Goal: Task Accomplishment & Management: Complete application form

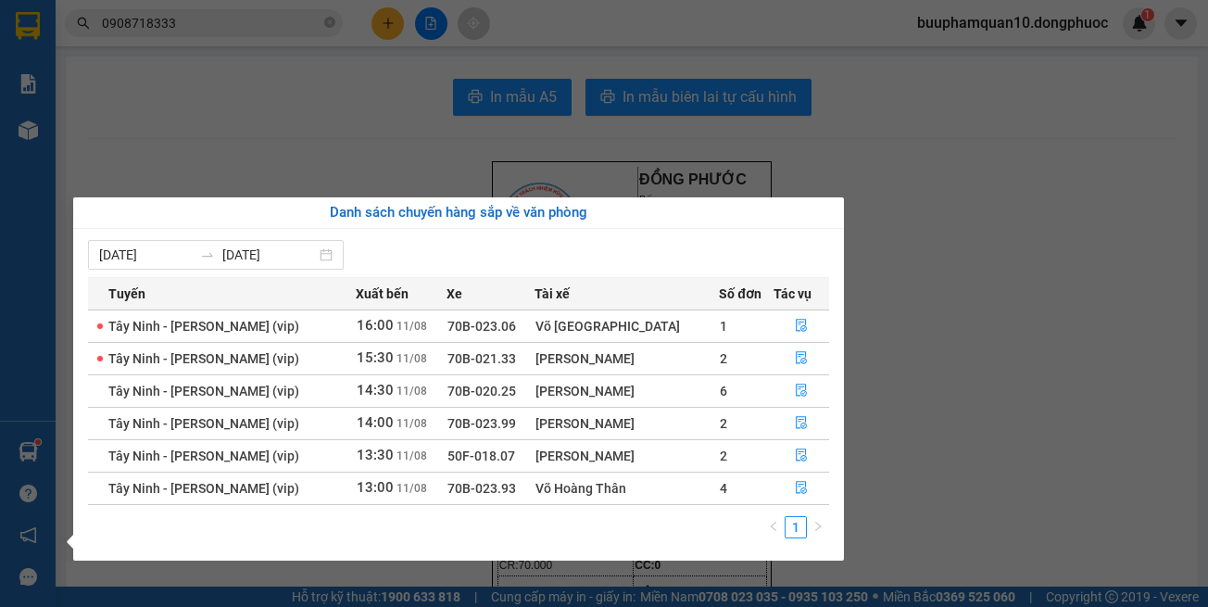
click at [991, 321] on section "Kết quả tìm kiếm ( 219 ) Bộ lọc Mã ĐH Trạng thái Món hàng Tổng cước Chưa cước N…" at bounding box center [604, 303] width 1208 height 607
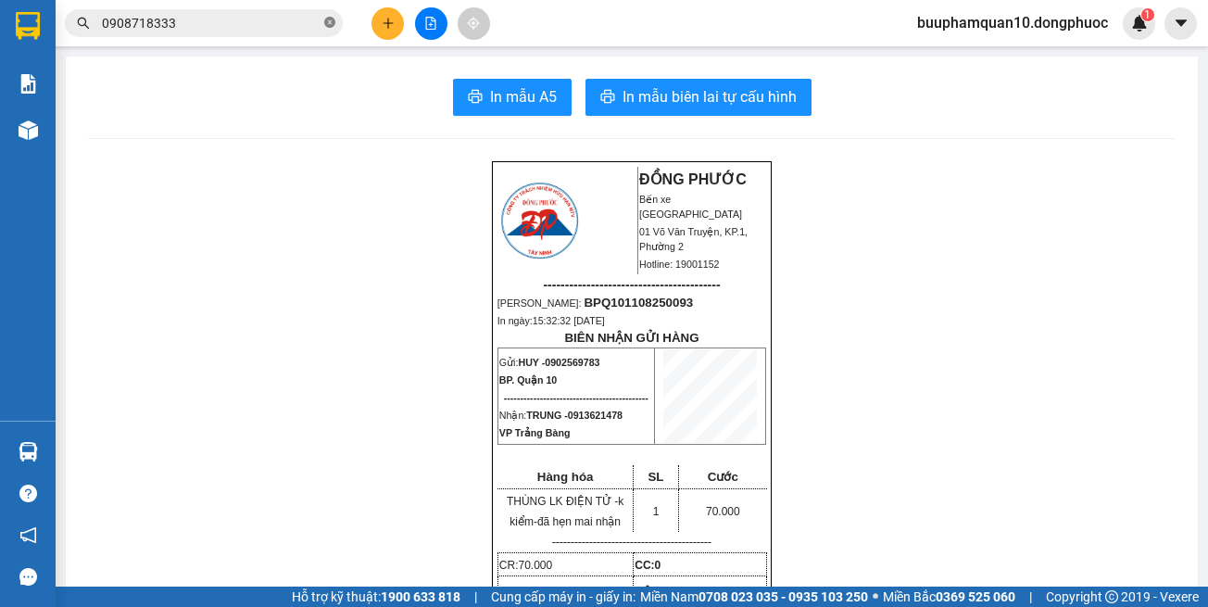
click at [331, 21] on icon "close-circle" at bounding box center [329, 22] width 11 height 11
click at [297, 21] on input "text" at bounding box center [211, 23] width 219 height 20
drag, startPoint x: 286, startPoint y: 18, endPoint x: 288, endPoint y: 65, distance: 47.3
click at [286, 19] on input "text" at bounding box center [211, 23] width 219 height 20
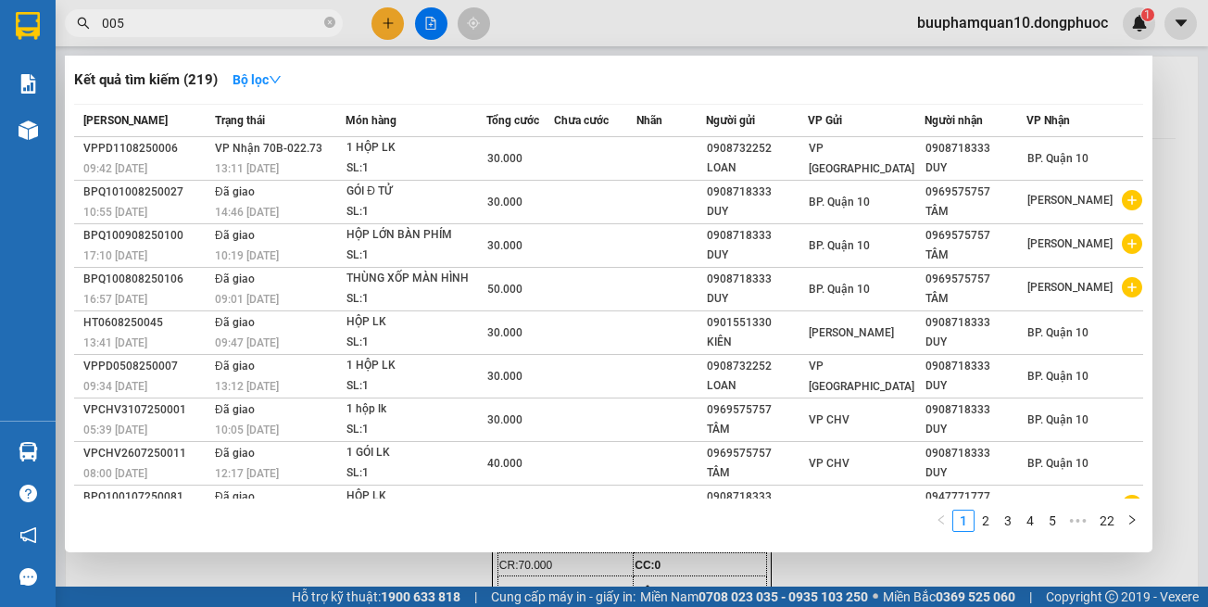
type input "0059"
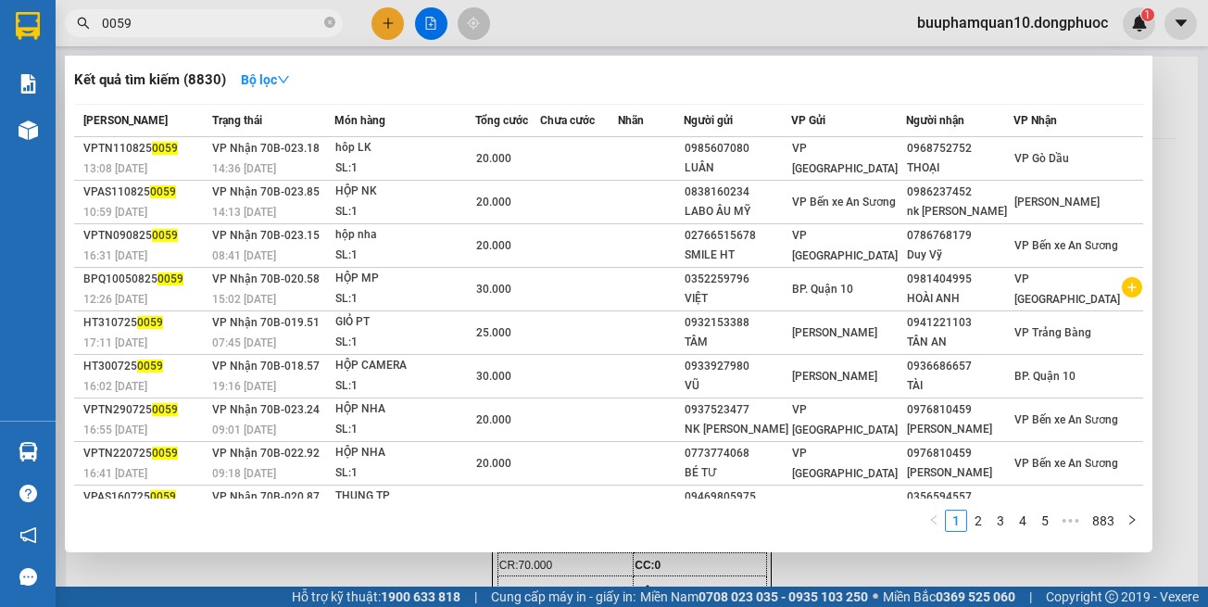
click at [328, 28] on icon "close-circle" at bounding box center [329, 22] width 11 height 11
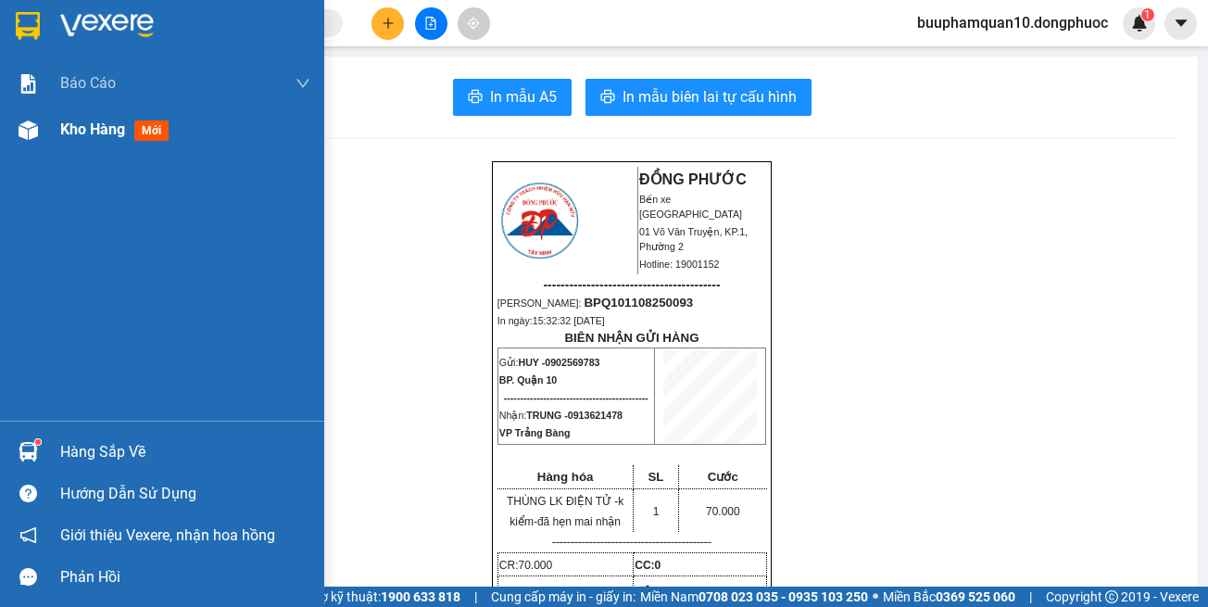
click at [101, 138] on span "Kho hàng" at bounding box center [92, 129] width 65 height 18
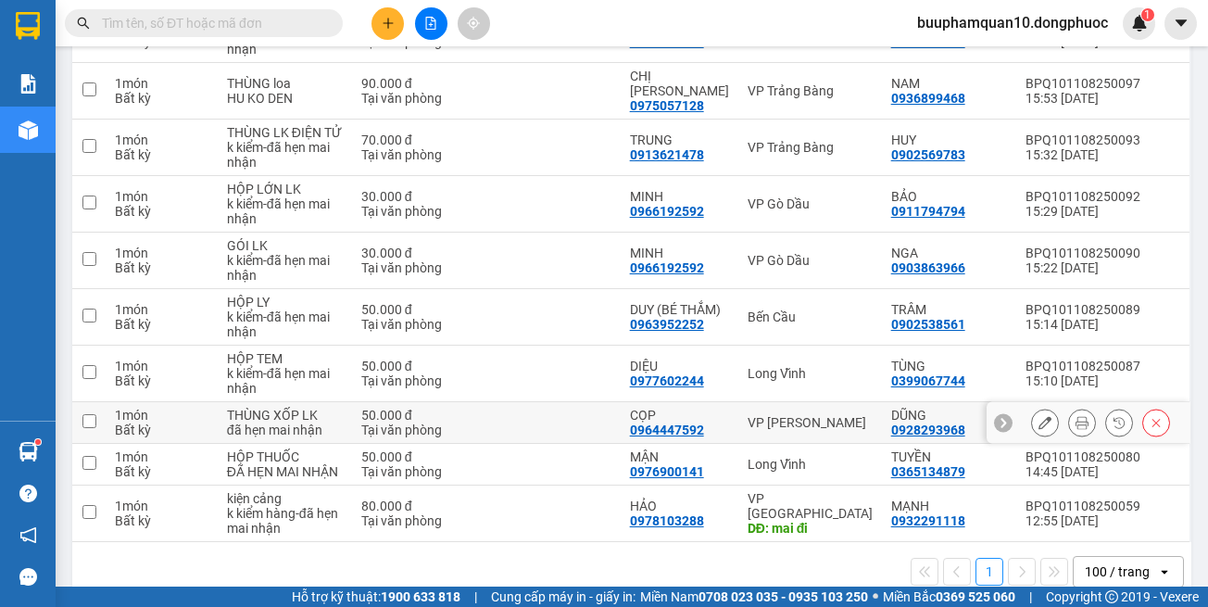
scroll to position [461, 0]
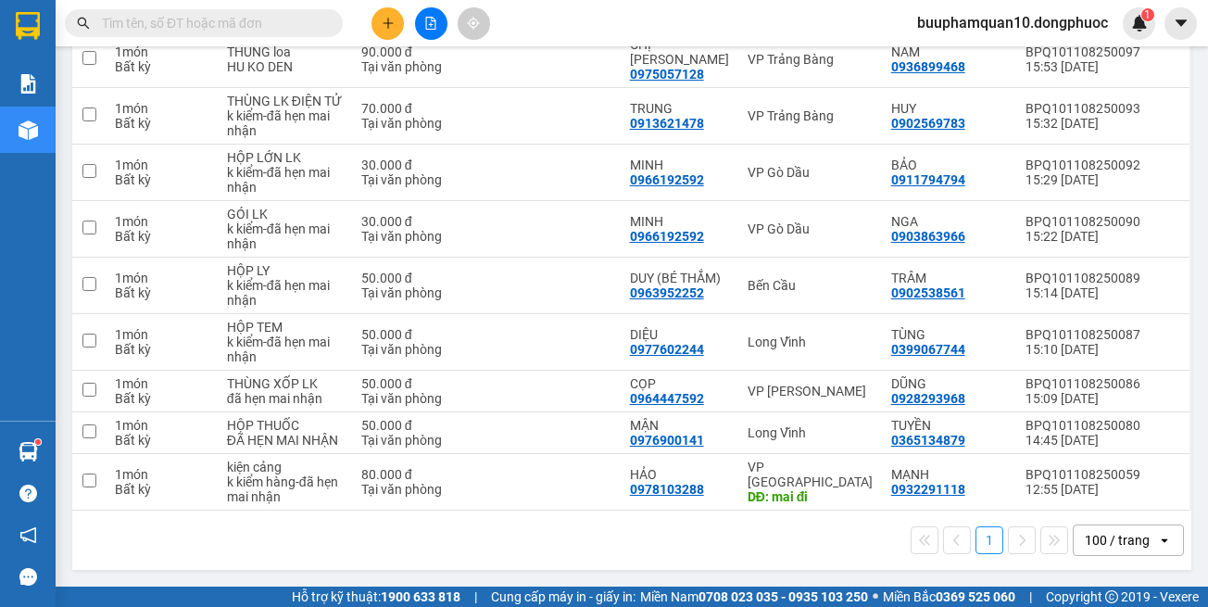
drag, startPoint x: 821, startPoint y: 548, endPoint x: 818, endPoint y: 526, distance: 21.5
click at [820, 549] on div "1 100 / trang open" at bounding box center [632, 541] width 1105 height 32
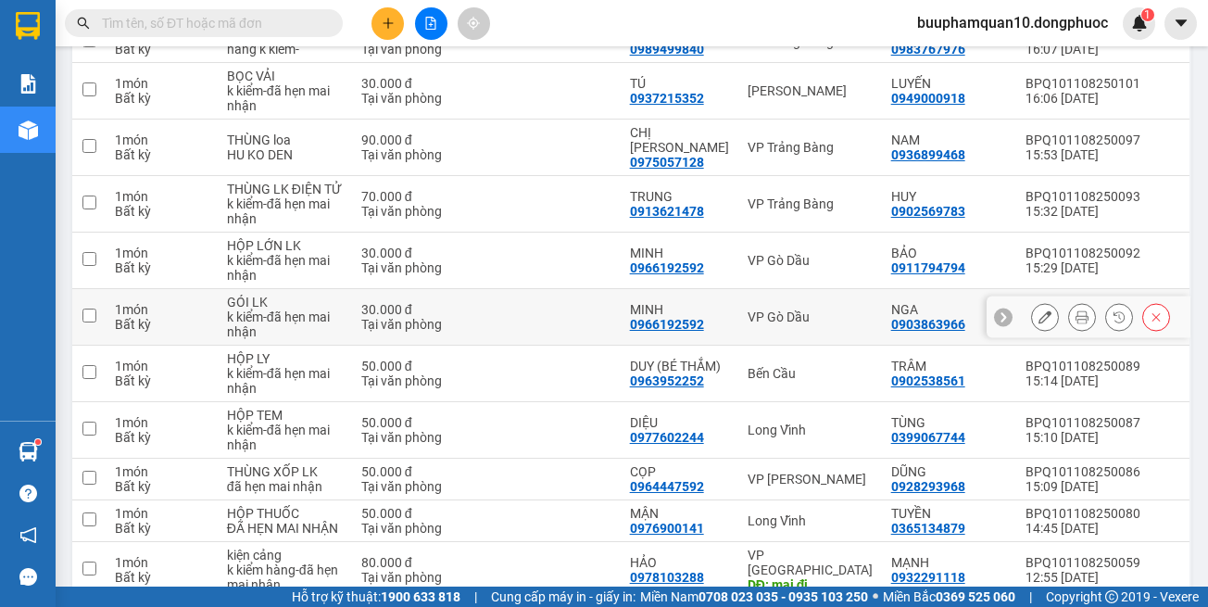
scroll to position [368, 0]
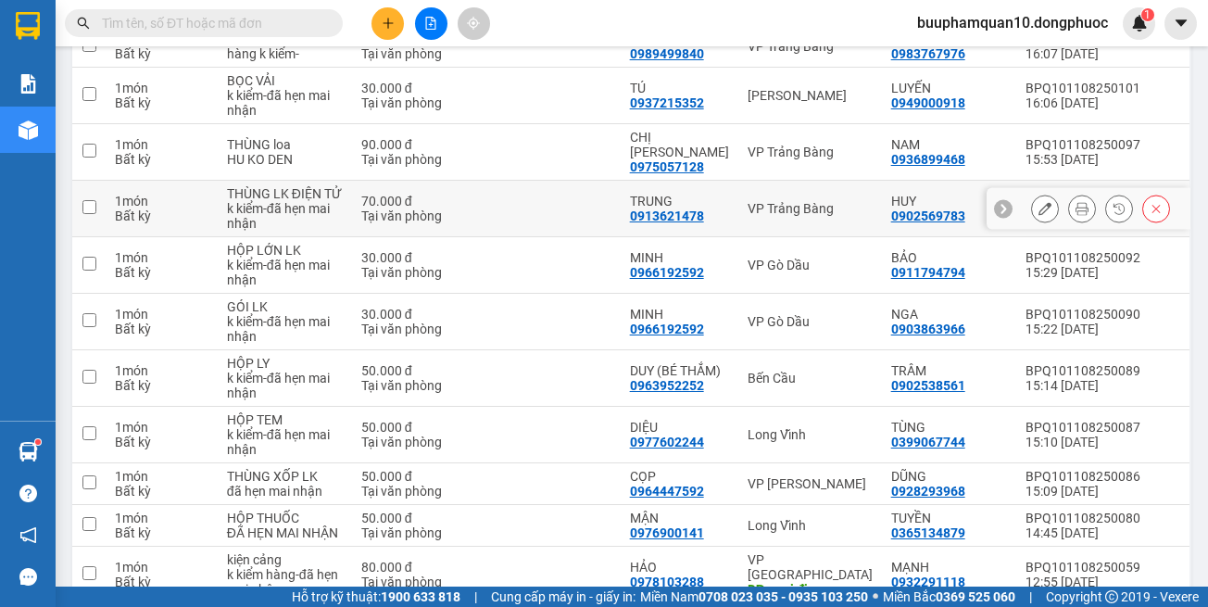
click at [817, 202] on td "VP Trảng Bàng" at bounding box center [811, 209] width 144 height 57
checkbox input "true"
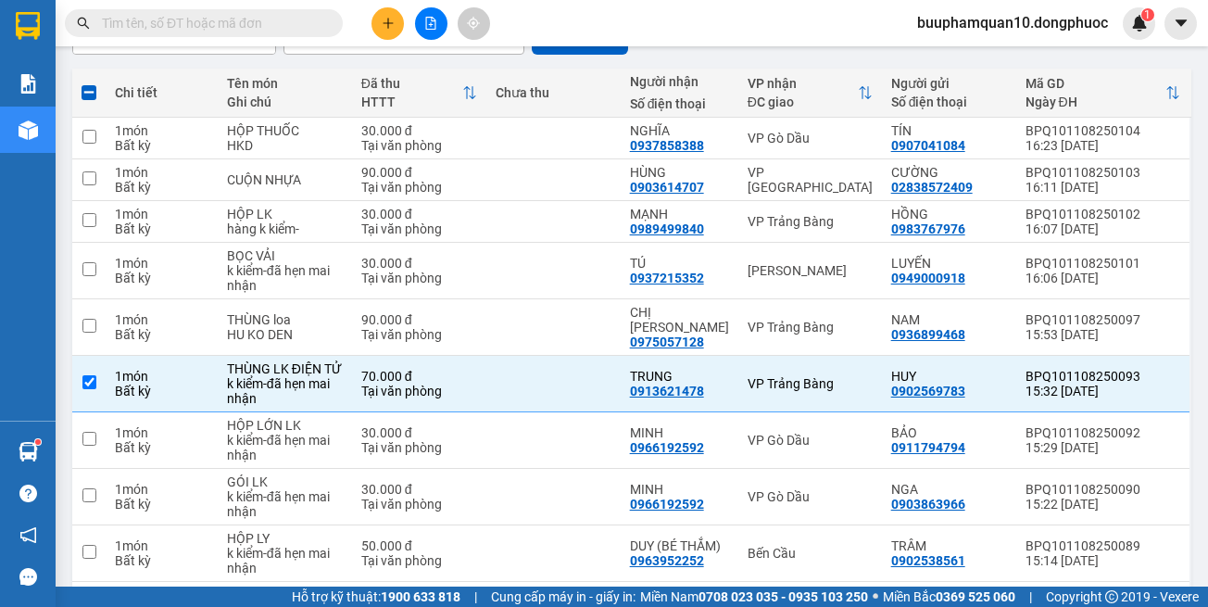
scroll to position [0, 0]
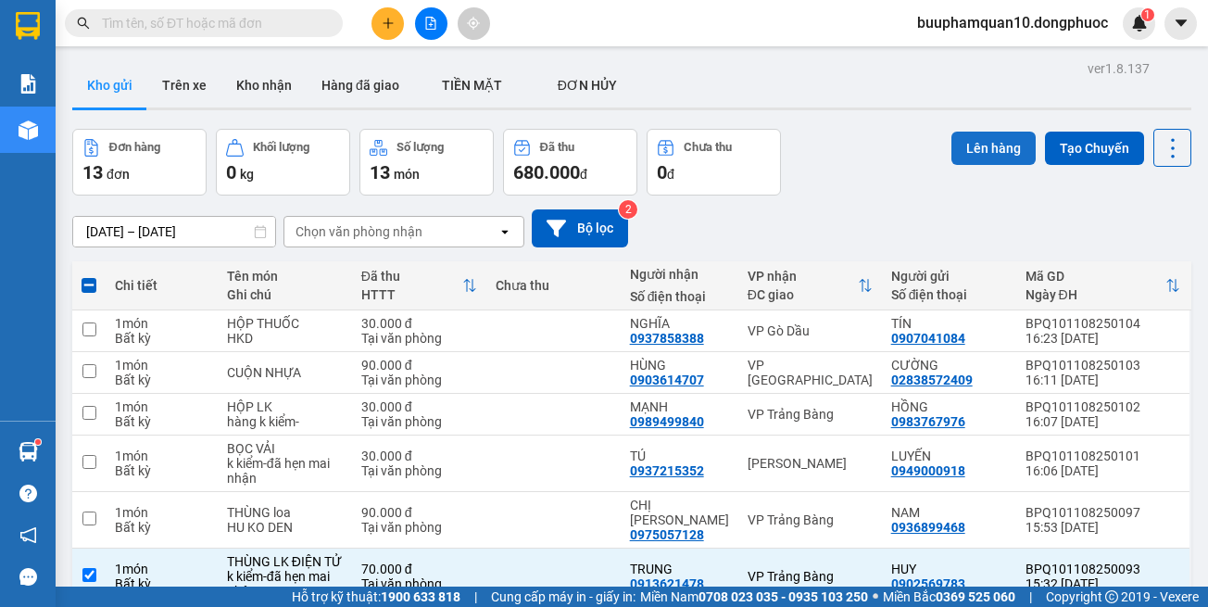
click at [985, 141] on button "Lên hàng" at bounding box center [994, 148] width 84 height 33
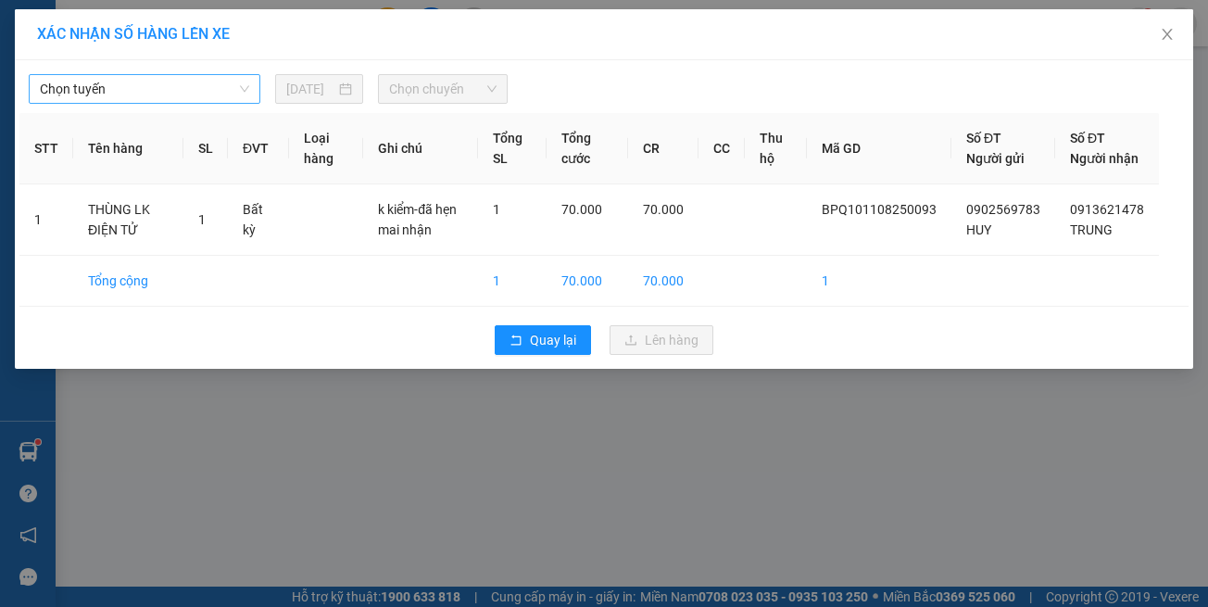
click at [183, 91] on span "Chọn tuyến" at bounding box center [144, 89] width 209 height 28
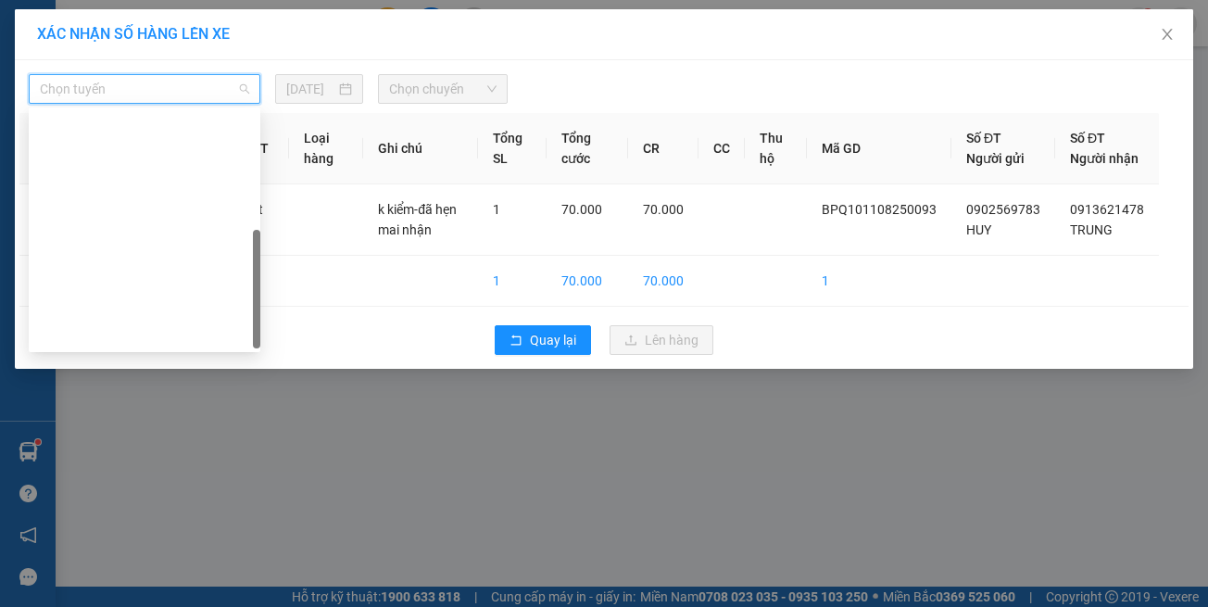
scroll to position [267, 0]
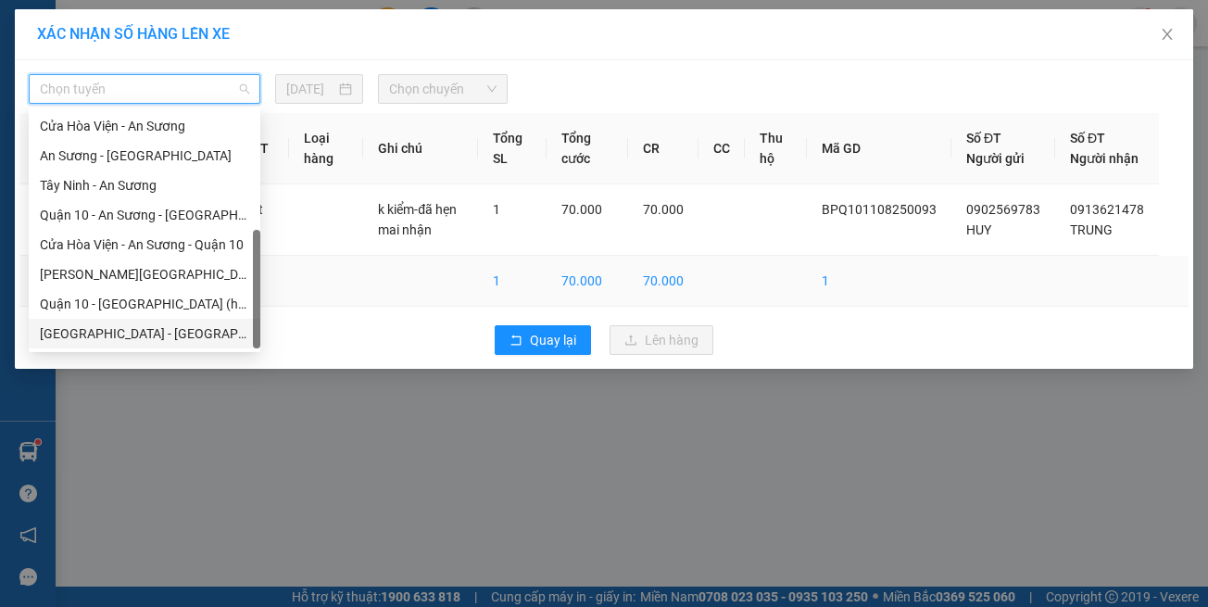
click at [209, 335] on div "[GEOGRAPHIC_DATA] - [GEOGRAPHIC_DATA] (vip)" at bounding box center [144, 333] width 209 height 20
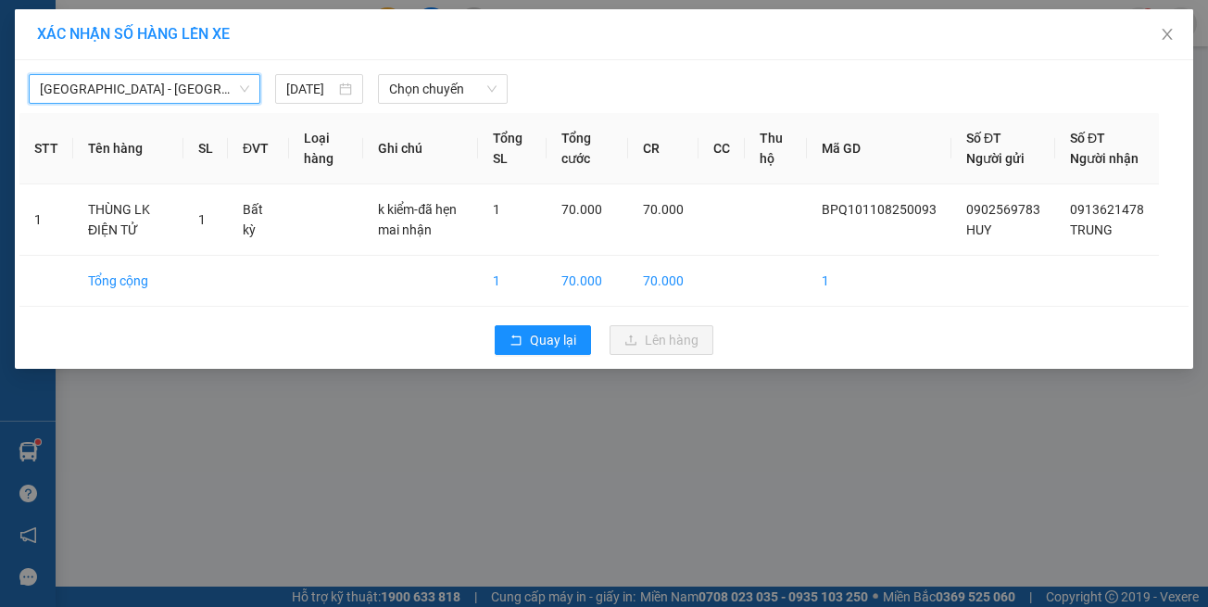
click at [459, 68] on div "[GEOGRAPHIC_DATA] - [GEOGRAPHIC_DATA] (vip) [GEOGRAPHIC_DATA] - [GEOGRAPHIC_DAT…" at bounding box center [603, 84] width 1169 height 39
click at [440, 78] on span "Chọn chuyến" at bounding box center [442, 89] width 107 height 28
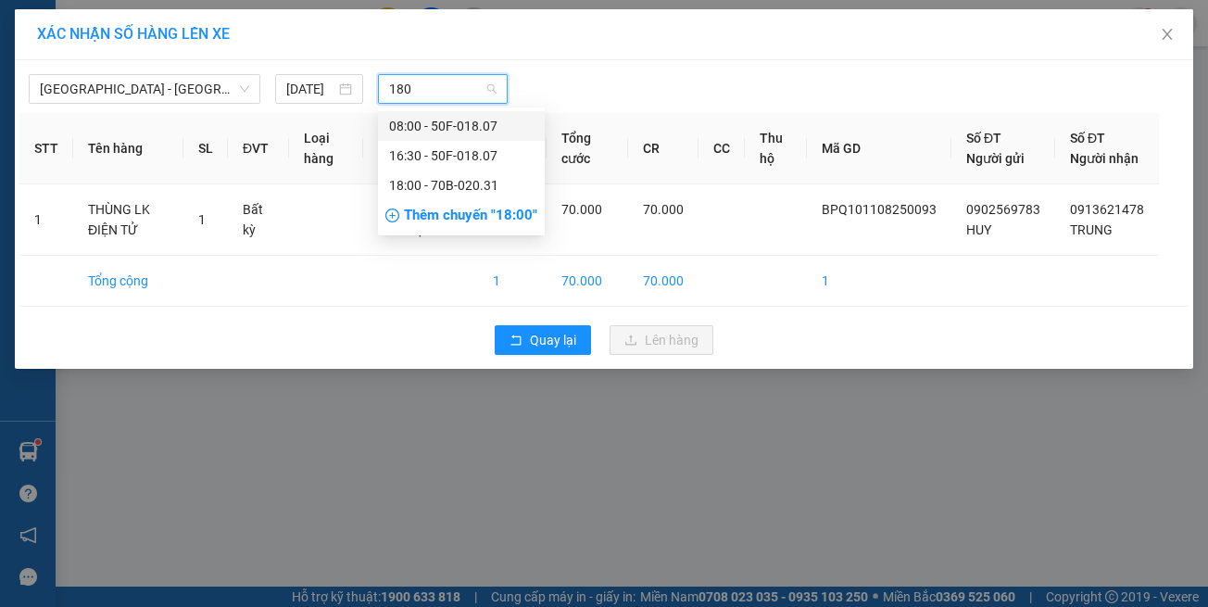
type input "1807"
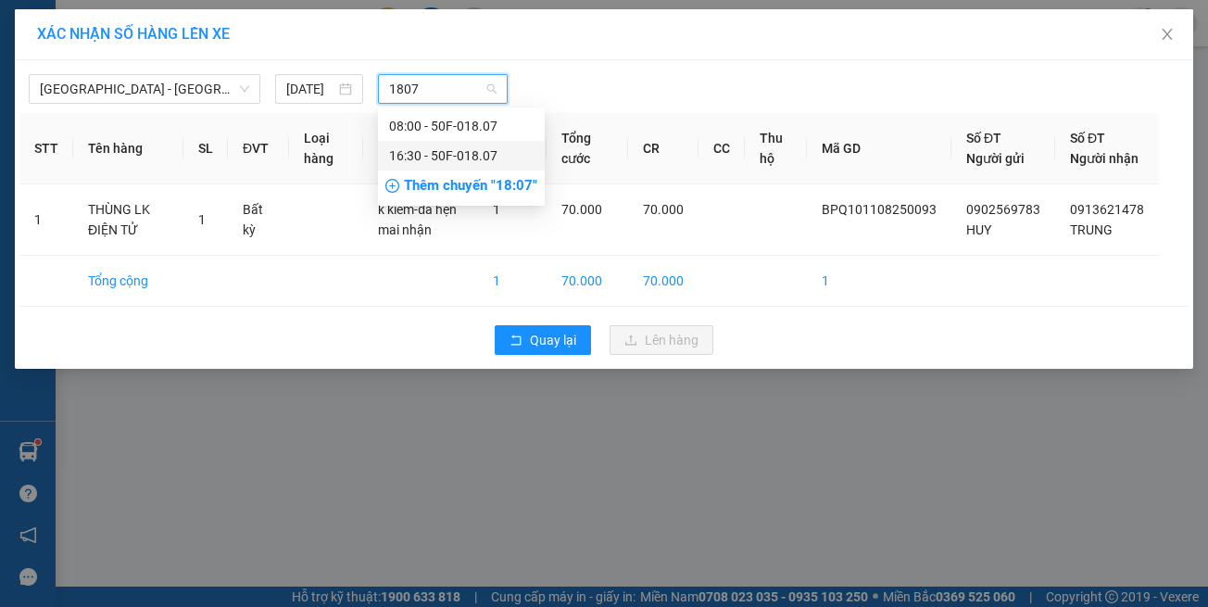
click at [491, 168] on div "16:30 - 50F-018.07" at bounding box center [461, 156] width 167 height 30
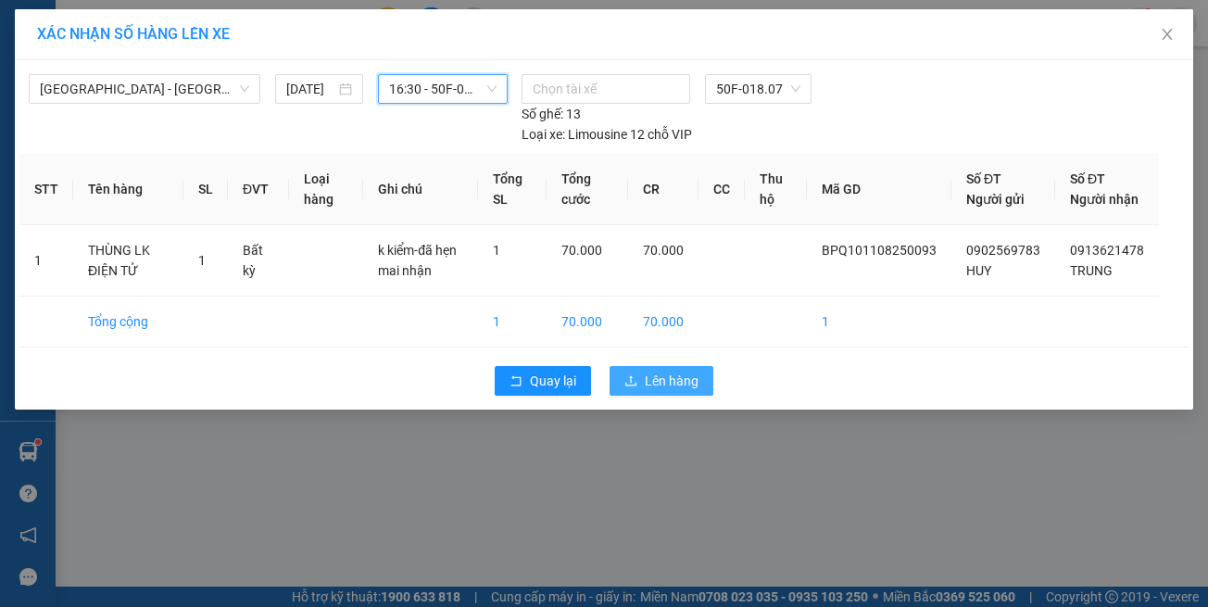
click at [684, 372] on span "Lên hàng" at bounding box center [672, 381] width 54 height 20
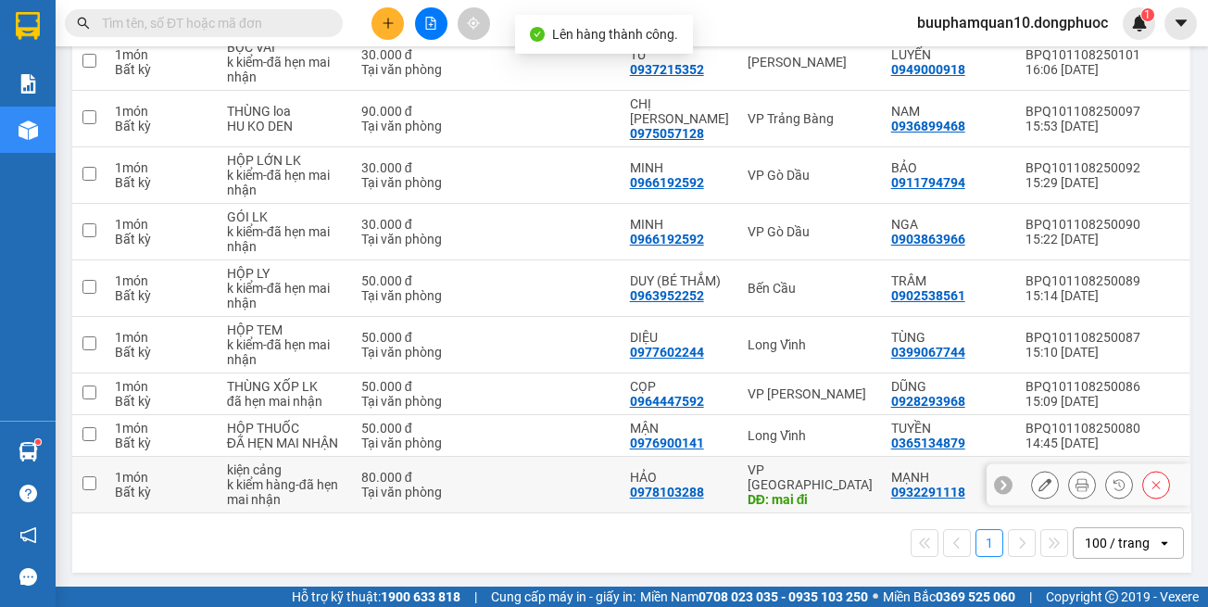
scroll to position [404, 0]
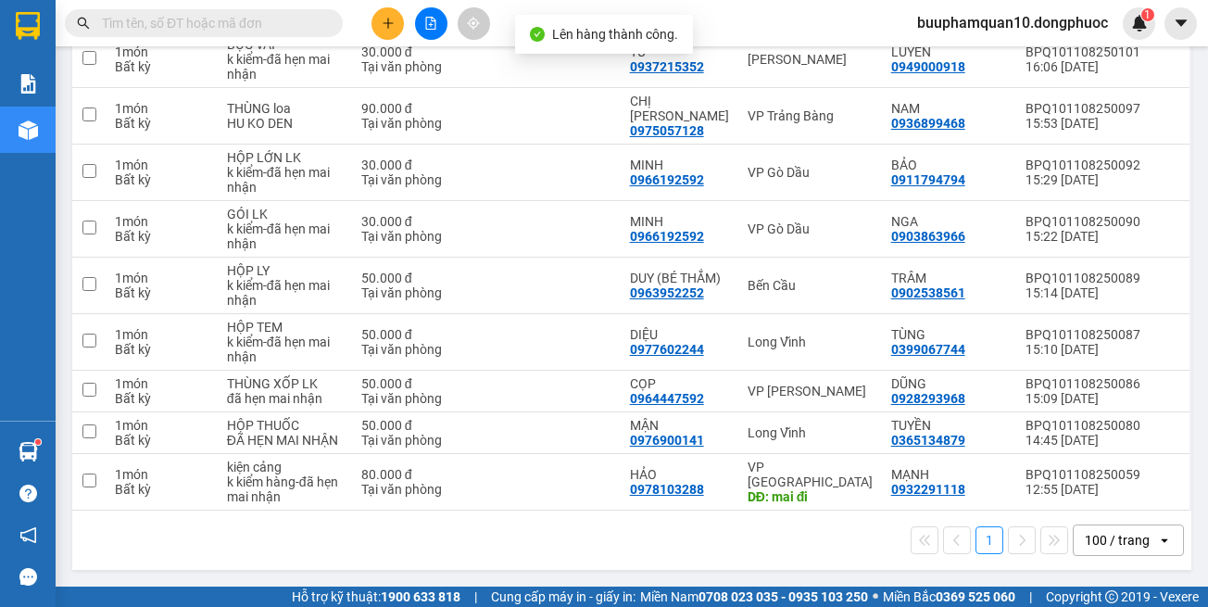
click at [832, 558] on div "1 100 / trang open" at bounding box center [631, 540] width 1119 height 59
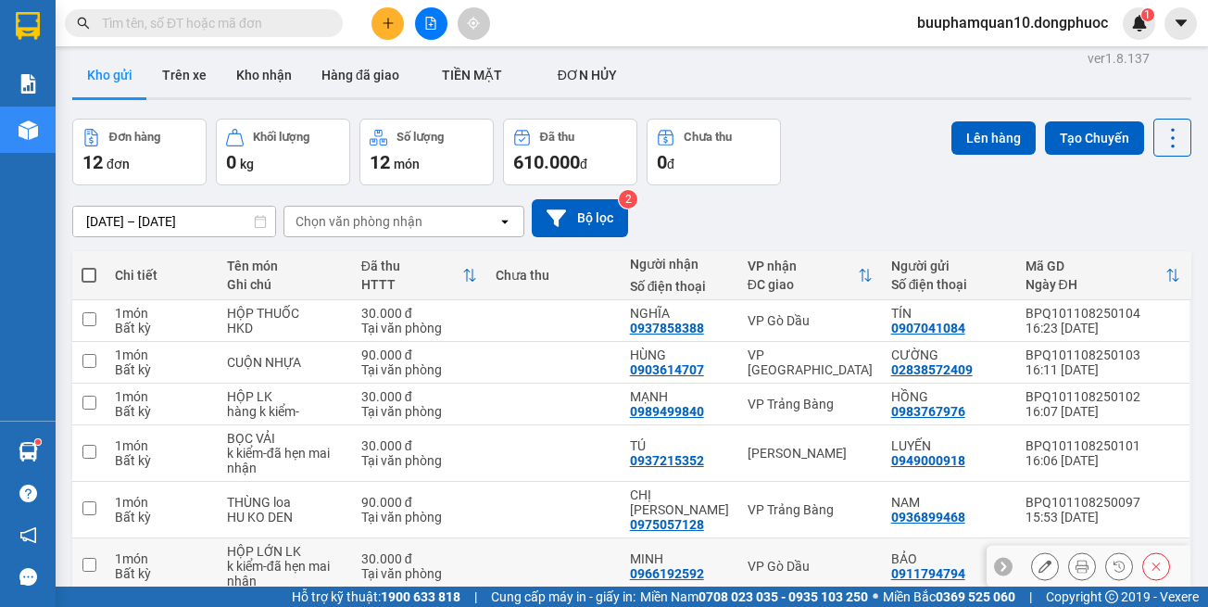
scroll to position [0, 0]
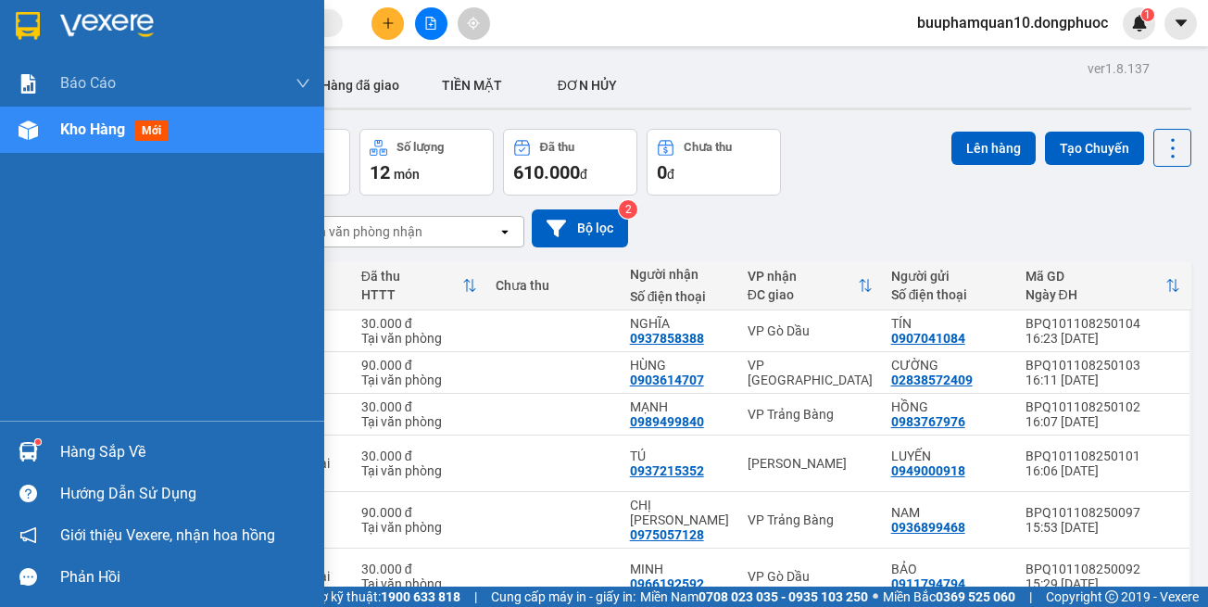
click at [80, 462] on div "Hàng sắp về" at bounding box center [185, 452] width 250 height 28
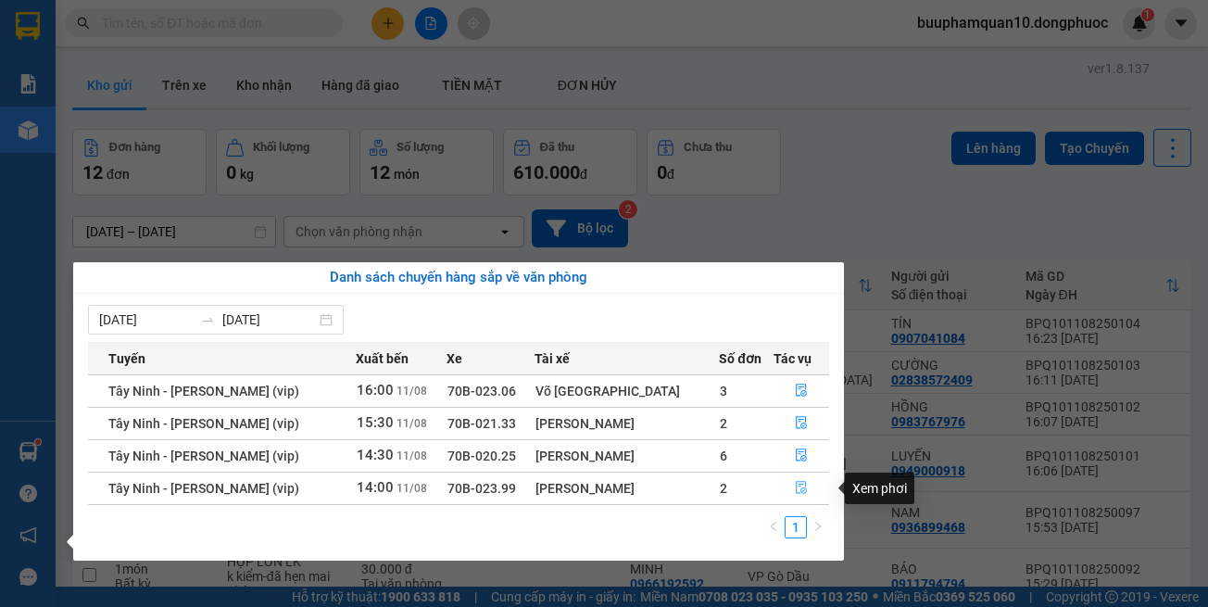
click at [799, 484] on icon "file-done" at bounding box center [801, 487] width 13 height 13
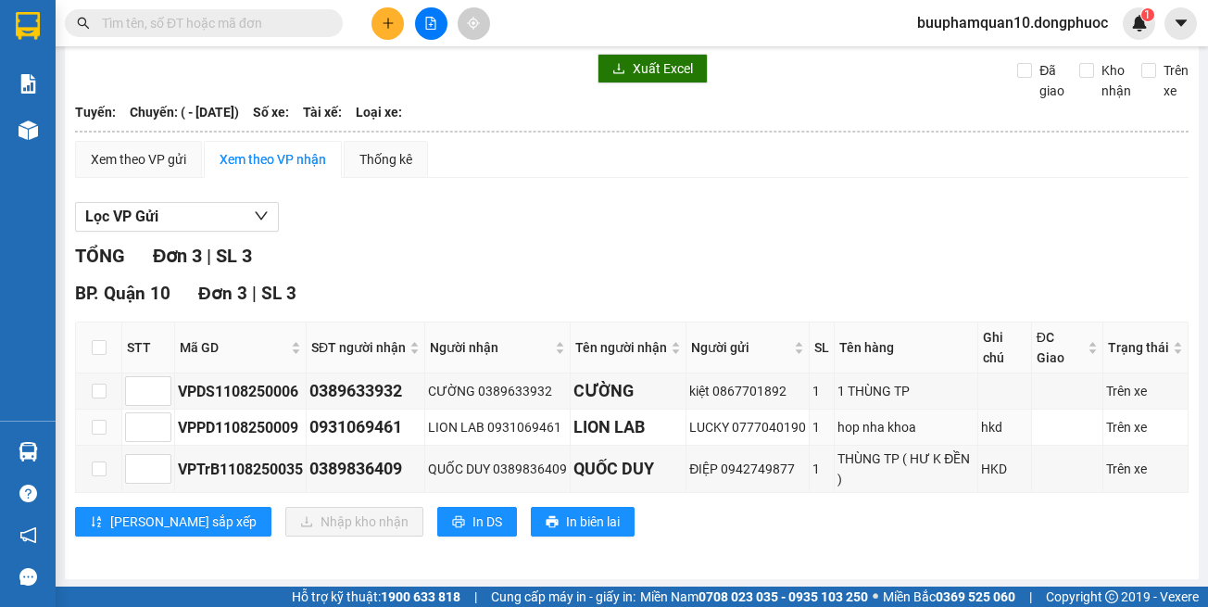
scroll to position [77, 0]
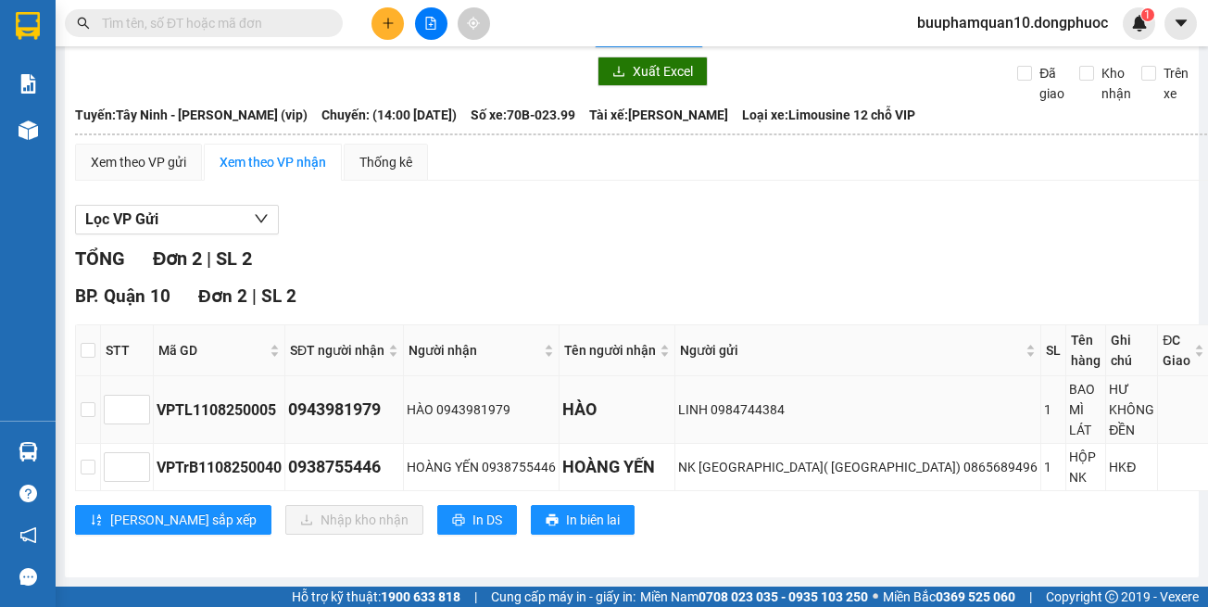
drag, startPoint x: 799, startPoint y: 531, endPoint x: 715, endPoint y: 387, distance: 166.1
click at [800, 528] on div "[PERSON_NAME] sắp xếp Nhập kho nhận In DS In biên lai" at bounding box center [685, 520] width 1220 height 30
click at [388, 30] on button at bounding box center [388, 23] width 32 height 32
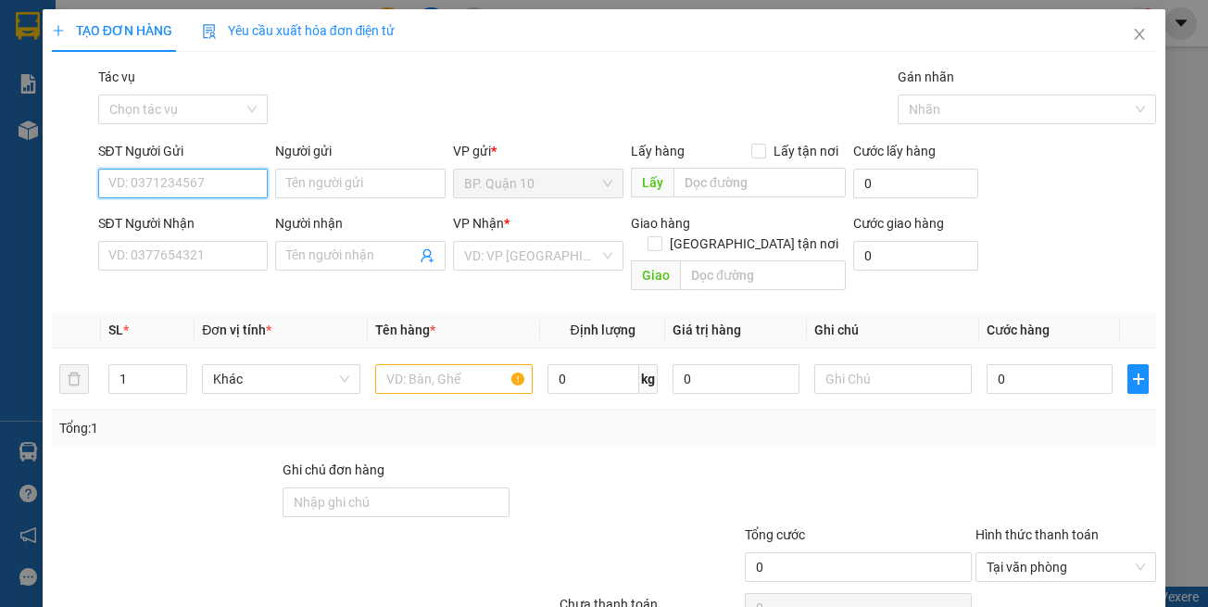
click at [196, 180] on input "SĐT Người Gửi" at bounding box center [183, 184] width 171 height 30
click at [144, 185] on input "SĐT Người Gửi" at bounding box center [183, 184] width 171 height 30
click at [221, 192] on input "SĐT Người Gửi" at bounding box center [183, 184] width 171 height 30
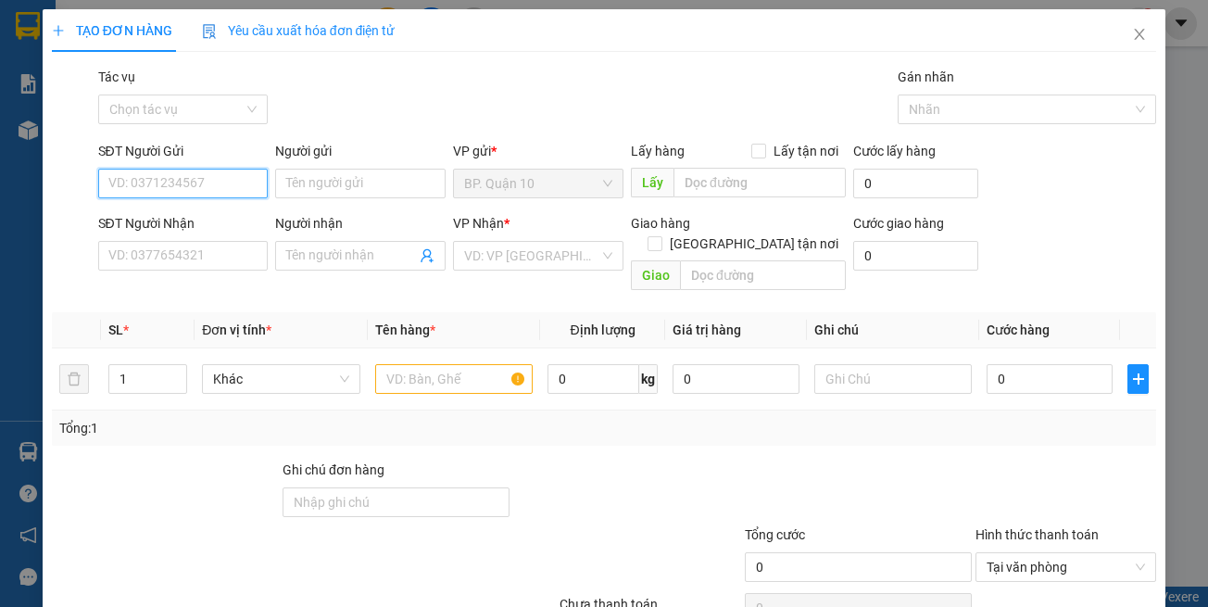
click at [204, 191] on input "SĐT Người Gửi" at bounding box center [183, 184] width 171 height 30
click at [208, 188] on input "SĐT Người Gửi" at bounding box center [183, 184] width 171 height 30
type input "0865666857"
click at [321, 167] on div "Người gửi Tên người gửi" at bounding box center [360, 173] width 171 height 65
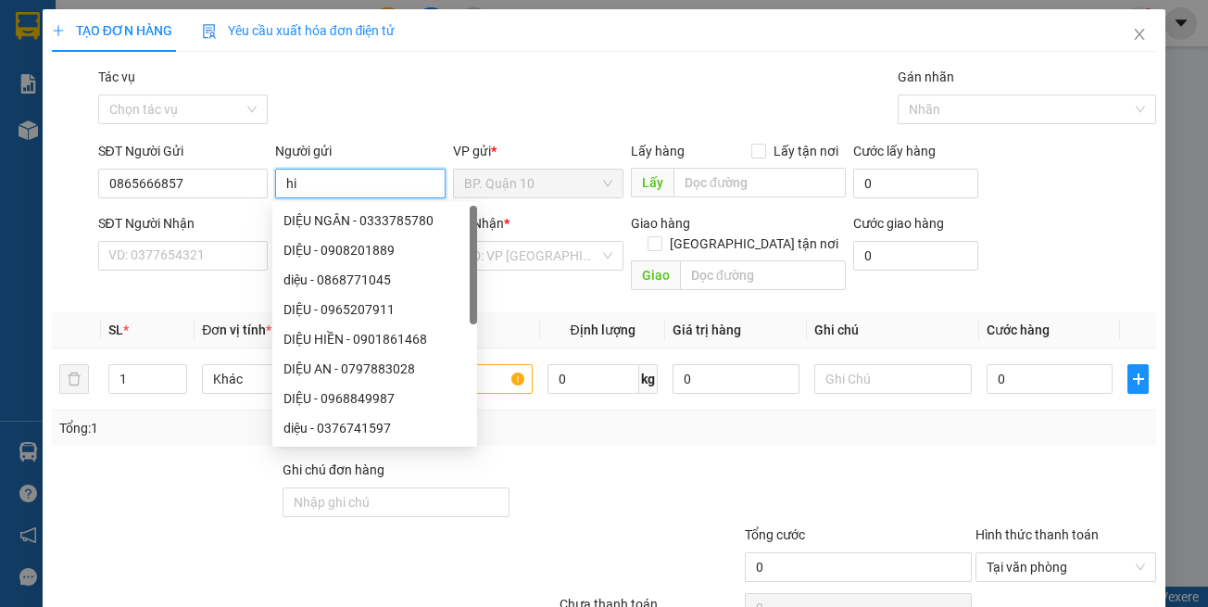
type input "h"
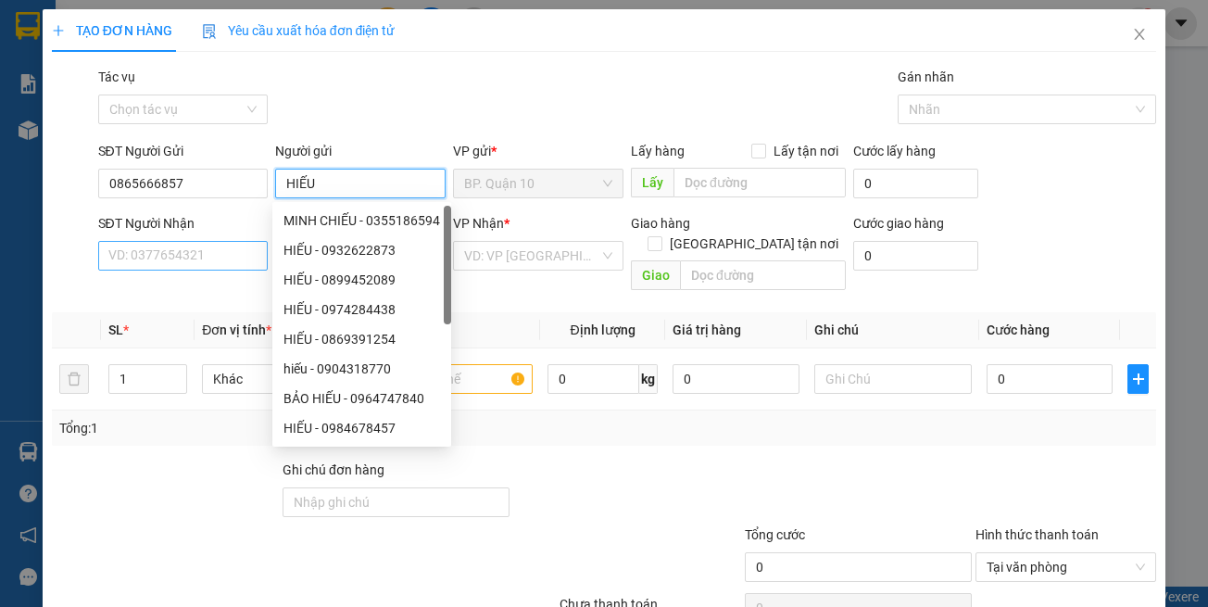
type input "HIẾU"
click at [141, 257] on input "SĐT Người Nhận" at bounding box center [183, 256] width 171 height 30
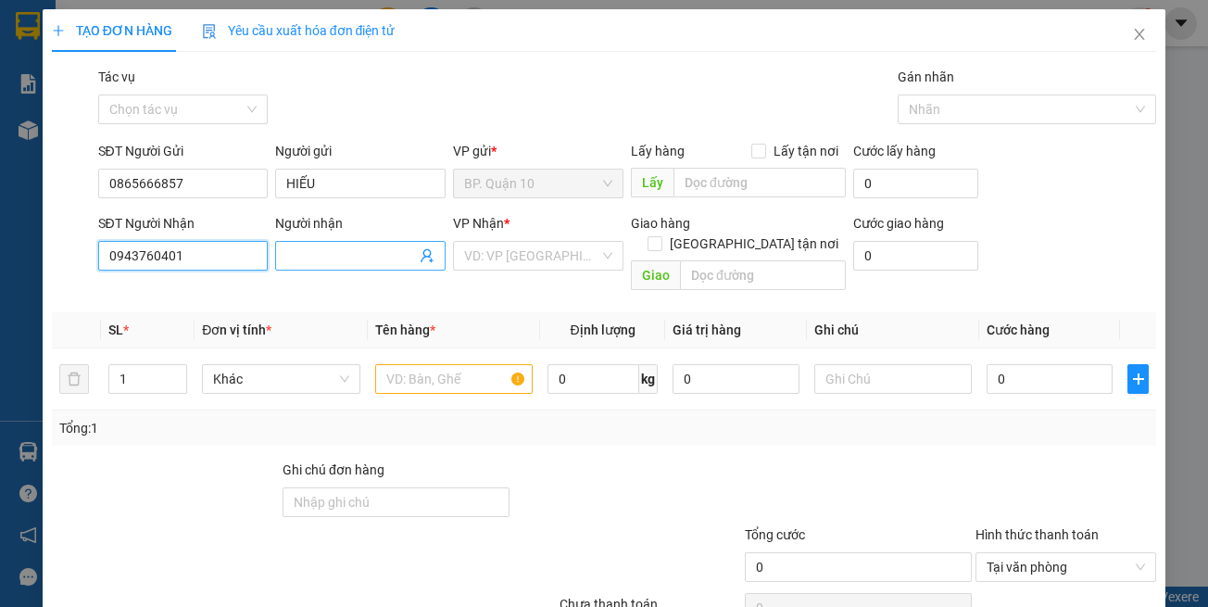
type input "0943760401"
click at [331, 257] on input "Người nhận" at bounding box center [351, 256] width 130 height 20
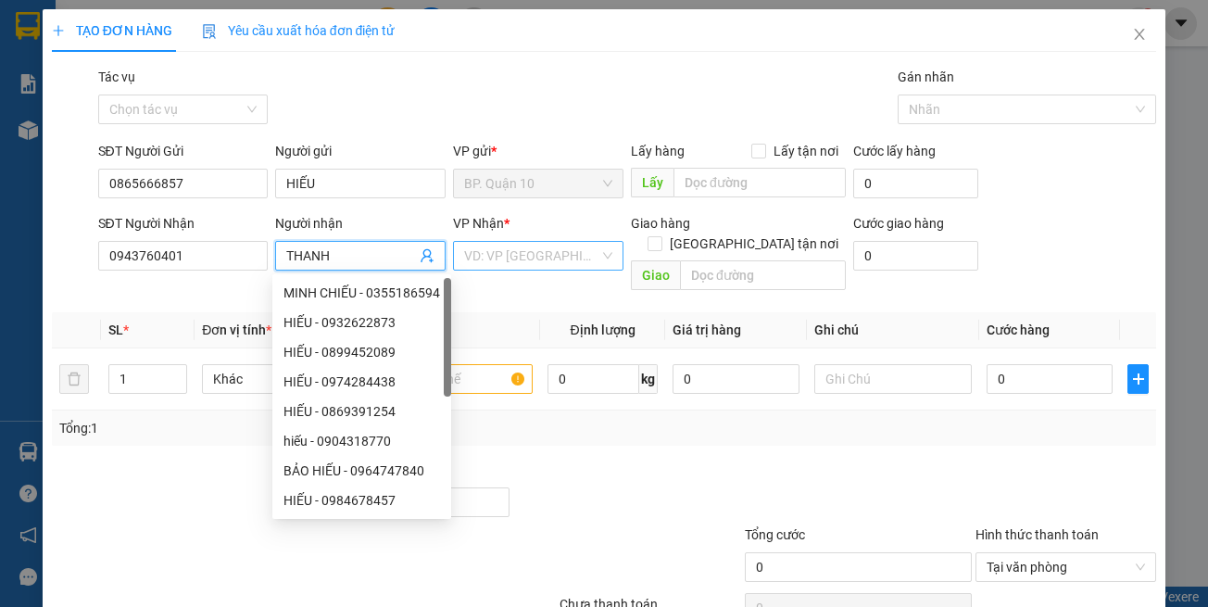
type input "THANH"
click at [509, 256] on input "search" at bounding box center [531, 256] width 135 height 28
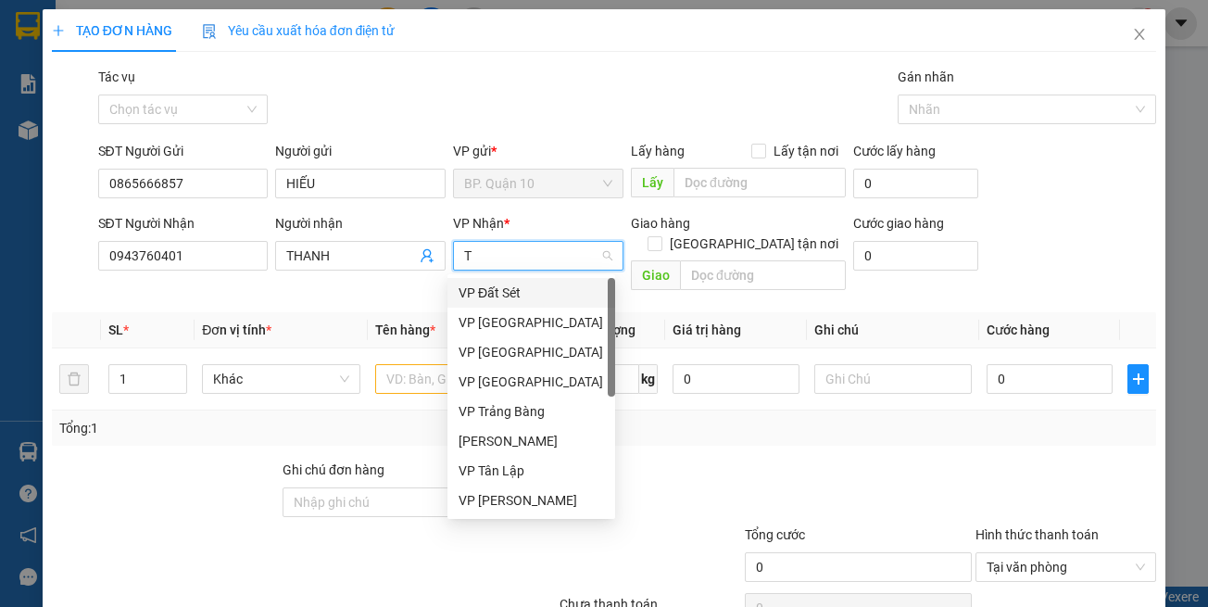
type input "TB"
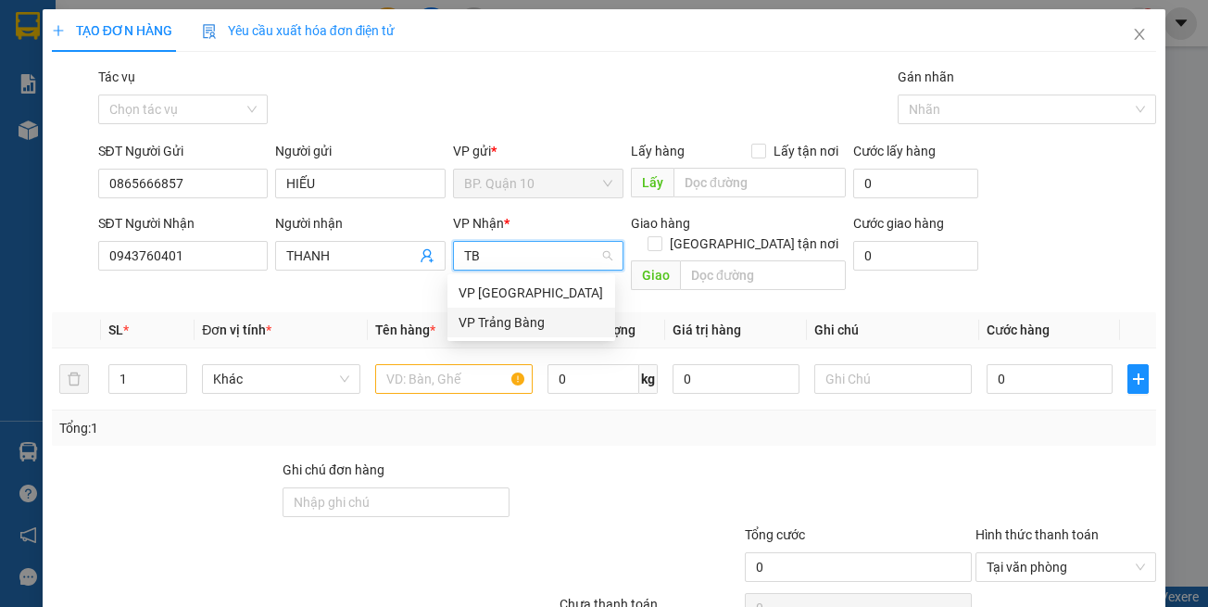
click at [520, 310] on div "VP Trảng Bàng" at bounding box center [532, 323] width 168 height 30
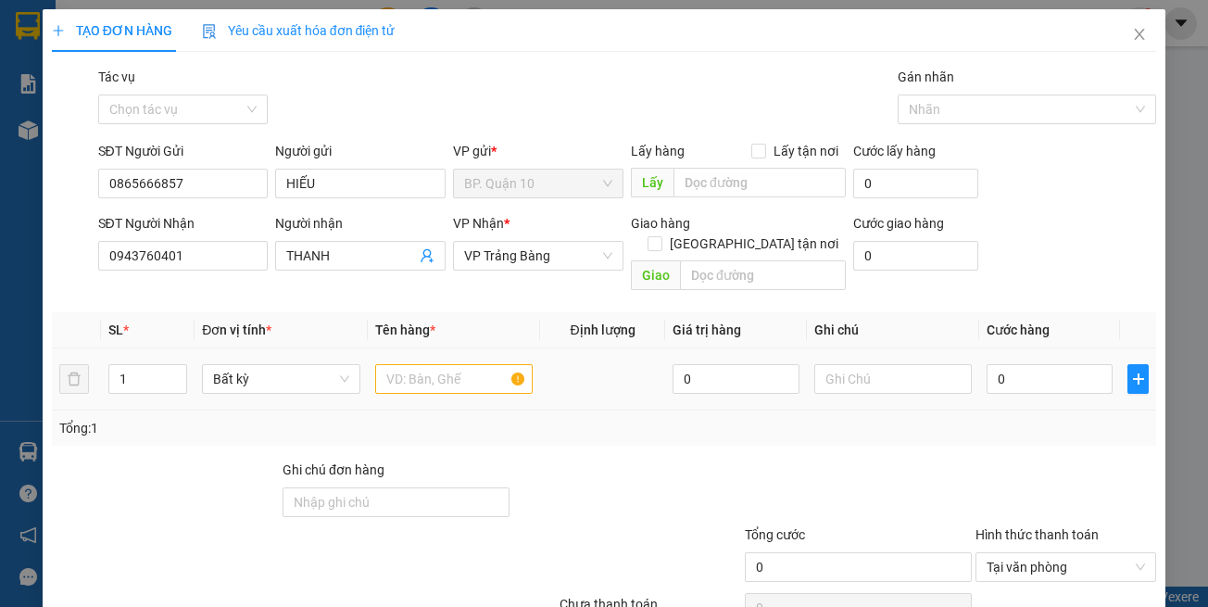
drag, startPoint x: 507, startPoint y: 392, endPoint x: 484, endPoint y: 344, distance: 53.5
click at [506, 411] on div "Tổng: 1" at bounding box center [605, 428] width 1106 height 35
click at [515, 259] on span "VP Trảng Bàng" at bounding box center [538, 256] width 148 height 28
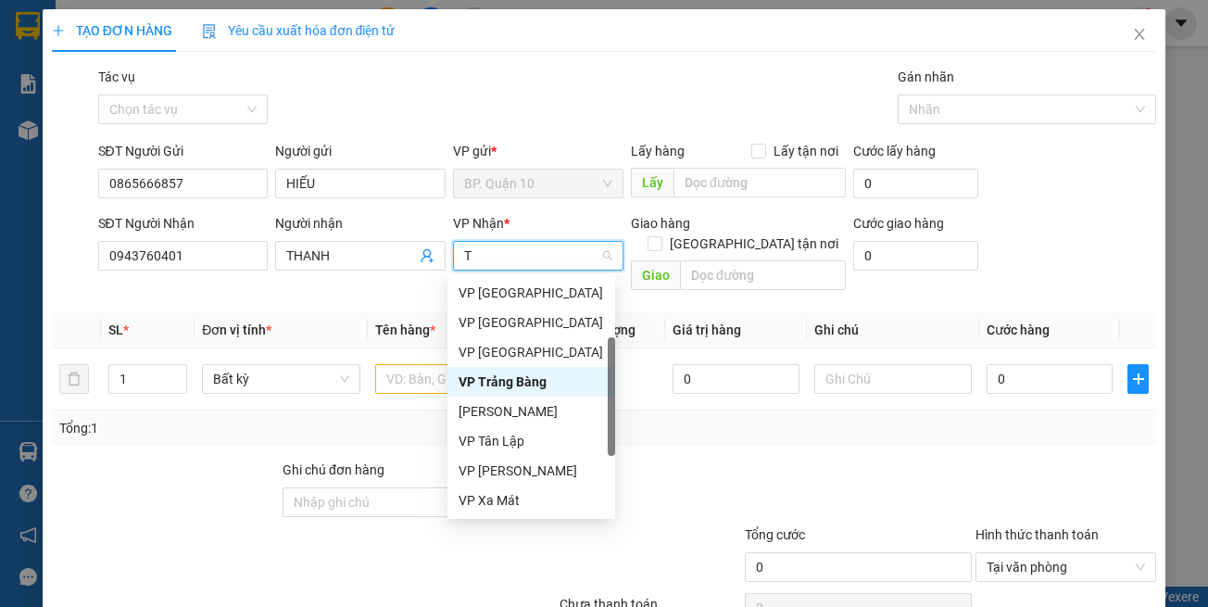
type input "TB"
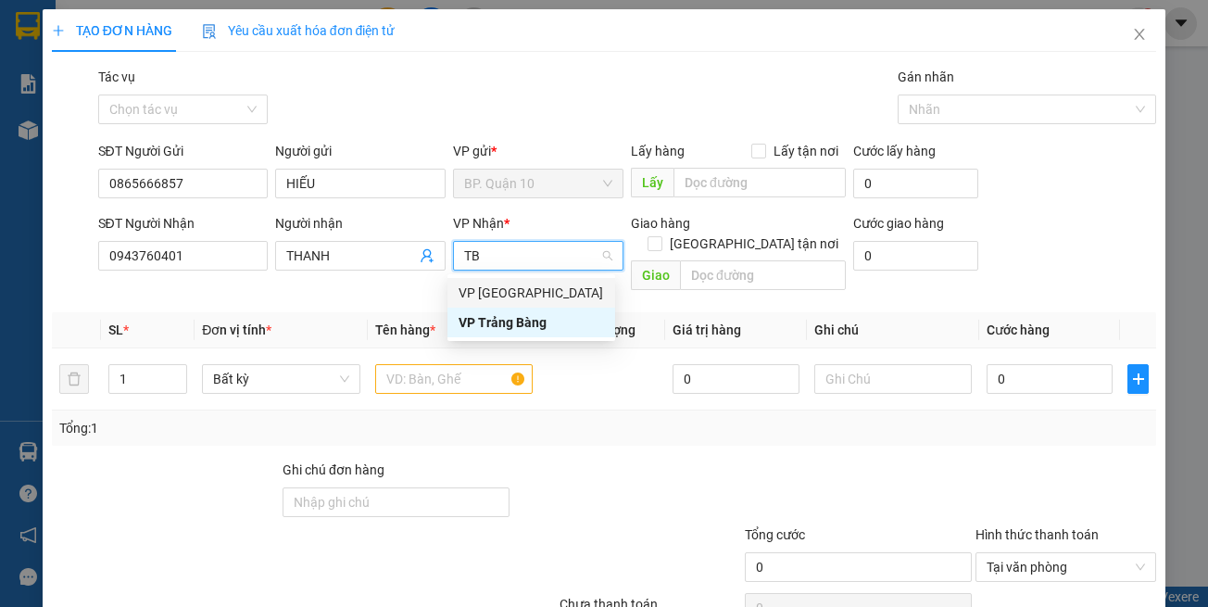
click at [513, 295] on div "VP [GEOGRAPHIC_DATA]" at bounding box center [531, 293] width 145 height 20
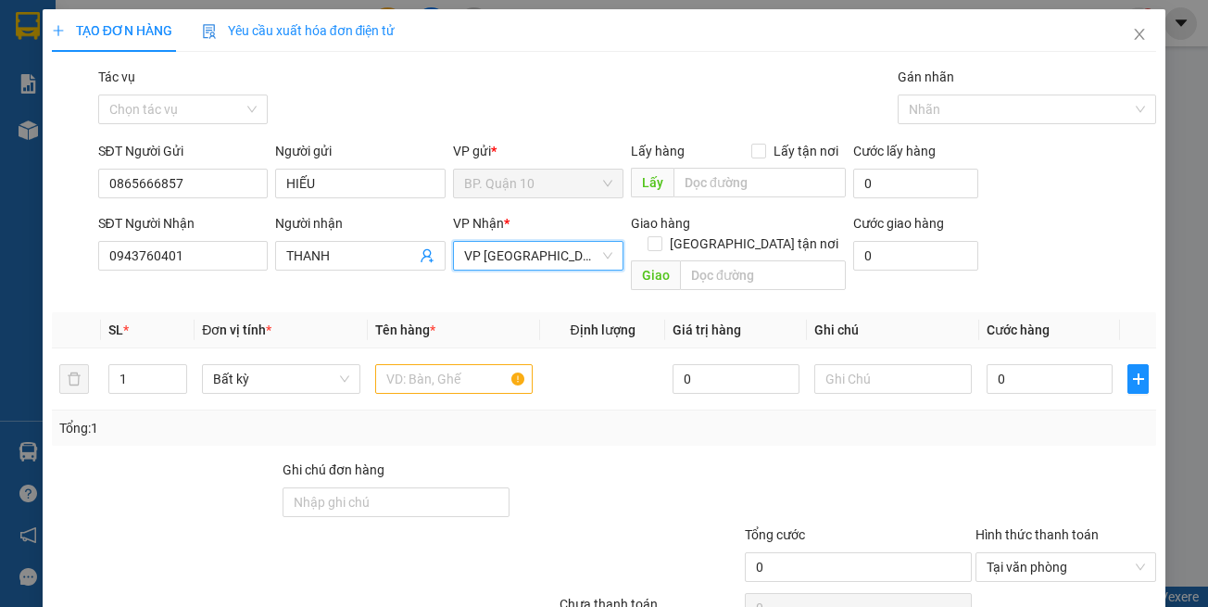
click at [528, 418] on div "Tổng: 1" at bounding box center [604, 428] width 1091 height 20
click at [435, 376] on div at bounding box center [454, 378] width 158 height 37
drag, startPoint x: 438, startPoint y: 373, endPoint x: 426, endPoint y: 306, distance: 67.8
click at [438, 367] on input "text" at bounding box center [454, 379] width 158 height 30
drag, startPoint x: 430, startPoint y: 352, endPoint x: 428, endPoint y: 341, distance: 11.3
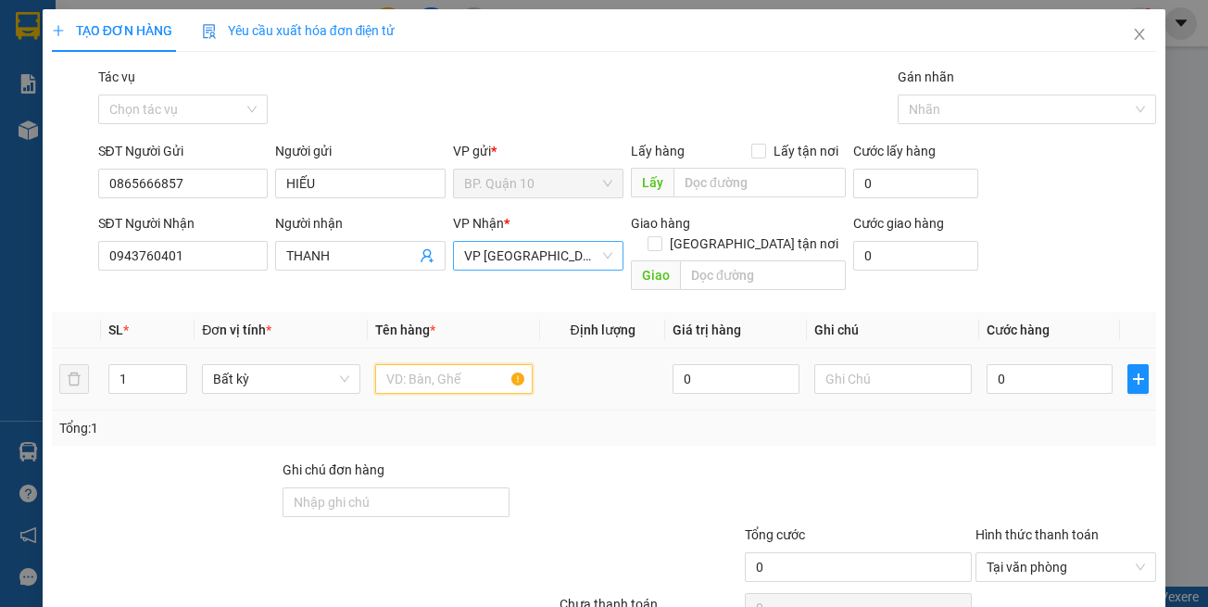
click at [428, 364] on input "text" at bounding box center [454, 379] width 158 height 30
type input "THÙNG MÁY PHA CAFE"
click at [983, 460] on div at bounding box center [1066, 492] width 184 height 65
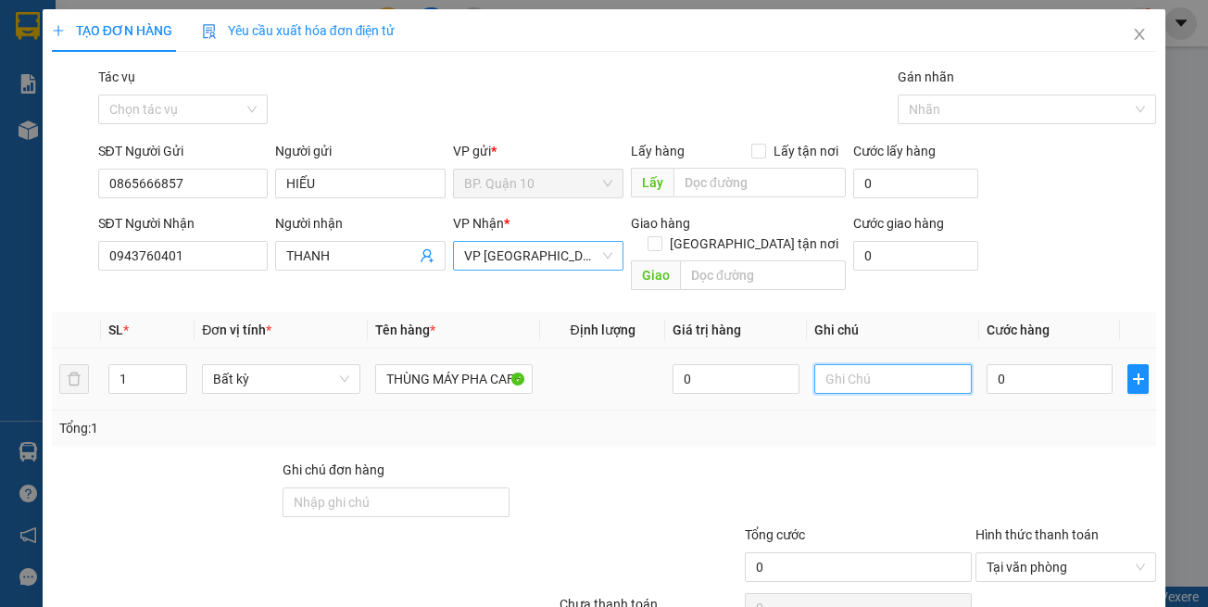
click at [895, 364] on input "text" at bounding box center [894, 379] width 158 height 30
paste input "k kiểm-đã hẹn mai nhận"
type input "k kiểm-đã hẹn mai nhận"
drag, startPoint x: 967, startPoint y: 387, endPoint x: 999, endPoint y: 355, distance: 45.2
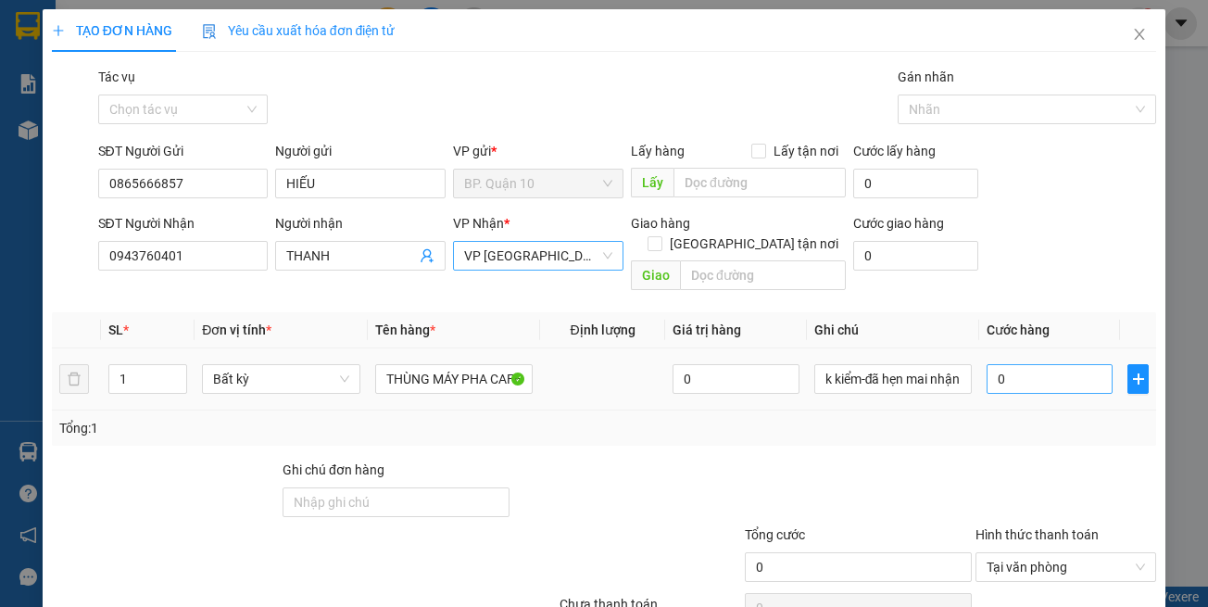
click at [980, 378] on td "0" at bounding box center [1050, 379] width 141 height 62
click at [1001, 364] on input "0" at bounding box center [1050, 379] width 126 height 30
type input "1"
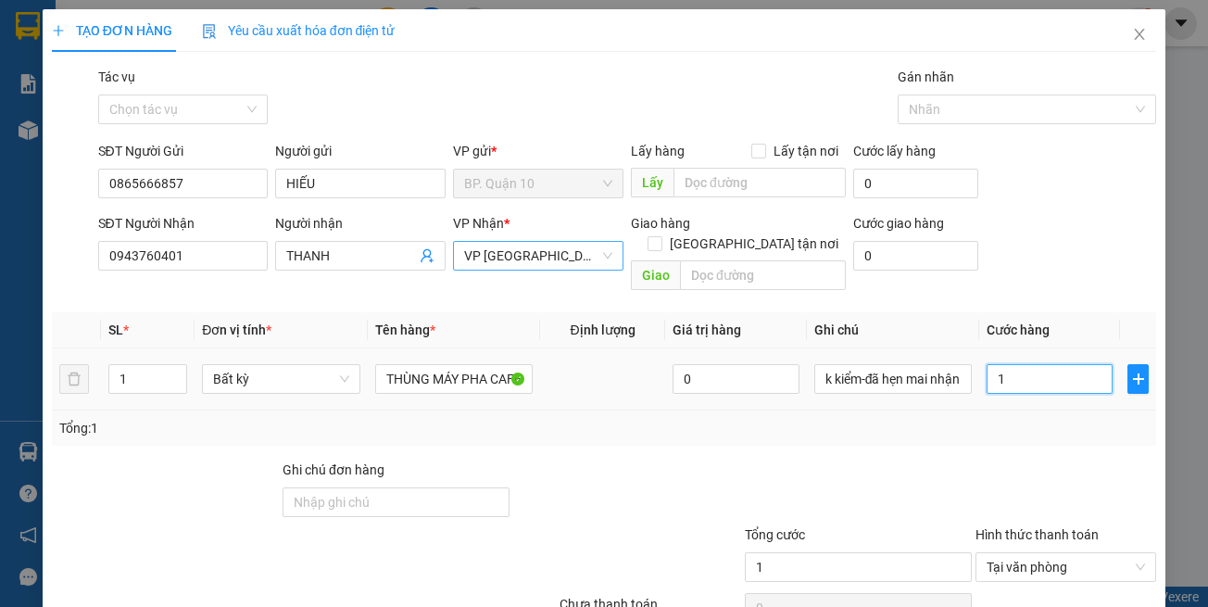
type input "11"
type input "110"
type input "110.000"
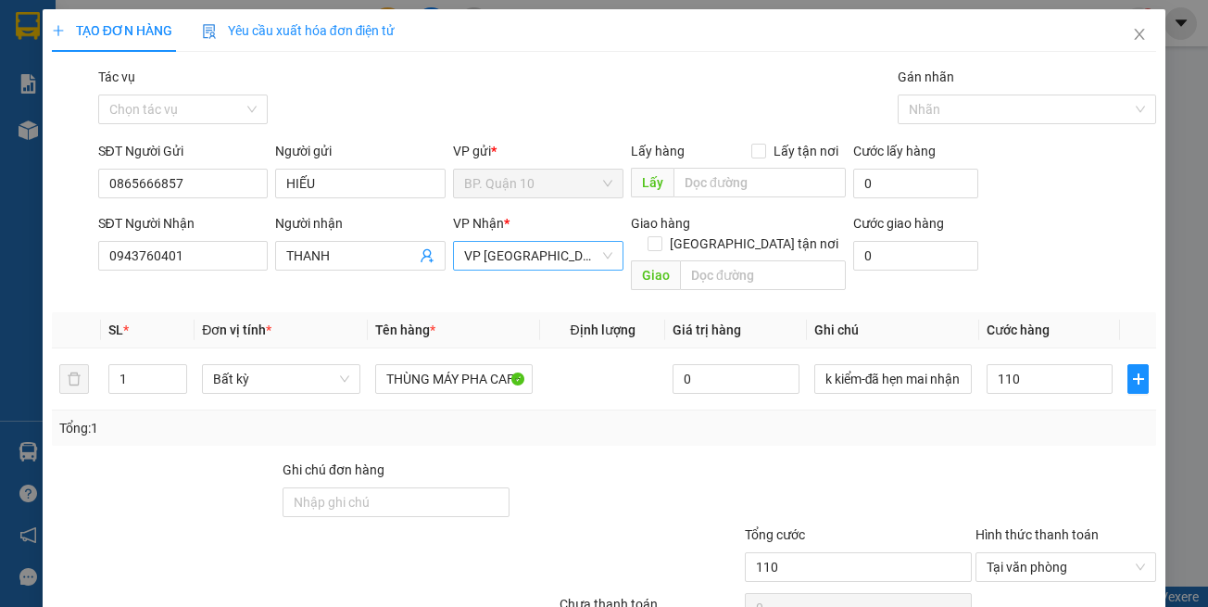
type input "110.000"
click at [975, 432] on div "Transit Pickup Surcharge Ids Transit Deliver Surcharge Ids Transit Deliver Surc…" at bounding box center [605, 368] width 1106 height 603
drag, startPoint x: 927, startPoint y: 414, endPoint x: 1042, endPoint y: 478, distance: 131.5
click at [928, 418] on div "Tổng: 1" at bounding box center [604, 428] width 1091 height 20
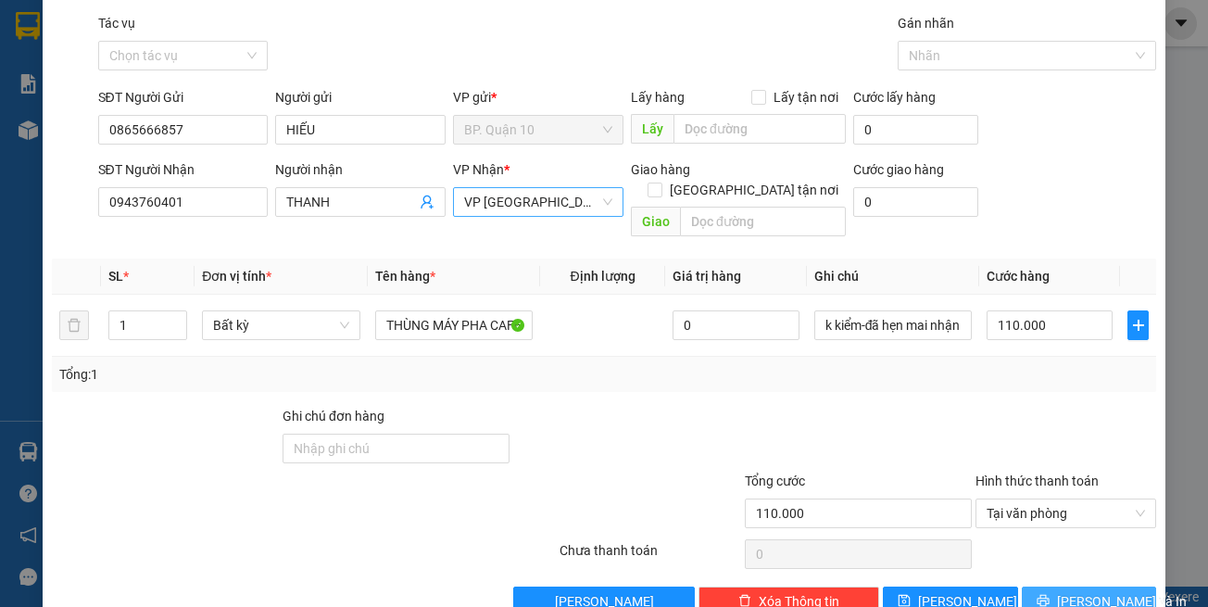
scroll to position [79, 0]
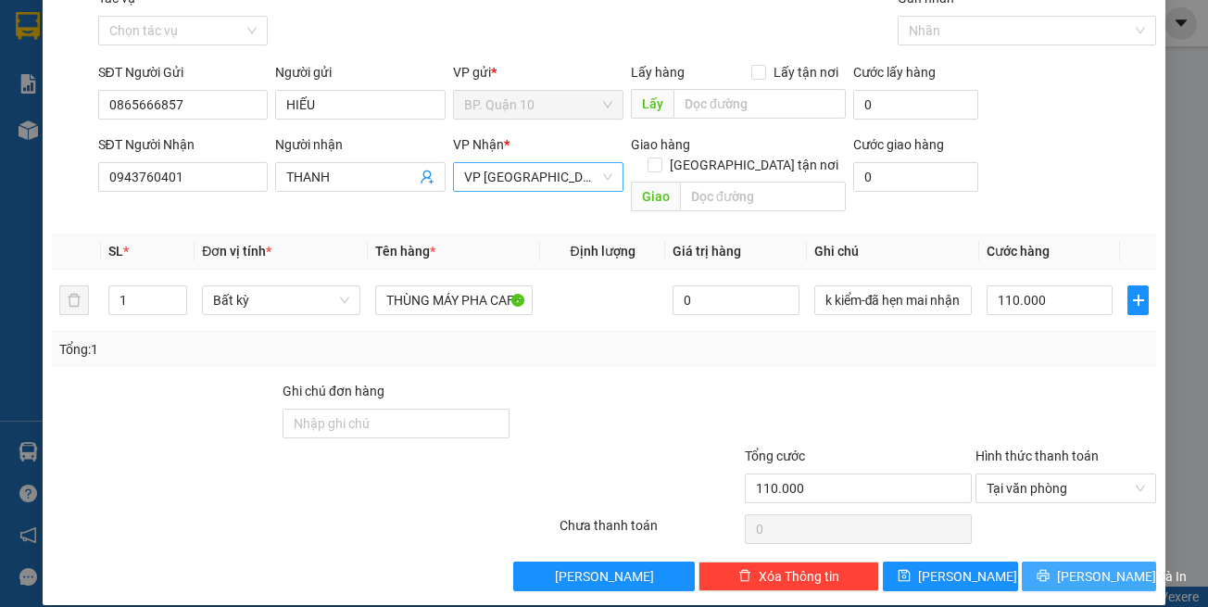
click at [1104, 566] on span "[PERSON_NAME] và In" at bounding box center [1122, 576] width 130 height 20
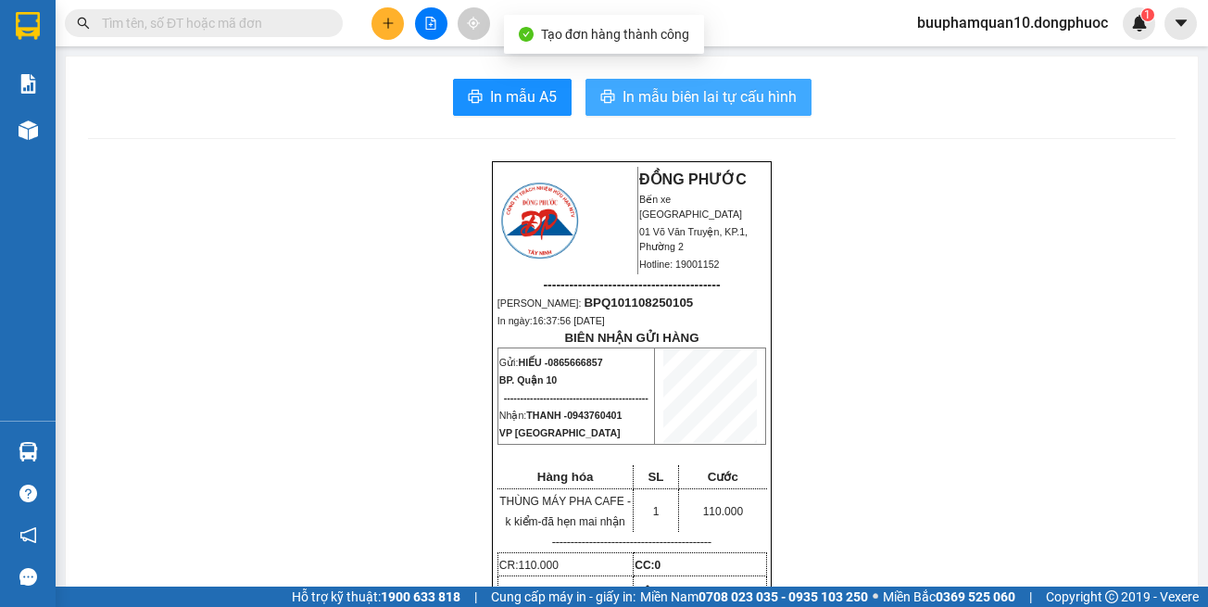
click at [774, 98] on span "In mẫu biên lai tự cấu hình" at bounding box center [710, 96] width 174 height 23
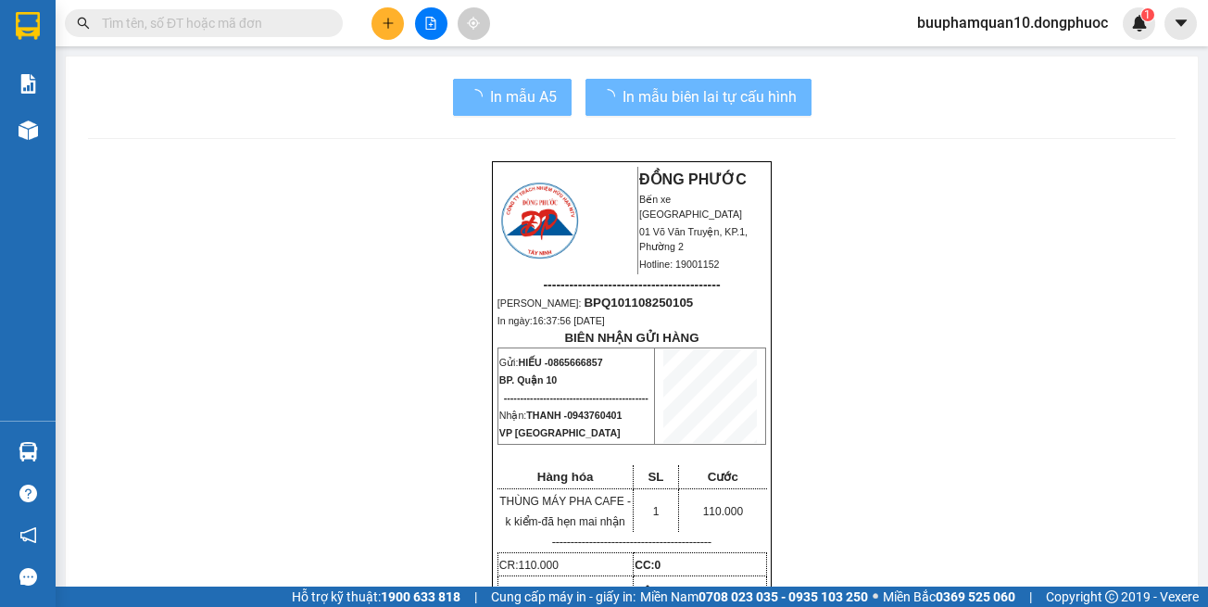
drag, startPoint x: 963, startPoint y: 436, endPoint x: 960, endPoint y: 422, distance: 14.2
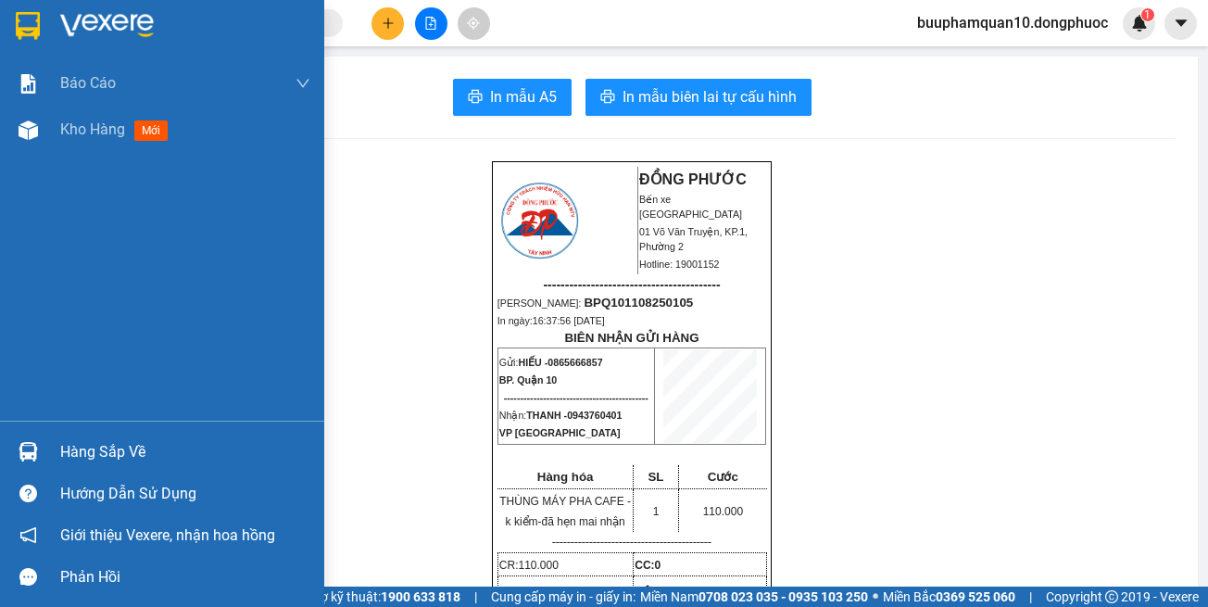
click at [57, 463] on div "Hàng sắp về" at bounding box center [162, 452] width 324 height 42
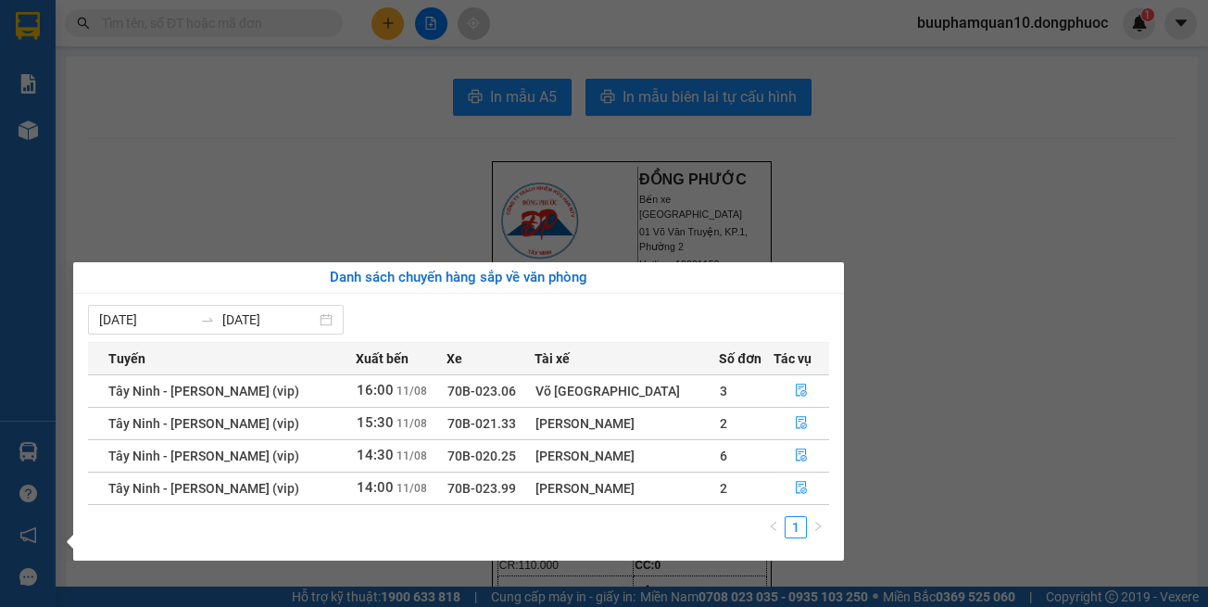
click at [1031, 237] on section "Kết quả tìm kiếm ( 8830 ) Bộ lọc Mã ĐH Trạng thái Món hàng Tổng cước Chưa cước …" at bounding box center [604, 303] width 1208 height 607
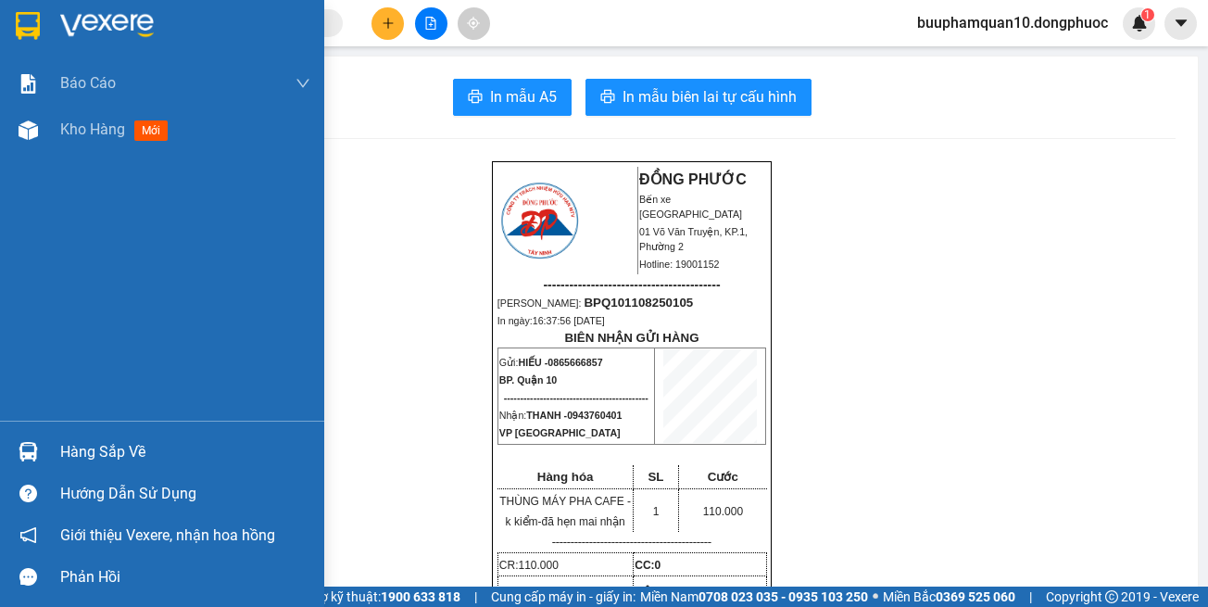
drag, startPoint x: 51, startPoint y: 441, endPoint x: 175, endPoint y: 422, distance: 125.7
click at [56, 439] on div "Hàng sắp về" at bounding box center [162, 452] width 324 height 42
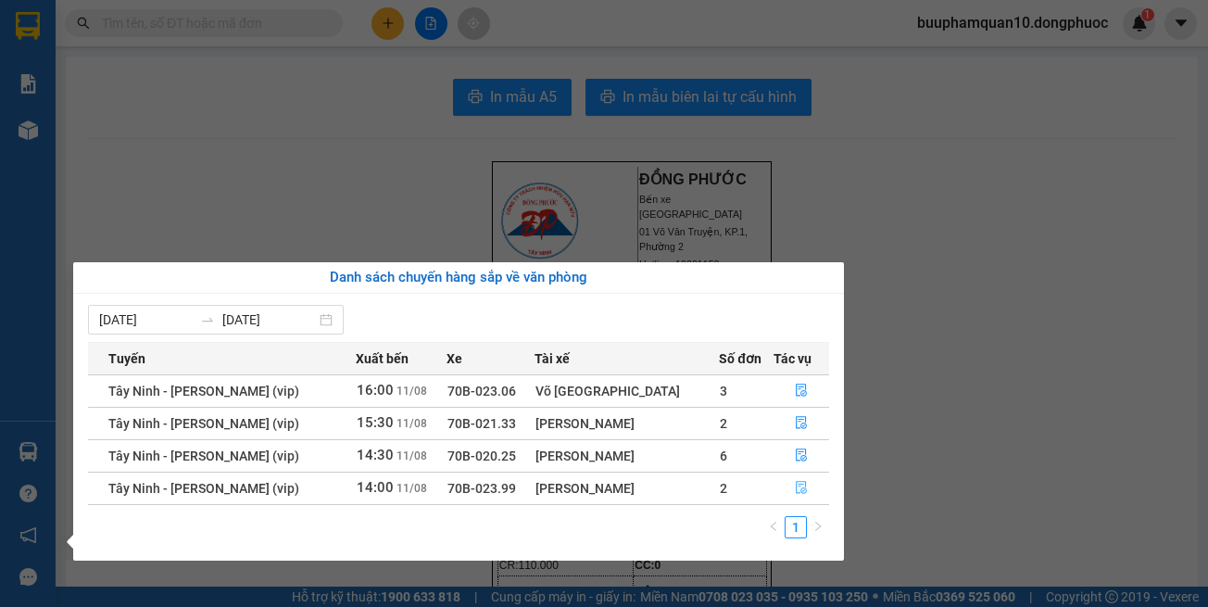
click at [802, 478] on button "button" at bounding box center [802, 489] width 54 height 30
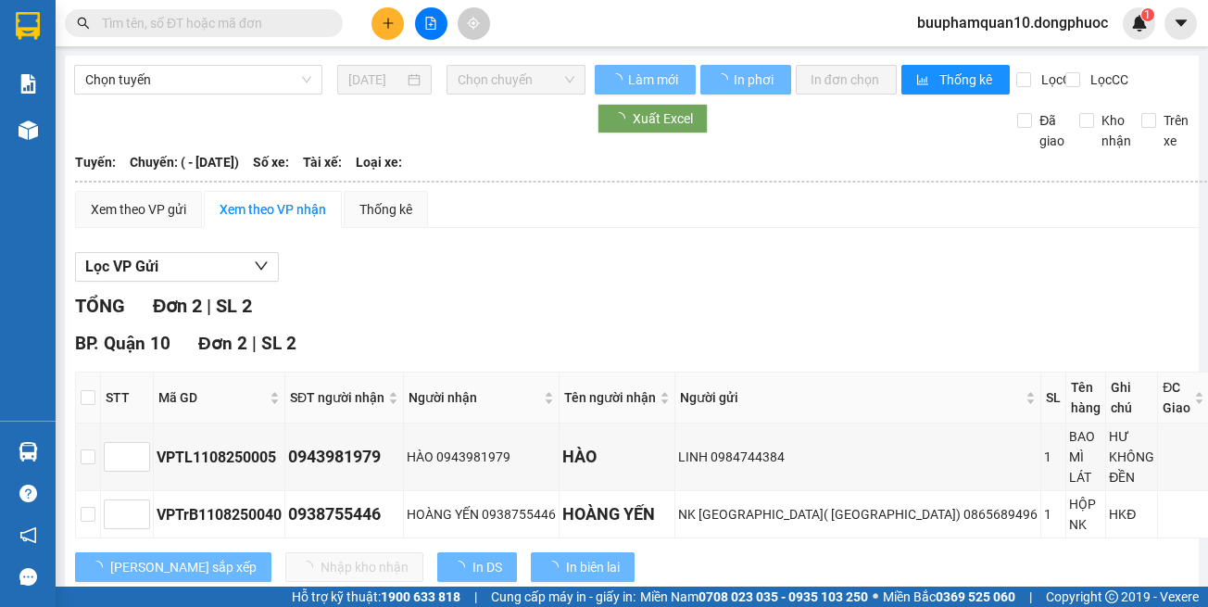
scroll to position [77, 0]
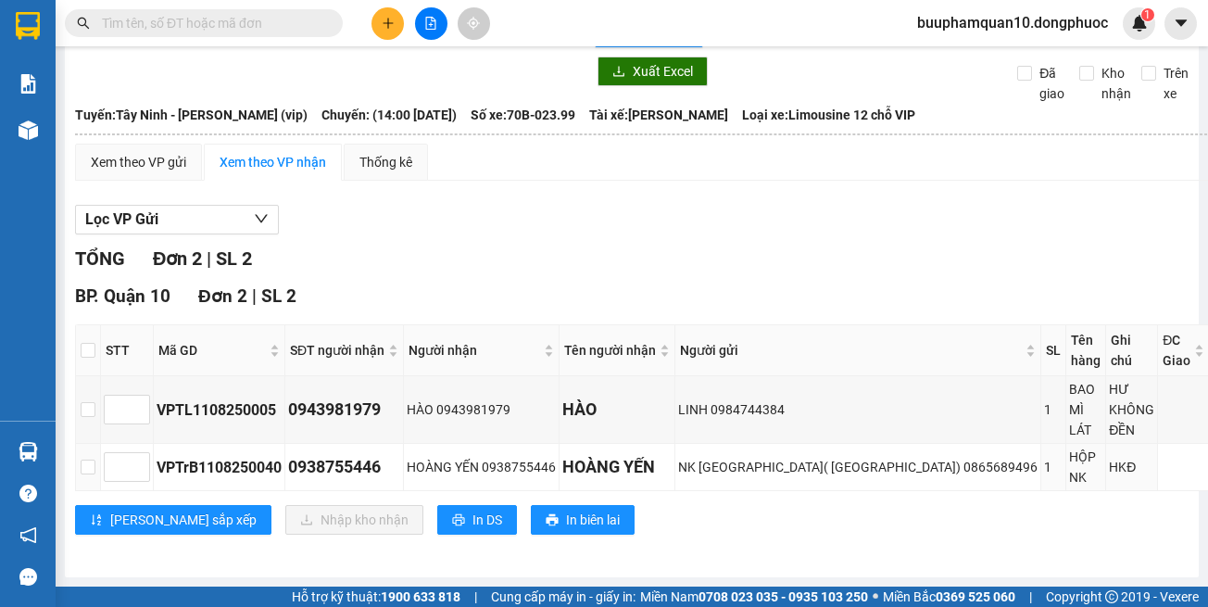
drag, startPoint x: 804, startPoint y: 496, endPoint x: 802, endPoint y: 486, distance: 10.6
click at [804, 495] on div "BP. [GEOGRAPHIC_DATA] | SL 2 STT Mã GD SĐT người nhận Người nhận Tên người nhận…" at bounding box center [685, 416] width 1220 height 266
click at [95, 349] on input "checkbox" at bounding box center [88, 350] width 15 height 15
checkbox input "true"
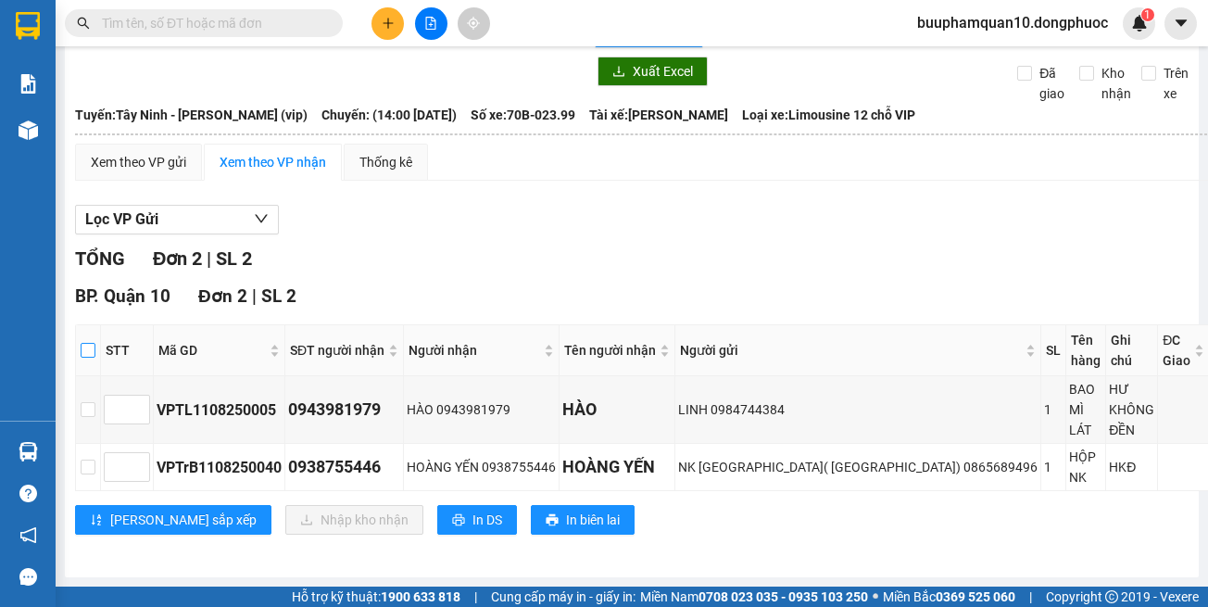
checkbox input "true"
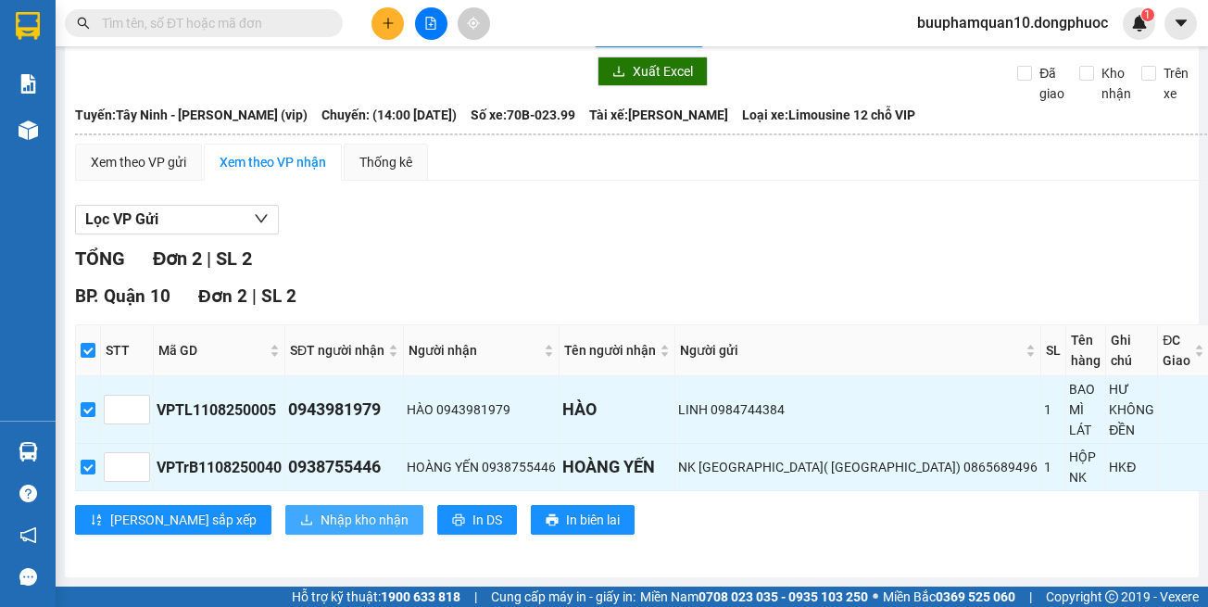
click at [321, 525] on span "Nhập kho nhận" at bounding box center [365, 520] width 88 height 20
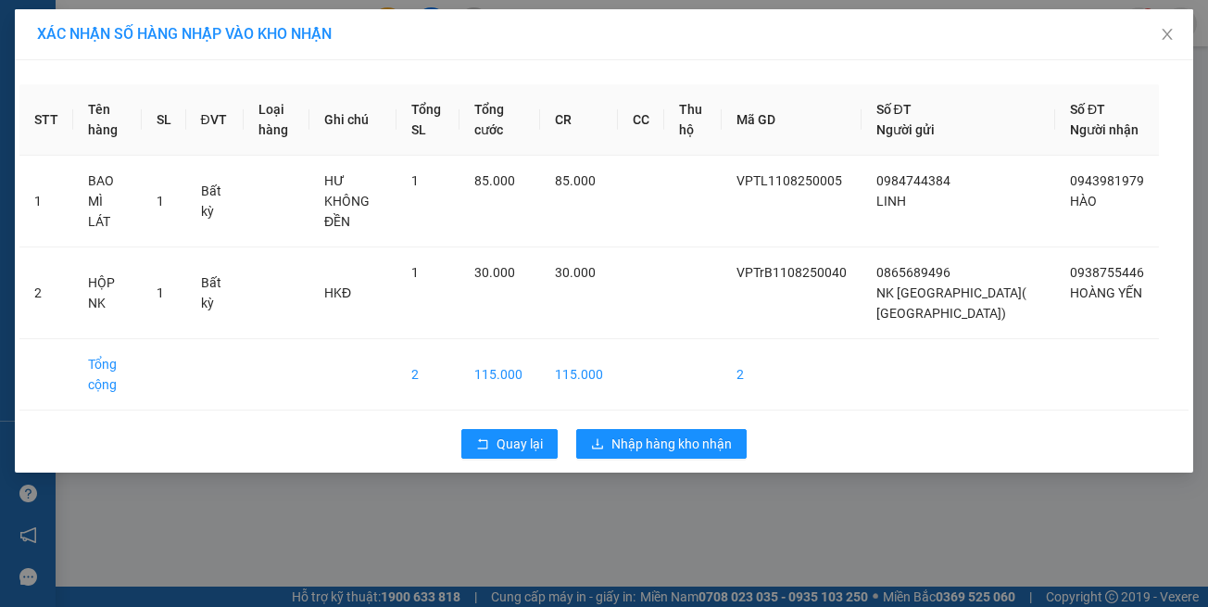
click at [886, 534] on div "XÁC NHẬN SỐ HÀNG NHẬP VÀO KHO NHẬN STT Tên hàng SL ĐVT Loại hàng Ghi chú Tổng S…" at bounding box center [604, 303] width 1208 height 607
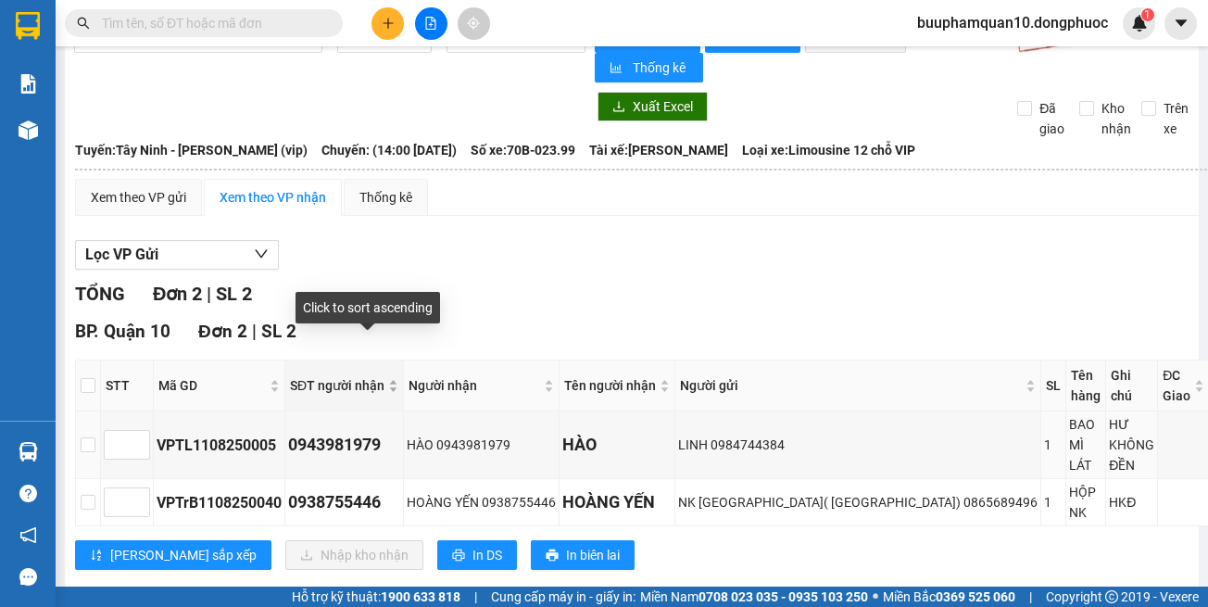
scroll to position [77, 0]
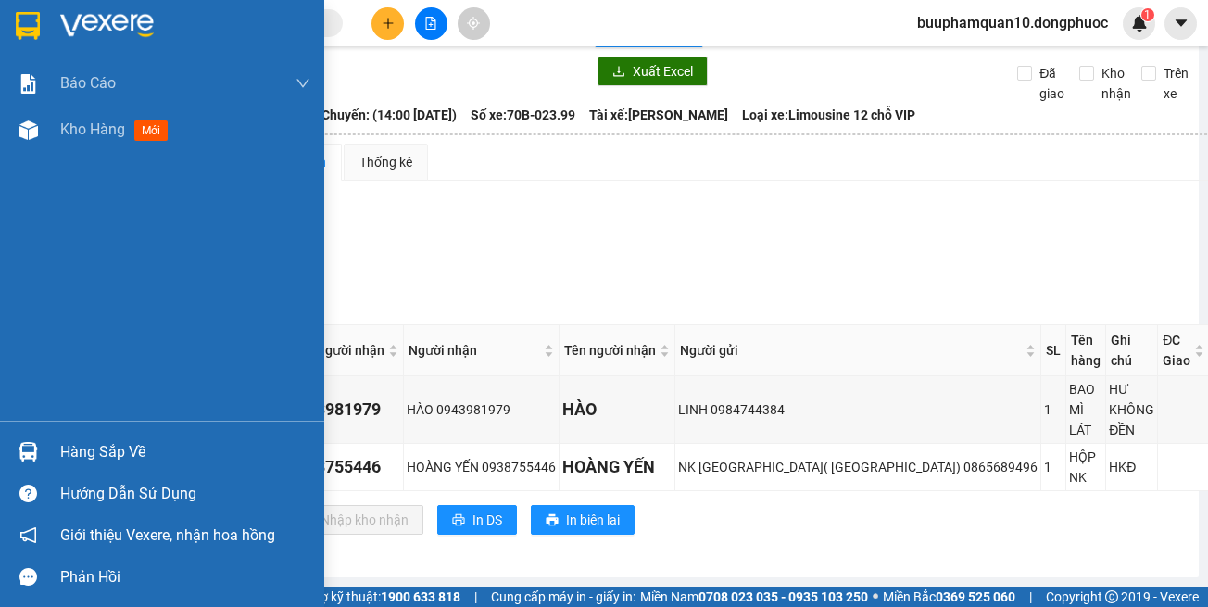
click at [43, 446] on div at bounding box center [28, 452] width 32 height 32
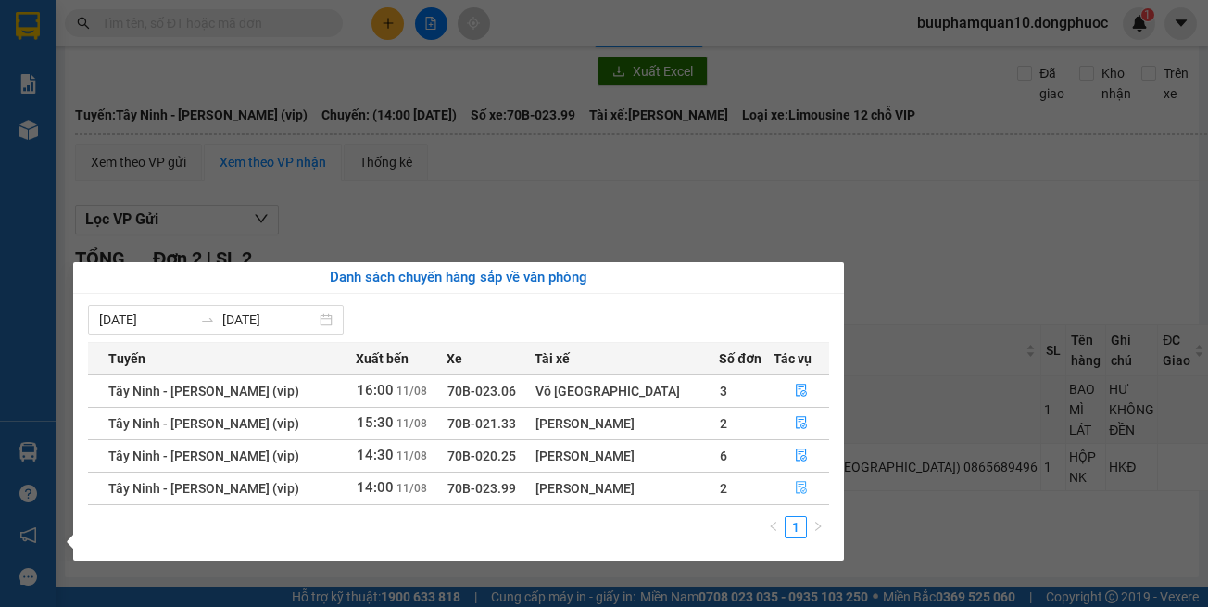
click at [804, 485] on icon "file-done" at bounding box center [801, 487] width 13 height 13
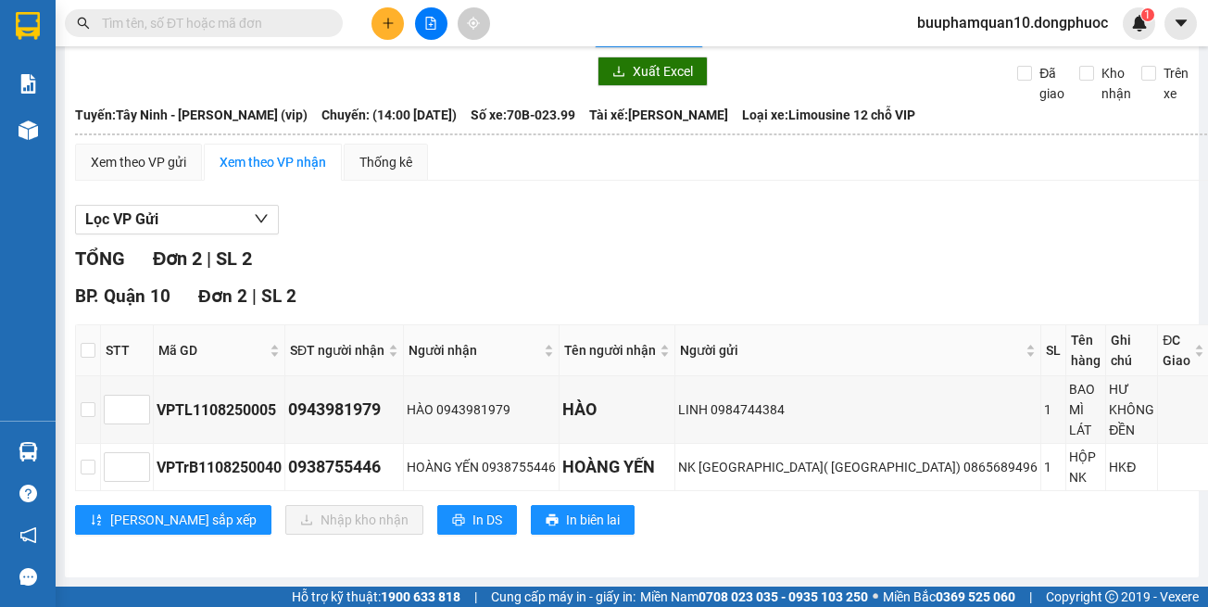
click at [813, 541] on div "BP. [GEOGRAPHIC_DATA] | SL 2 STT Mã GD SĐT người nhận Người nhận Tên người nhận…" at bounding box center [685, 416] width 1220 height 266
click at [95, 346] on input "checkbox" at bounding box center [88, 350] width 15 height 15
checkbox input "true"
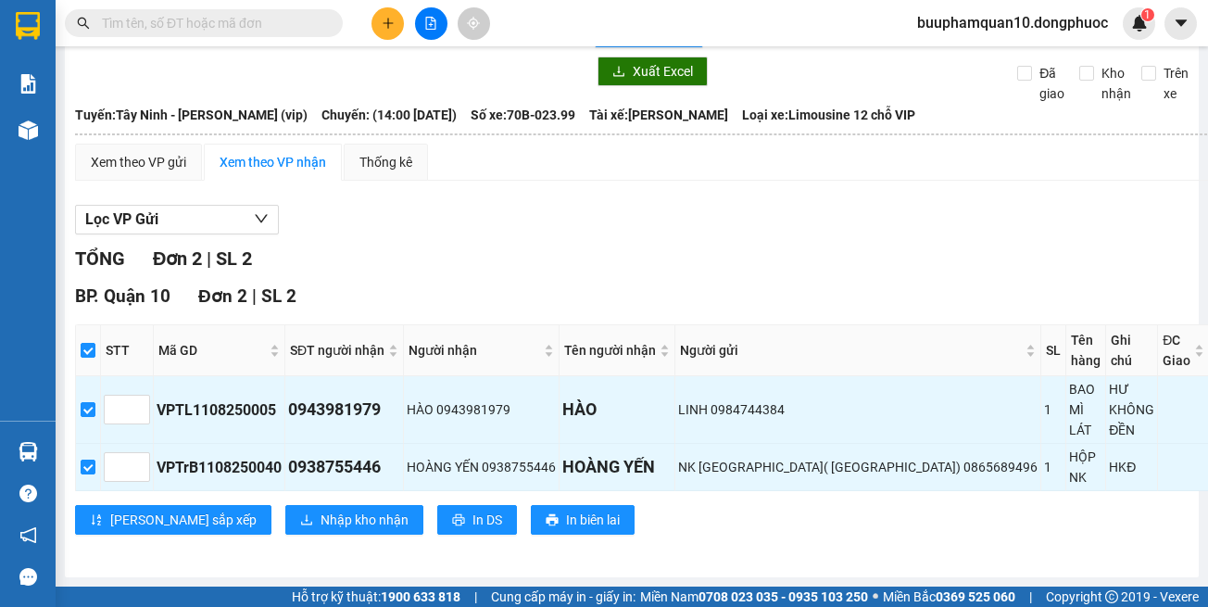
click at [224, 504] on div "BP. [GEOGRAPHIC_DATA] | SL 2 STT Mã GD SĐT người nhận Người nhận Tên người nhận…" at bounding box center [685, 416] width 1220 height 266
click at [321, 525] on span "Nhập kho nhận" at bounding box center [365, 520] width 88 height 20
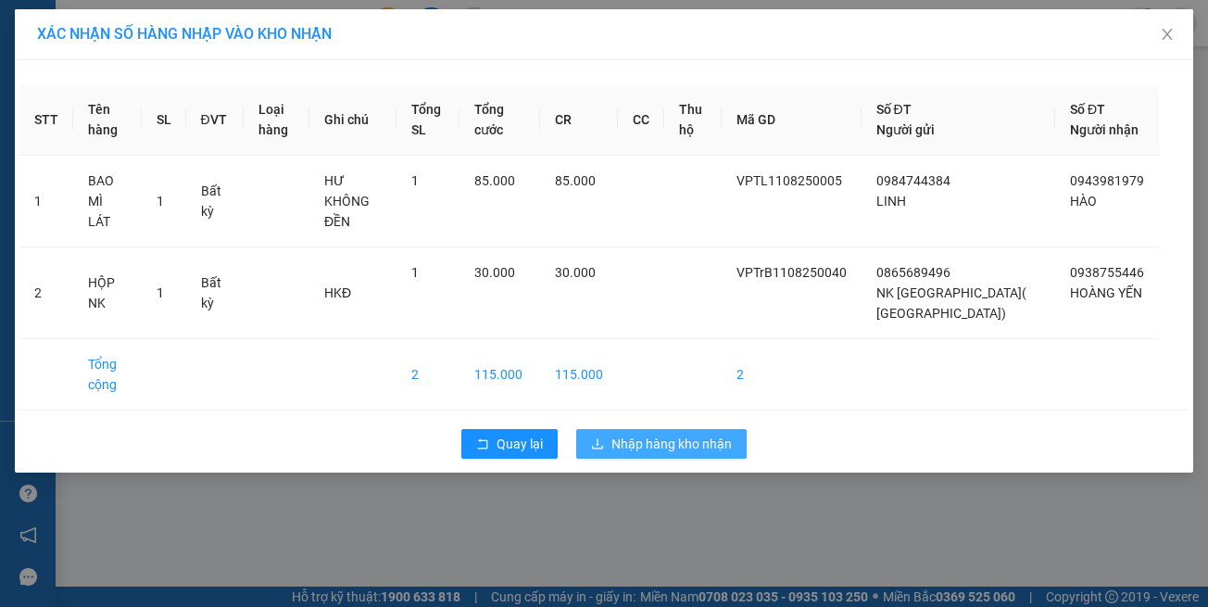
click at [690, 434] on span "Nhập hàng kho nhận" at bounding box center [672, 444] width 120 height 20
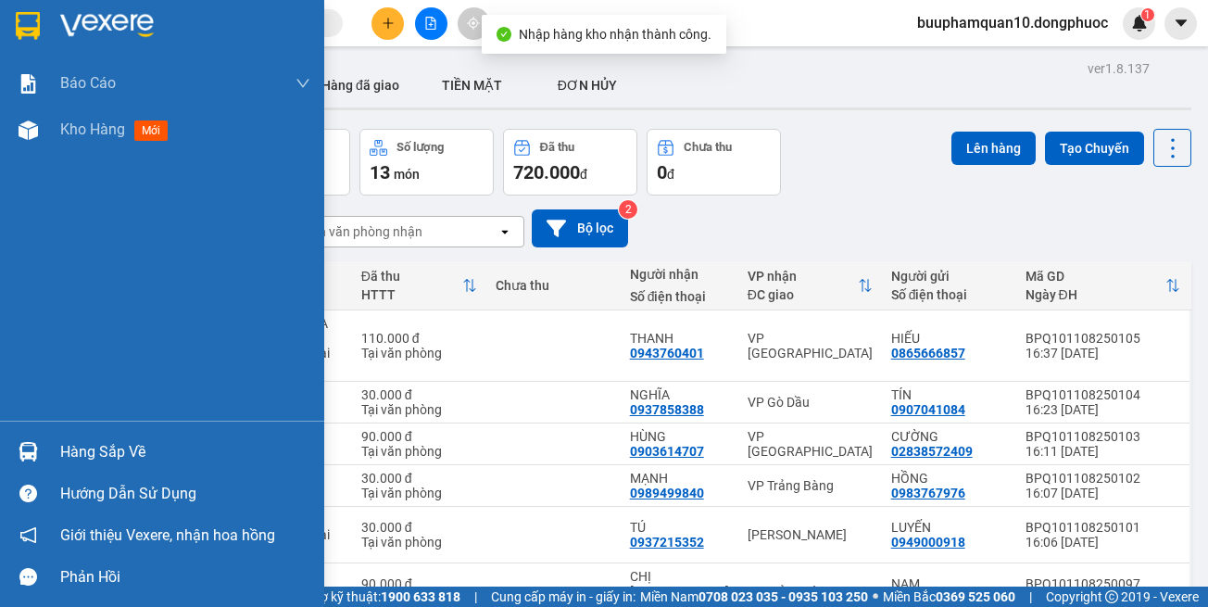
click at [48, 451] on div "Hàng sắp về" at bounding box center [162, 452] width 324 height 42
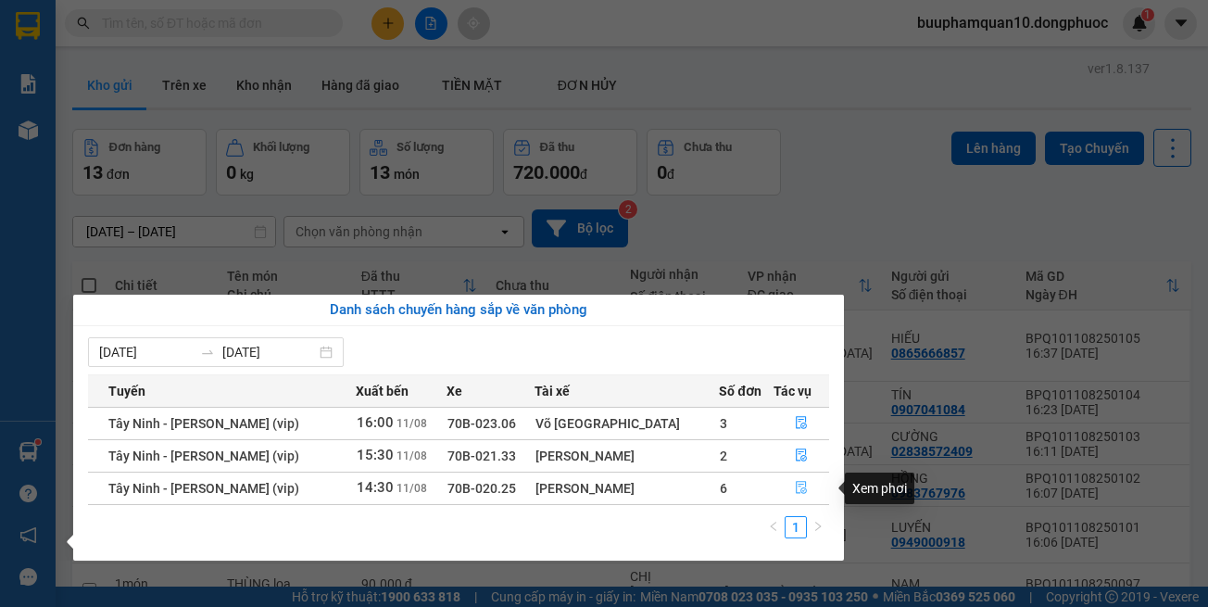
click at [800, 487] on icon "file-done" at bounding box center [801, 487] width 13 height 13
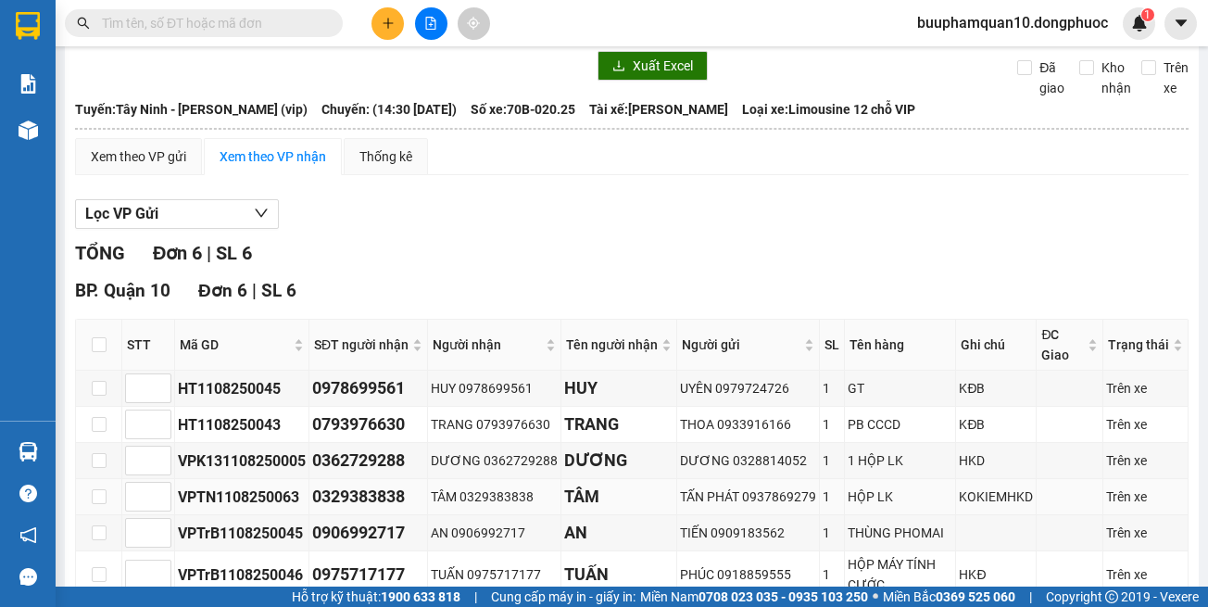
scroll to position [190, 0]
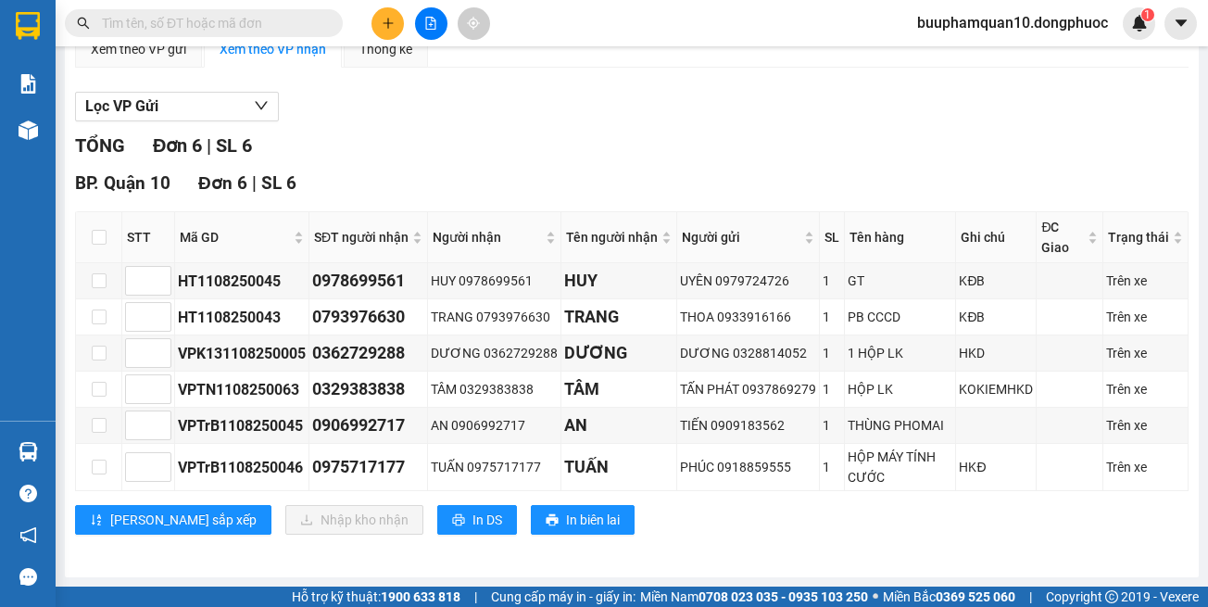
click at [838, 544] on div "BP. [GEOGRAPHIC_DATA] | SL 6 STT Mã GD SĐT người nhận Người nhận Tên người nhận…" at bounding box center [632, 359] width 1114 height 379
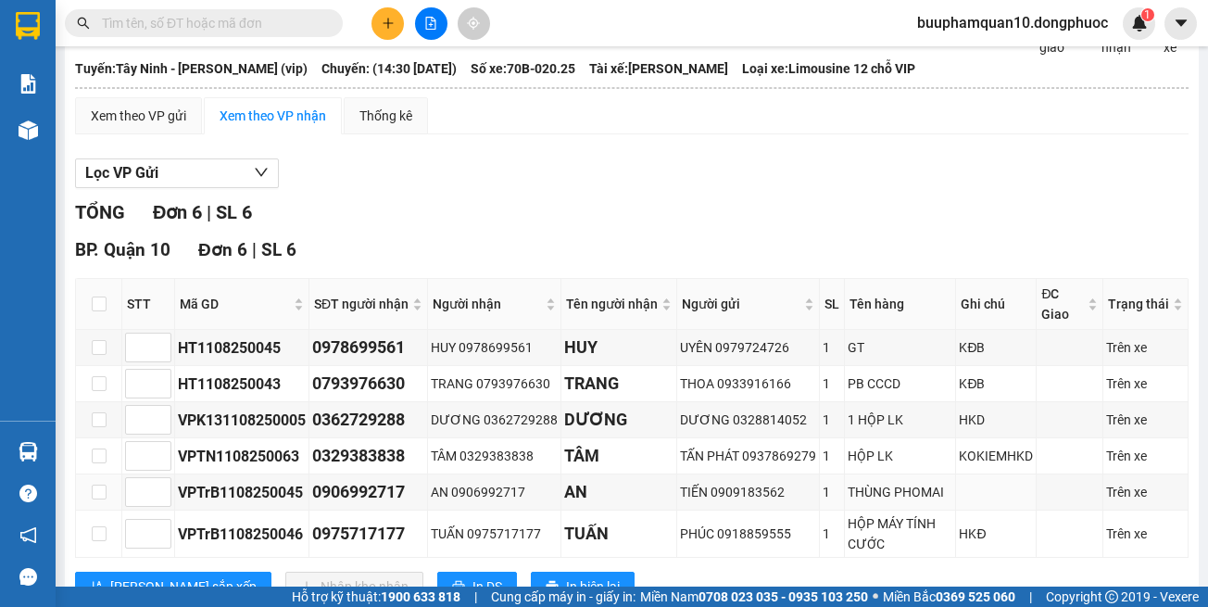
scroll to position [0, 0]
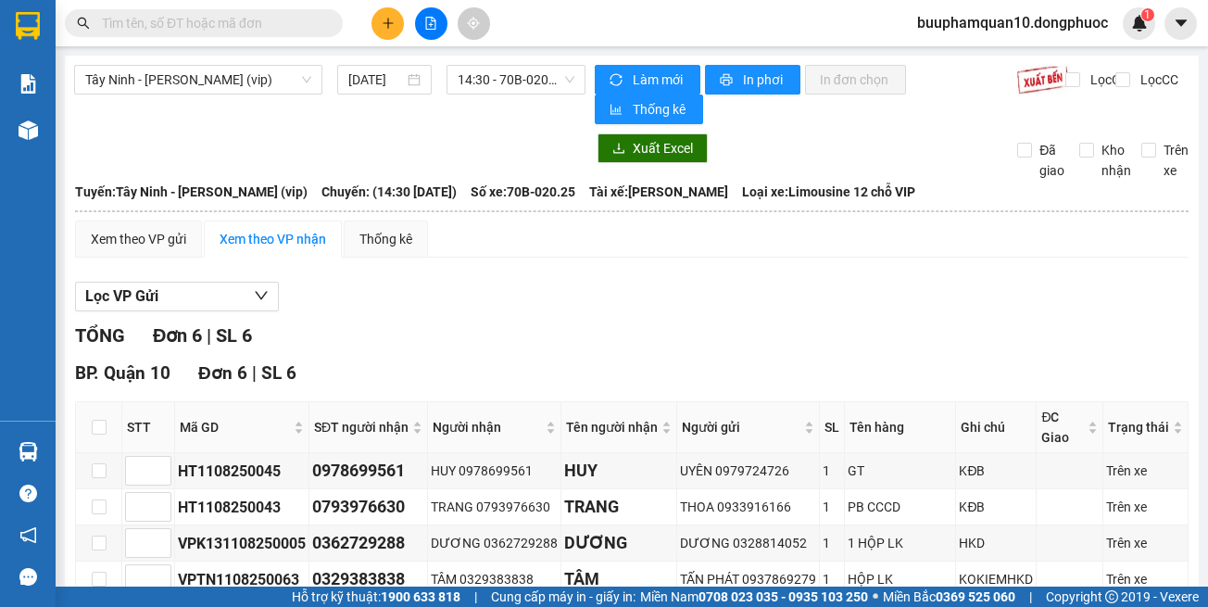
click at [569, 341] on div "TỔNG Đơn 6 | SL 6" at bounding box center [632, 336] width 1114 height 29
click at [388, 22] on icon "plus" at bounding box center [388, 23] width 13 height 13
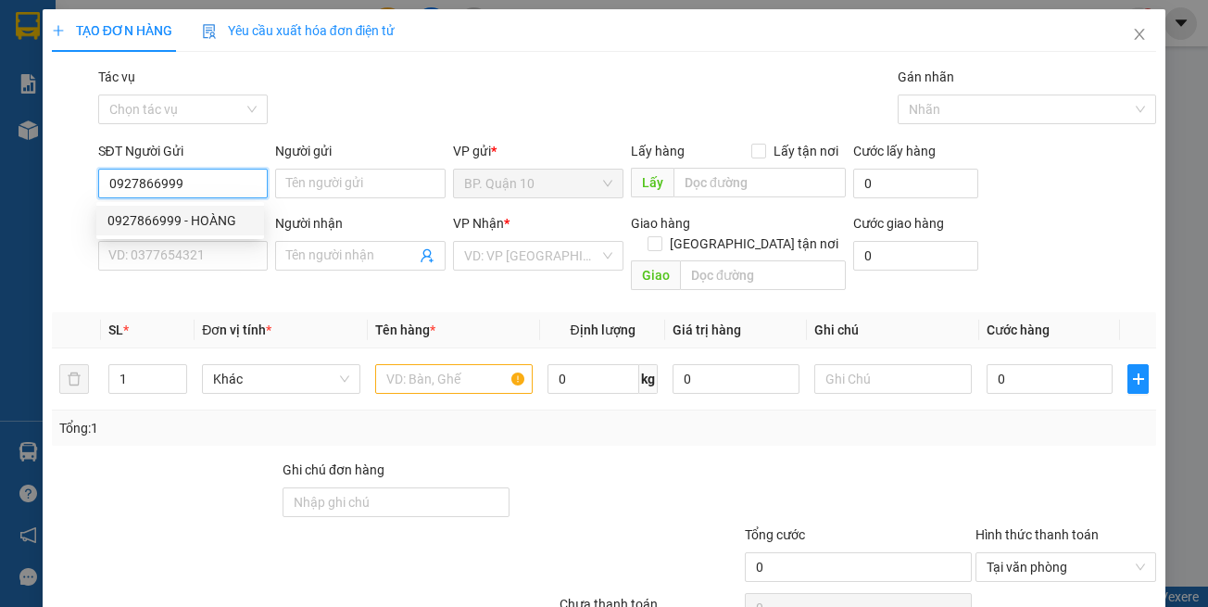
type input "0927866999"
click at [201, 202] on div "0927866999 0927866999 - HOÀNG" at bounding box center [180, 220] width 168 height 37
click at [210, 176] on input "0927866999" at bounding box center [183, 184] width 171 height 30
click at [213, 222] on div "0927866999 - HOÀNG" at bounding box center [179, 220] width 145 height 20
type input "HOÀNG"
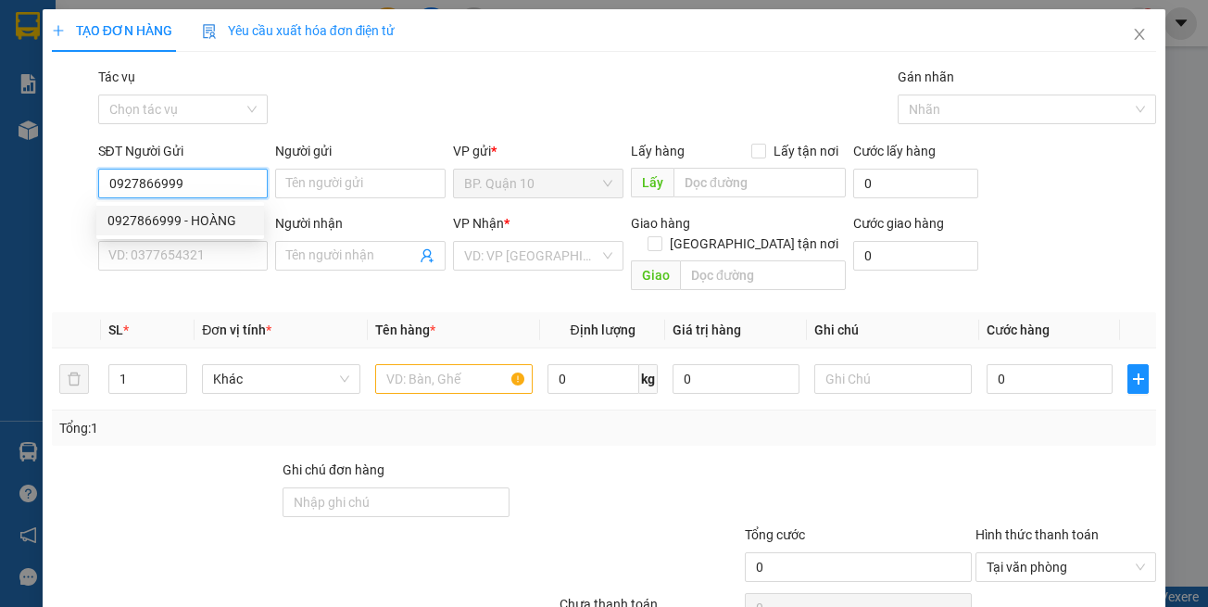
type input "0325292392"
type input "TRƯỜNG"
type input "40.000"
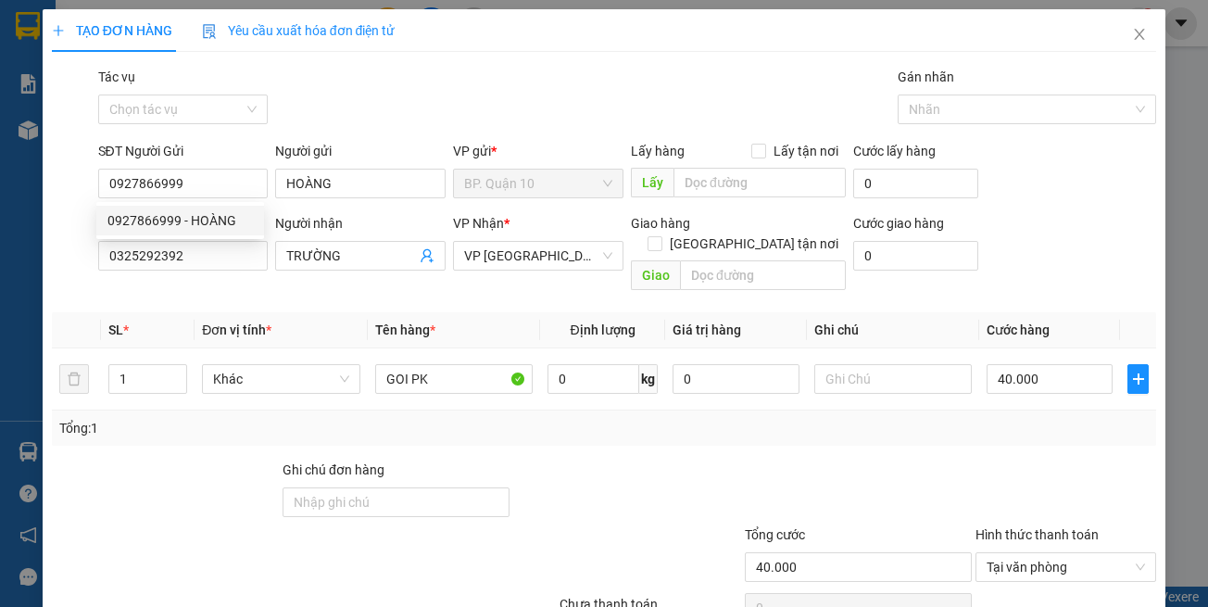
click at [288, 284] on div "Transit Pickup Surcharge Ids Transit Deliver Surcharge Ids Transit Deliver Surc…" at bounding box center [605, 368] width 1106 height 603
click at [420, 261] on icon "user-add" at bounding box center [427, 255] width 15 height 15
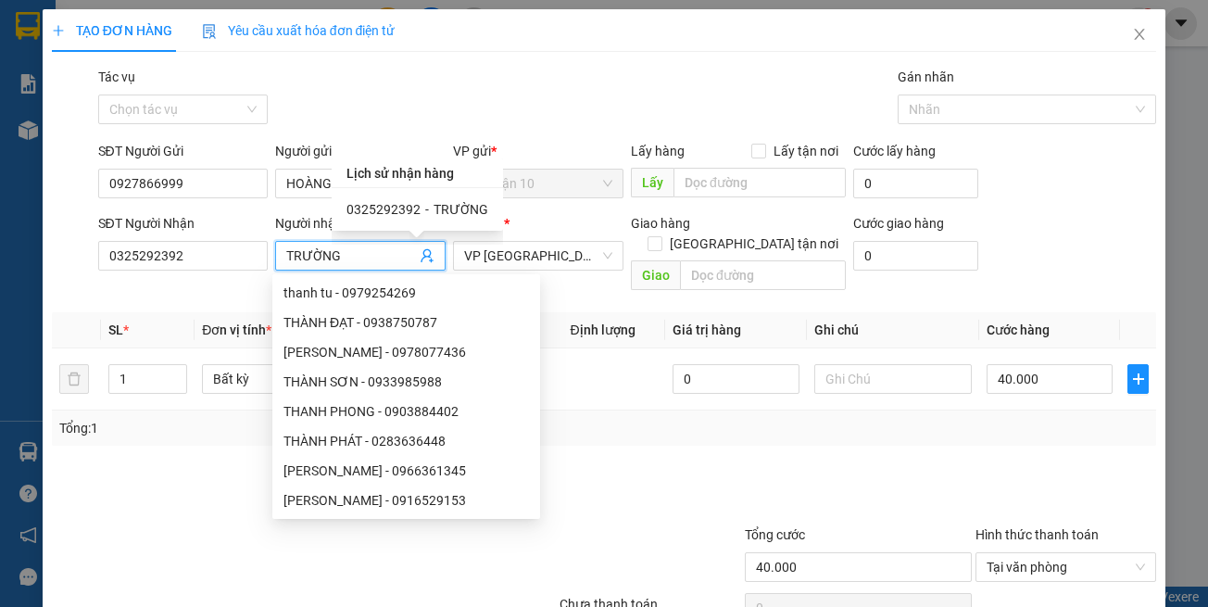
click at [434, 214] on span "TRƯỜNG" at bounding box center [461, 209] width 55 height 15
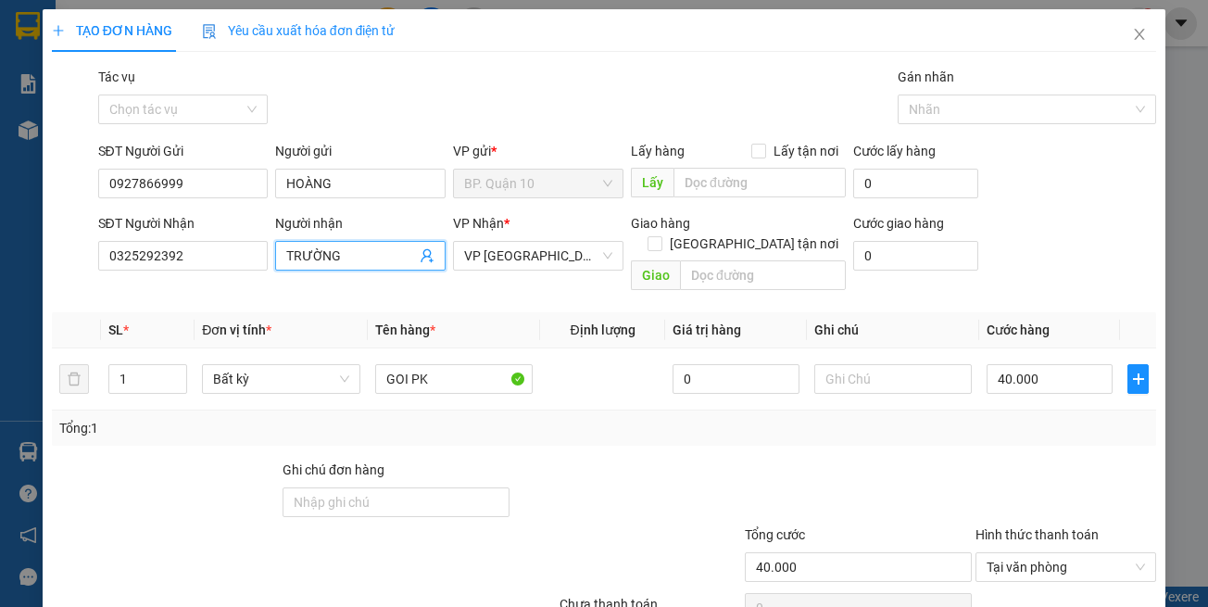
click at [632, 498] on div at bounding box center [627, 492] width 231 height 65
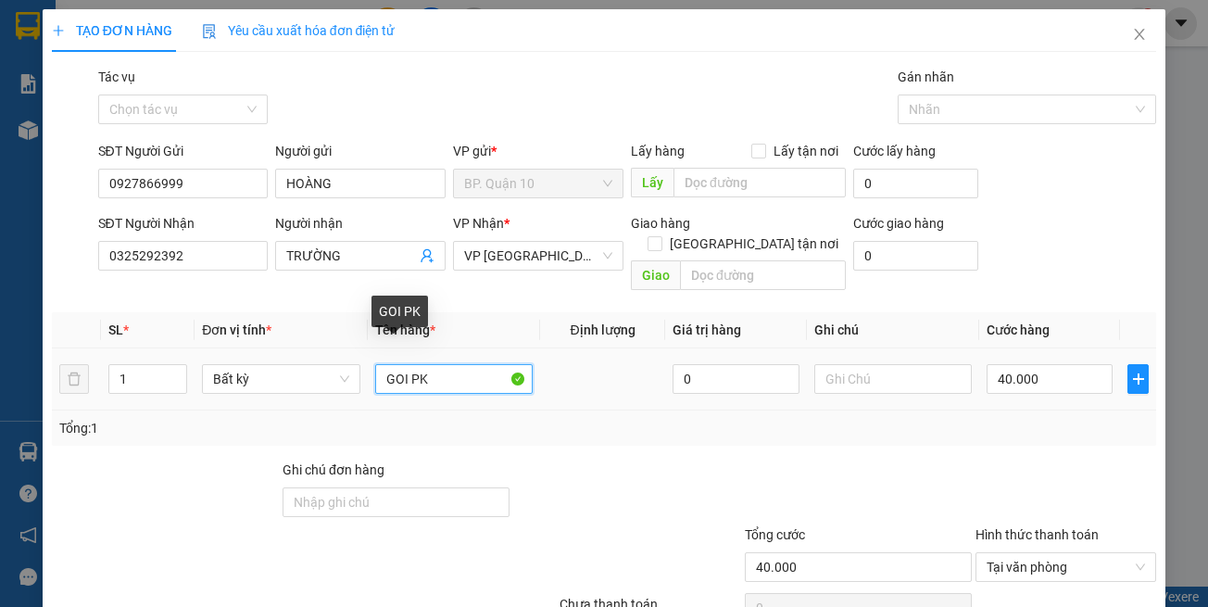
click at [78, 363] on tr "1 Bất kỳ GOI PK 0 40.000" at bounding box center [605, 379] width 1106 height 62
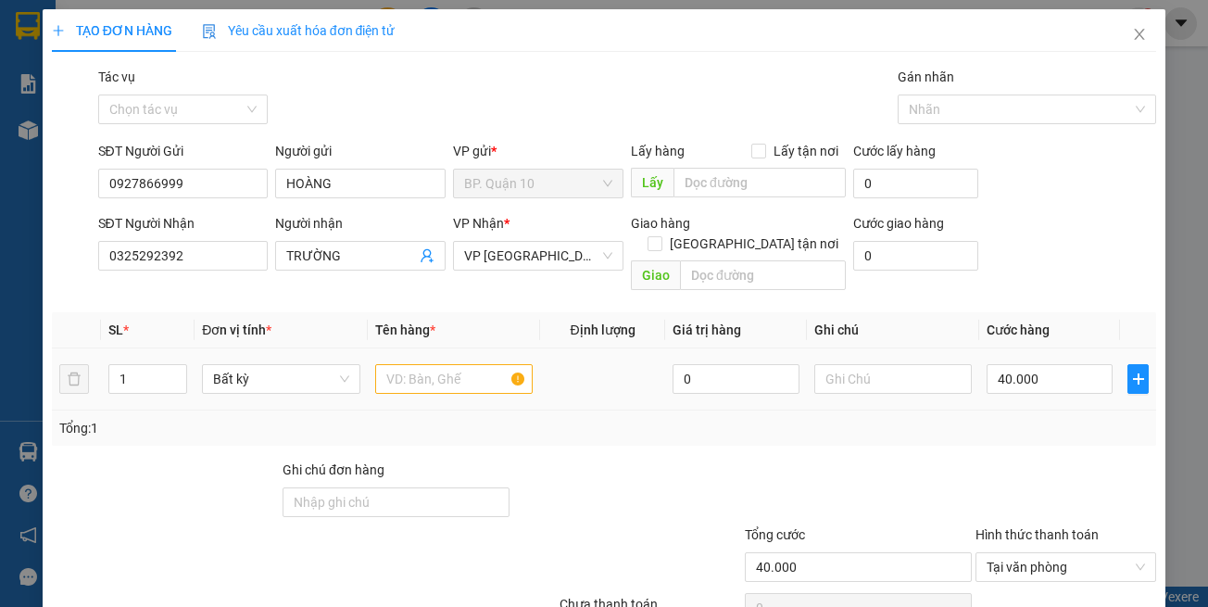
drag, startPoint x: 458, startPoint y: 411, endPoint x: 391, endPoint y: 359, distance: 84.5
click at [458, 418] on div "Tổng: 1" at bounding box center [263, 428] width 409 height 20
click at [205, 261] on input "0325292392" at bounding box center [183, 256] width 171 height 30
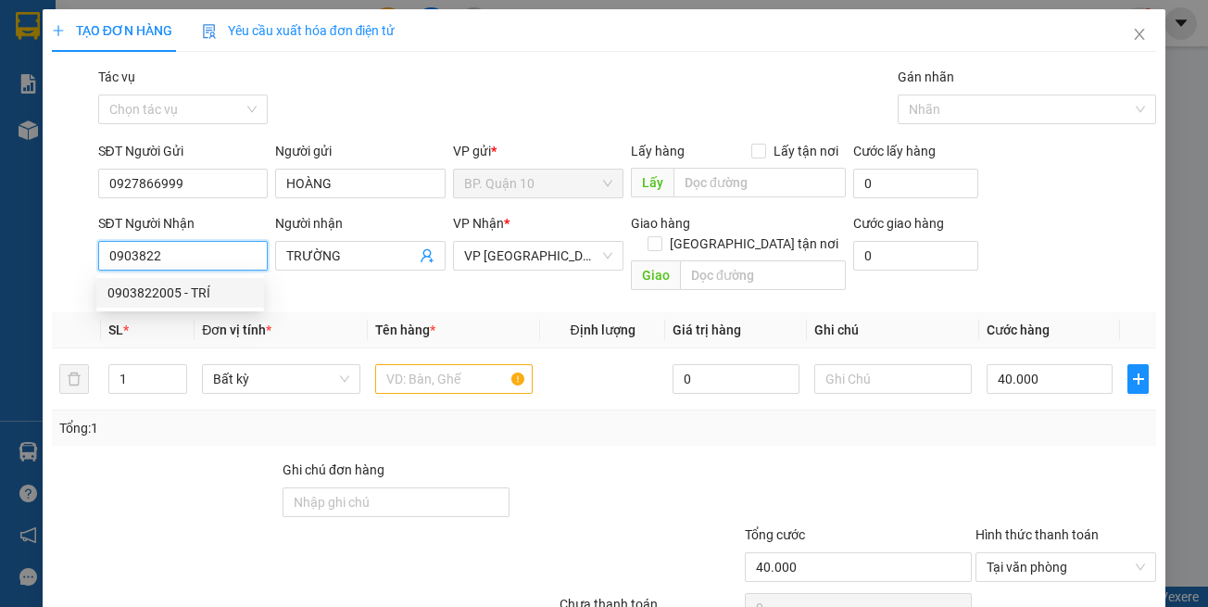
click at [206, 294] on div "0903822005 - TRÍ" at bounding box center [179, 293] width 145 height 20
type input "0903822005"
type input "TRÍ"
type input "30.000"
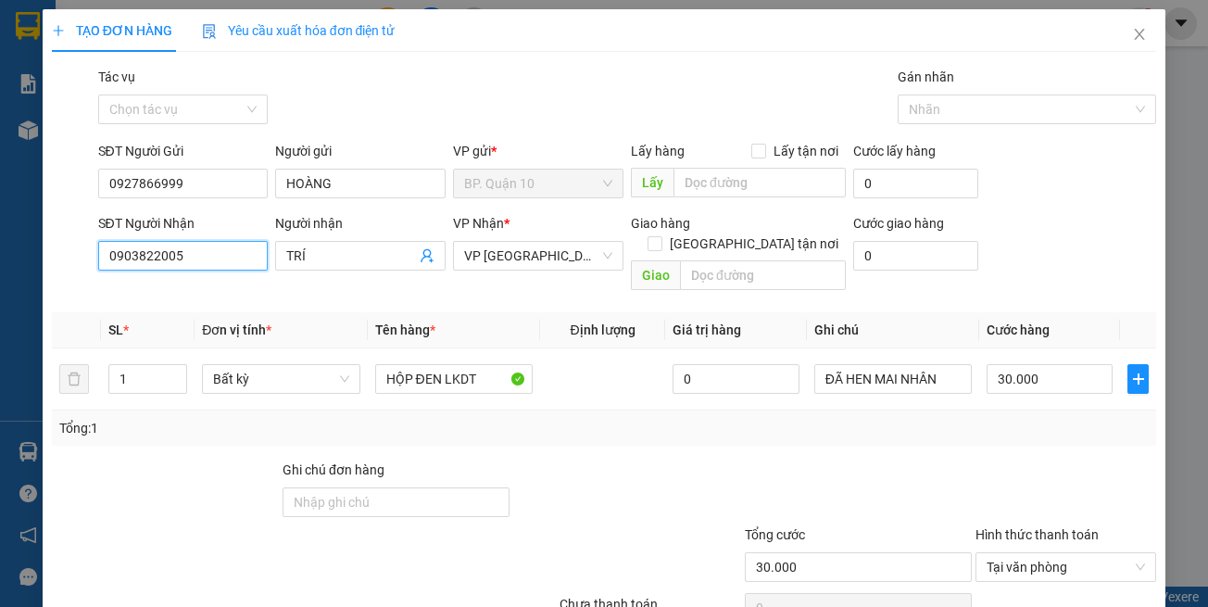
type input "0903822005"
click at [458, 313] on th "Tên hàng *" at bounding box center [454, 330] width 172 height 36
click at [473, 411] on div "Transit Pickup Surcharge Ids Transit Deliver Surcharge Ids Transit Deliver Surc…" at bounding box center [605, 368] width 1106 height 603
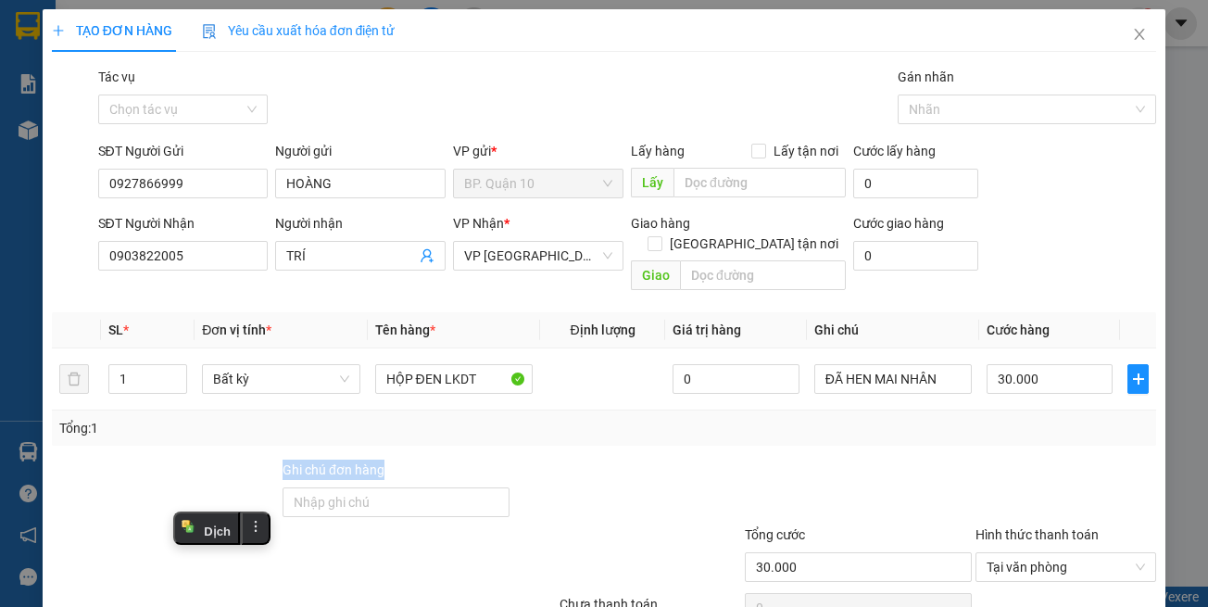
click at [499, 418] on div "Tổng: 1" at bounding box center [604, 428] width 1091 height 20
click at [541, 418] on div "Tổng: 1" at bounding box center [605, 428] width 1106 height 35
click at [483, 385] on td "HỘP ĐEN LKDT" at bounding box center [454, 379] width 172 height 62
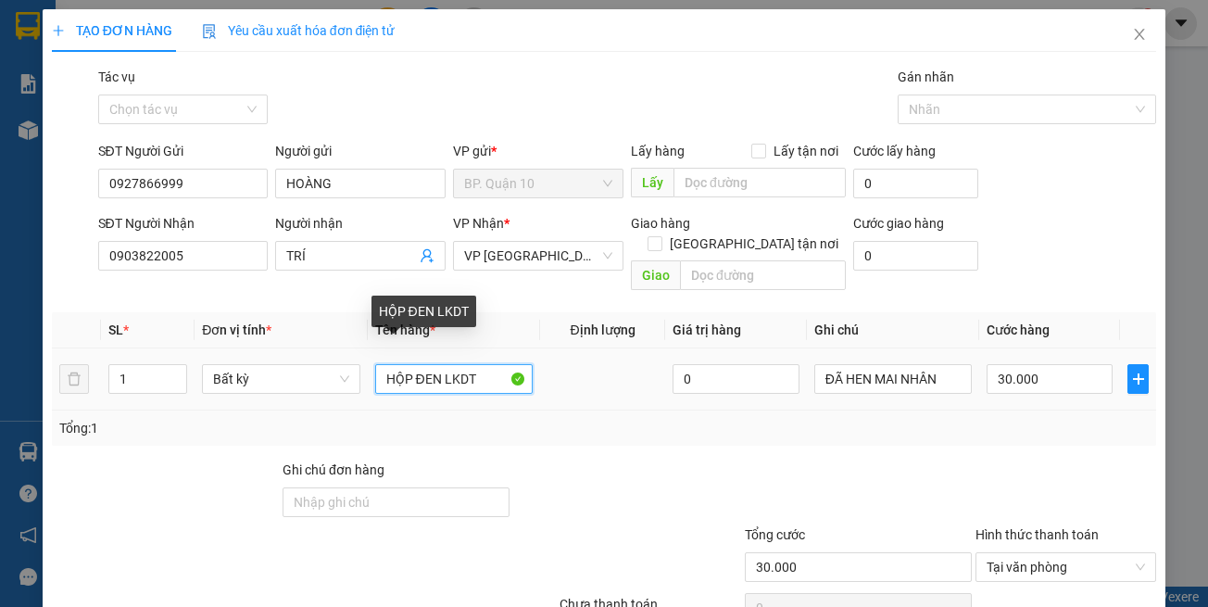
drag, startPoint x: 436, startPoint y: 364, endPoint x: 420, endPoint y: 368, distance: 17.1
click at [420, 368] on input "HỘP ĐEN LKDT" at bounding box center [454, 379] width 158 height 30
drag, startPoint x: 407, startPoint y: 359, endPoint x: 589, endPoint y: 359, distance: 182.6
click at [589, 359] on tr "1 Bất kỳ HỘP ĐEN LKDT 0 ĐÃ HEN MAI NHÂN 30.000" at bounding box center [605, 379] width 1106 height 62
type input "HỘP Đ TỬ"
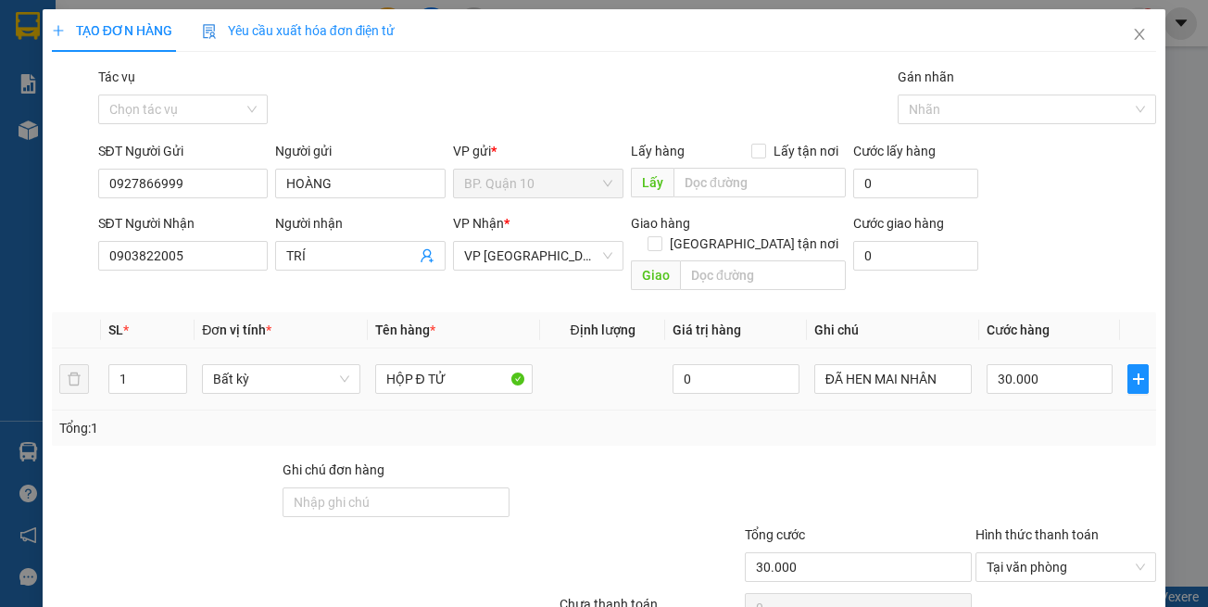
drag, startPoint x: 923, startPoint y: 418, endPoint x: 930, endPoint y: 387, distance: 31.5
click at [926, 414] on div "Tổng: 1" at bounding box center [605, 428] width 1106 height 35
drag, startPoint x: 942, startPoint y: 359, endPoint x: 585, endPoint y: 358, distance: 356.8
click at [586, 358] on tr "1 Bất kỳ HỘP Đ TỬ 0 ĐÃ HEN MAI NHÂN 30.000" at bounding box center [605, 379] width 1106 height 62
paste input "k kiểm-đã hẹn mai nhận"
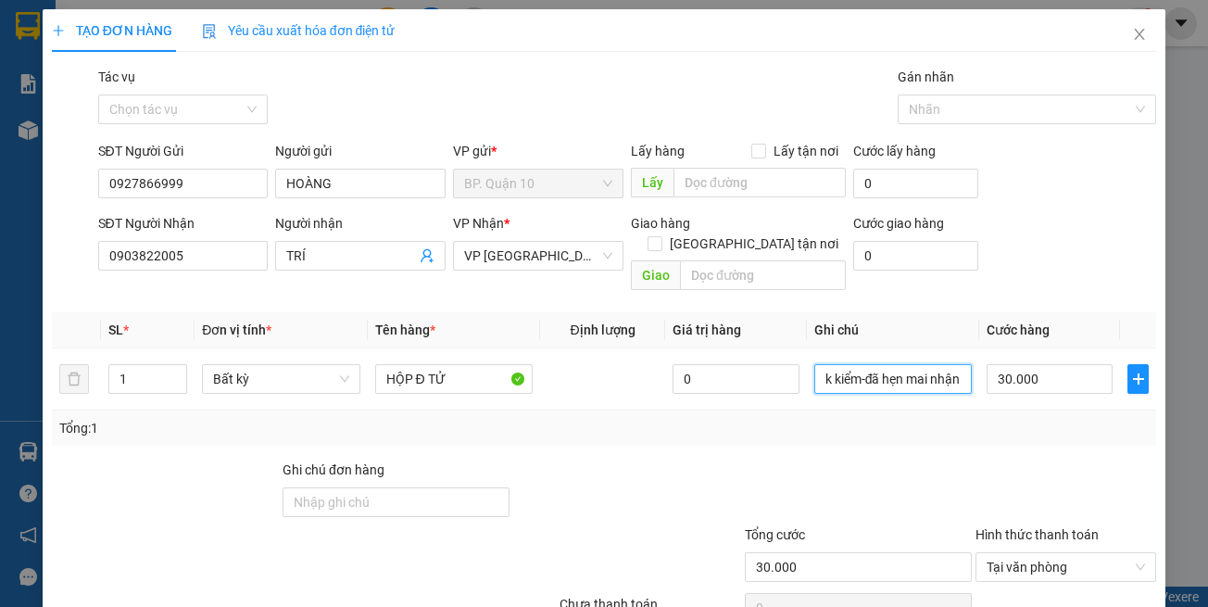
scroll to position [79, 0]
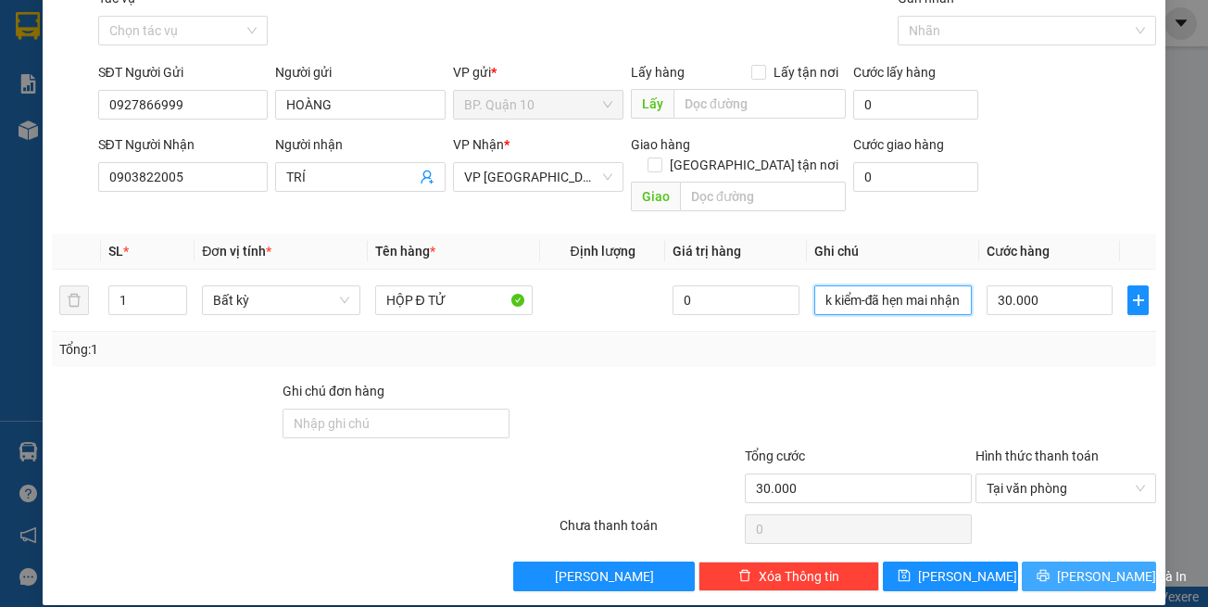
type input "k kiểm-đã hẹn mai nhận"
click at [1063, 566] on span "[PERSON_NAME] và In" at bounding box center [1122, 576] width 130 height 20
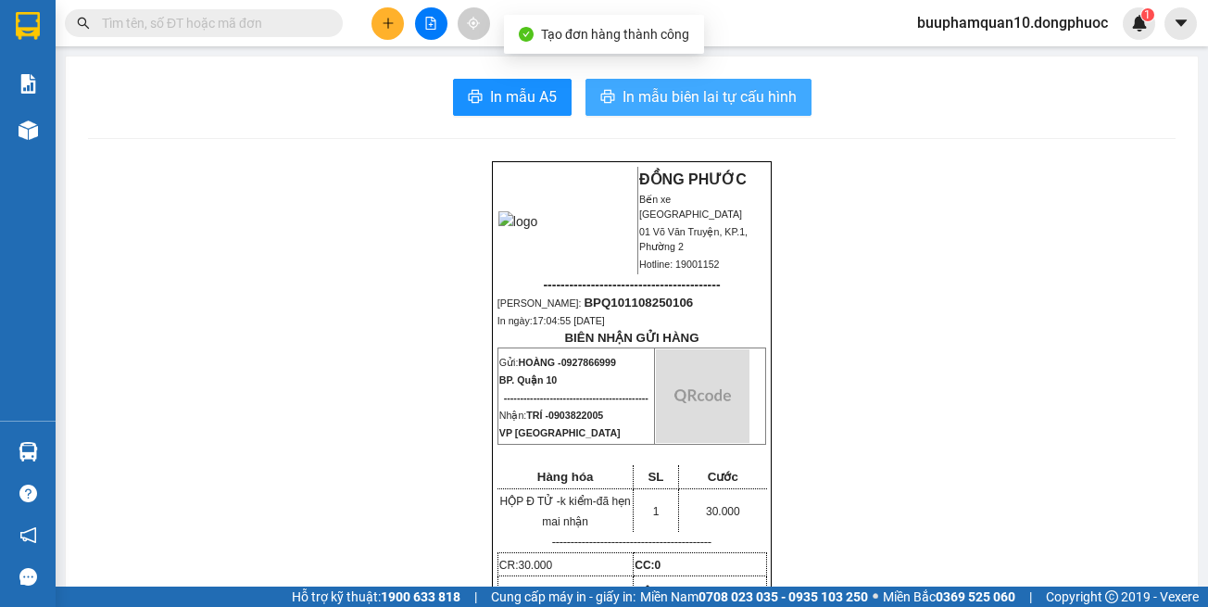
click at [765, 100] on span "In mẫu biên lai tự cấu hình" at bounding box center [710, 96] width 174 height 23
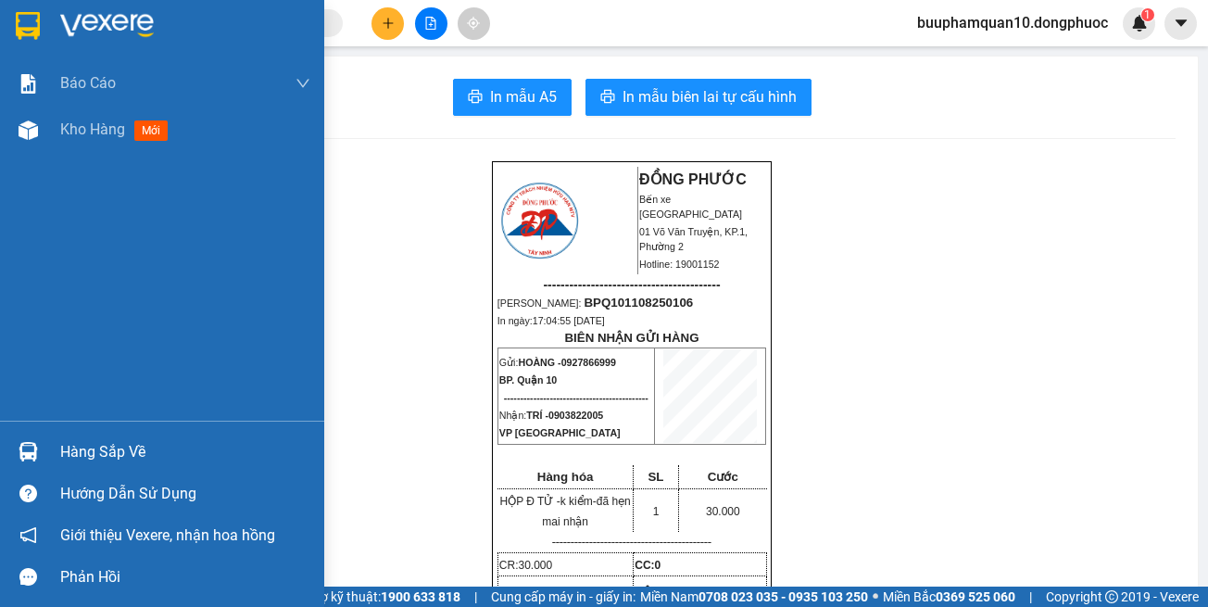
drag, startPoint x: 33, startPoint y: 445, endPoint x: 200, endPoint y: 372, distance: 182.2
click at [35, 445] on img at bounding box center [28, 451] width 19 height 19
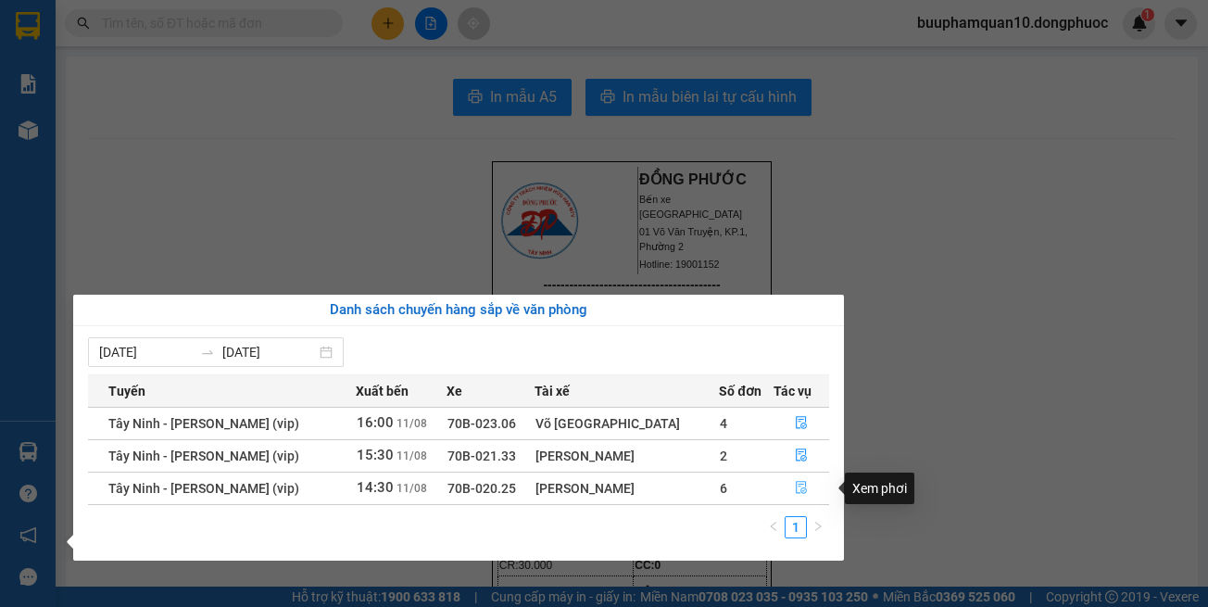
click at [795, 487] on icon "file-done" at bounding box center [801, 487] width 13 height 13
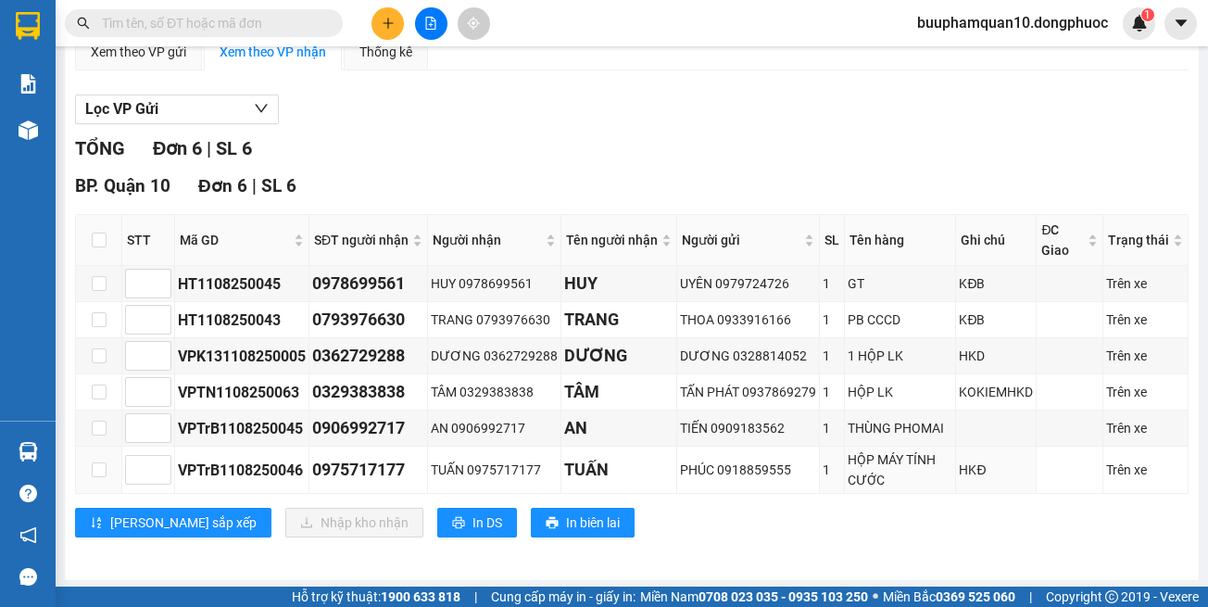
scroll to position [190, 0]
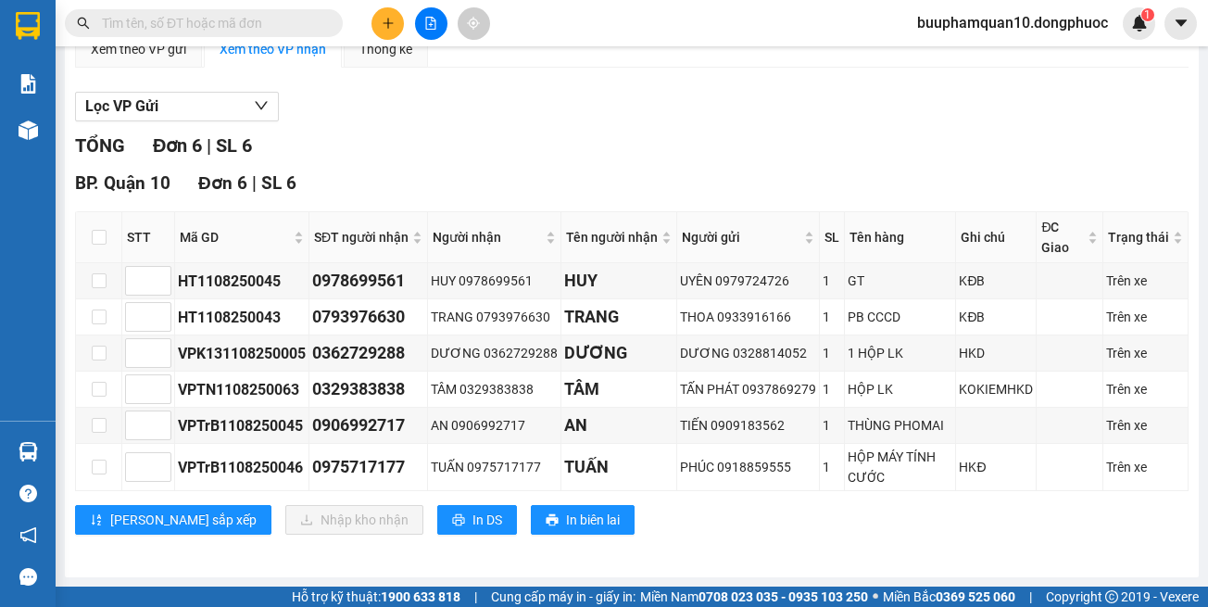
click at [831, 538] on div "BP. [GEOGRAPHIC_DATA] | SL 6 STT Mã GD SĐT người nhận Người nhận Tên người nhận…" at bounding box center [632, 359] width 1114 height 379
click at [832, 554] on div "TỔNG Đơn 6 | SL 6 BP. [GEOGRAPHIC_DATA] | SL 6 STT Mã GD SĐT người nhận Người n…" at bounding box center [632, 345] width 1114 height 426
click at [294, 24] on input "text" at bounding box center [211, 23] width 219 height 20
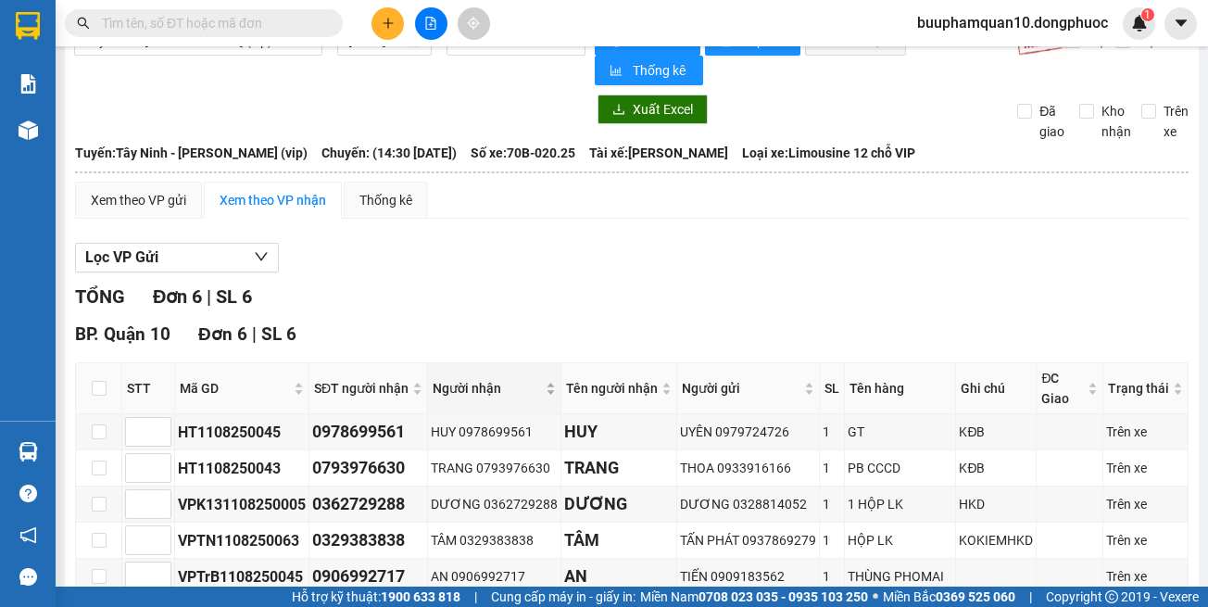
scroll to position [0, 0]
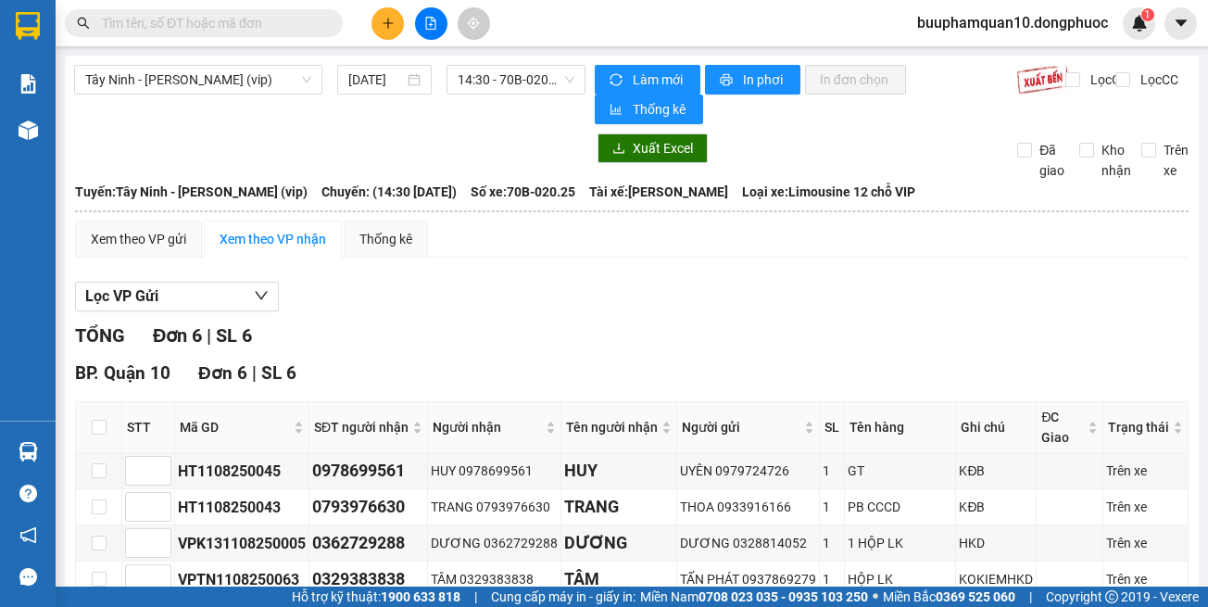
drag, startPoint x: 737, startPoint y: 317, endPoint x: 692, endPoint y: 270, distance: 64.9
click at [737, 313] on div "Lọc VP Gửi TỔNG Đơn 6 | SL 6 BP. [GEOGRAPHIC_DATA] | SL 6 STT Mã GD SĐT người …" at bounding box center [632, 509] width 1114 height 475
click at [317, 34] on span at bounding box center [204, 23] width 278 height 28
click at [290, 29] on input "text" at bounding box center [211, 23] width 219 height 20
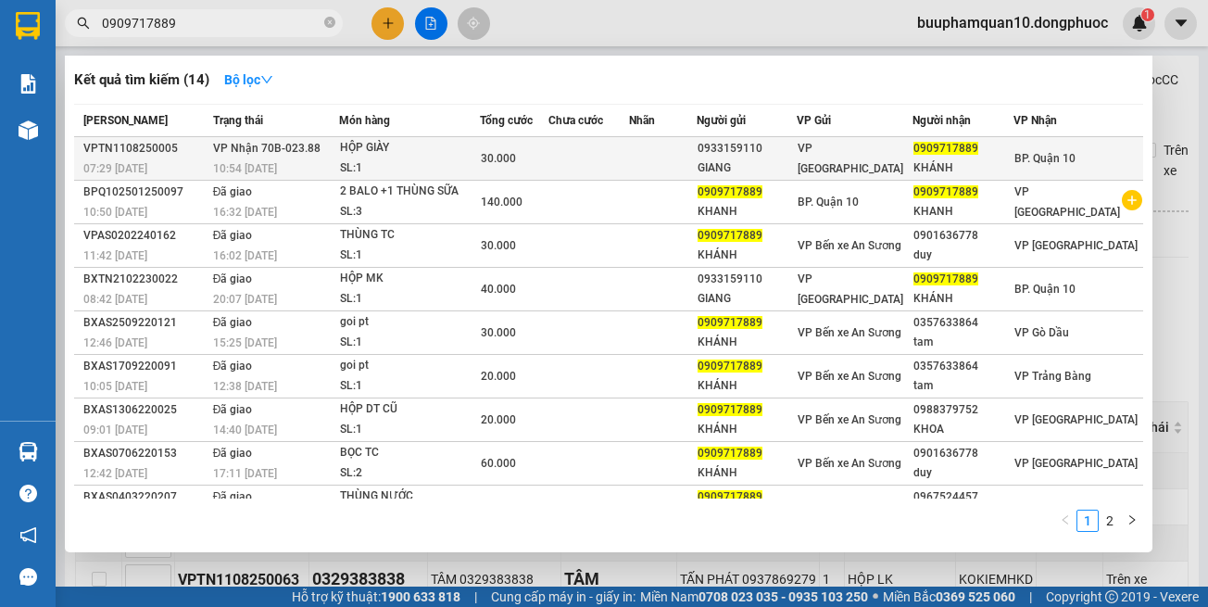
type input "0909717889"
click at [497, 152] on span "30.000" at bounding box center [498, 158] width 35 height 13
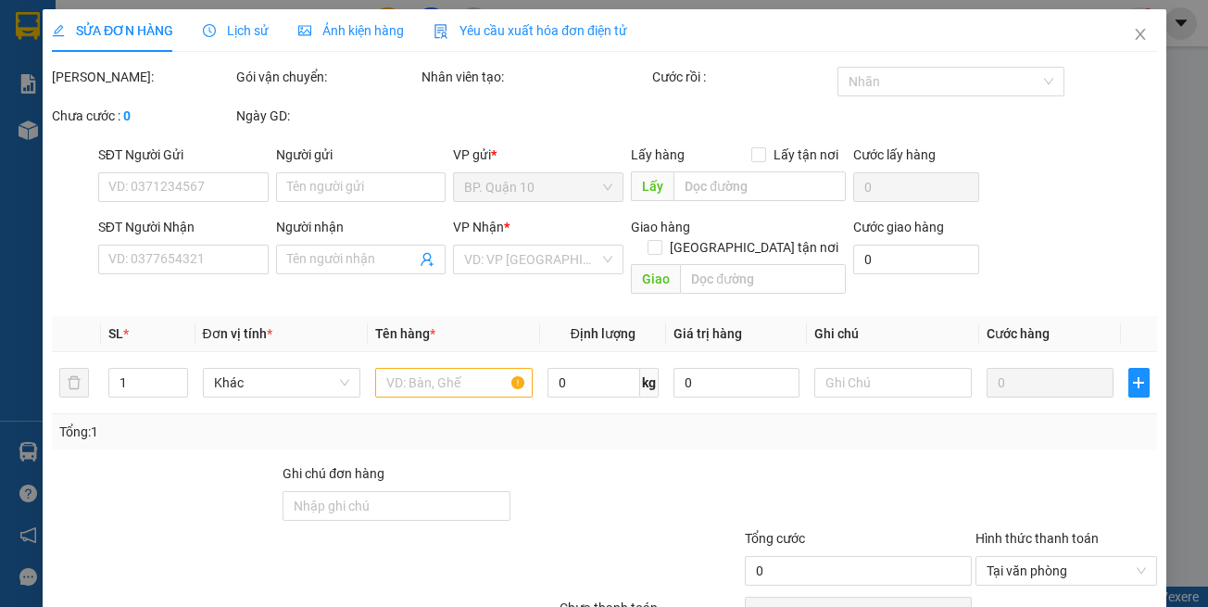
type input "0933159110"
type input "GIANG"
type input "0909717889"
type input "KHÁNH"
type input "30.000"
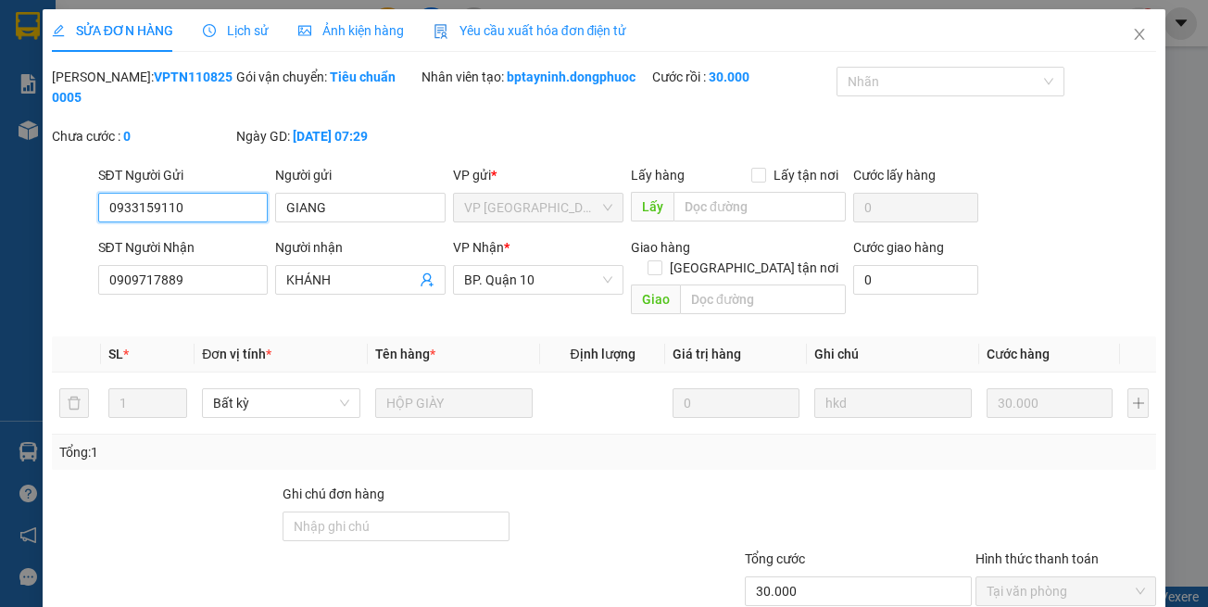
scroll to position [80, 0]
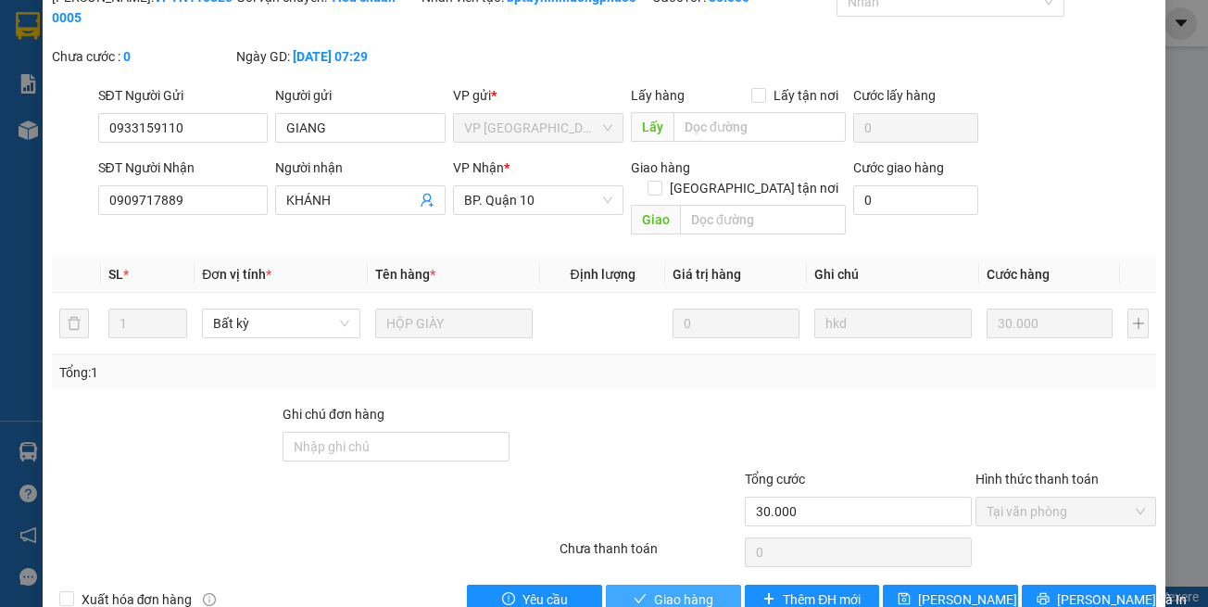
drag, startPoint x: 663, startPoint y: 580, endPoint x: 664, endPoint y: 570, distance: 10.4
click at [664, 589] on span "Giao hàng" at bounding box center [683, 599] width 59 height 20
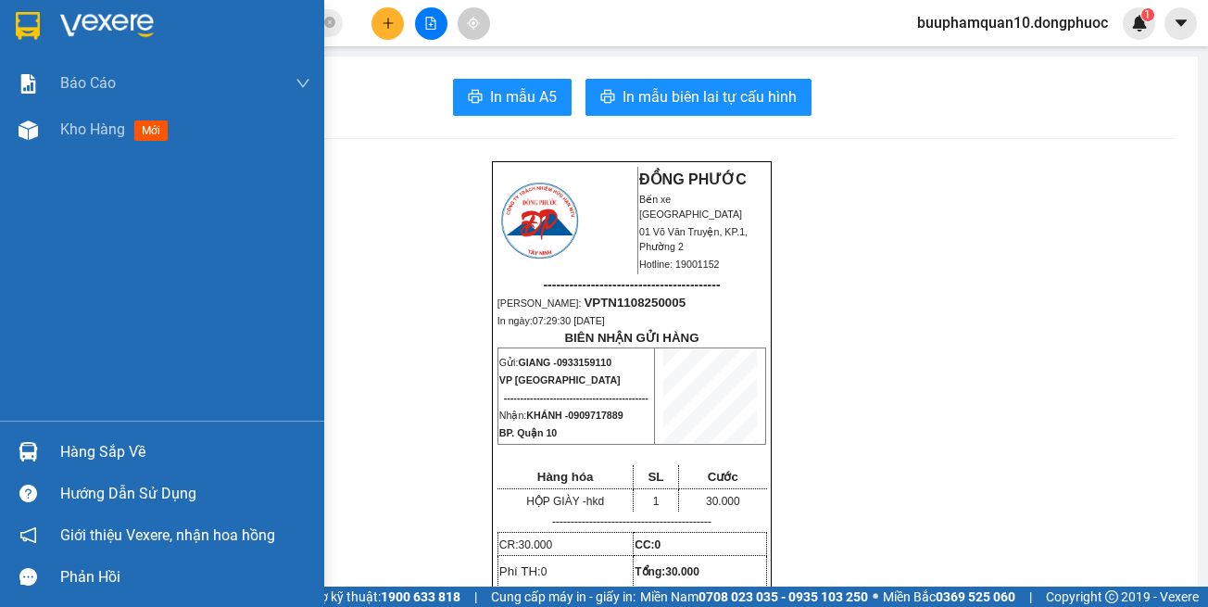
drag, startPoint x: 51, startPoint y: 445, endPoint x: 120, endPoint y: 432, distance: 70.7
click at [54, 443] on div "Hàng sắp về" at bounding box center [162, 452] width 324 height 42
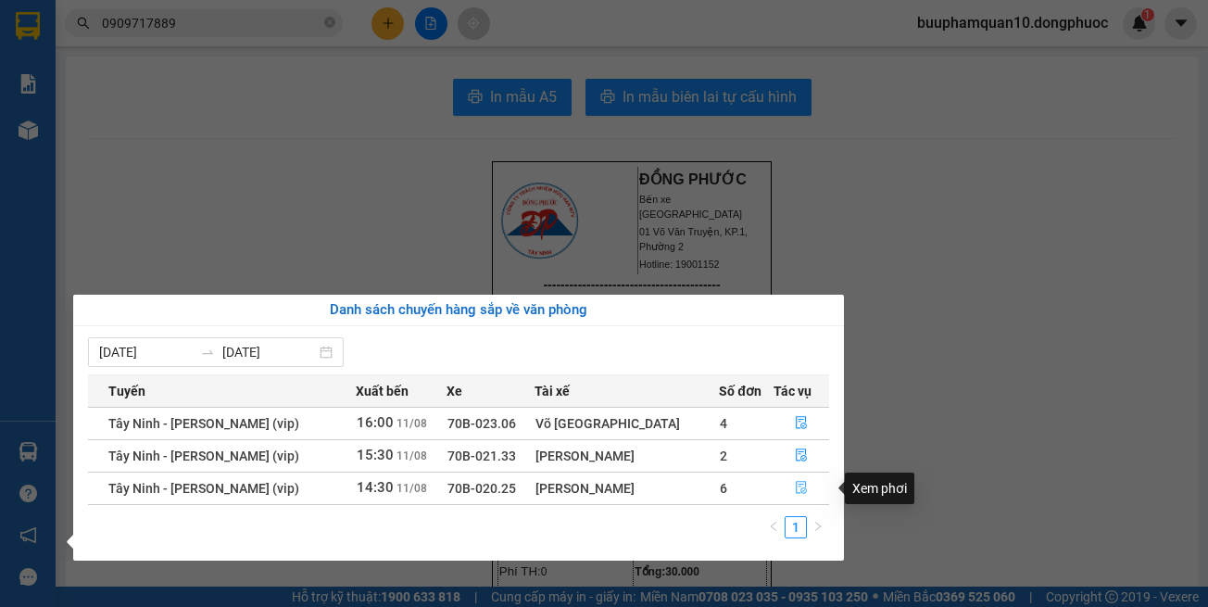
click at [808, 488] on button "button" at bounding box center [802, 489] width 54 height 30
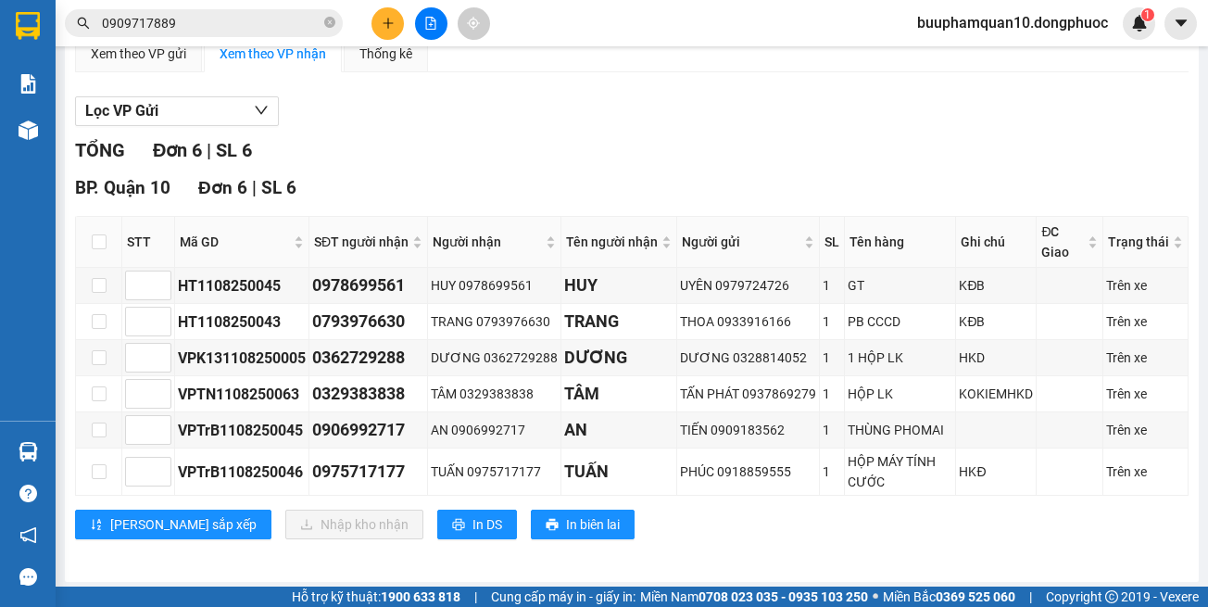
scroll to position [190, 0]
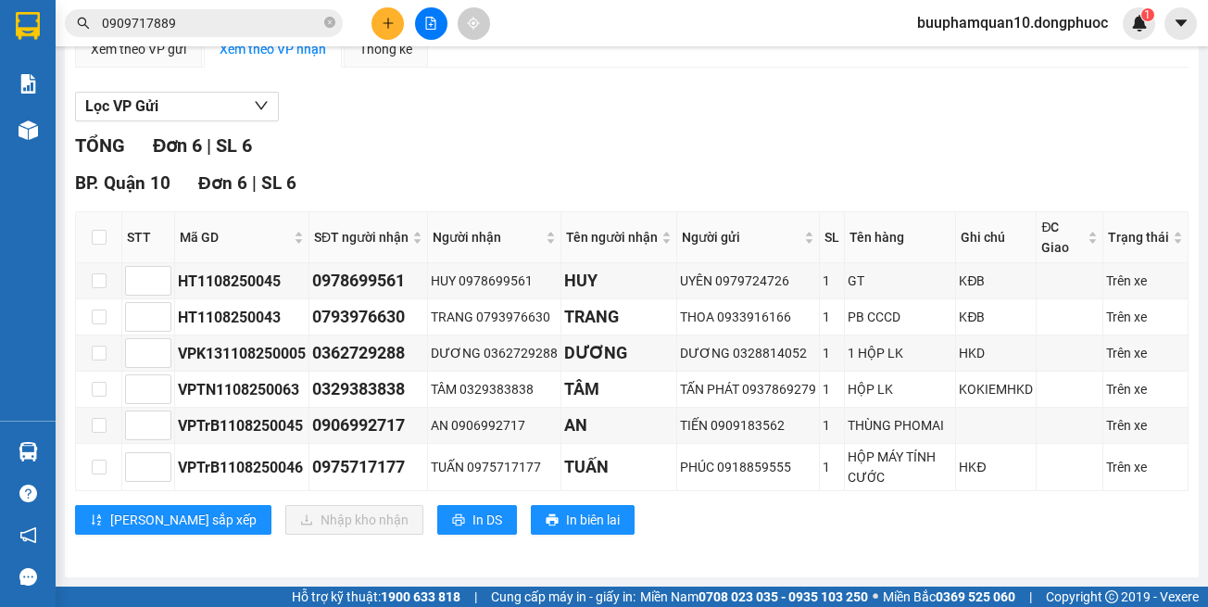
click at [839, 549] on div "BP. [GEOGRAPHIC_DATA] | SL 6 STT Mã GD SĐT người nhận Người nhận Tên người nhận…" at bounding box center [632, 359] width 1114 height 379
click at [277, 21] on input "0909717889" at bounding box center [211, 23] width 219 height 20
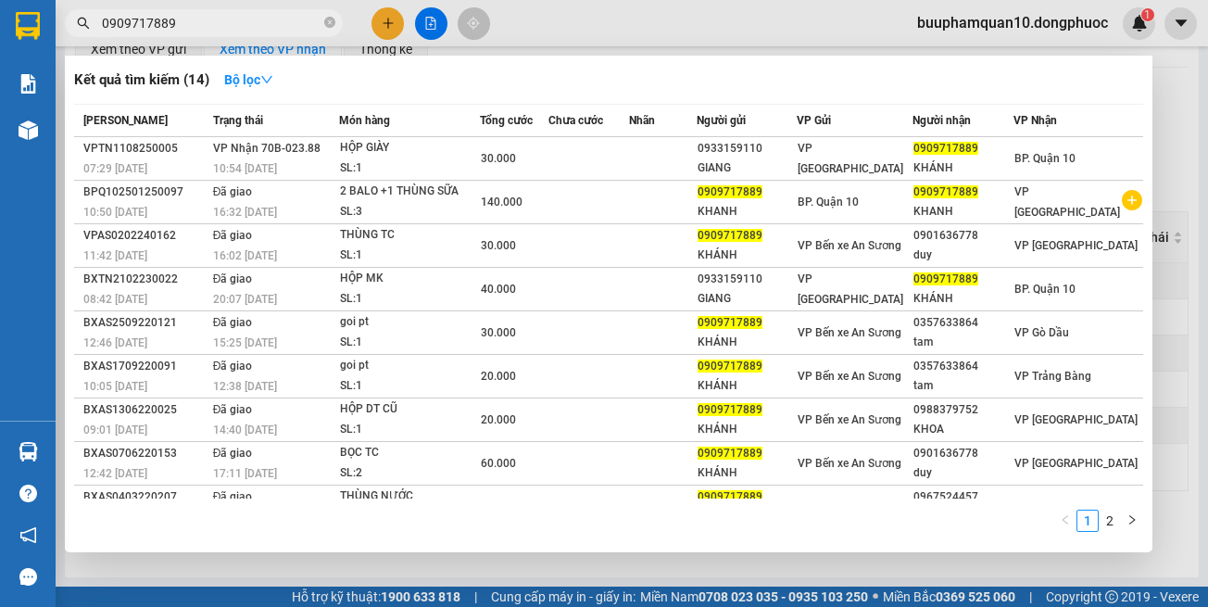
click at [277, 21] on input "0909717889" at bounding box center [211, 23] width 219 height 20
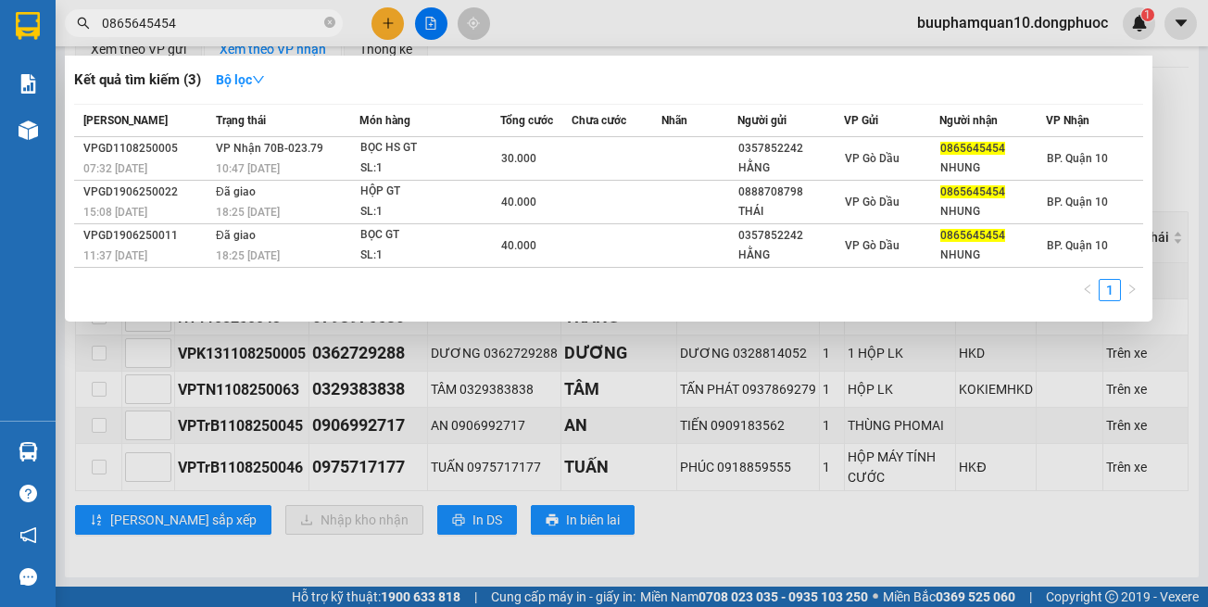
type input "0865645454"
click at [699, 399] on div at bounding box center [604, 303] width 1208 height 607
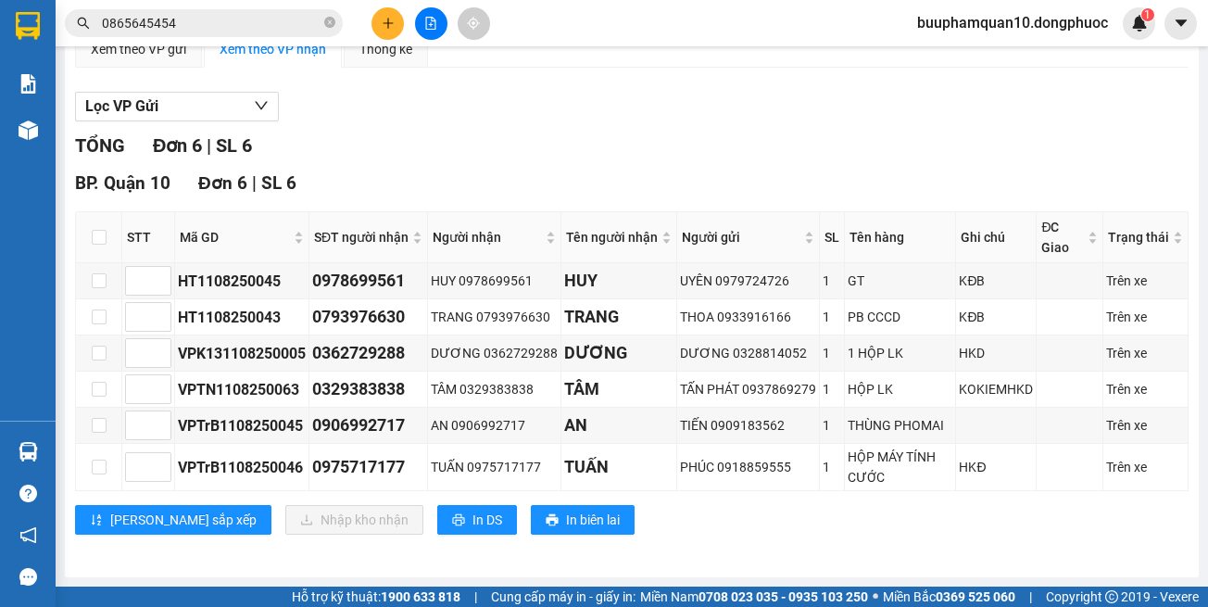
click at [216, 20] on input "0865645454" at bounding box center [211, 23] width 219 height 20
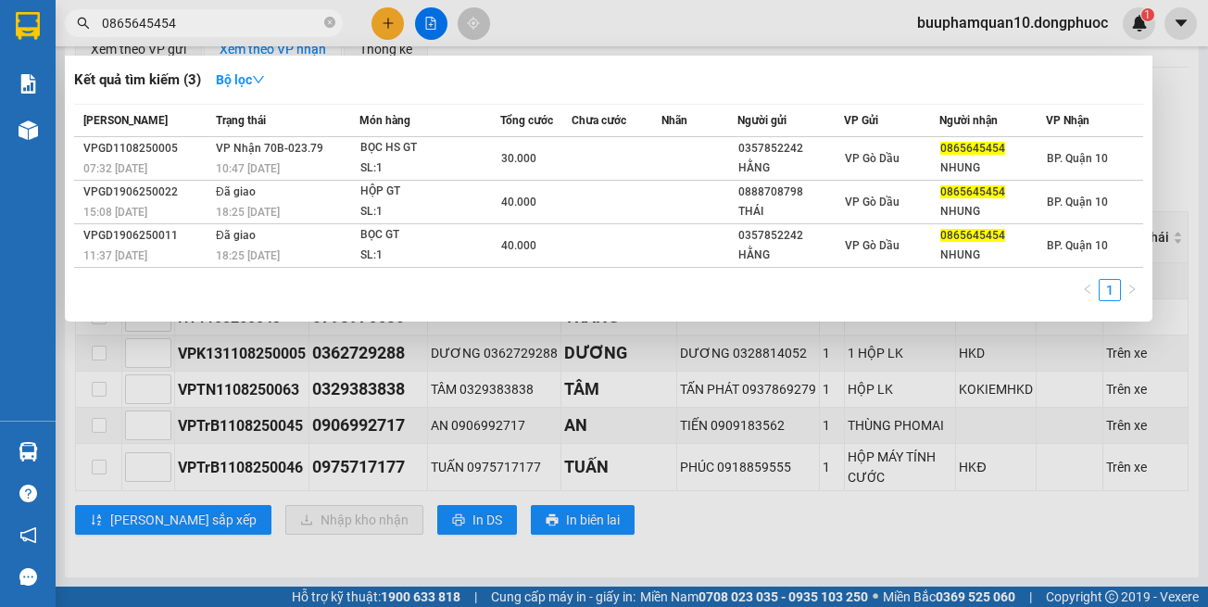
click at [216, 20] on input "0865645454" at bounding box center [211, 23] width 219 height 20
drag, startPoint x: 1106, startPoint y: 390, endPoint x: 1109, endPoint y: 370, distance: 20.7
click at [1109, 370] on div at bounding box center [604, 303] width 1208 height 607
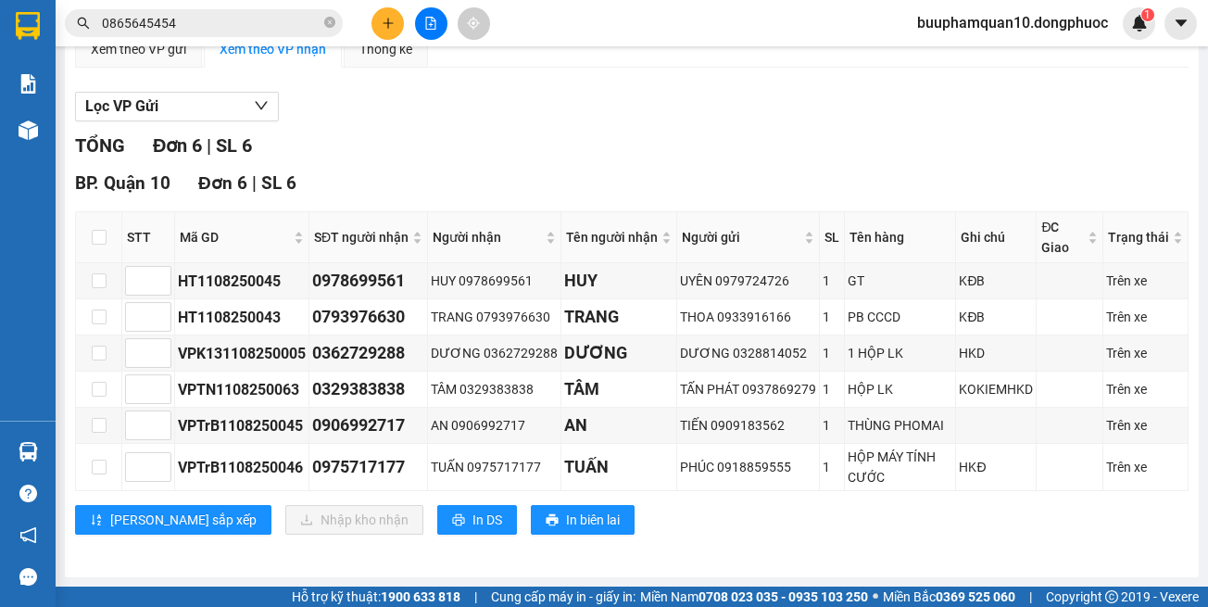
click at [229, 22] on input "0865645454" at bounding box center [211, 23] width 219 height 20
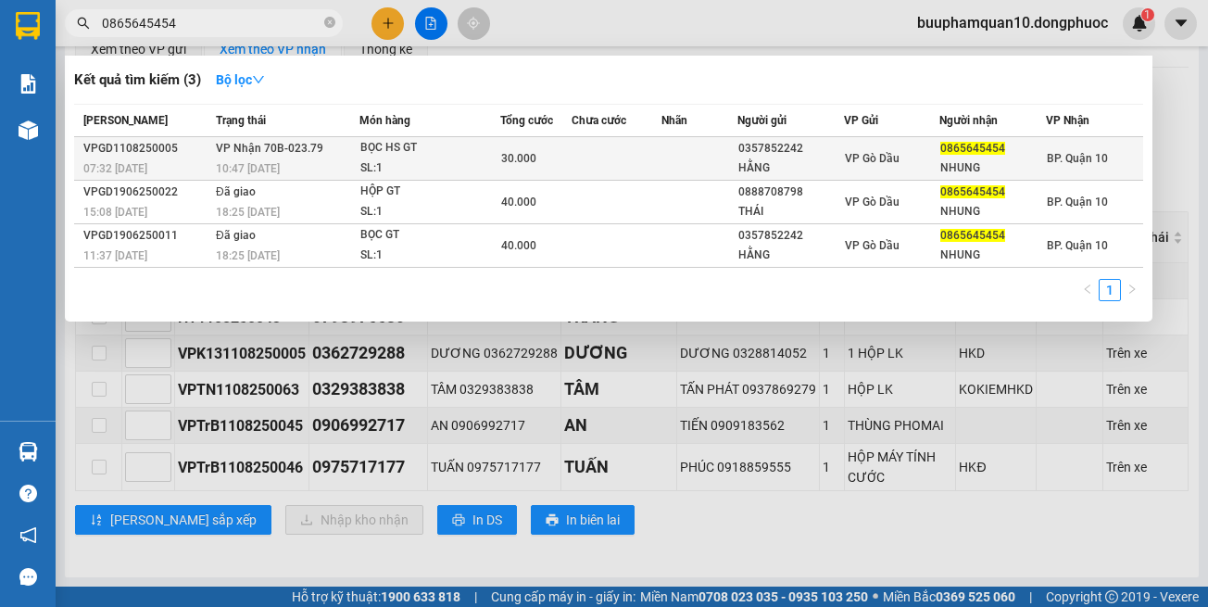
click at [389, 144] on div "BỌC HS GT" at bounding box center [429, 148] width 139 height 20
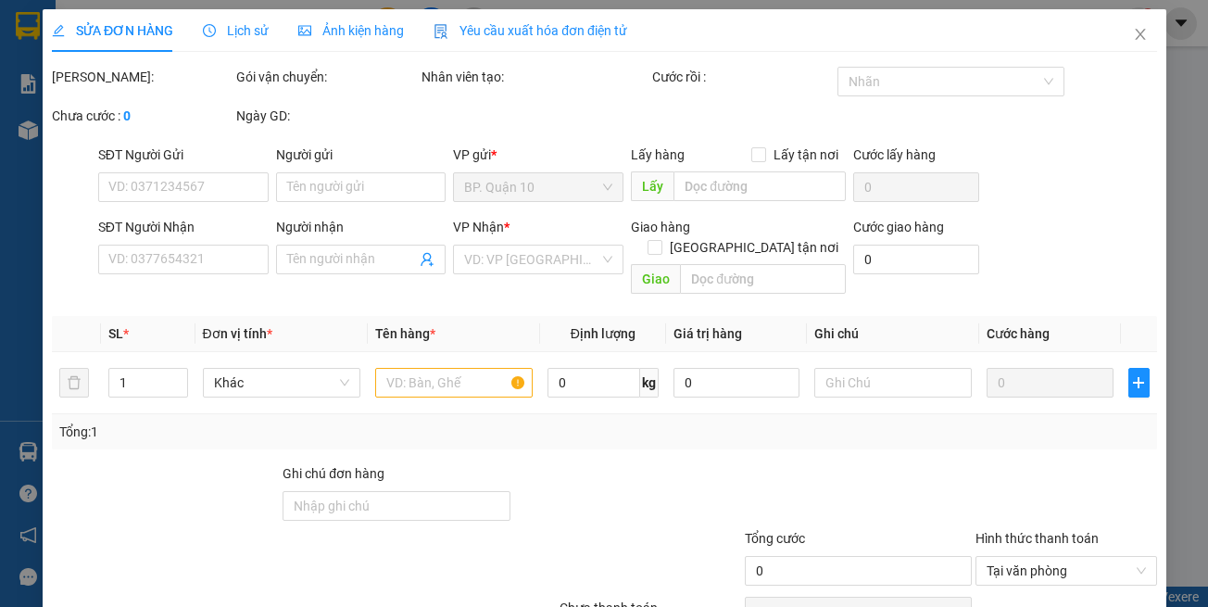
type input "0357852242"
type input "HẰNG"
type input "0865645454"
type input "NHUNG"
type input "30.000"
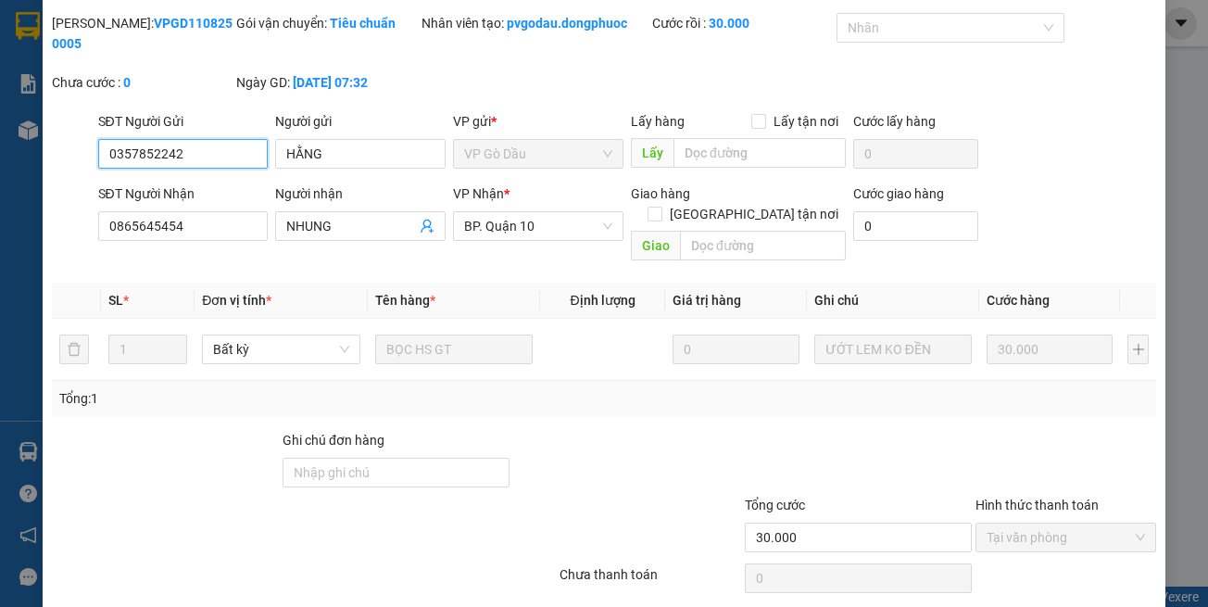
scroll to position [103, 0]
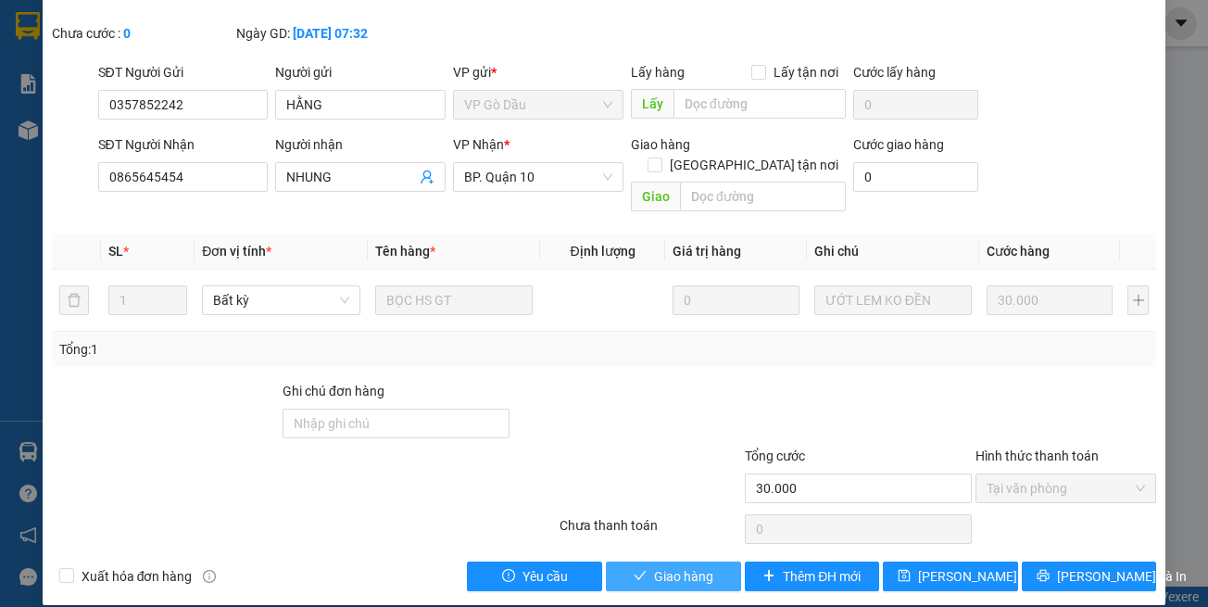
click at [676, 566] on span "Giao hàng" at bounding box center [683, 576] width 59 height 20
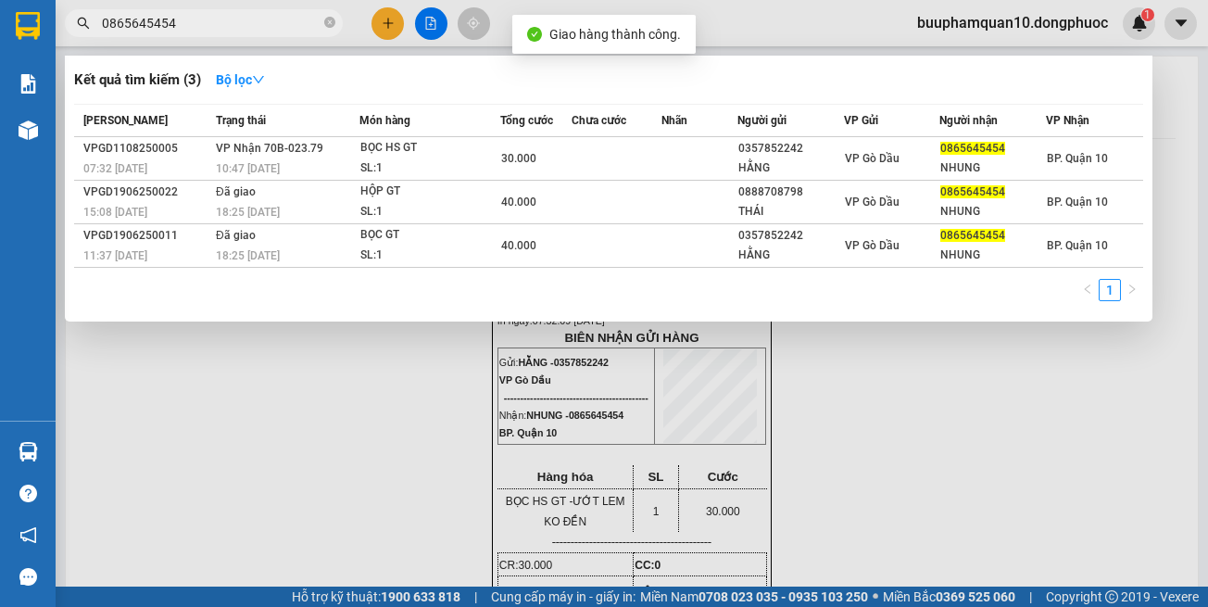
click at [225, 14] on input "0865645454" at bounding box center [211, 23] width 219 height 20
drag, startPoint x: 429, startPoint y: 441, endPoint x: 243, endPoint y: 445, distance: 186.3
click at [426, 441] on div at bounding box center [604, 303] width 1208 height 607
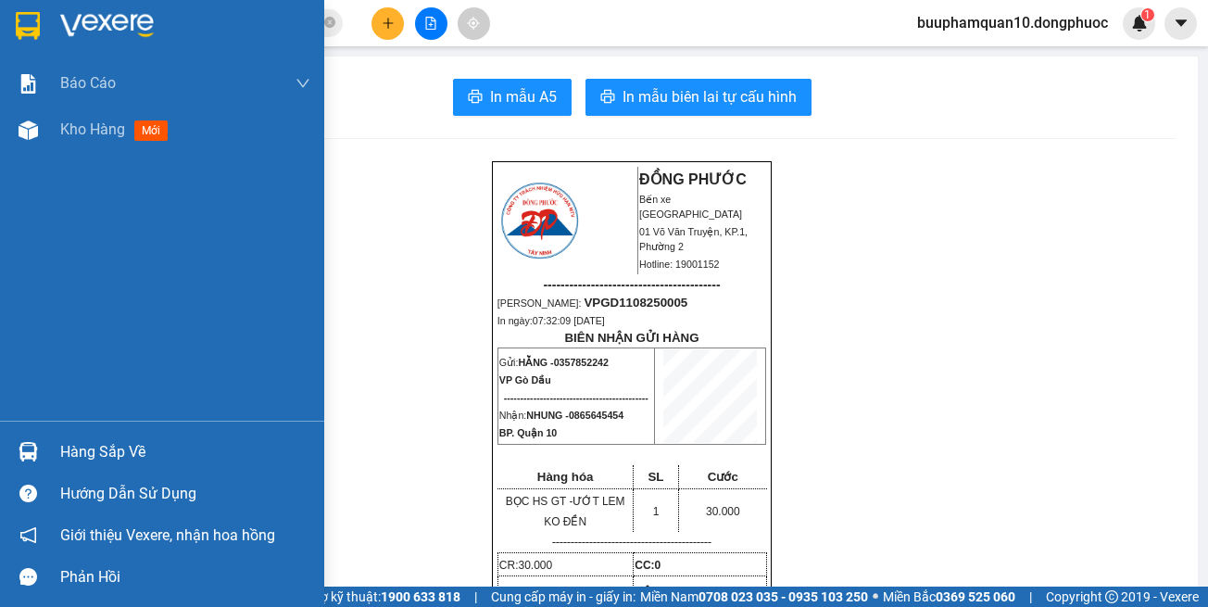
drag, startPoint x: 80, startPoint y: 452, endPoint x: 125, endPoint y: 435, distance: 48.7
click at [81, 451] on div "Hàng sắp về" at bounding box center [185, 452] width 250 height 28
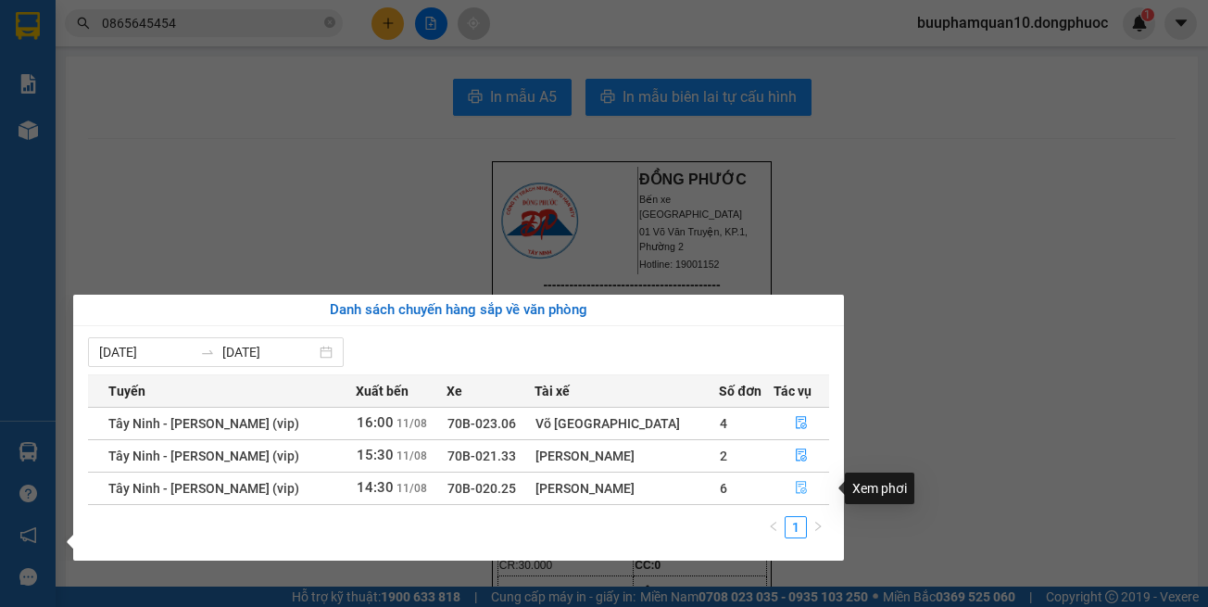
click at [803, 479] on button "button" at bounding box center [802, 489] width 54 height 30
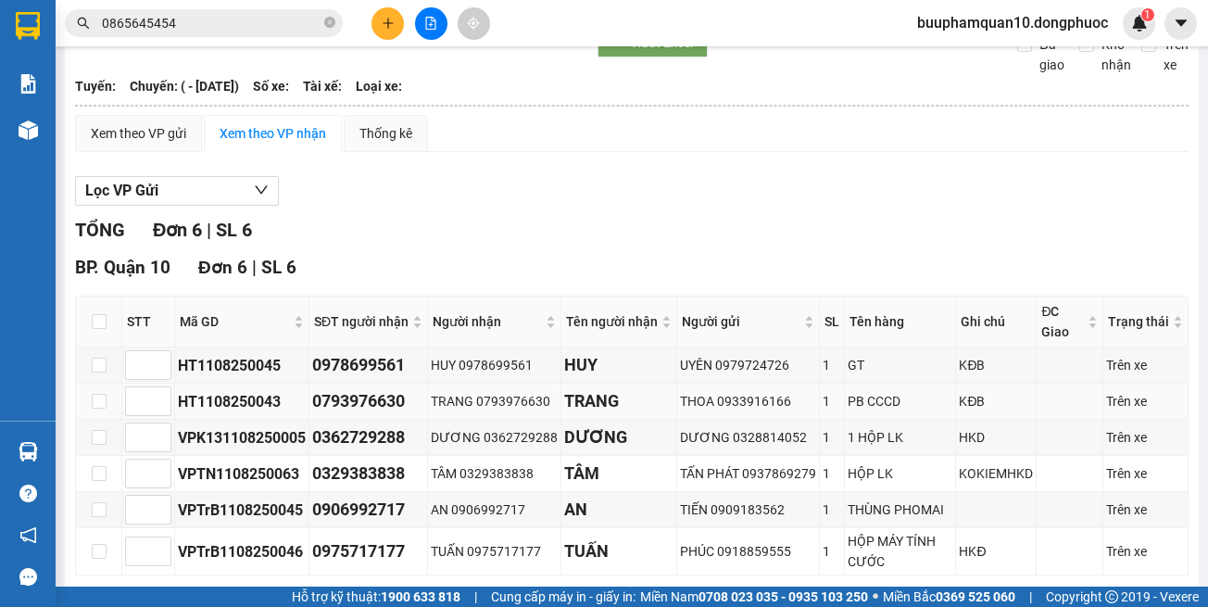
scroll to position [190, 0]
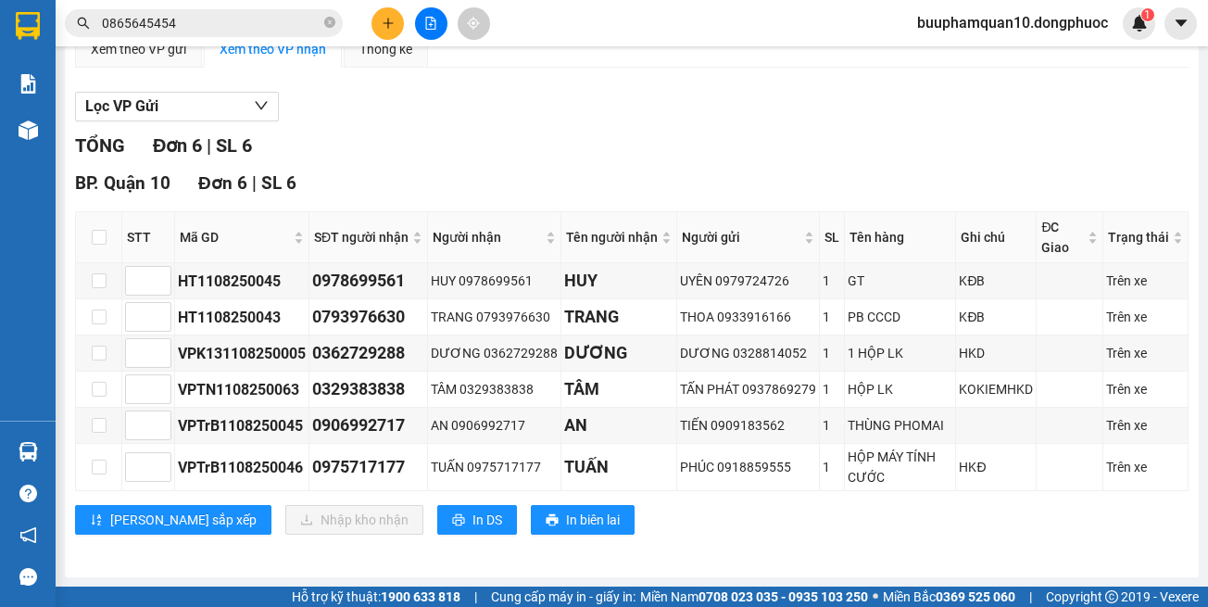
click at [916, 573] on div "Tây Ninh - [PERSON_NAME] (vip) [DATE] 14:30 - 70B-020.25 Làm mới In phơi In đơn…" at bounding box center [632, 222] width 1134 height 712
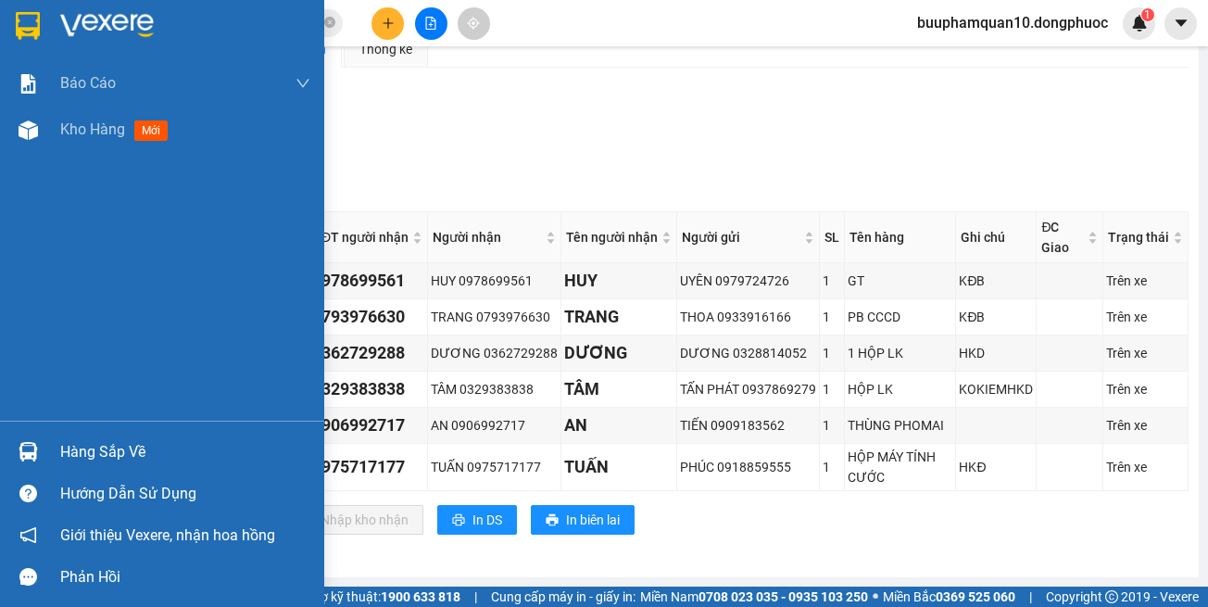
drag, startPoint x: 73, startPoint y: 443, endPoint x: 167, endPoint y: 400, distance: 102.8
click at [74, 443] on div "Hàng sắp về" at bounding box center [185, 452] width 250 height 28
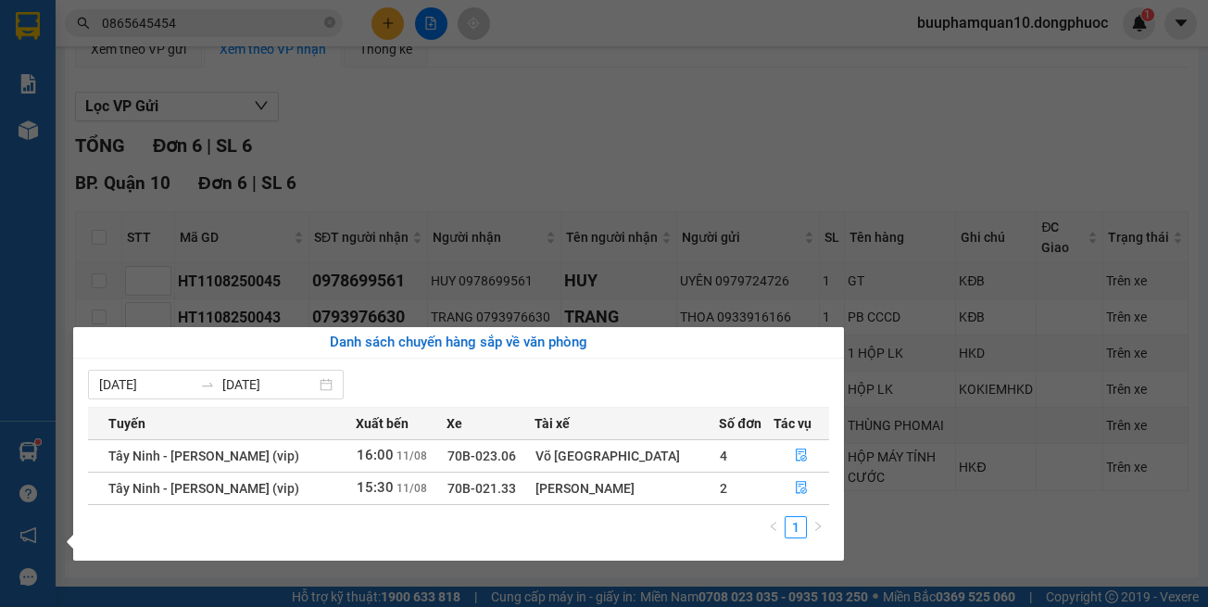
click at [714, 225] on section "Kết quả tìm kiếm ( 3 ) Bộ lọc Mã ĐH Trạng thái Món hàng Tổng cước Chưa cước Nhã…" at bounding box center [604, 303] width 1208 height 607
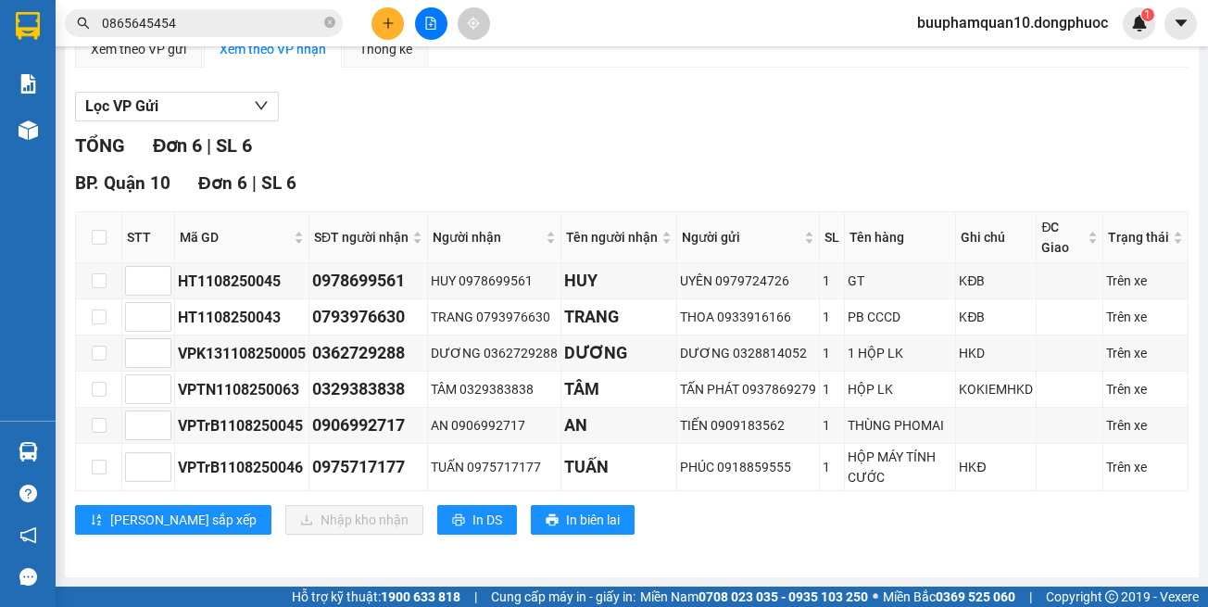
click at [814, 511] on div "[PERSON_NAME] sắp xếp Nhập kho nhận In DS In biên lai" at bounding box center [632, 520] width 1114 height 30
click at [702, 506] on div "[PERSON_NAME] sắp xếp Nhập kho nhận In DS In biên lai" at bounding box center [632, 520] width 1114 height 30
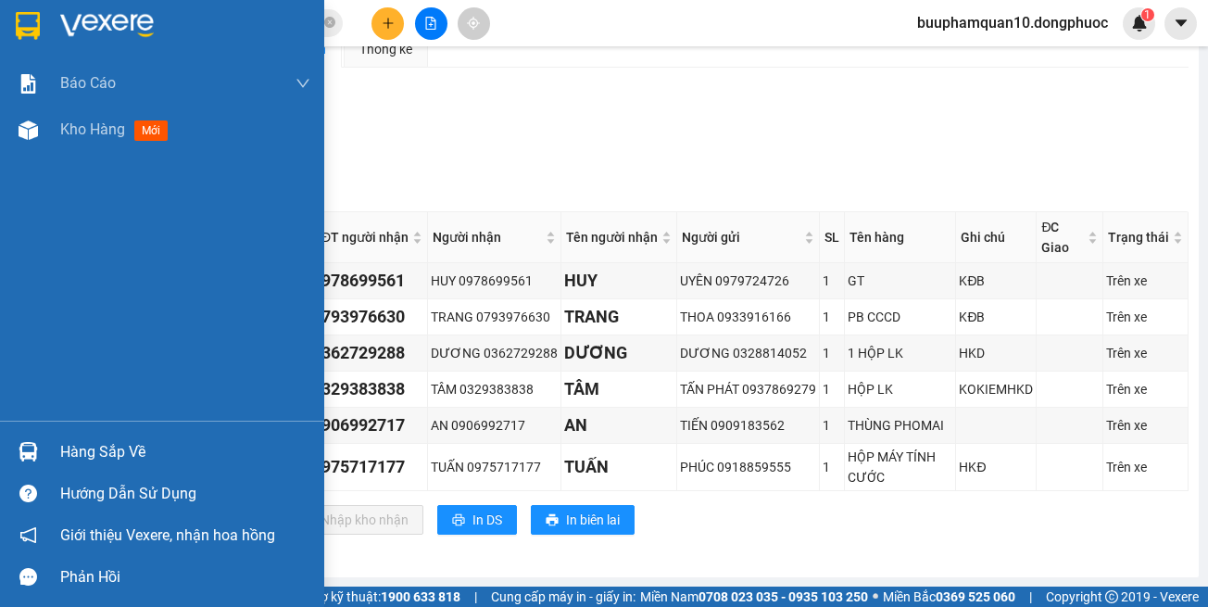
click at [39, 449] on div at bounding box center [28, 452] width 32 height 32
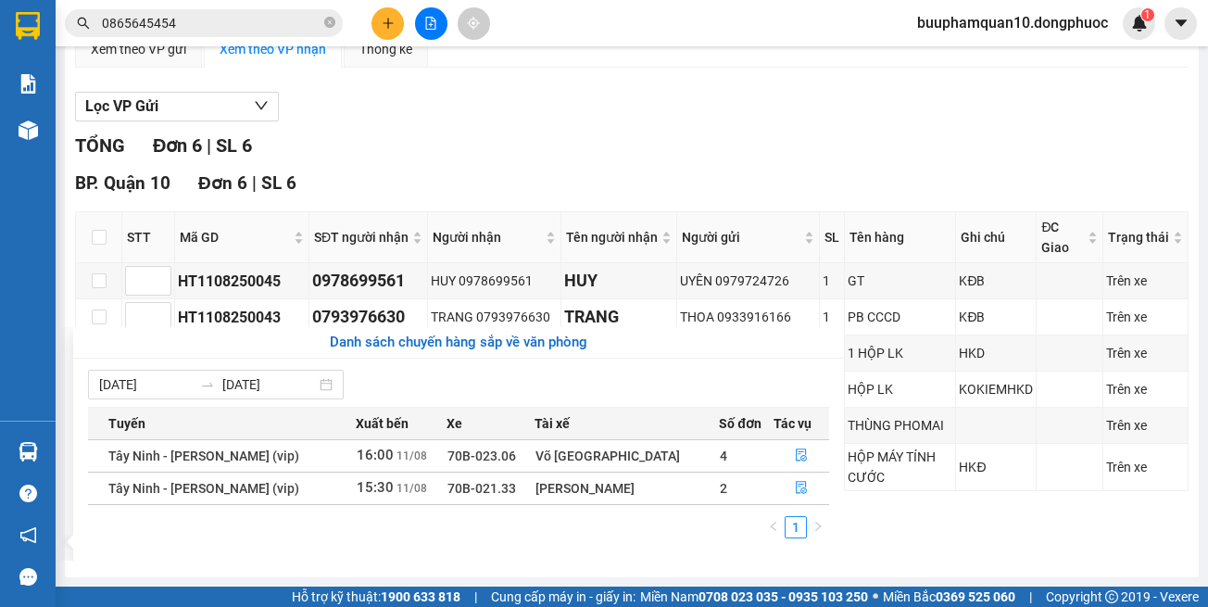
click at [674, 85] on section "Kết quả tìm kiếm ( 3 ) Bộ lọc Mã ĐH Trạng thái Món hàng Tổng cước Chưa cước Nhã…" at bounding box center [604, 303] width 1208 height 607
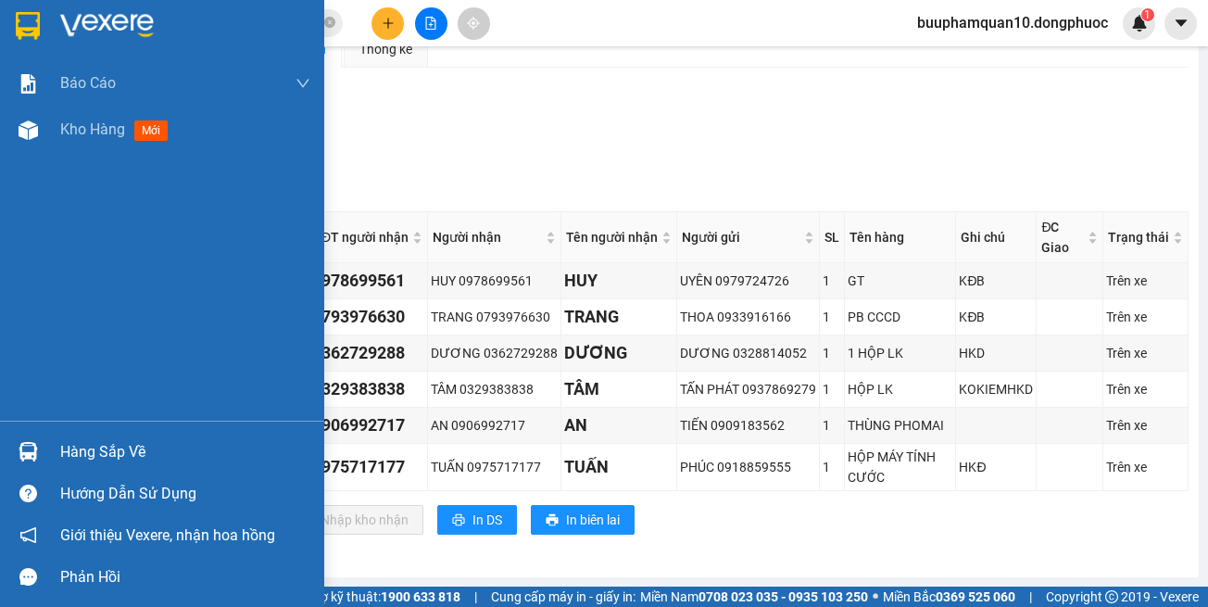
drag, startPoint x: 32, startPoint y: 456, endPoint x: 57, endPoint y: 446, distance: 27.0
click at [33, 455] on img at bounding box center [28, 451] width 19 height 19
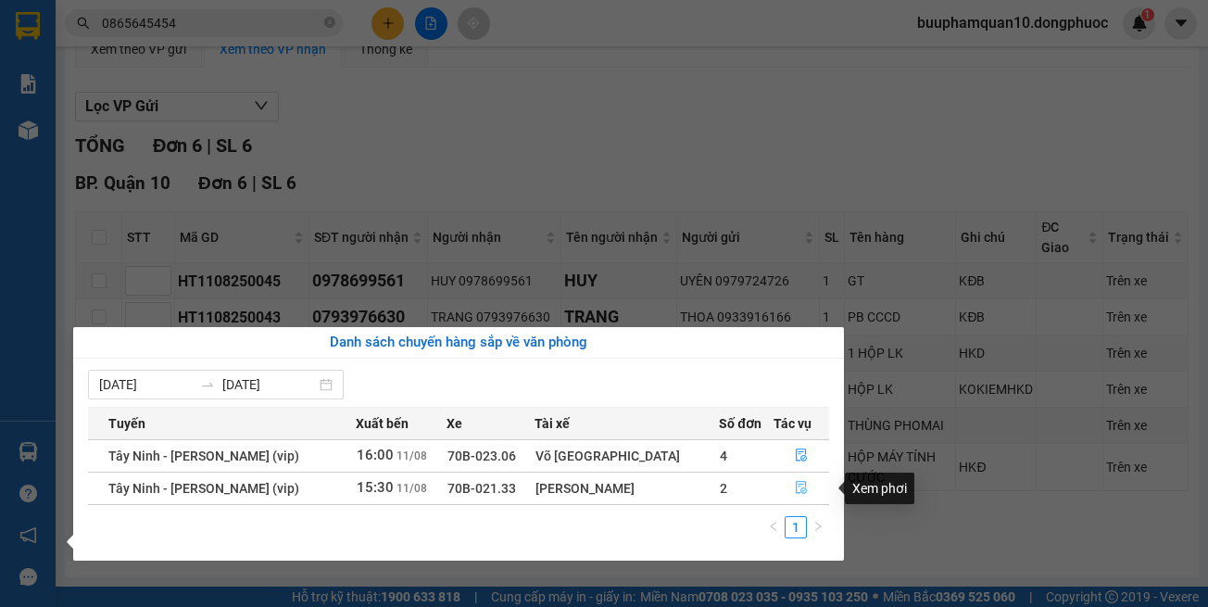
click at [795, 488] on icon "file-done" at bounding box center [801, 487] width 13 height 13
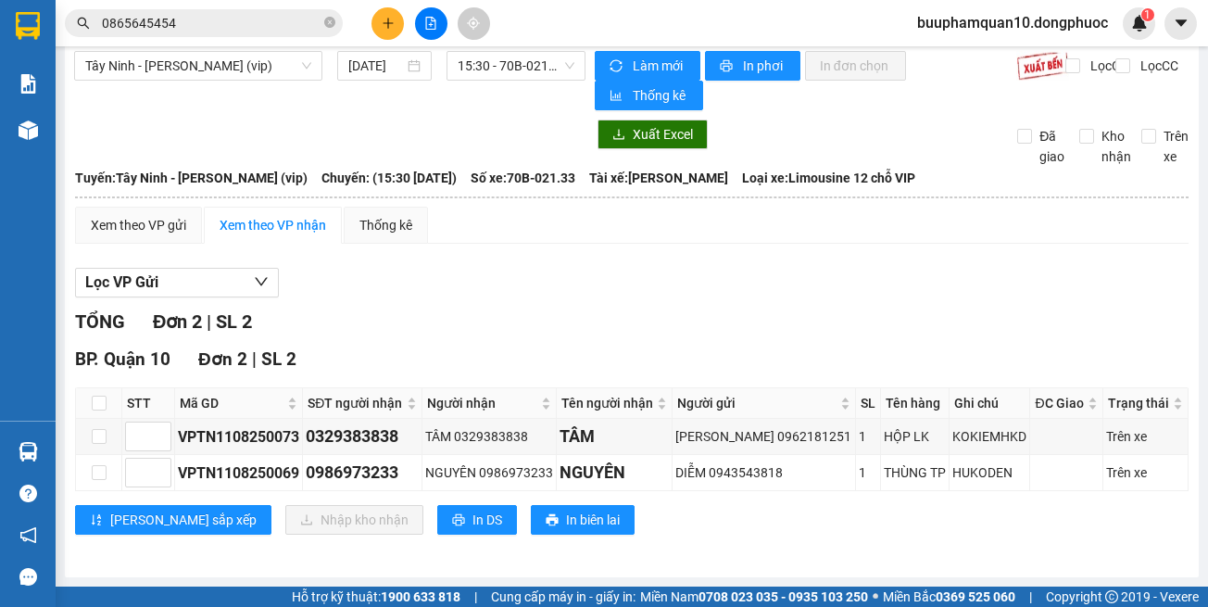
scroll to position [14, 0]
click at [933, 532] on div "[PERSON_NAME] sắp xếp Nhập kho nhận In DS In biên lai" at bounding box center [632, 520] width 1114 height 30
click at [822, 334] on div "TỔNG Đơn 2 | SL 2" at bounding box center [632, 322] width 1114 height 29
drag, startPoint x: 535, startPoint y: 327, endPoint x: 532, endPoint y: 315, distance: 12.4
click at [535, 323] on div "TỔNG Đơn 2 | SL 2" at bounding box center [632, 322] width 1114 height 29
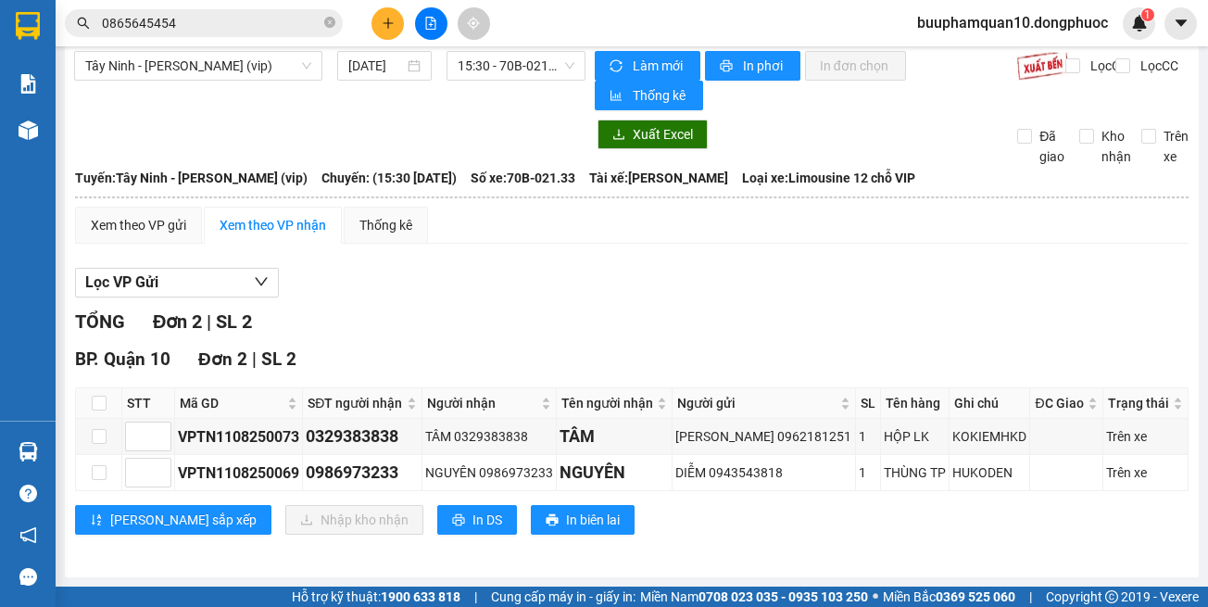
click at [656, 272] on div "Lọc VP Gửi" at bounding box center [632, 283] width 1114 height 31
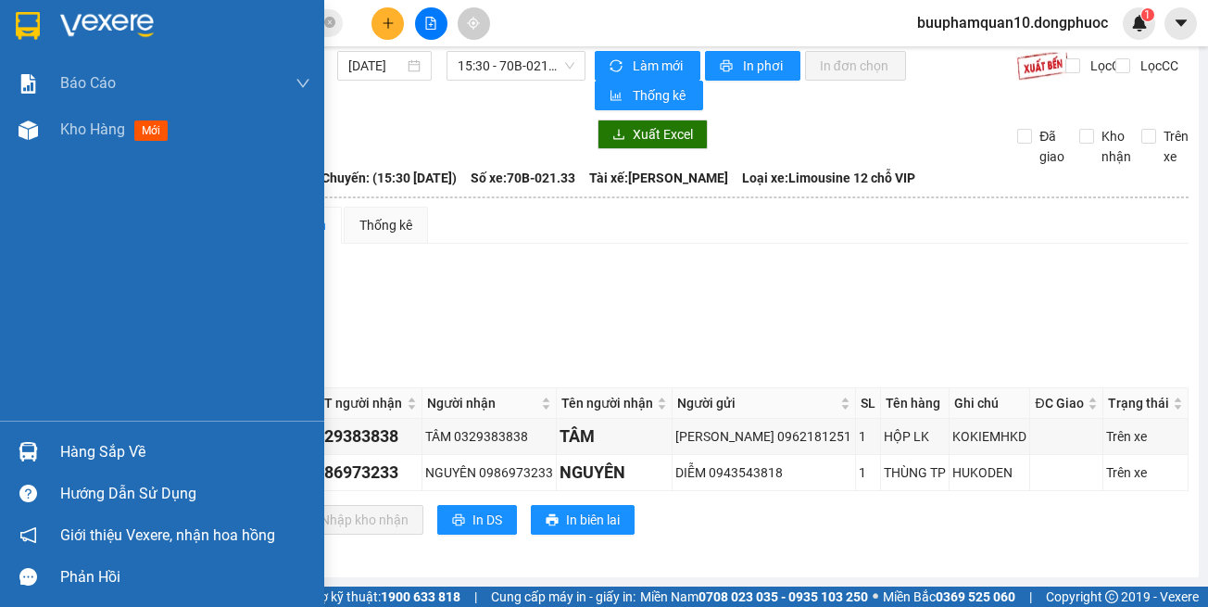
drag, startPoint x: 41, startPoint y: 449, endPoint x: 296, endPoint y: 345, distance: 275.2
click at [42, 449] on div at bounding box center [28, 452] width 32 height 32
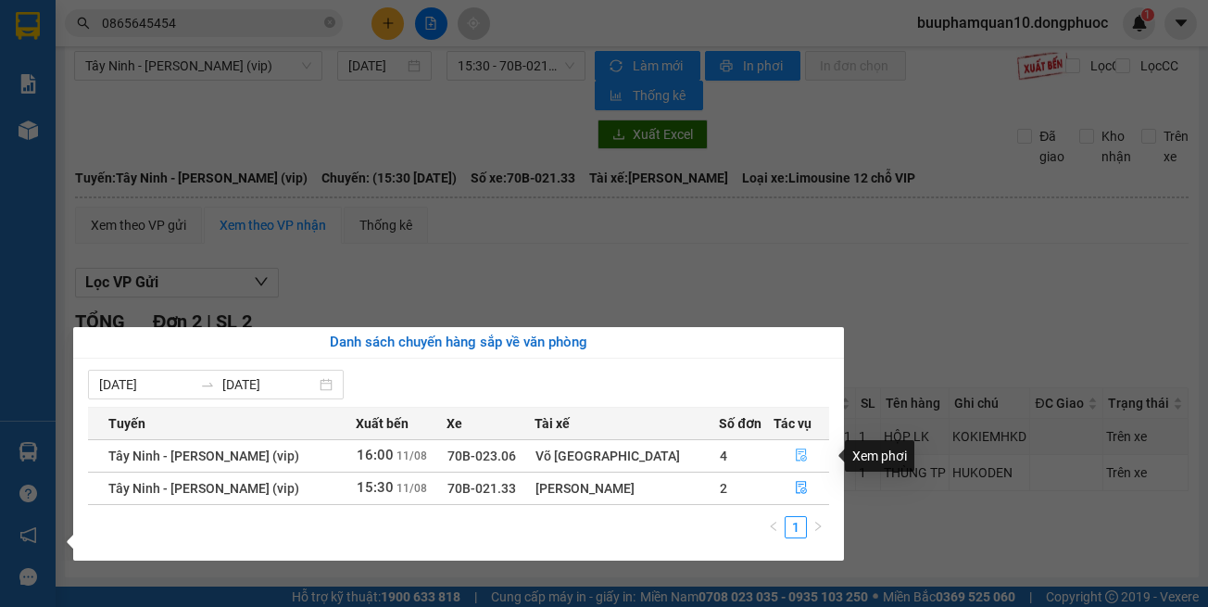
click at [795, 447] on button "button" at bounding box center [802, 456] width 54 height 30
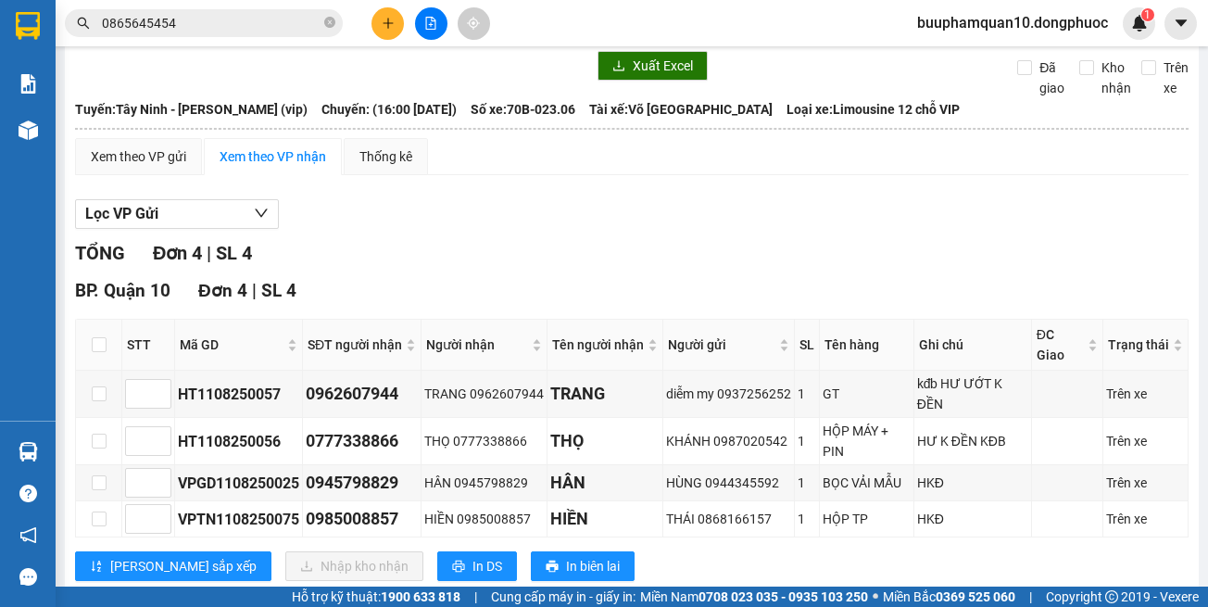
scroll to position [129, 0]
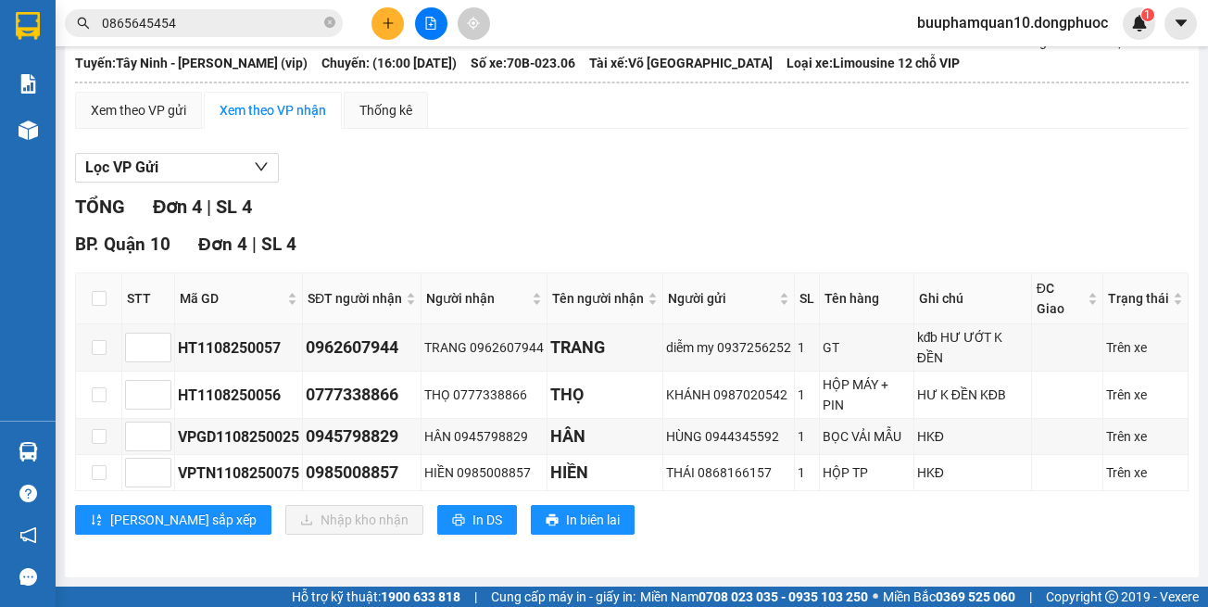
drag, startPoint x: 853, startPoint y: 539, endPoint x: 855, endPoint y: 525, distance: 14.2
click at [854, 529] on div "BP. Quận 10 Đơn 4 | SL 4 STT Mã GD SĐT người nhận Người nhận Tên người nhận Ngư…" at bounding box center [632, 390] width 1114 height 318
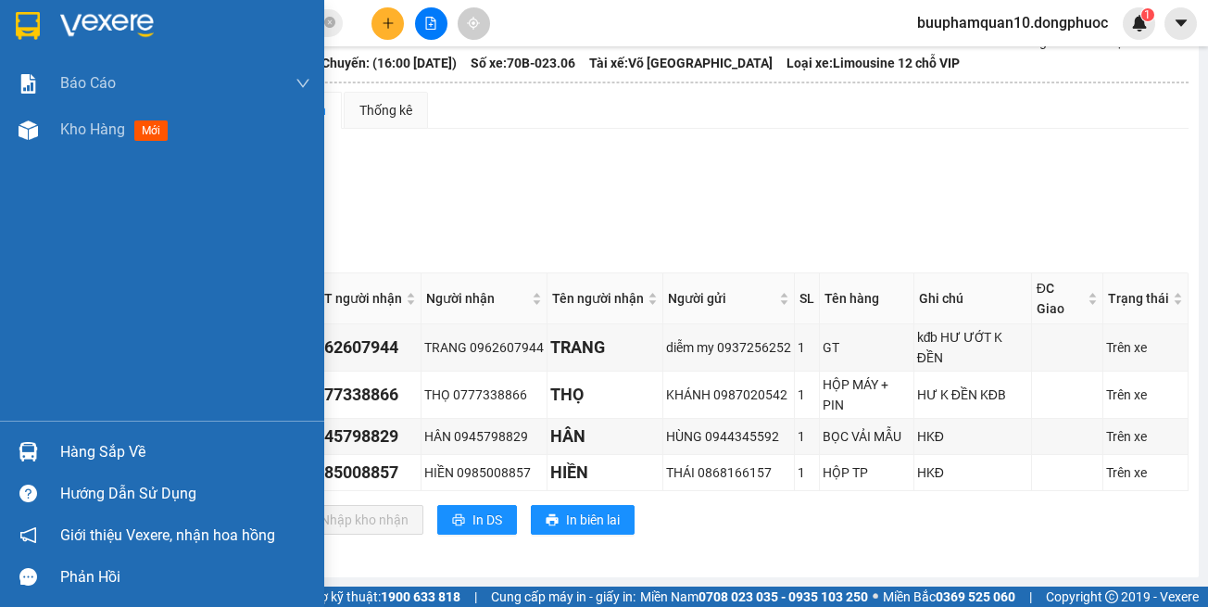
click at [20, 446] on img at bounding box center [28, 451] width 19 height 19
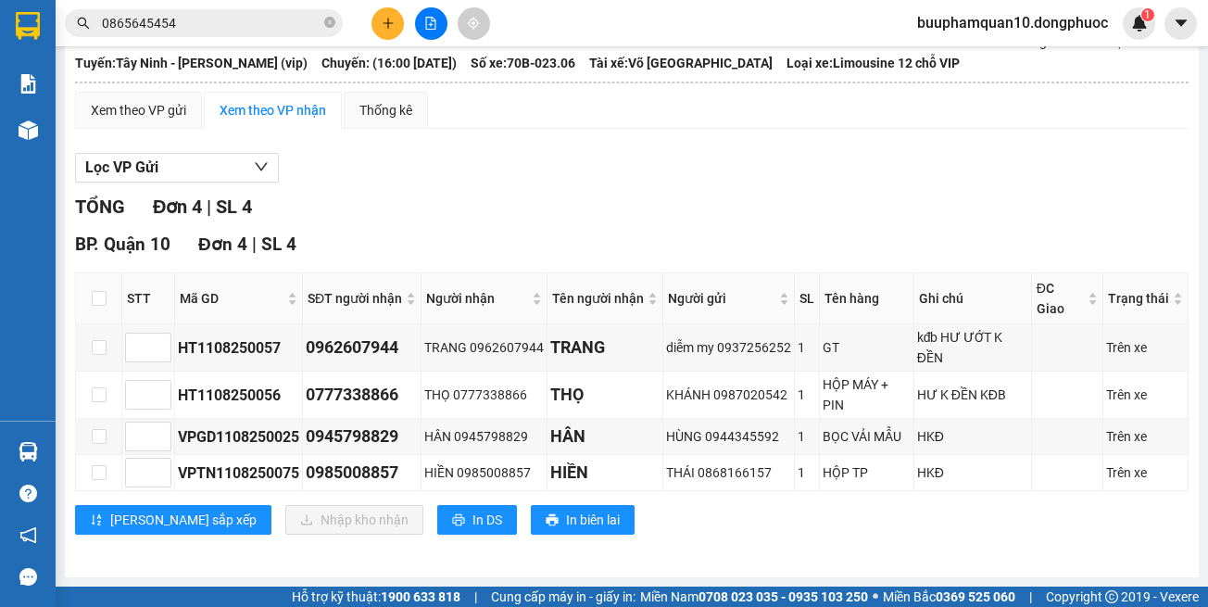
click at [893, 213] on section "Kết quả tìm kiếm ( 3 ) Bộ lọc Mã ĐH Trạng thái Món hàng Tổng cước Chưa cước Nhã…" at bounding box center [604, 303] width 1208 height 607
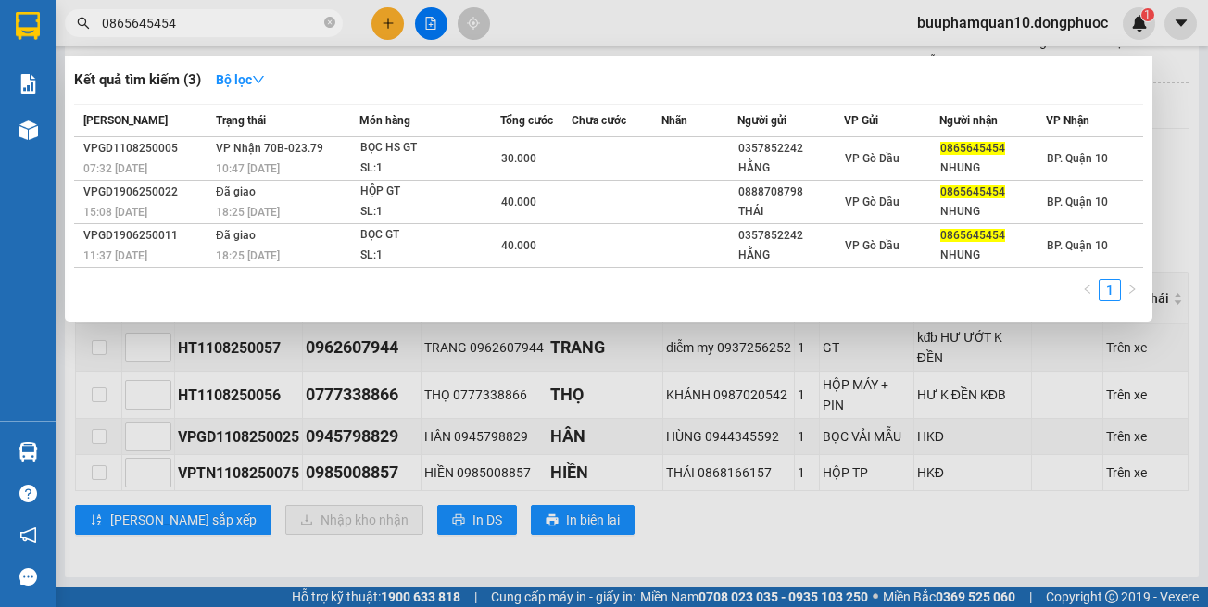
click at [265, 28] on input "0865645454" at bounding box center [211, 23] width 219 height 20
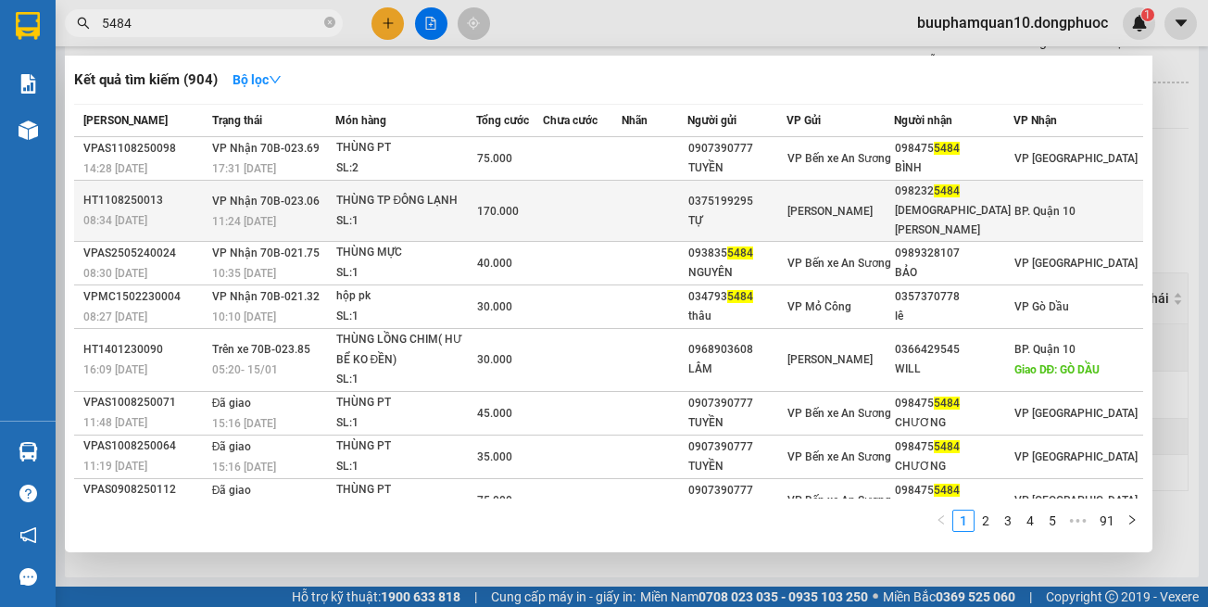
type input "5484"
click at [335, 211] on div "11:24 [DATE]" at bounding box center [273, 221] width 122 height 20
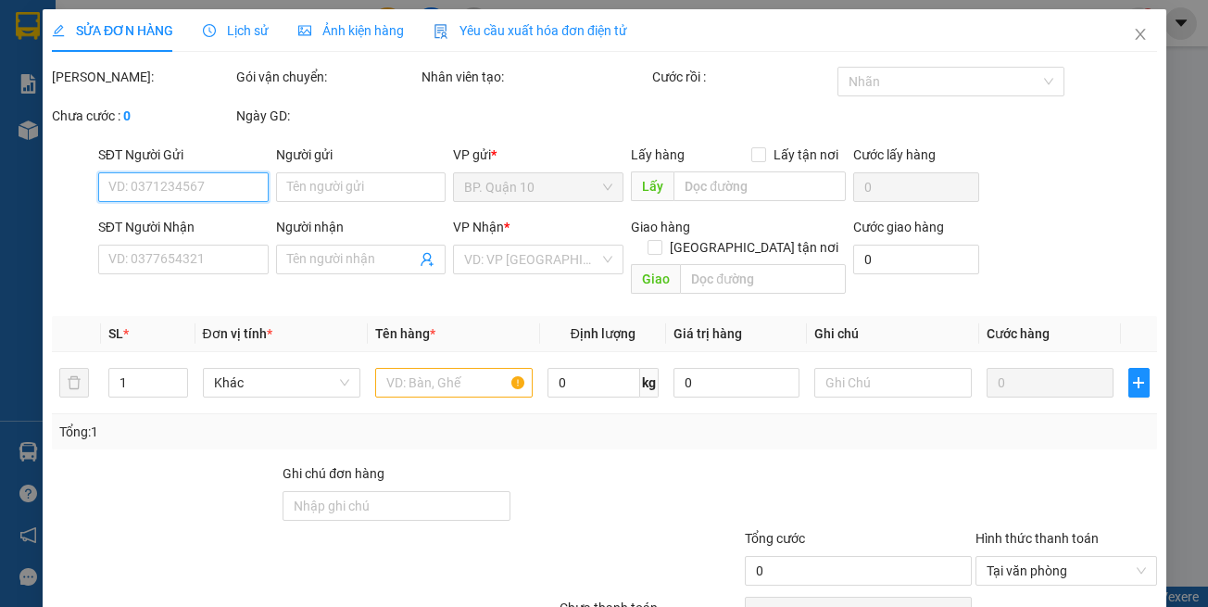
type input "0375199295"
type input "TỰ"
type input "0982325484"
type input "[DEMOGRAPHIC_DATA][PERSON_NAME]"
type input "170.000"
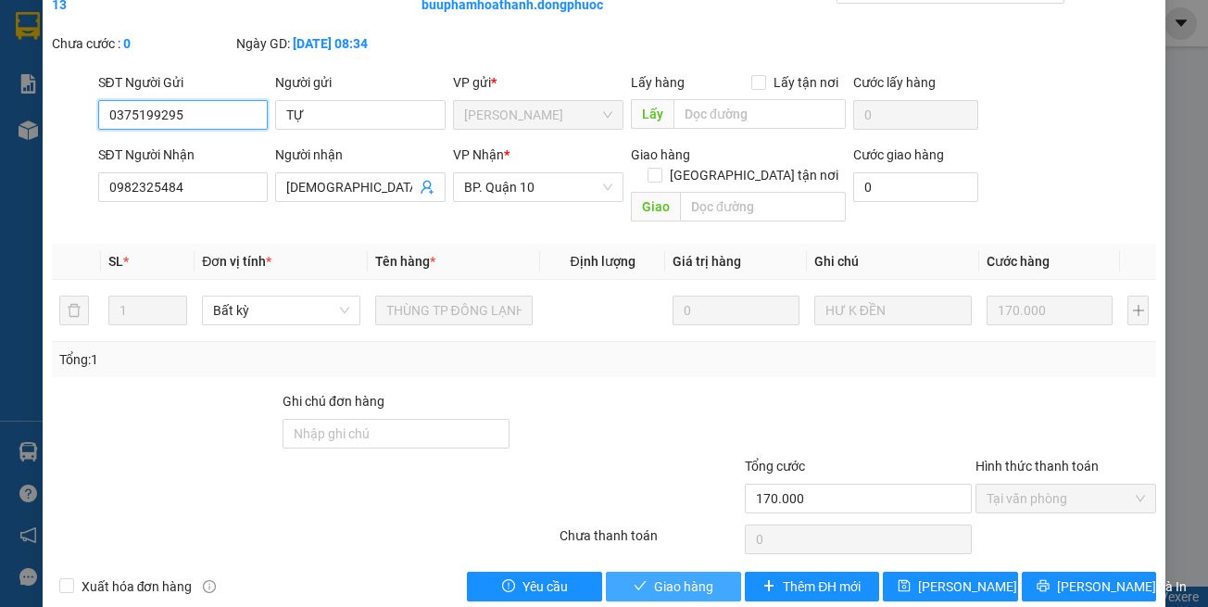
scroll to position [123, 0]
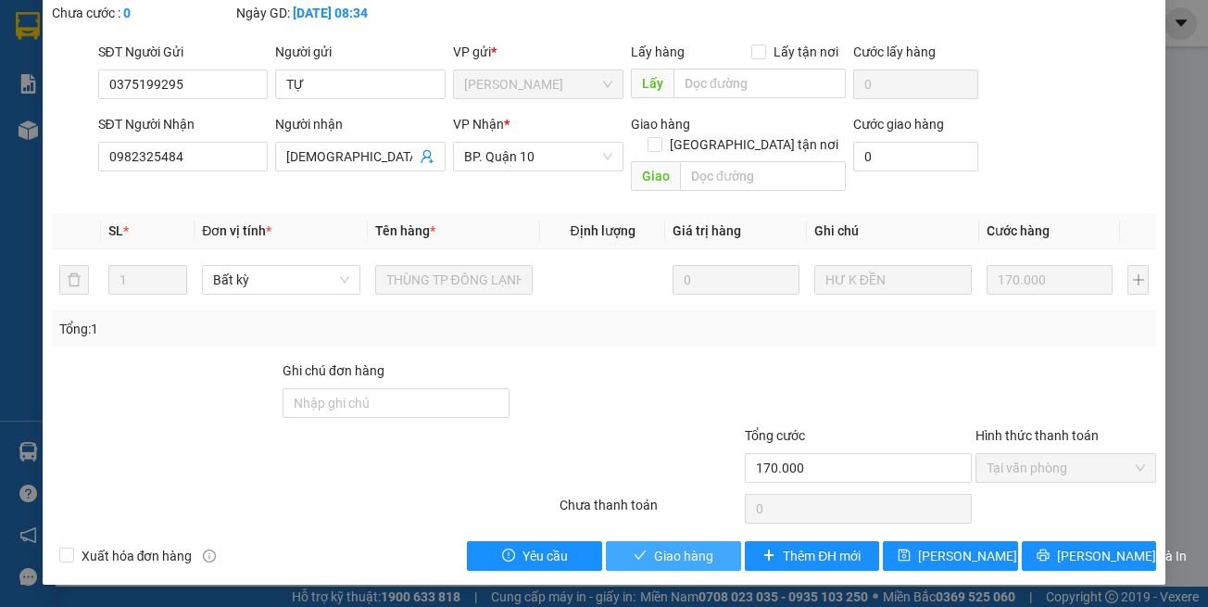
drag, startPoint x: 662, startPoint y: 570, endPoint x: 664, endPoint y: 559, distance: 11.3
click at [663, 568] on button "Giao hàng" at bounding box center [673, 556] width 135 height 30
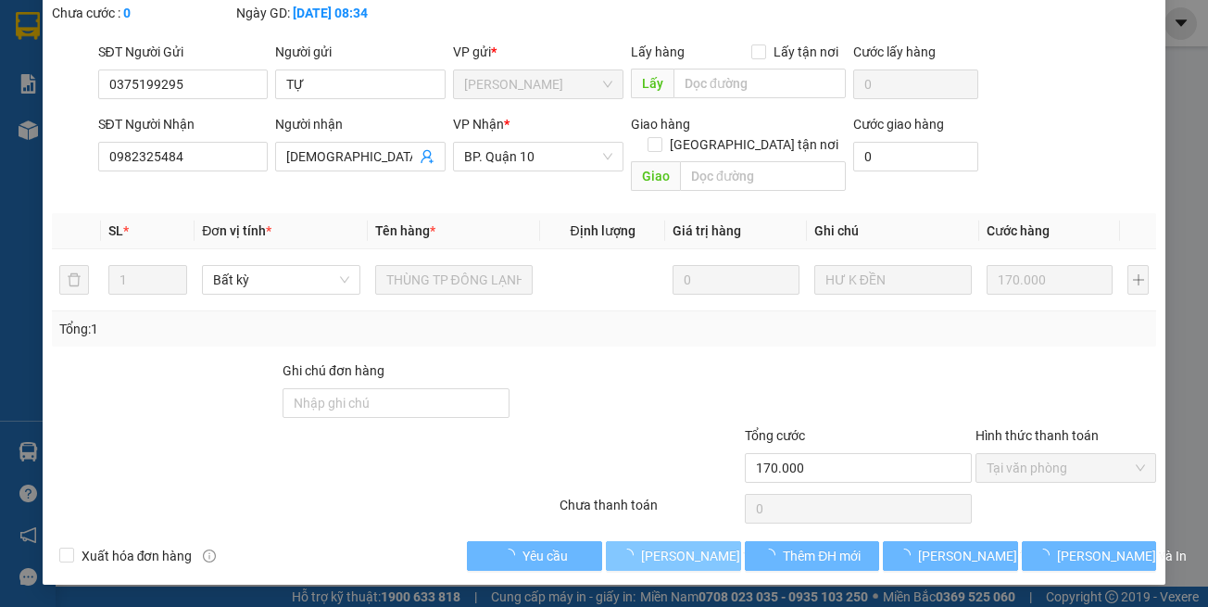
click at [664, 554] on span "[PERSON_NAME] và Giao hàng" at bounding box center [730, 556] width 178 height 20
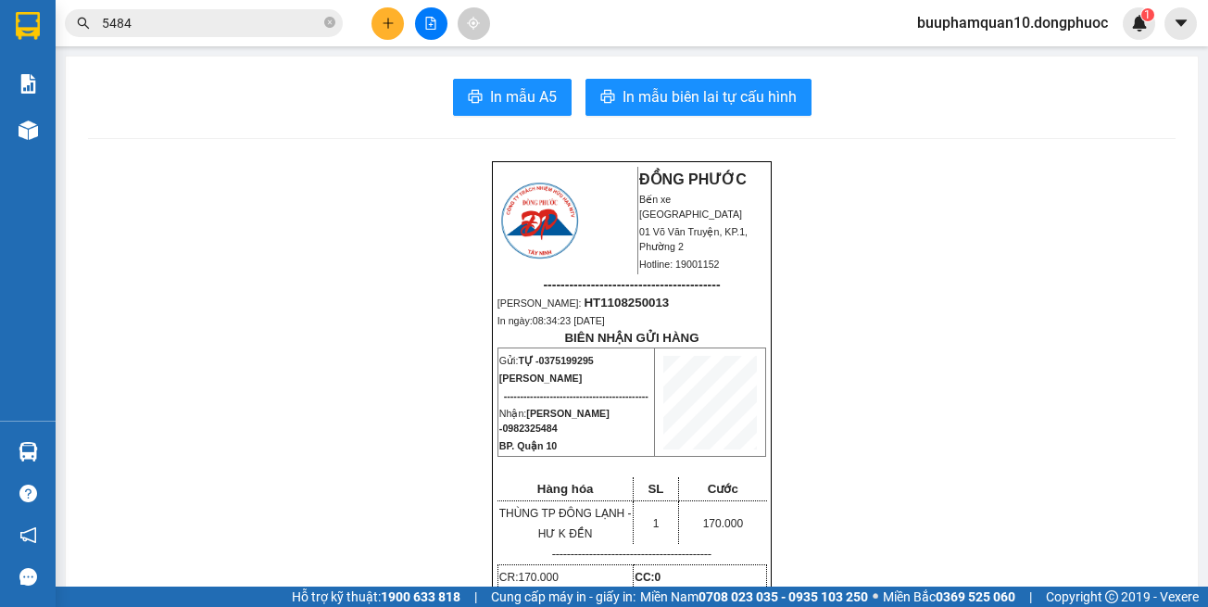
click at [251, 23] on input "5484" at bounding box center [211, 23] width 219 height 20
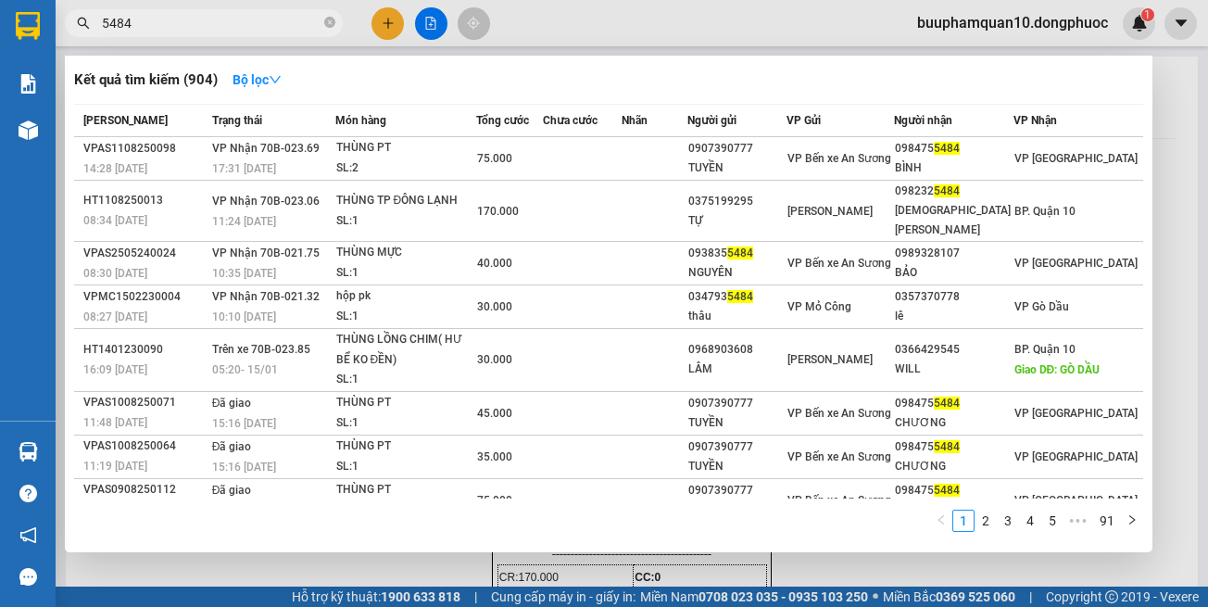
click at [251, 23] on input "5484" at bounding box center [211, 23] width 219 height 20
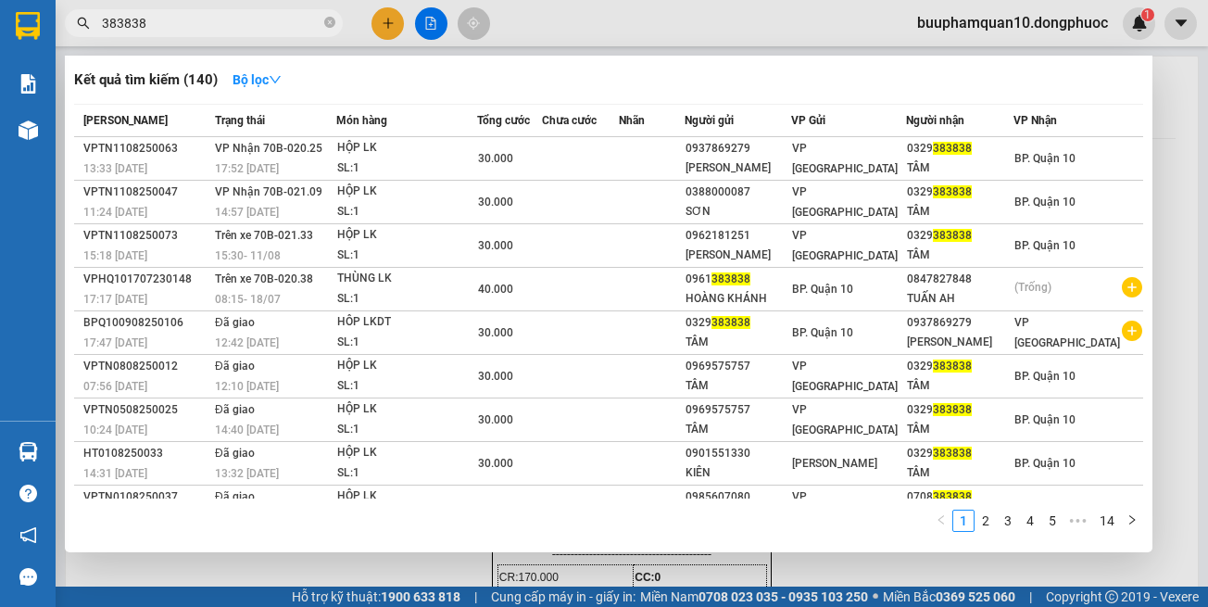
click at [1192, 132] on div at bounding box center [604, 303] width 1208 height 607
click at [296, 26] on input "383838" at bounding box center [211, 23] width 219 height 20
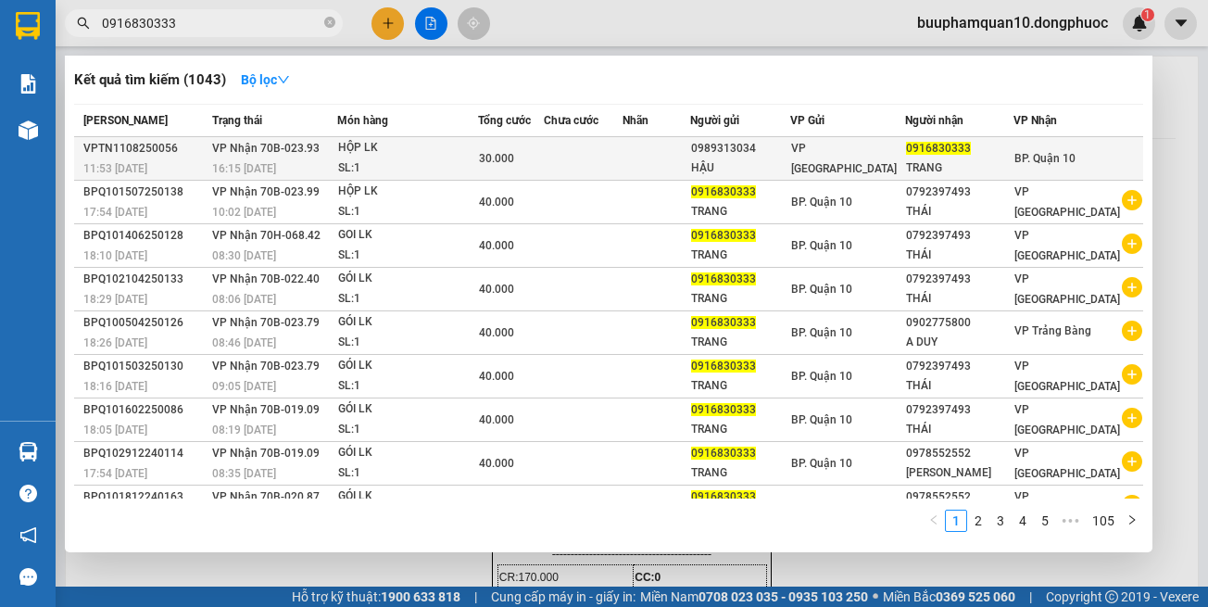
type input "0916830333"
click at [504, 173] on td "30.000" at bounding box center [511, 159] width 66 height 44
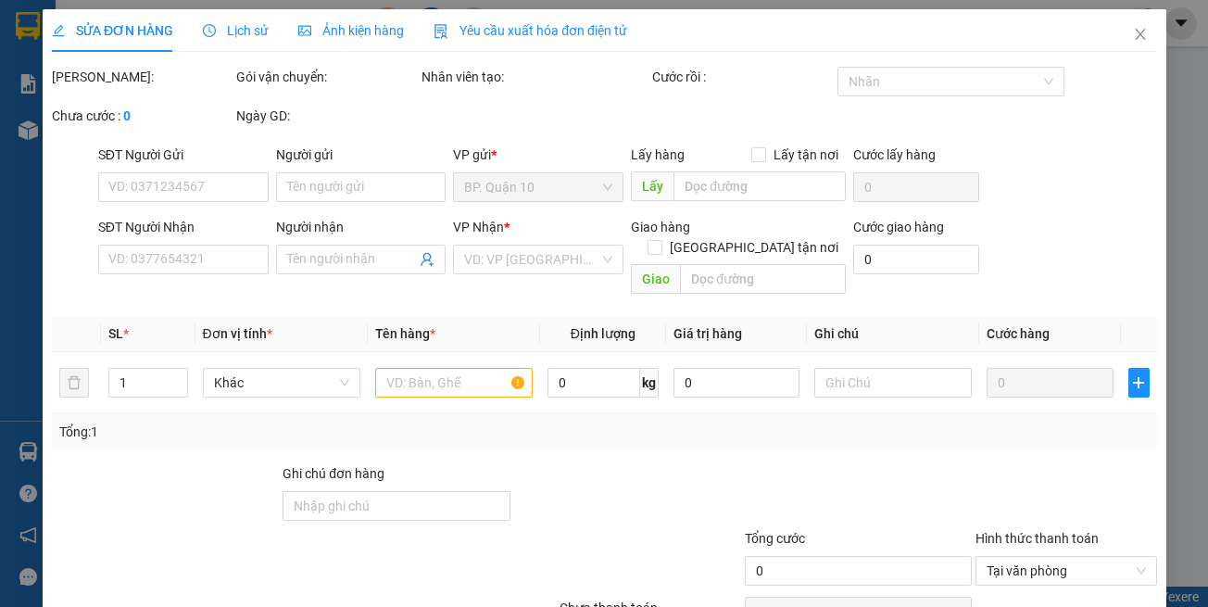
type input "0989313034"
type input "HẬU"
type input "0916830333"
type input "TRANG"
type input "30.000"
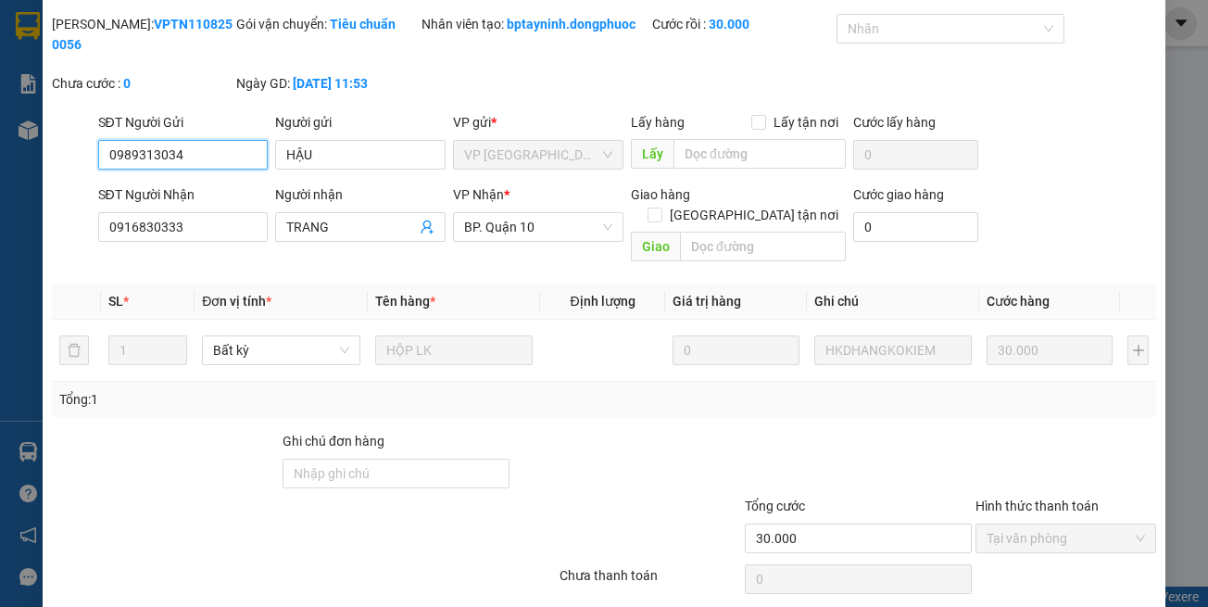
scroll to position [73, 0]
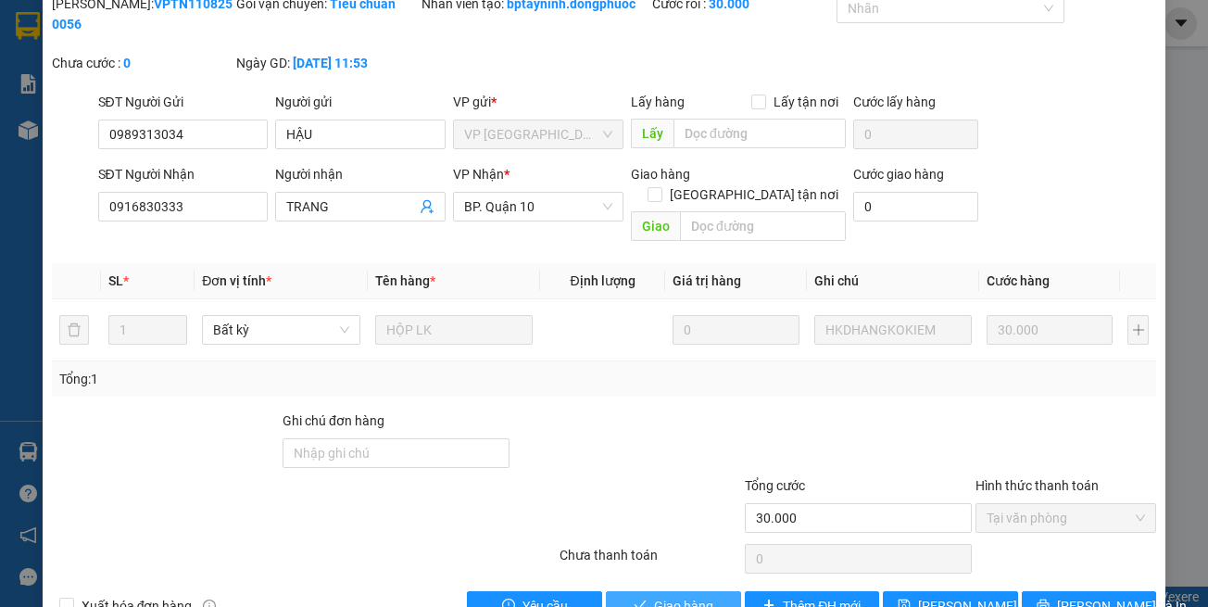
click at [665, 596] on span "Giao hàng" at bounding box center [683, 606] width 59 height 20
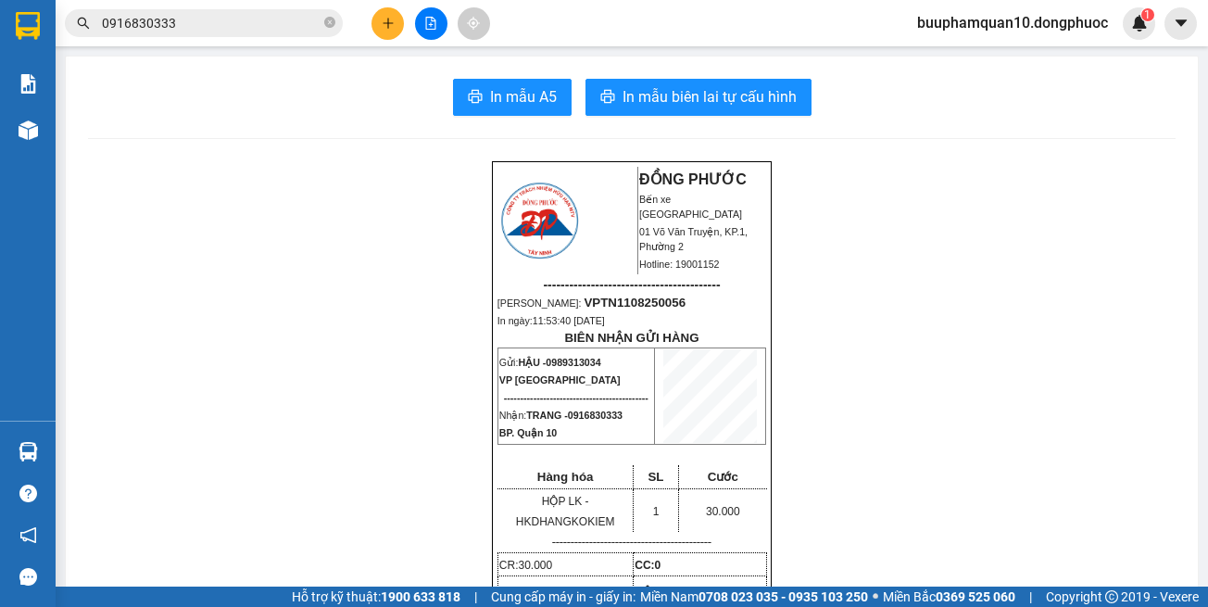
click at [232, 32] on input "0916830333" at bounding box center [211, 23] width 219 height 20
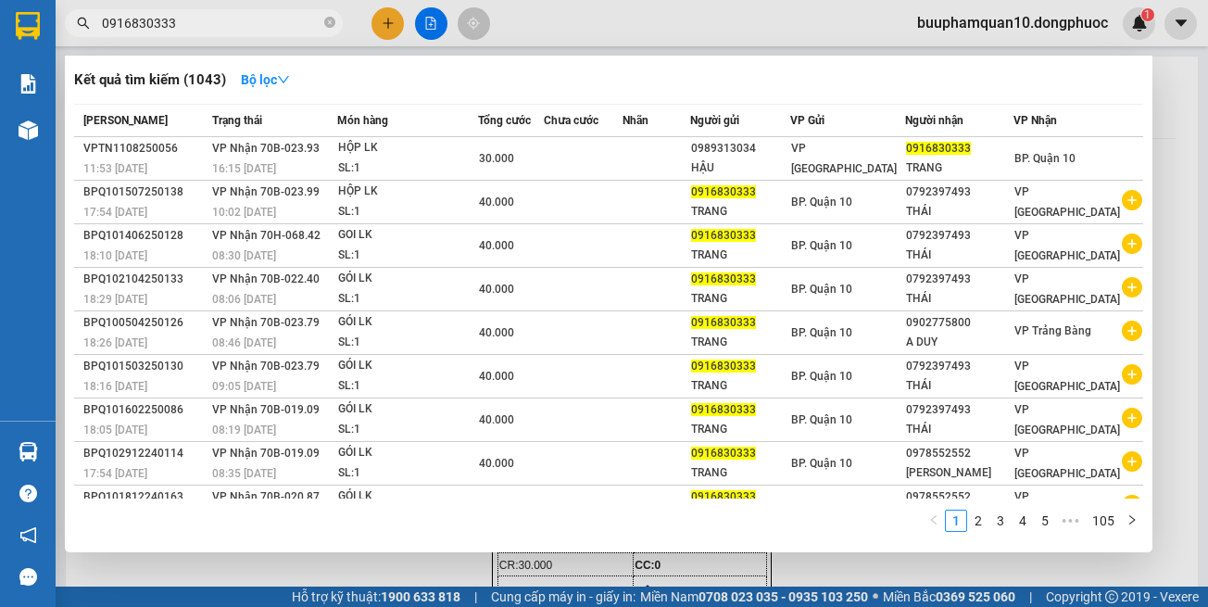
drag, startPoint x: 232, startPoint y: 32, endPoint x: 218, endPoint y: 33, distance: 14.0
click at [222, 33] on span "0916830333" at bounding box center [204, 23] width 278 height 28
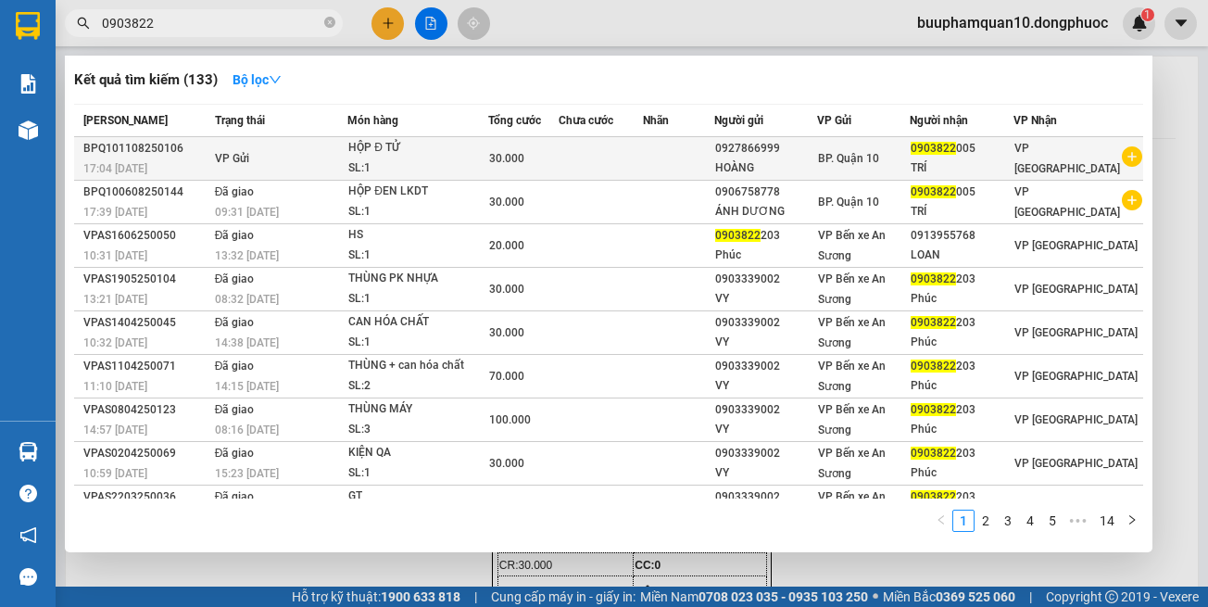
type input "0903822"
click at [904, 156] on div "BP. Quận 10" at bounding box center [863, 158] width 91 height 20
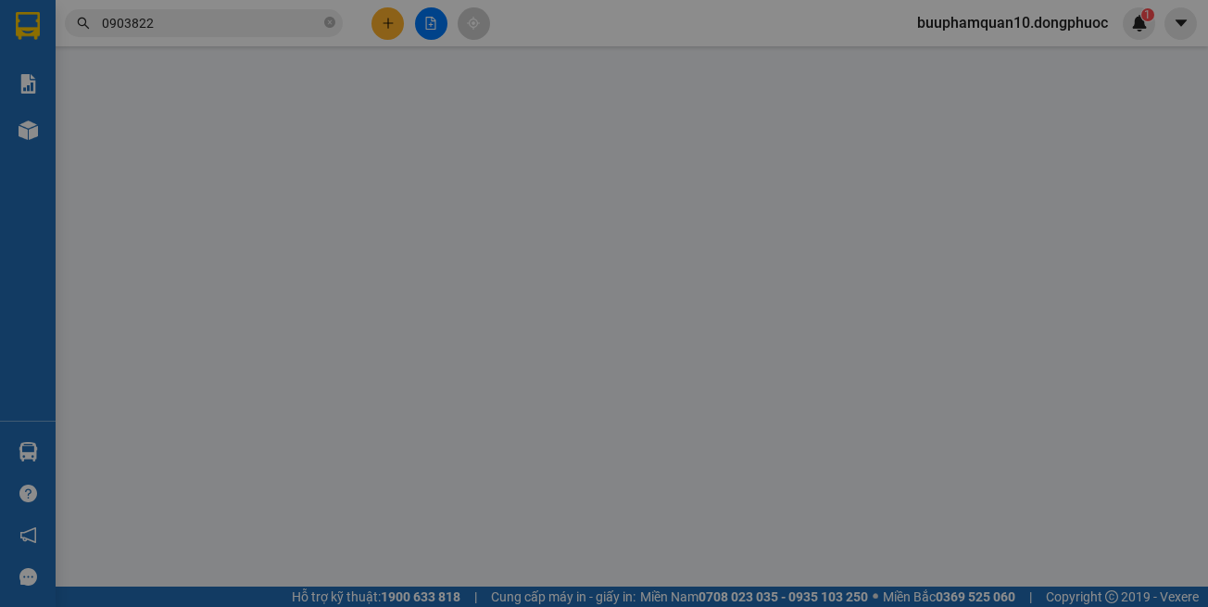
type input "0927866999"
type input "HOÀNG"
type input "0903822005"
type input "TRÍ"
type input "30.000"
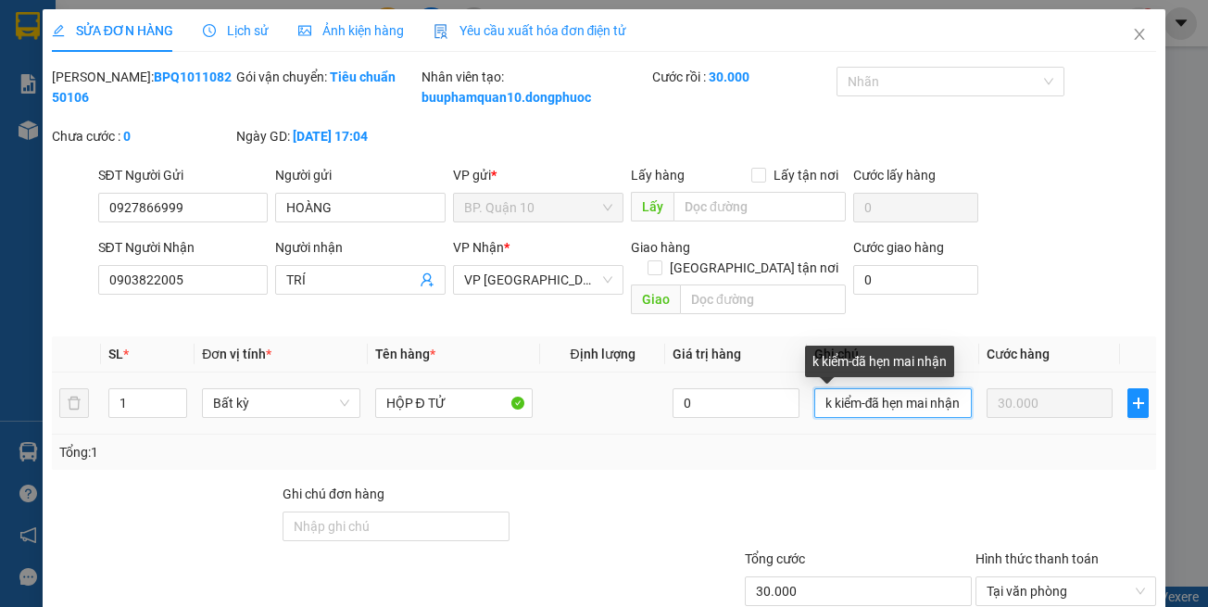
scroll to position [0, 8]
drag, startPoint x: 807, startPoint y: 403, endPoint x: 1128, endPoint y: 418, distance: 321.0
click at [1128, 418] on tr "1 Bất kỳ HỘP Đ TỬ 0 k kiểm-đã hẹn mai nhận 30.000" at bounding box center [605, 404] width 1106 height 62
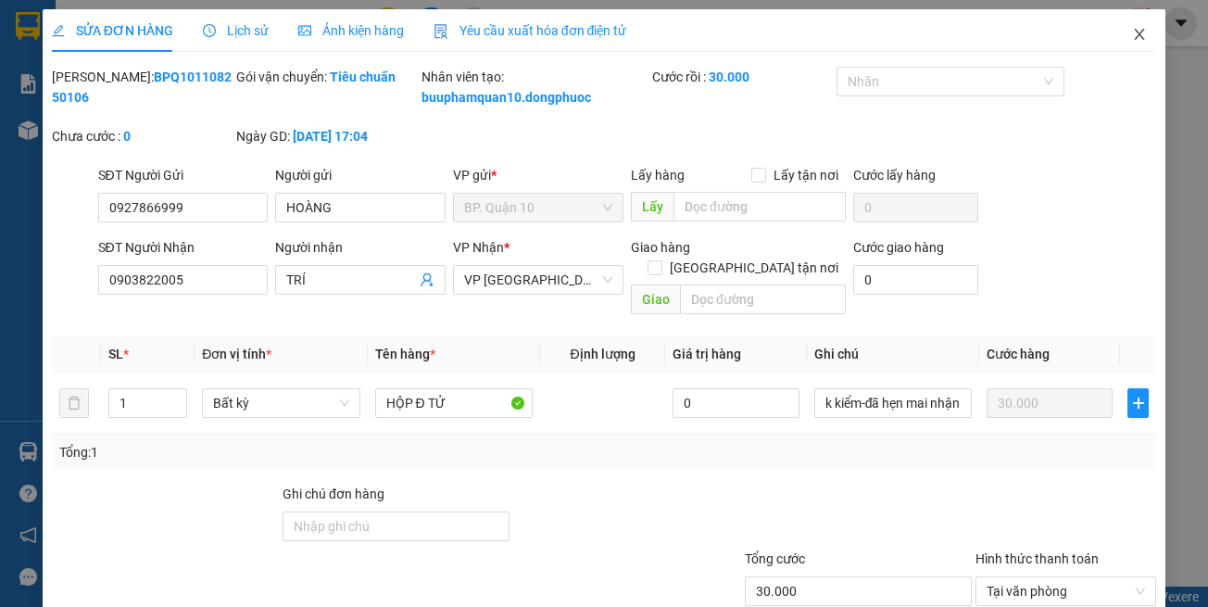
click at [1132, 41] on icon "close" at bounding box center [1139, 34] width 15 height 15
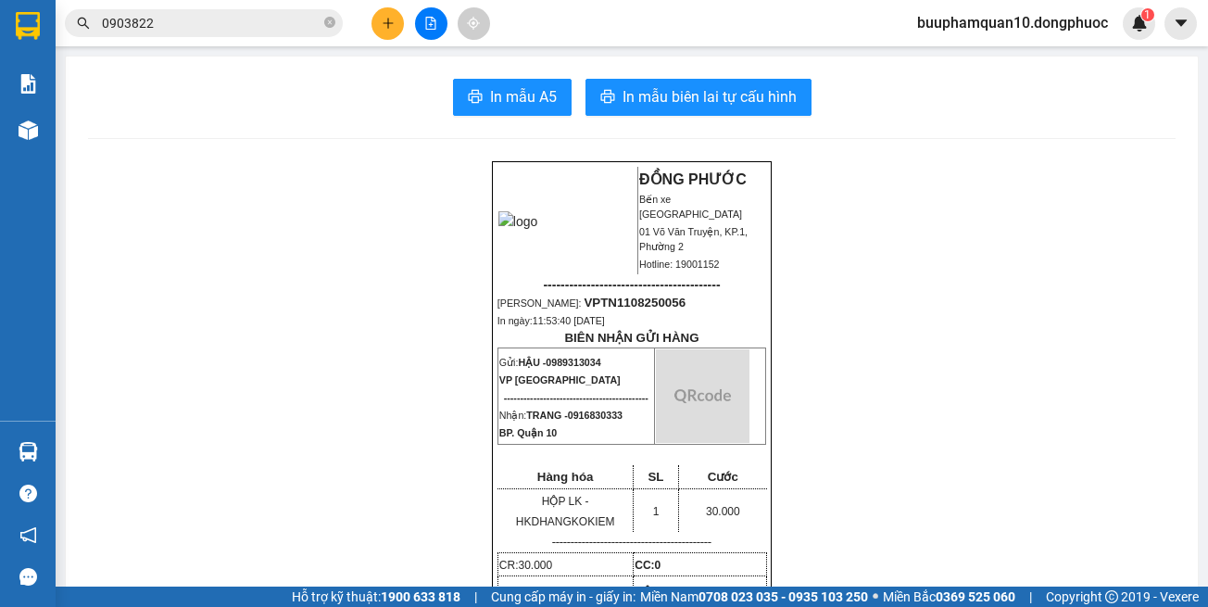
click at [247, 32] on input "0903822" at bounding box center [211, 23] width 219 height 20
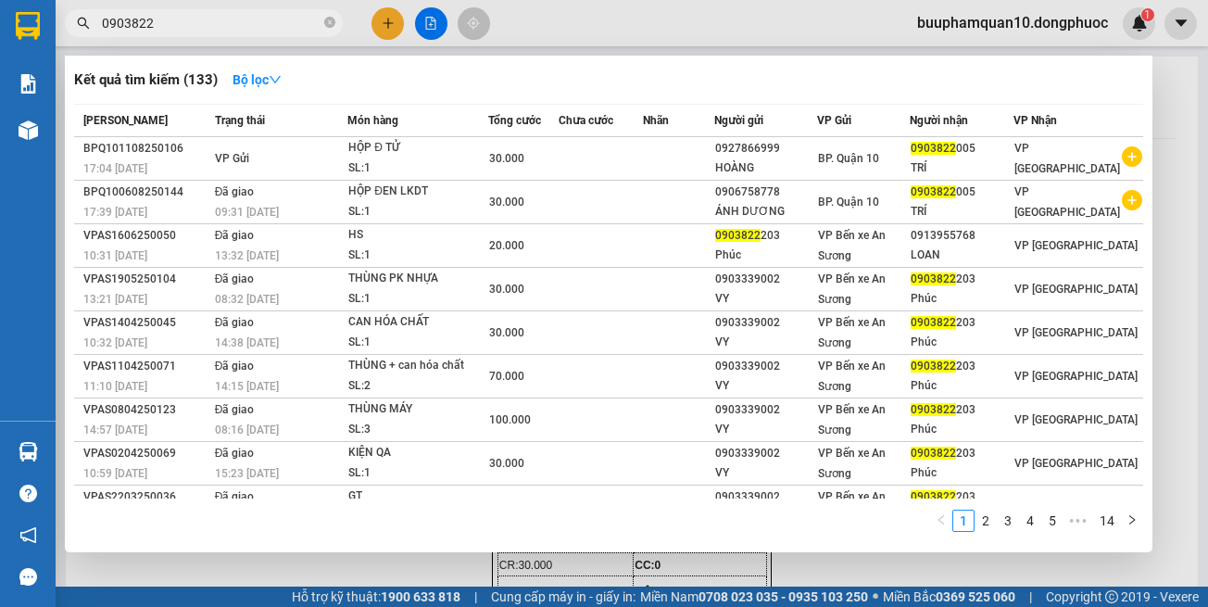
click at [1161, 264] on div at bounding box center [604, 303] width 1208 height 607
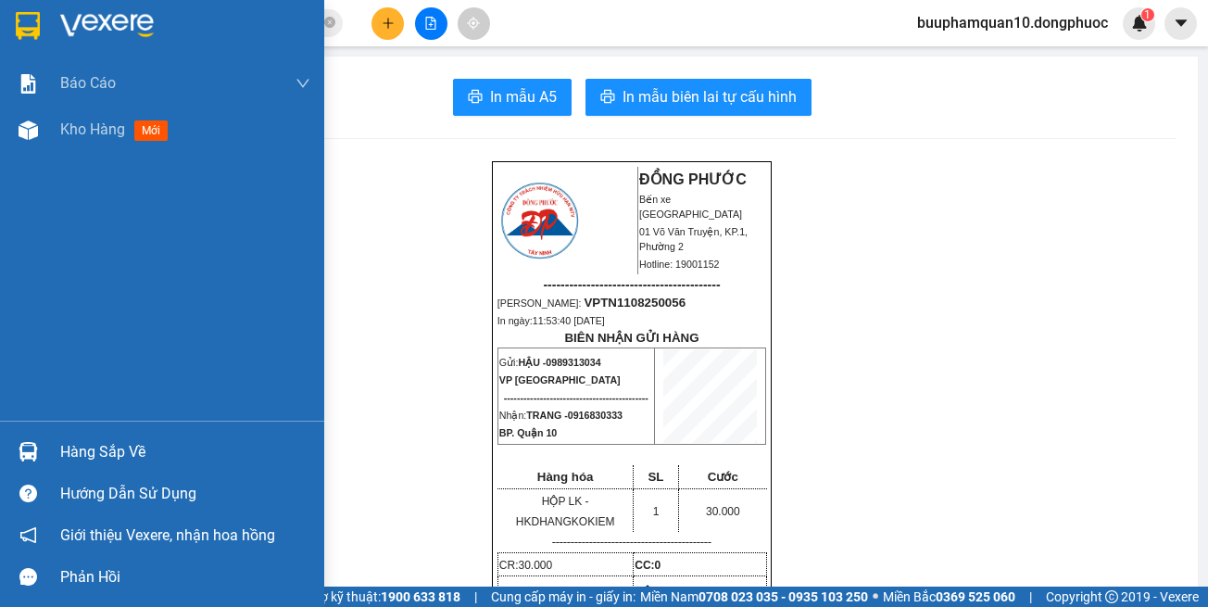
click at [22, 433] on div "Hàng sắp về" at bounding box center [162, 452] width 324 height 42
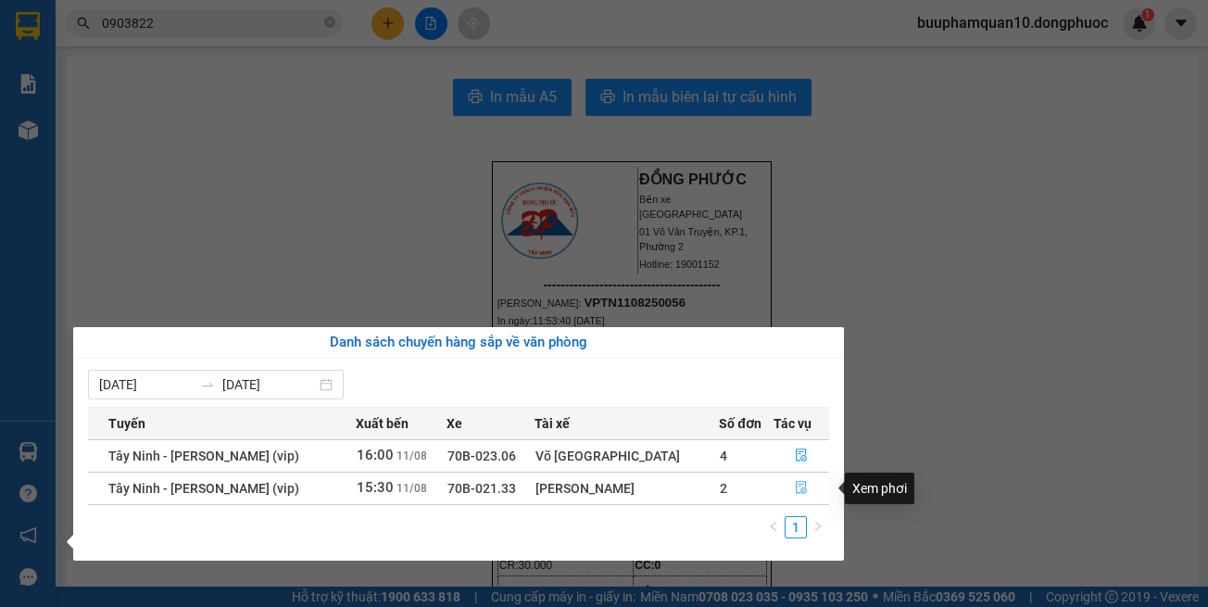
click at [803, 487] on button "button" at bounding box center [802, 489] width 54 height 30
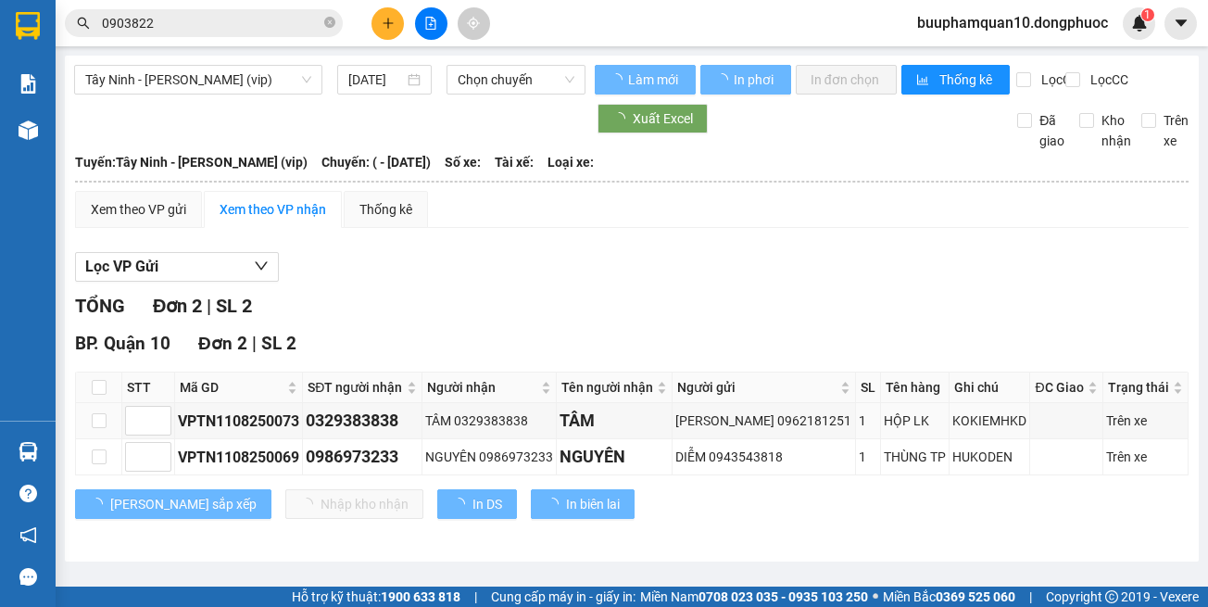
scroll to position [14, 0]
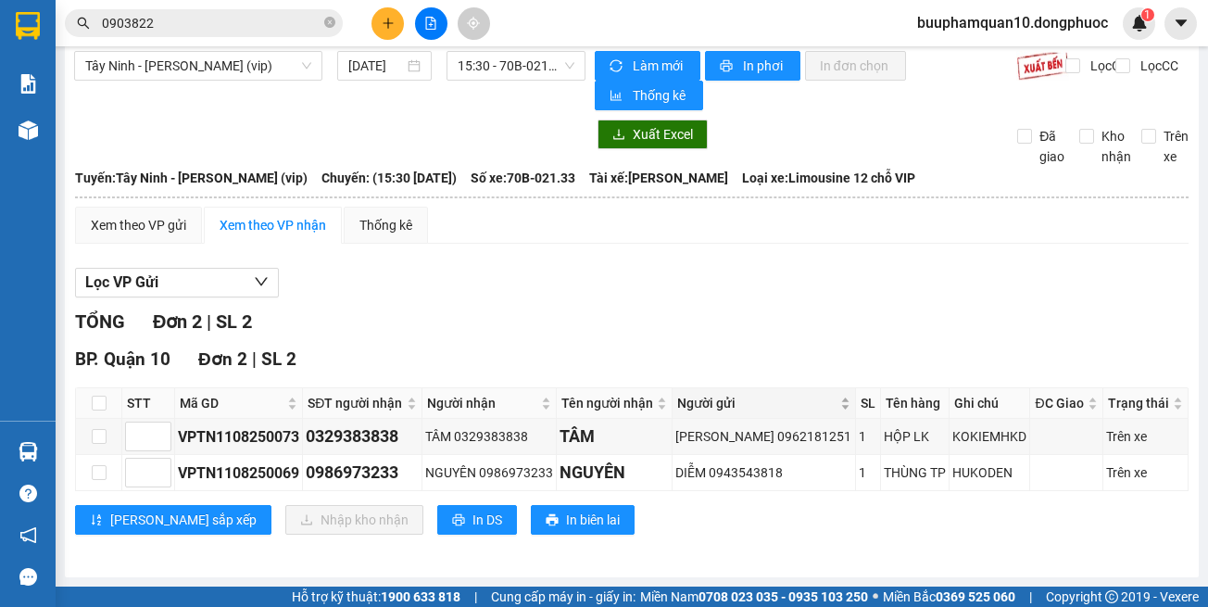
drag, startPoint x: 834, startPoint y: 512, endPoint x: 727, endPoint y: 394, distance: 159.5
click at [830, 510] on div "[PERSON_NAME] sắp xếp Nhập kho nhận In DS In biên lai" at bounding box center [632, 520] width 1114 height 30
click at [247, 19] on input "0903822" at bounding box center [211, 23] width 219 height 20
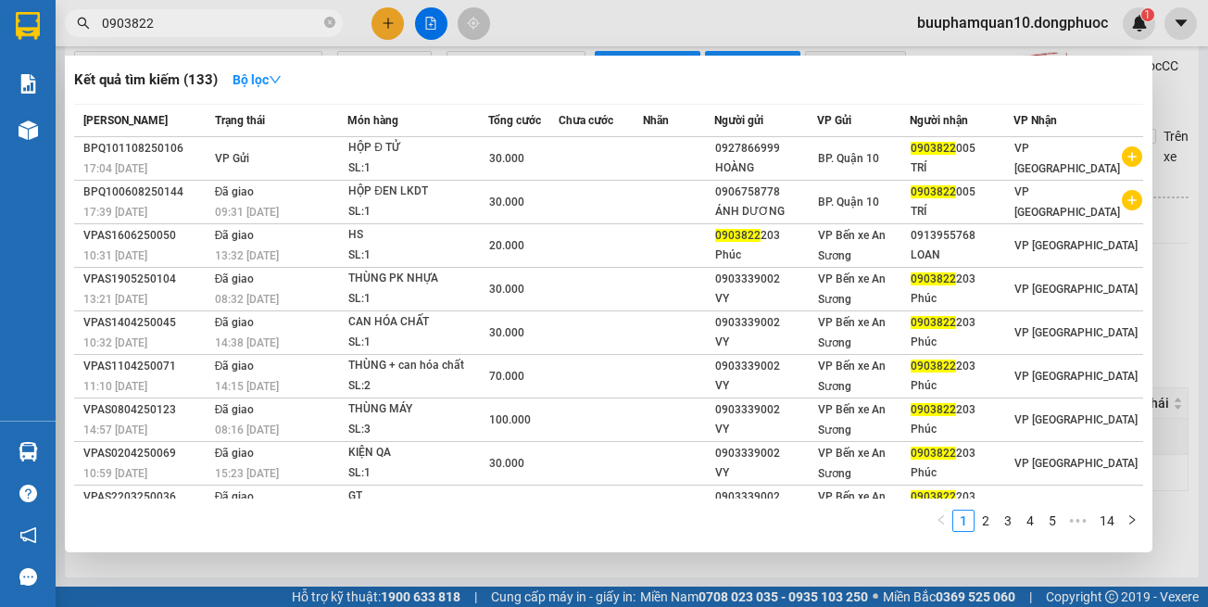
click at [248, 20] on input "0903822" at bounding box center [211, 23] width 219 height 20
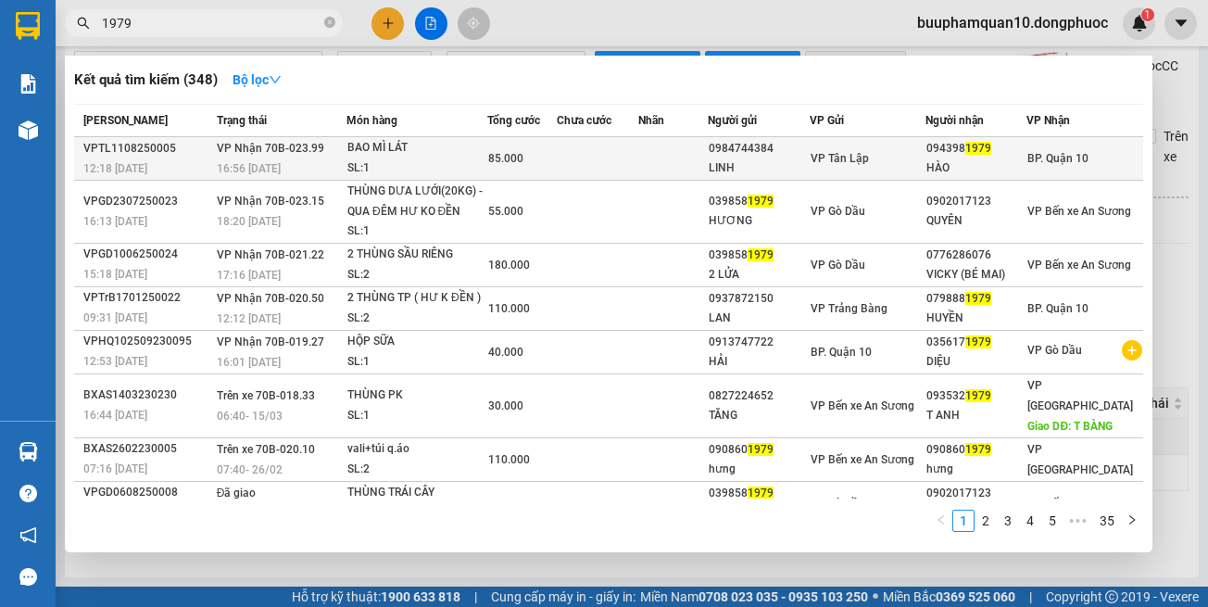
type input "1979"
click at [294, 149] on span "VP Nhận 70B-023.99" at bounding box center [270, 148] width 107 height 13
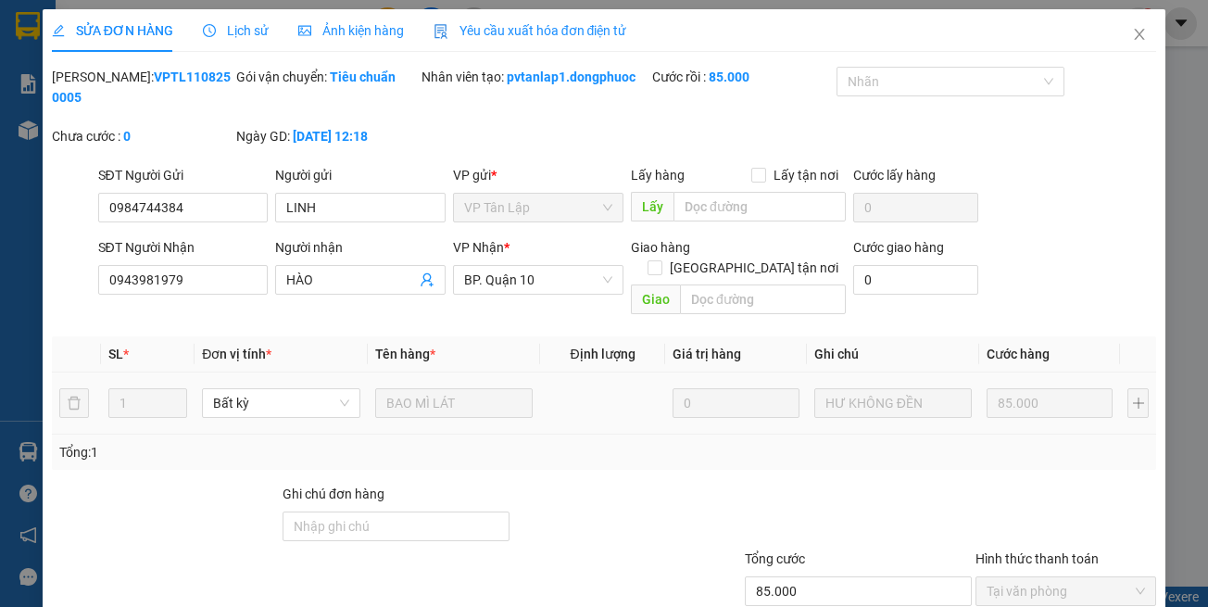
type input "0984744384"
type input "LINH"
type input "0943981979"
type input "HÀO"
type input "85.000"
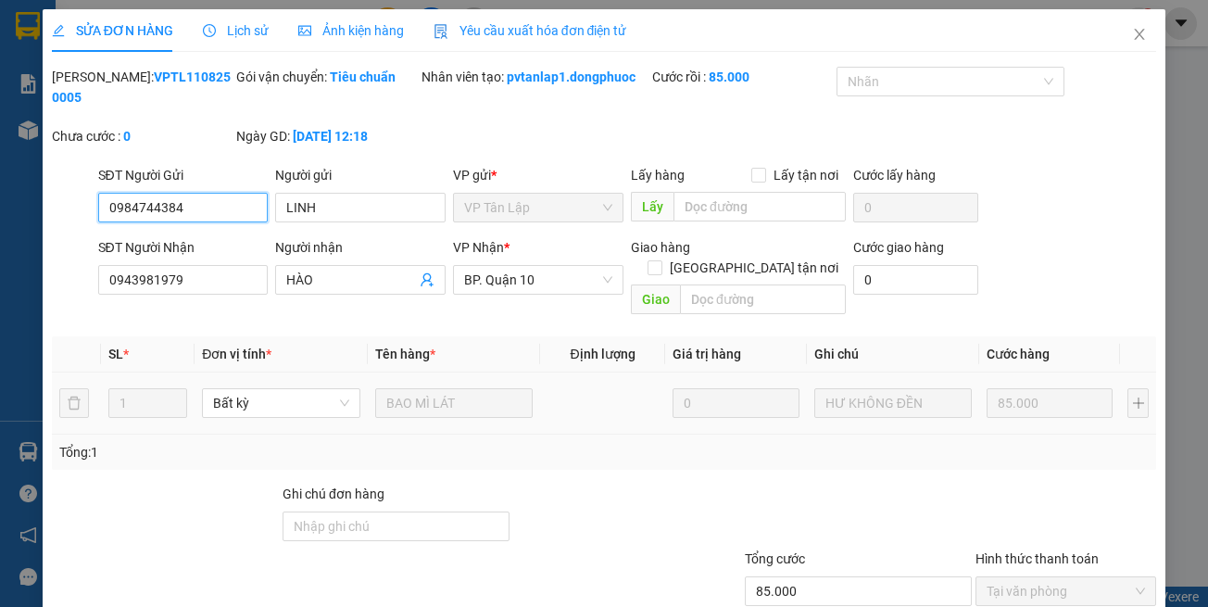
scroll to position [94, 0]
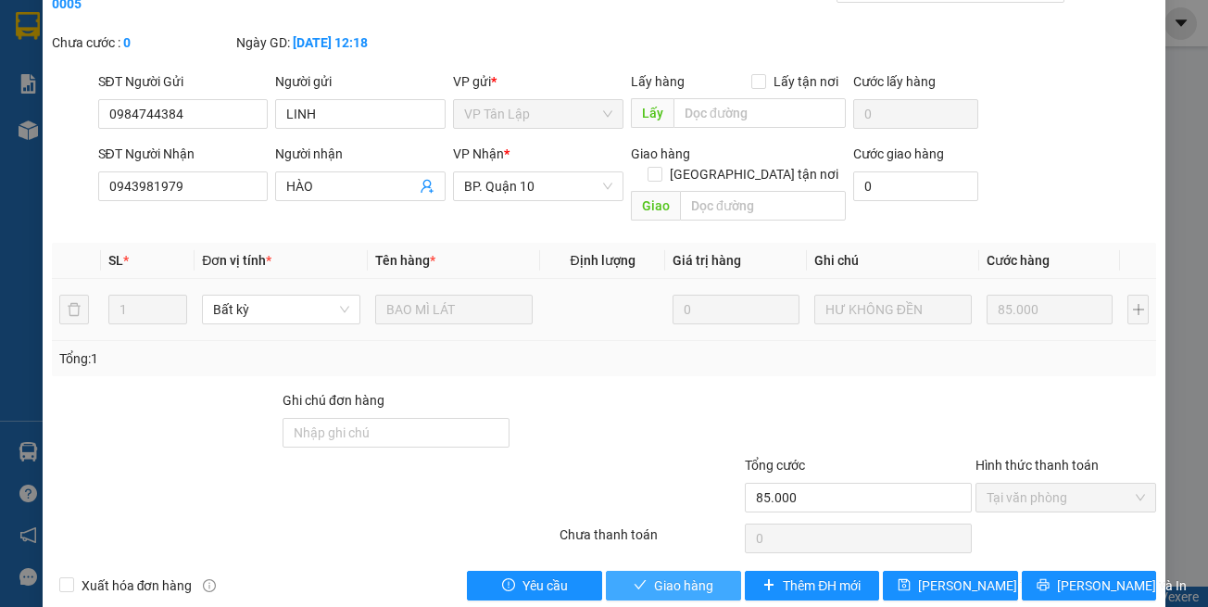
click at [680, 574] on button "Giao hàng" at bounding box center [673, 586] width 135 height 30
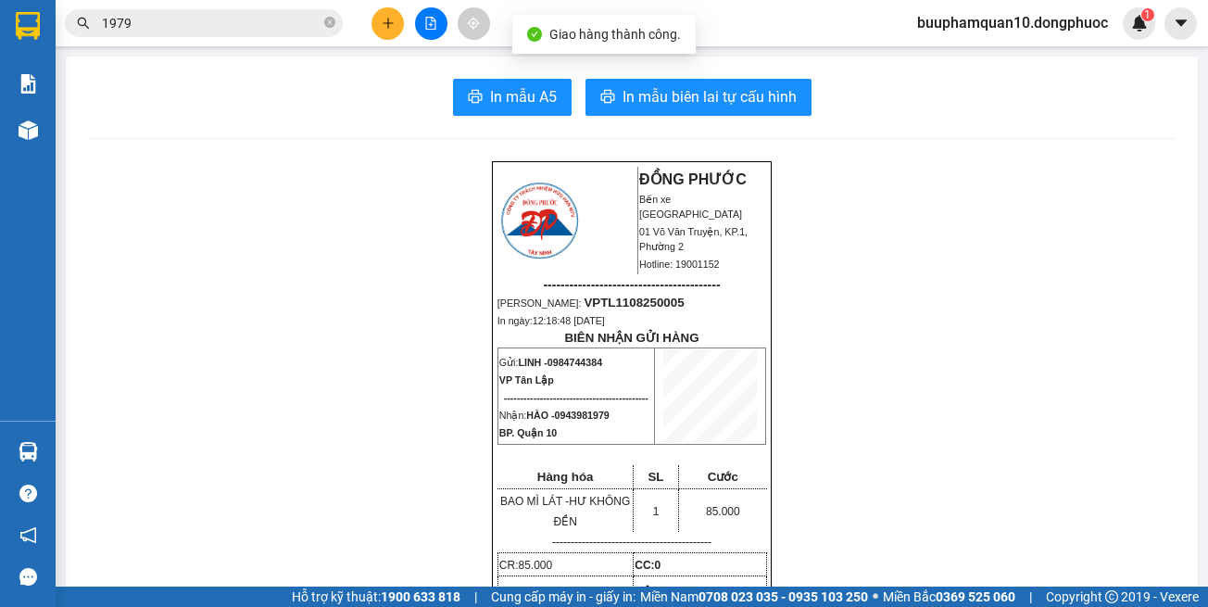
click at [196, 16] on input "1979" at bounding box center [211, 23] width 219 height 20
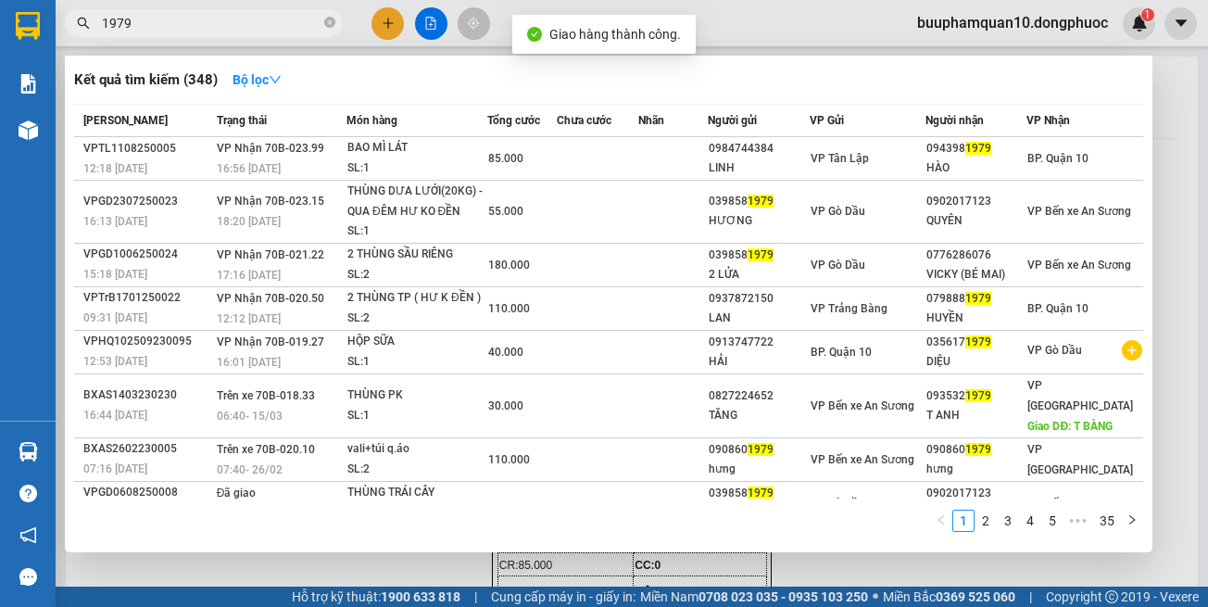
click at [196, 16] on input "1979" at bounding box center [211, 23] width 219 height 20
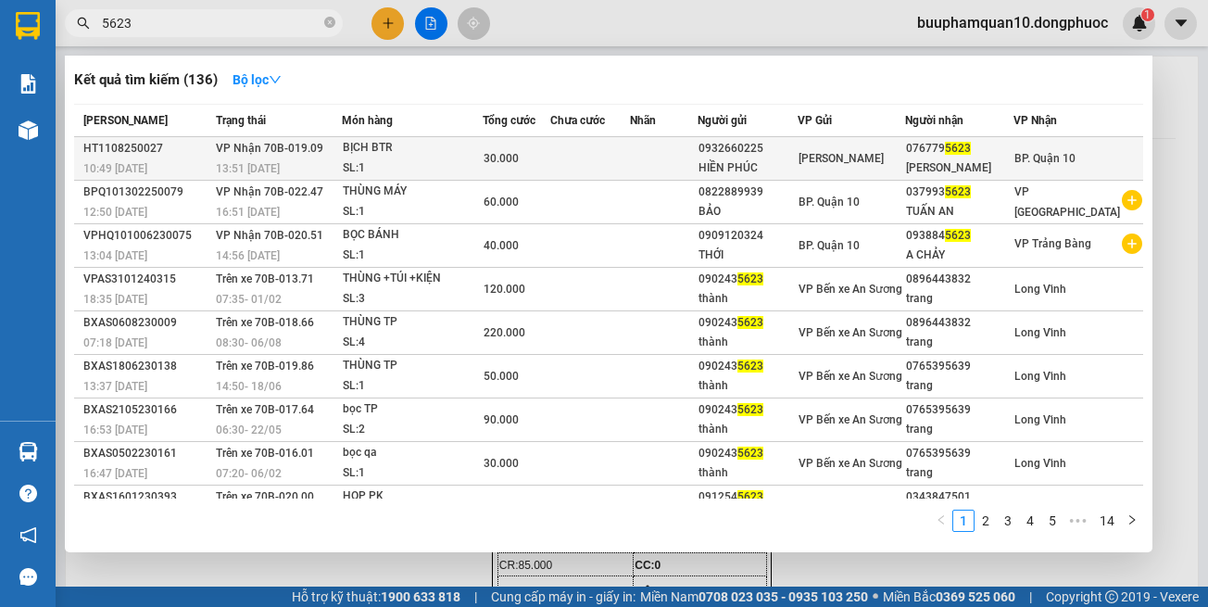
type input "5623"
click at [342, 157] on td "VP Nhận 70B-019.09 13:51 [DATE]" at bounding box center [276, 159] width 131 height 44
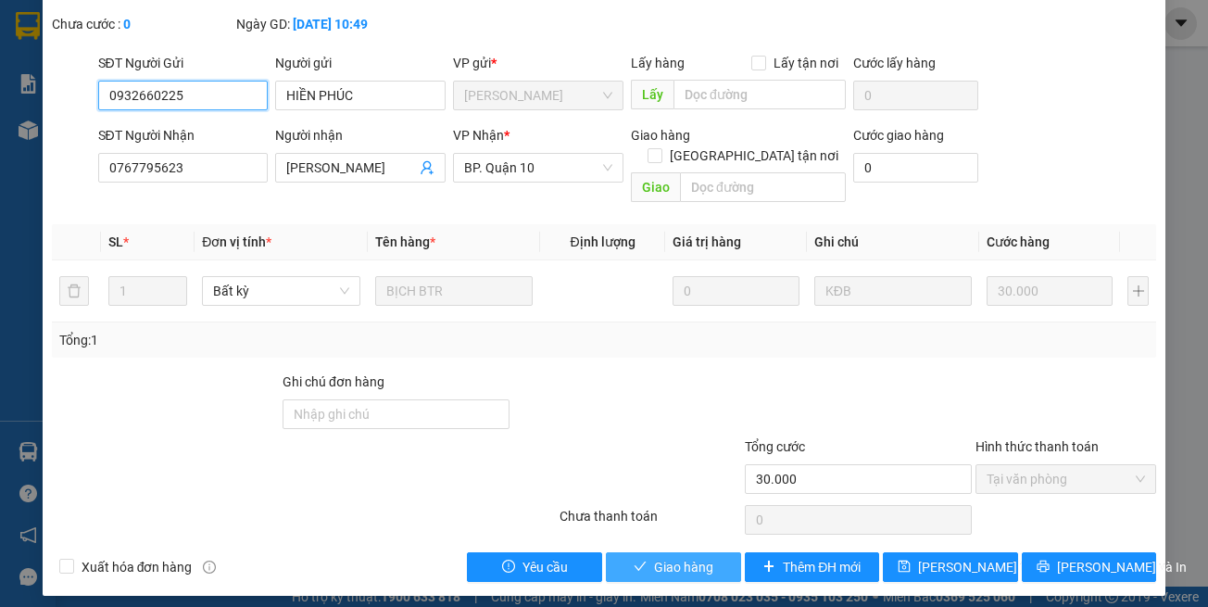
scroll to position [123, 0]
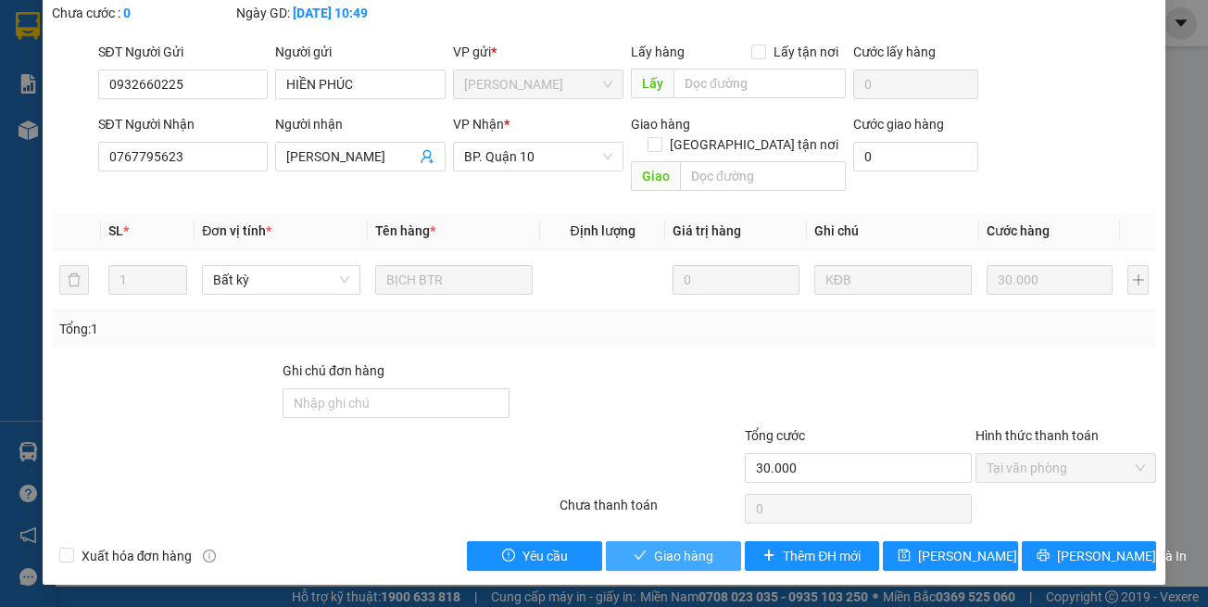
click at [647, 541] on button "Giao hàng" at bounding box center [673, 556] width 135 height 30
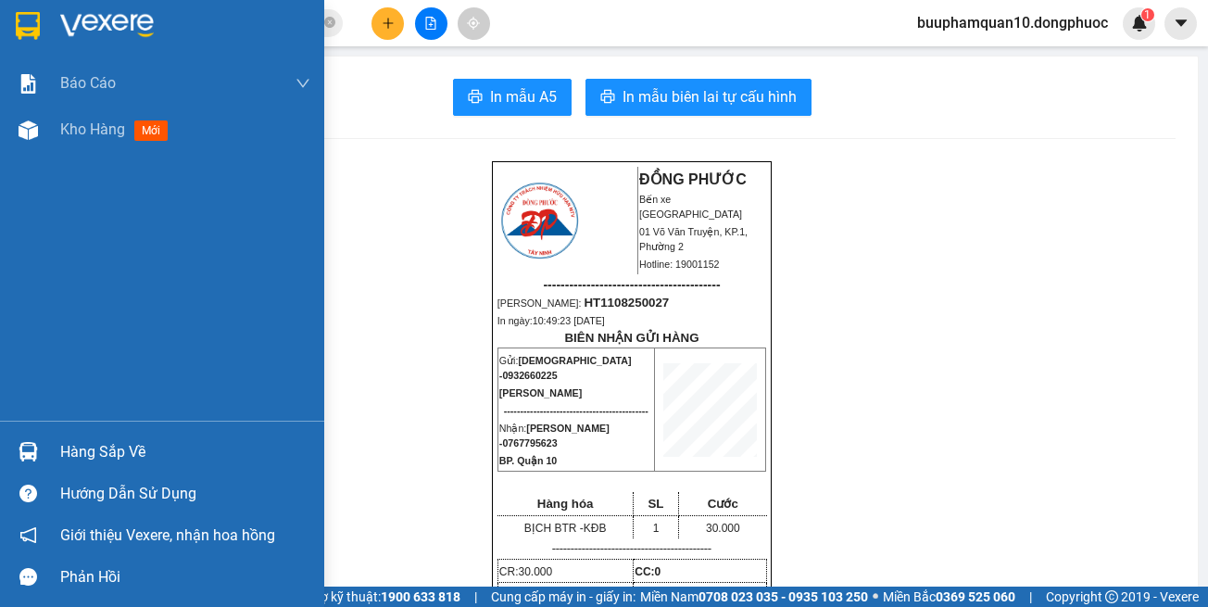
click at [96, 450] on div "Hàng sắp về" at bounding box center [185, 452] width 250 height 28
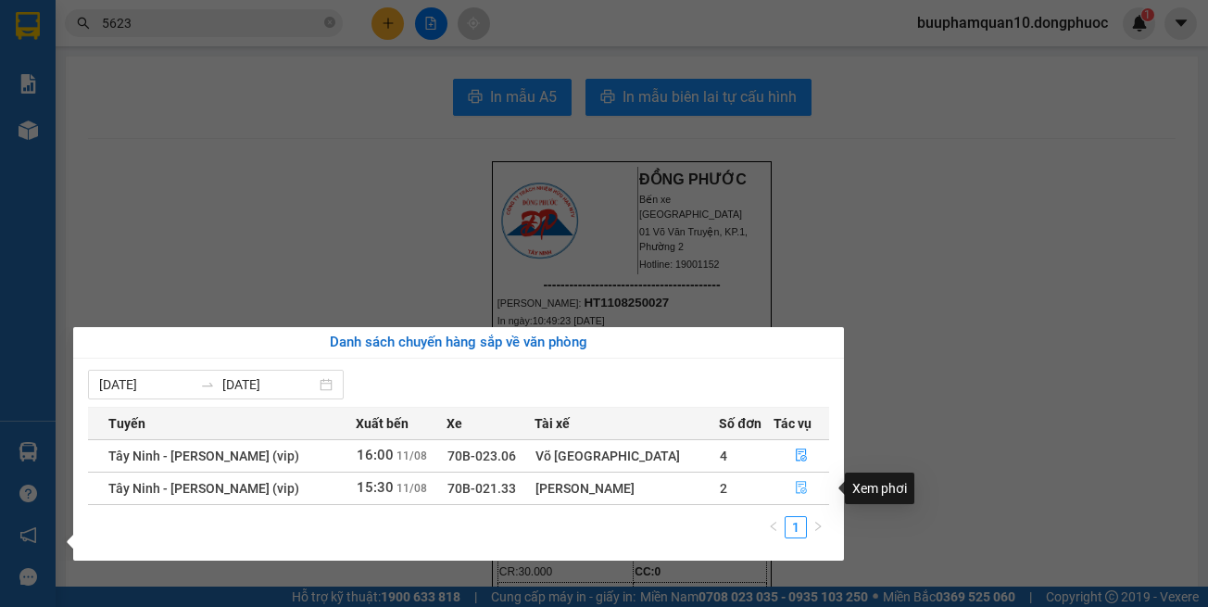
click at [799, 481] on icon "file-done" at bounding box center [801, 487] width 13 height 13
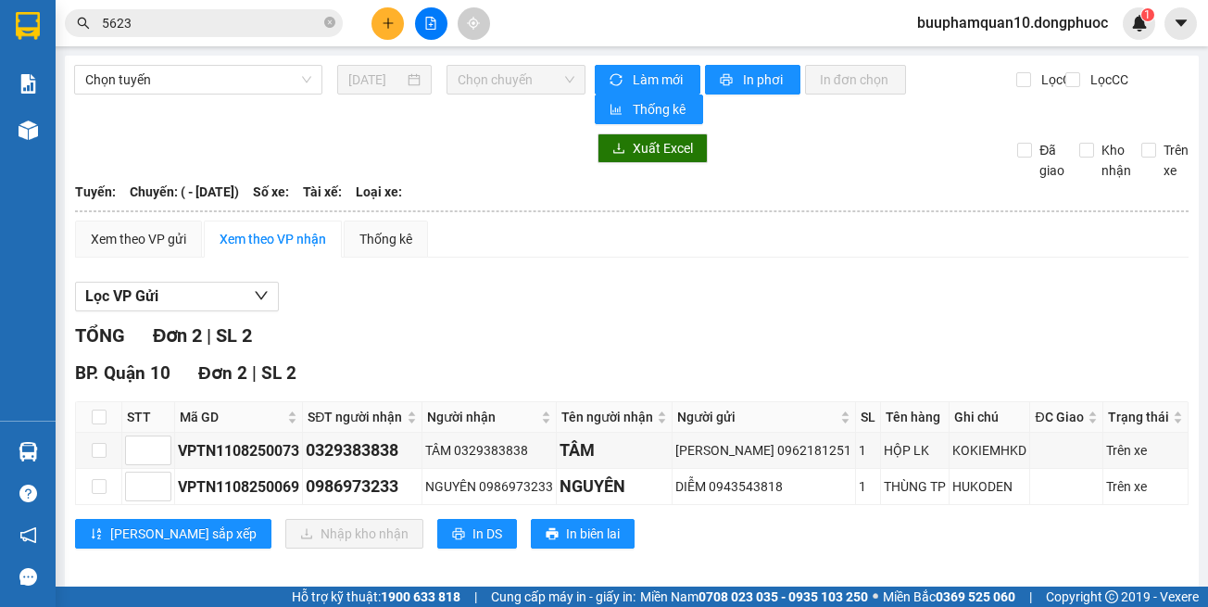
scroll to position [14, 0]
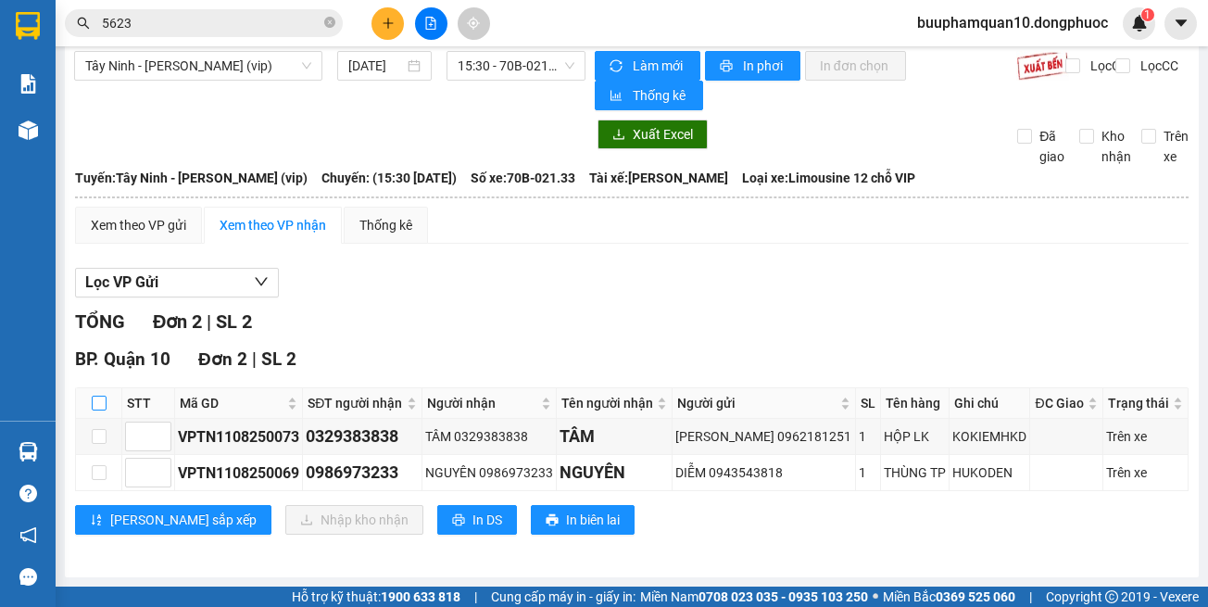
click at [103, 408] on input "checkbox" at bounding box center [99, 403] width 15 height 15
checkbox input "true"
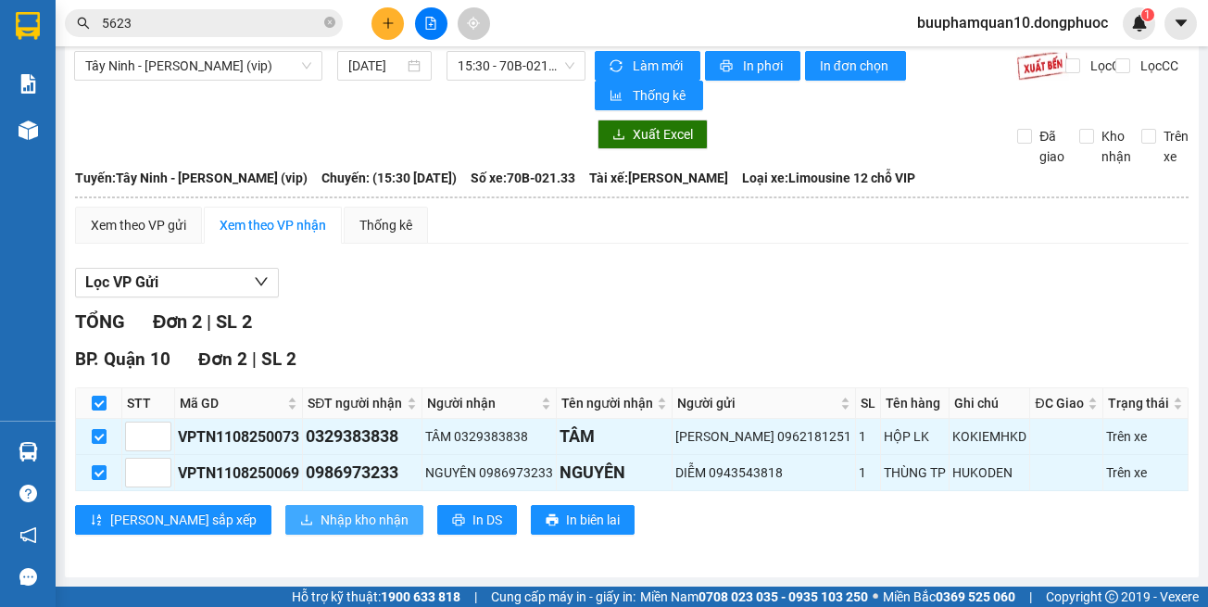
click at [285, 531] on button "Nhập kho nhận" at bounding box center [354, 520] width 138 height 30
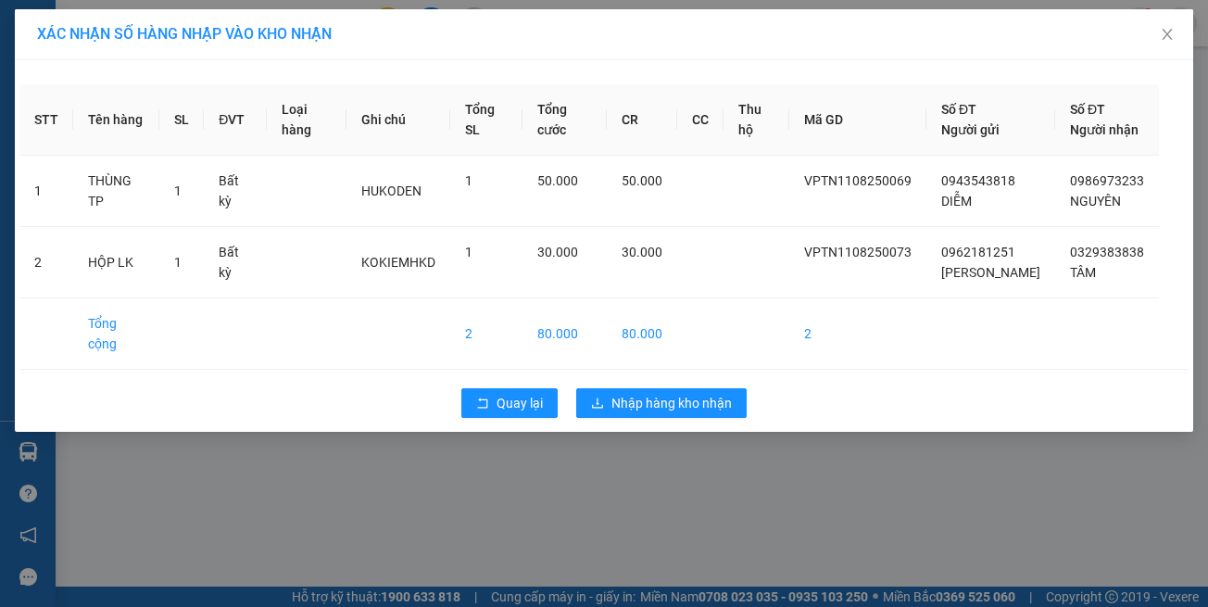
click at [708, 550] on div "XÁC NHẬN SỐ HÀNG NHẬP VÀO KHO NHẬN STT Tên hàng SL ĐVT Loại hàng Ghi chú Tổng S…" at bounding box center [604, 303] width 1208 height 607
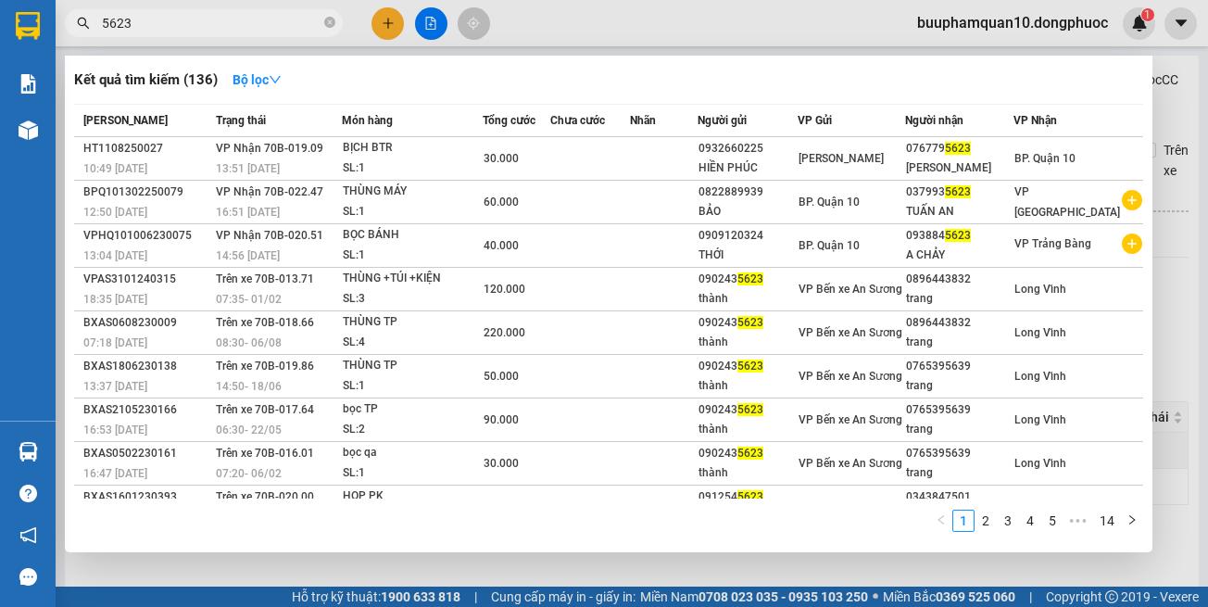
click at [294, 31] on input "5623" at bounding box center [211, 23] width 219 height 20
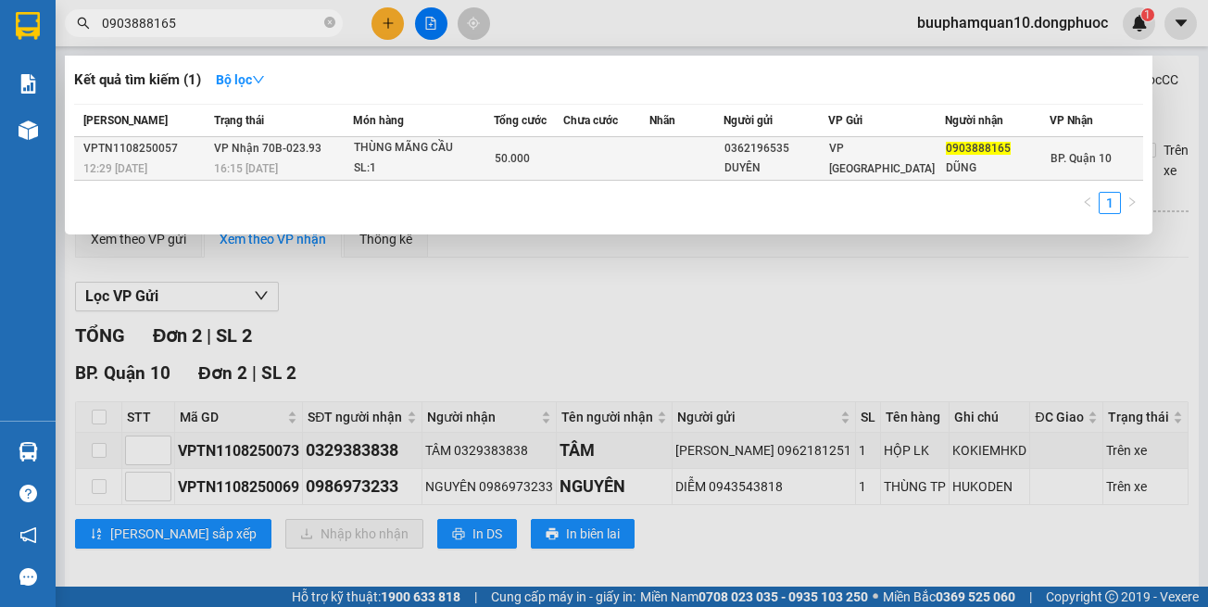
type input "0903888165"
click at [651, 152] on td at bounding box center [606, 159] width 87 height 44
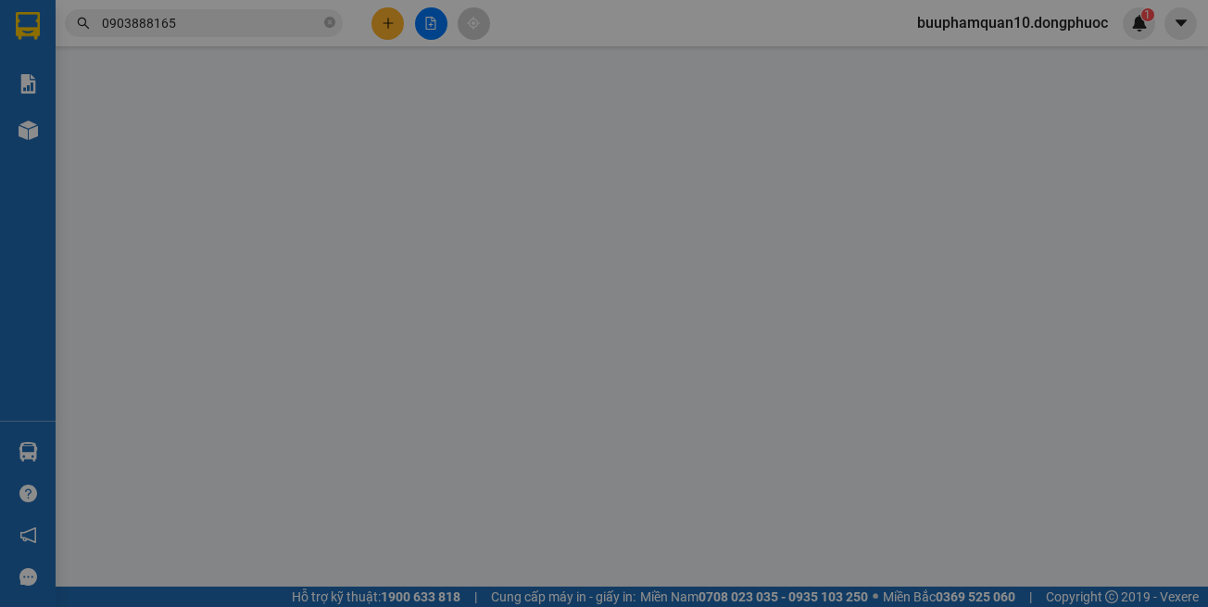
type input "0362196535"
type input "DUYÊN"
type input "0903888165"
type input "DŨNG"
type input "50.000"
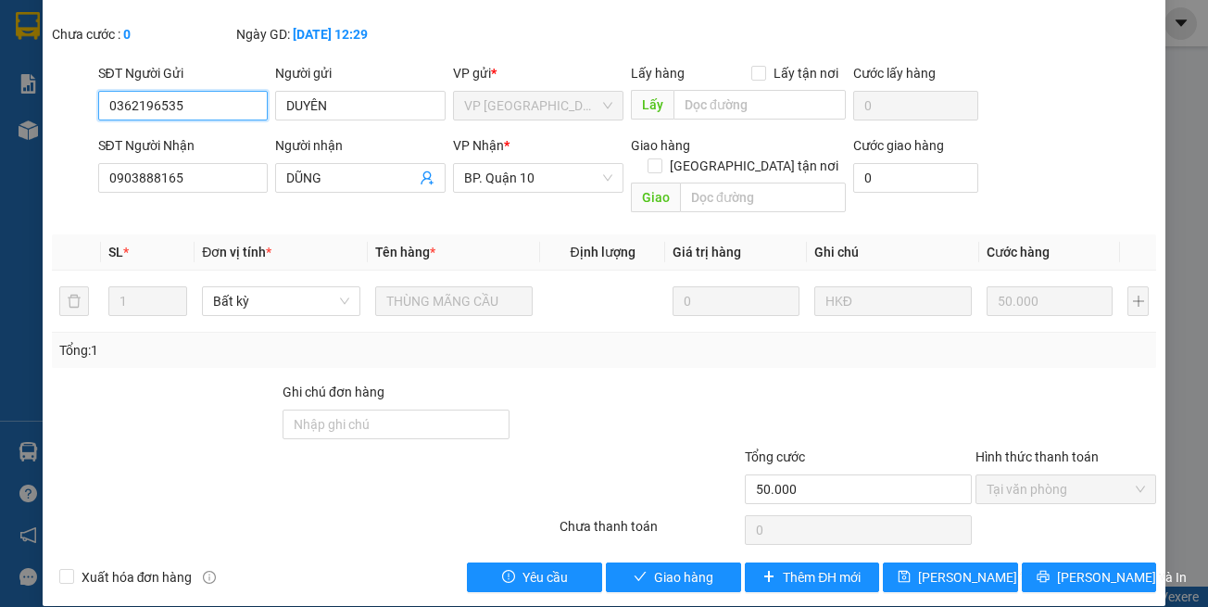
scroll to position [103, 0]
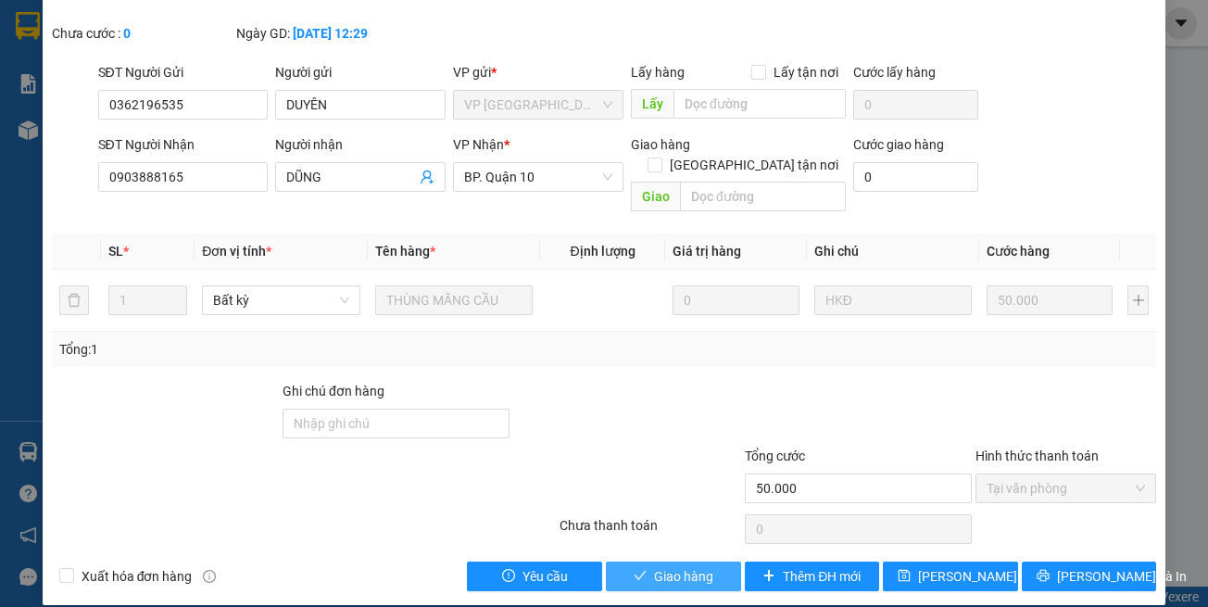
click at [663, 568] on button "Giao hàng" at bounding box center [673, 577] width 135 height 30
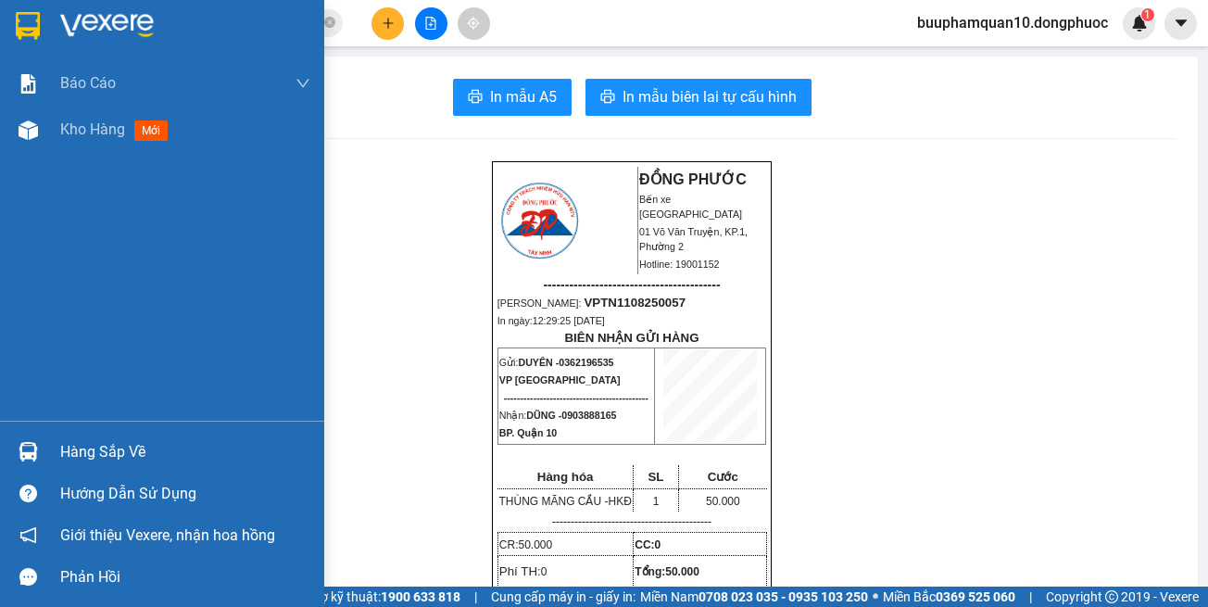
click at [48, 447] on div "Hàng sắp về" at bounding box center [162, 452] width 324 height 42
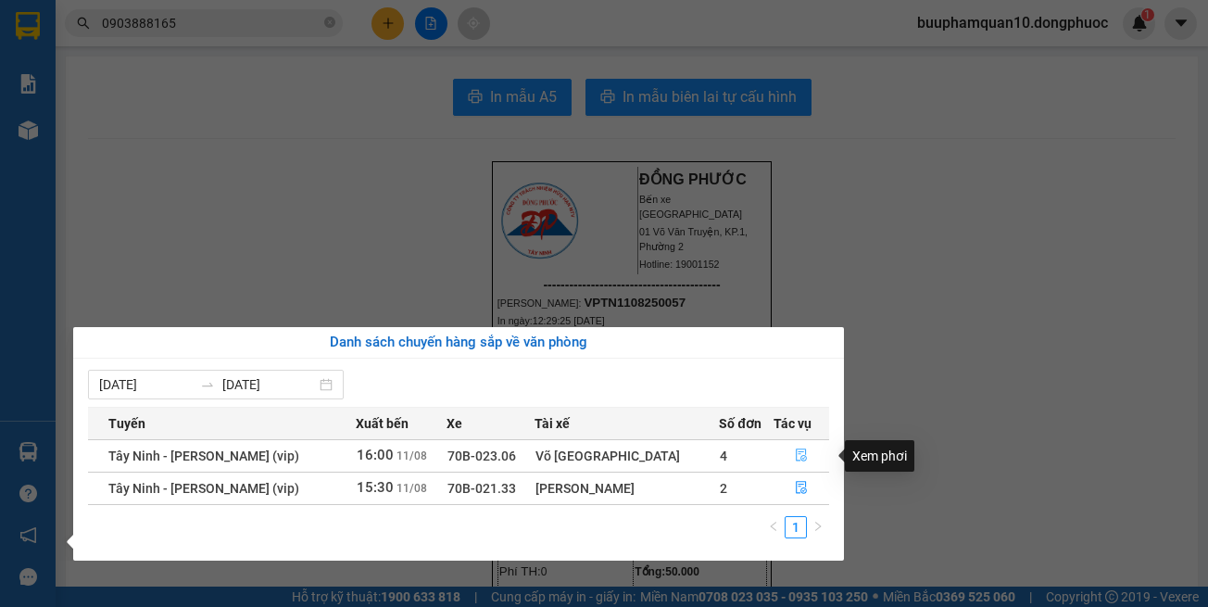
click at [795, 459] on icon "file-done" at bounding box center [801, 455] width 13 height 13
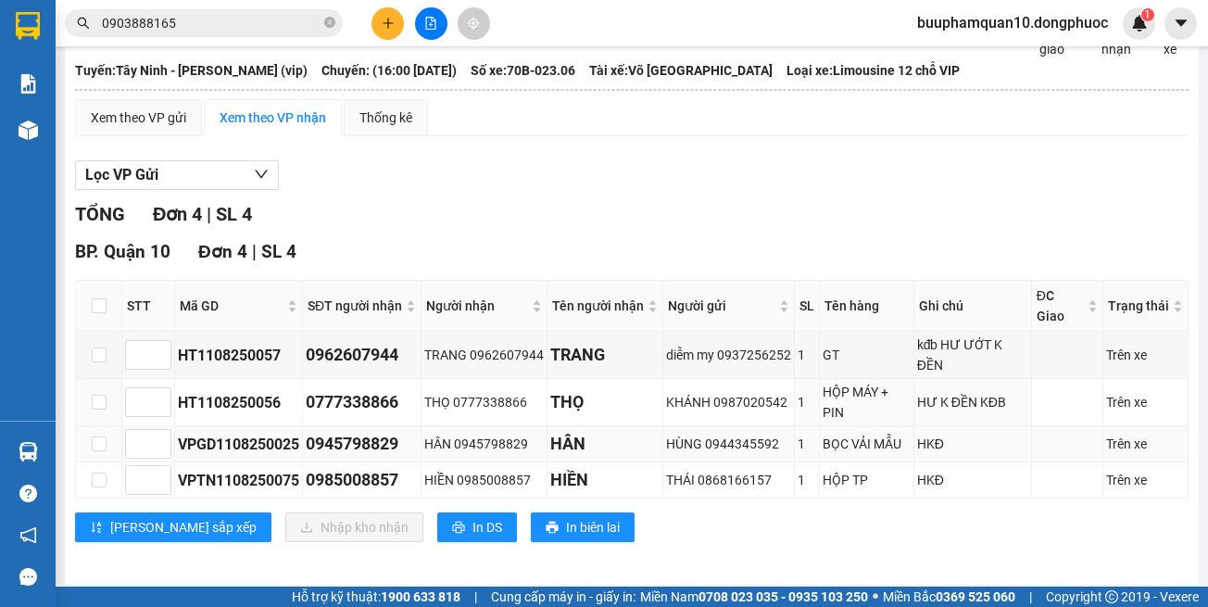
scroll to position [129, 0]
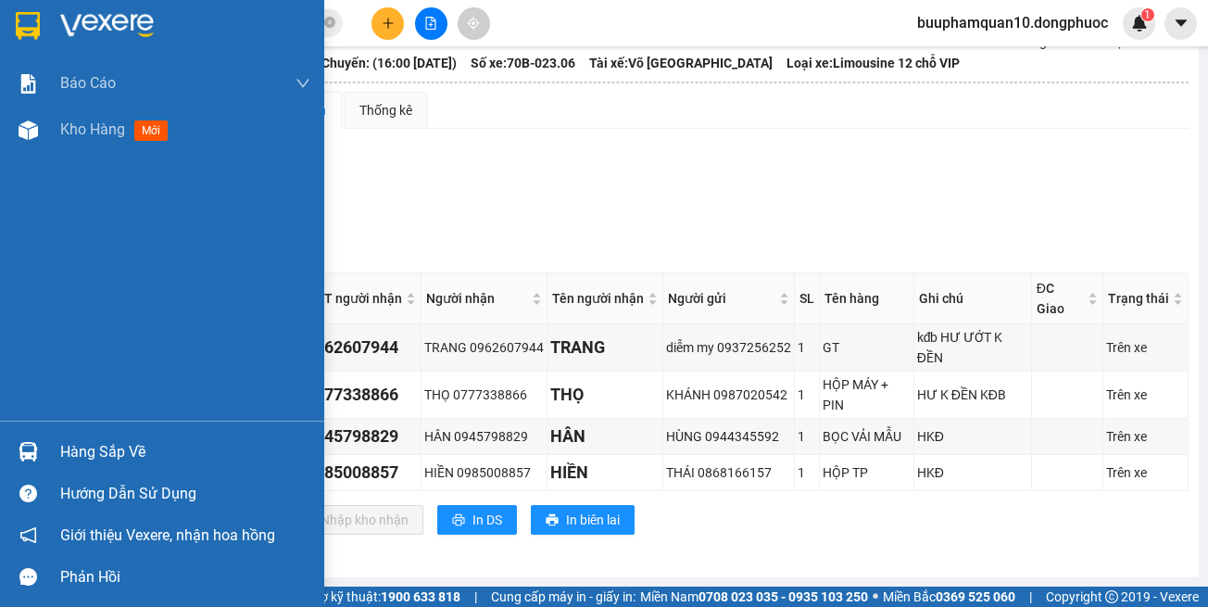
click at [90, 458] on div "Hàng sắp về" at bounding box center [185, 452] width 250 height 28
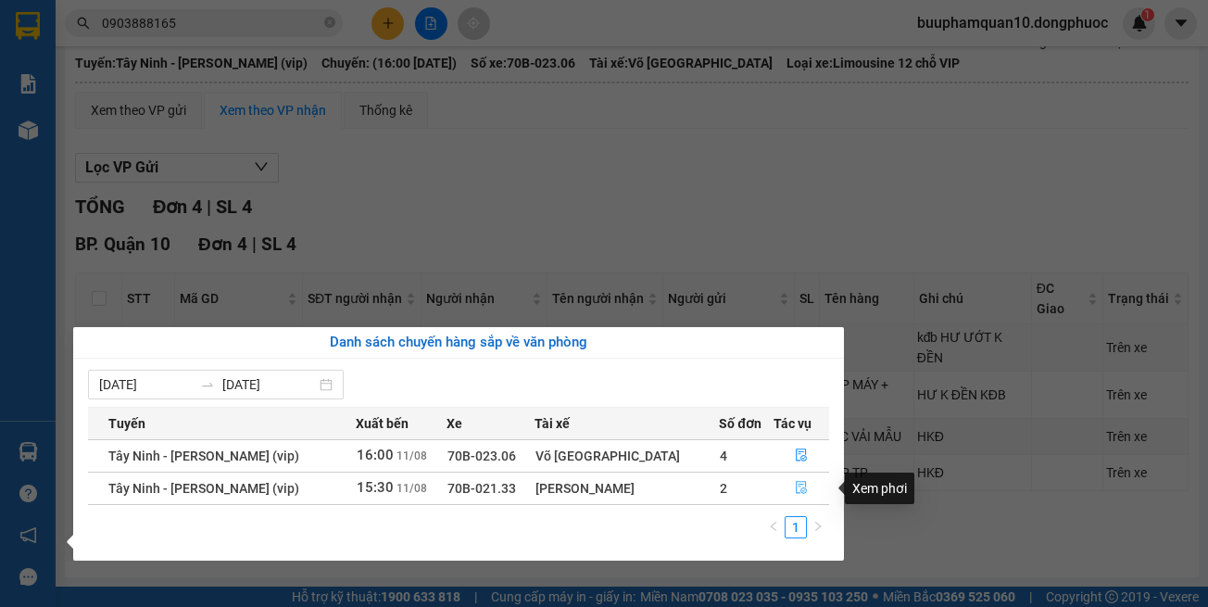
click at [795, 484] on icon "file-done" at bounding box center [801, 487] width 13 height 13
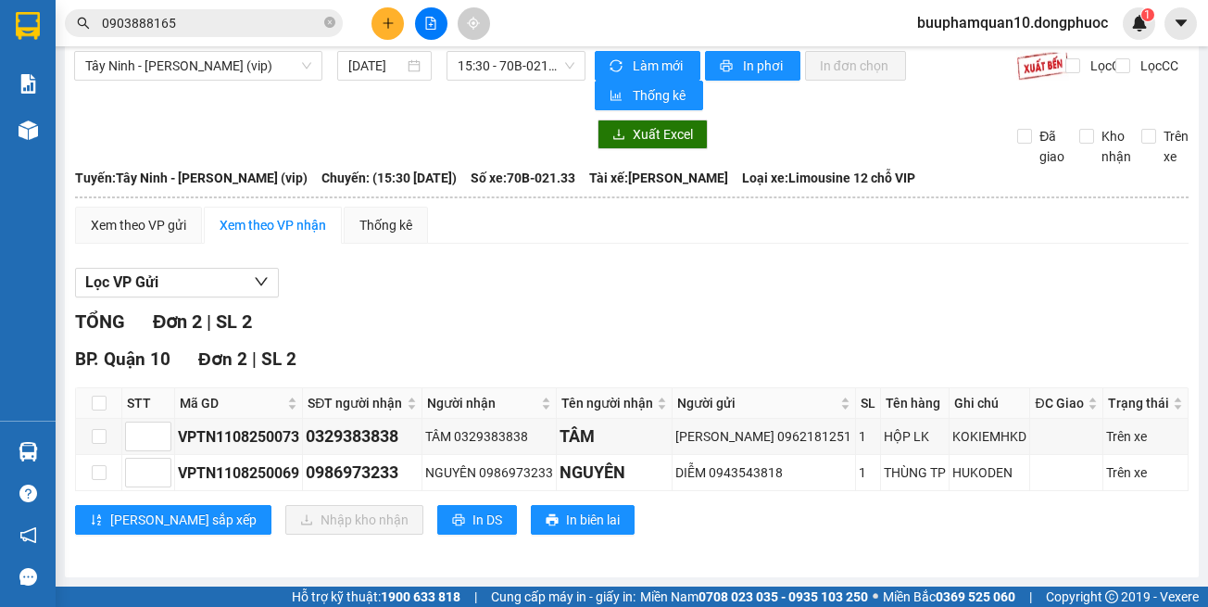
scroll to position [14, 0]
click at [796, 531] on div "[PERSON_NAME] sắp xếp Nhập kho nhận In DS In biên lai" at bounding box center [632, 520] width 1114 height 30
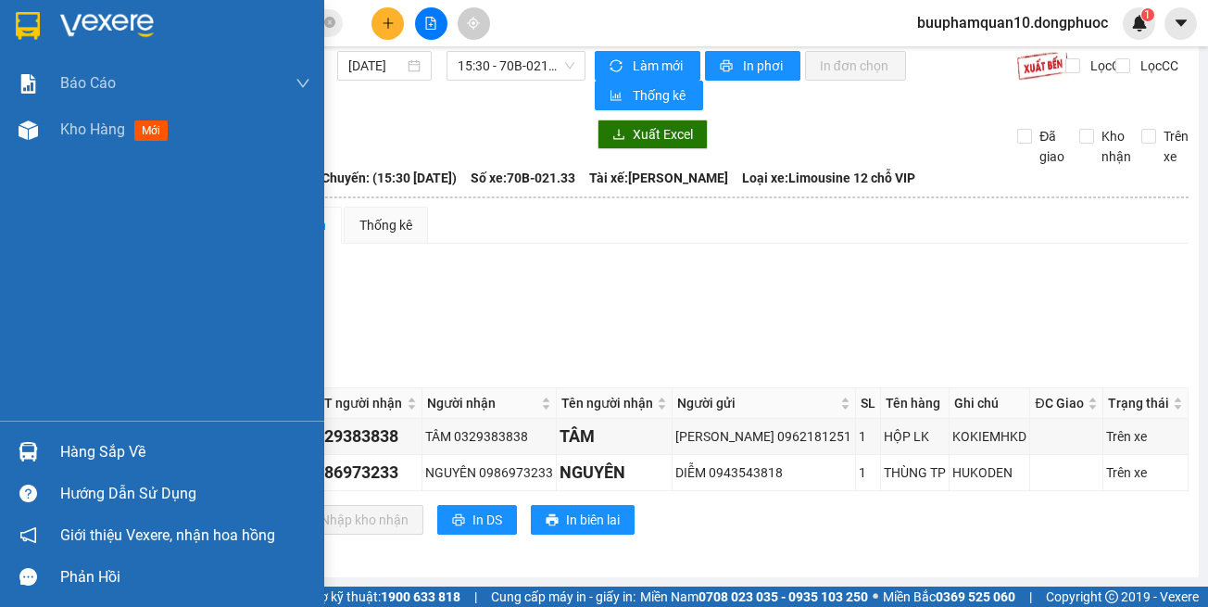
drag, startPoint x: 51, startPoint y: 447, endPoint x: 107, endPoint y: 422, distance: 61.0
click at [51, 445] on div "Hàng sắp về" at bounding box center [162, 452] width 324 height 42
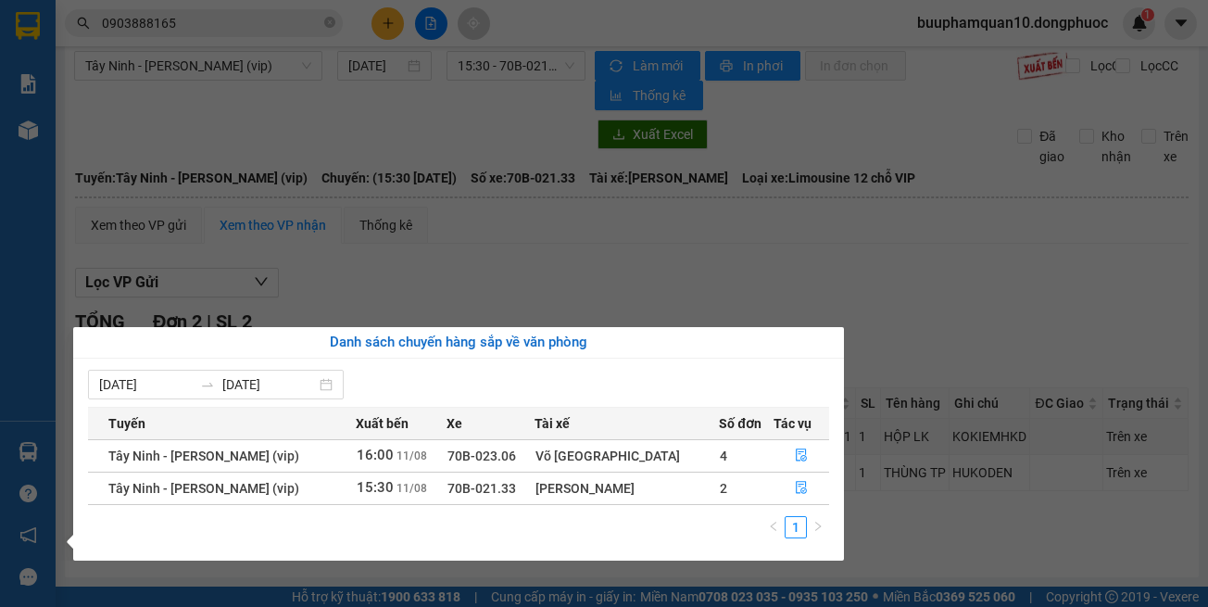
click at [790, 295] on section "Kết quả tìm kiếm ( 1 ) Bộ lọc Mã ĐH Trạng thái Món hàng Tổng cước Chưa cước Nhã…" at bounding box center [604, 303] width 1208 height 607
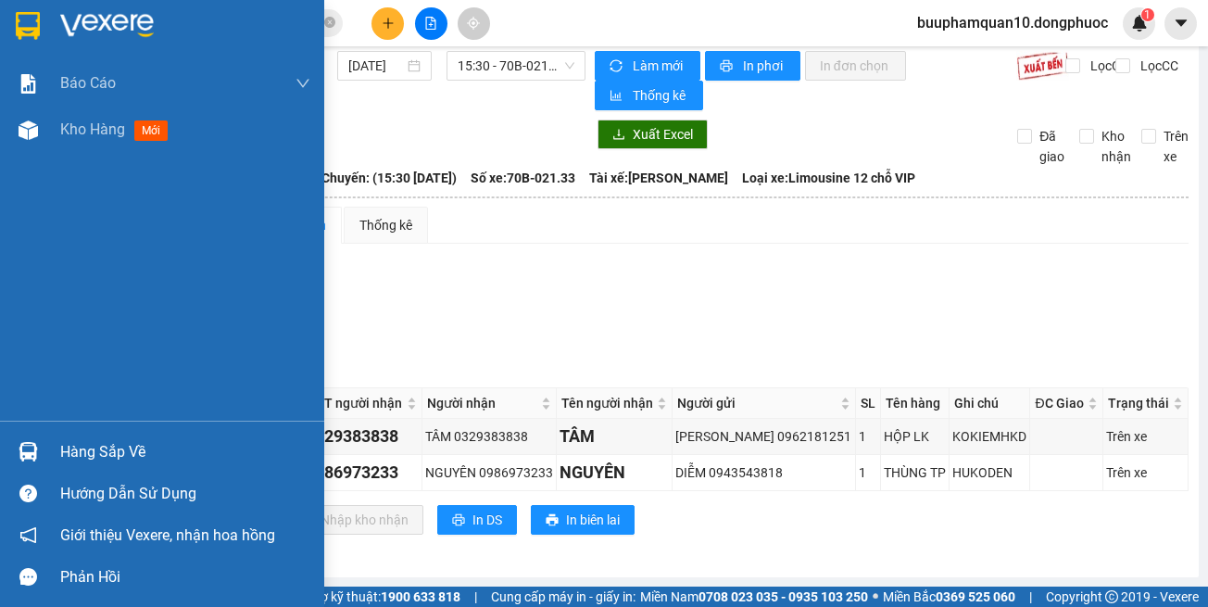
click at [132, 445] on div "Hàng sắp về" at bounding box center [185, 452] width 250 height 28
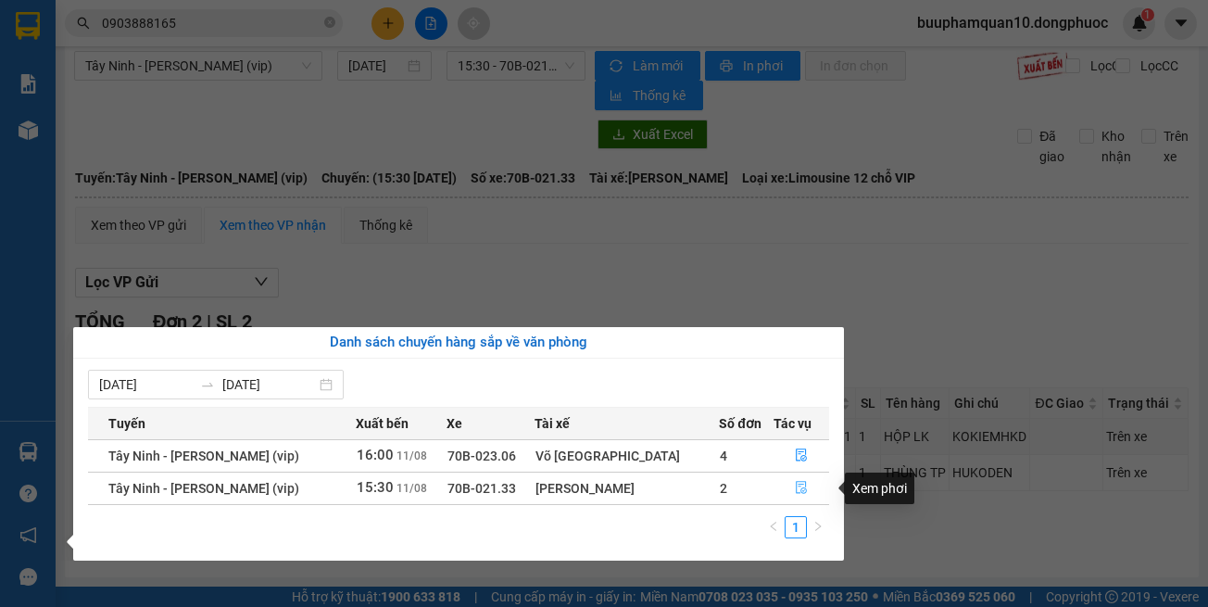
click at [805, 481] on button "button" at bounding box center [802, 489] width 54 height 30
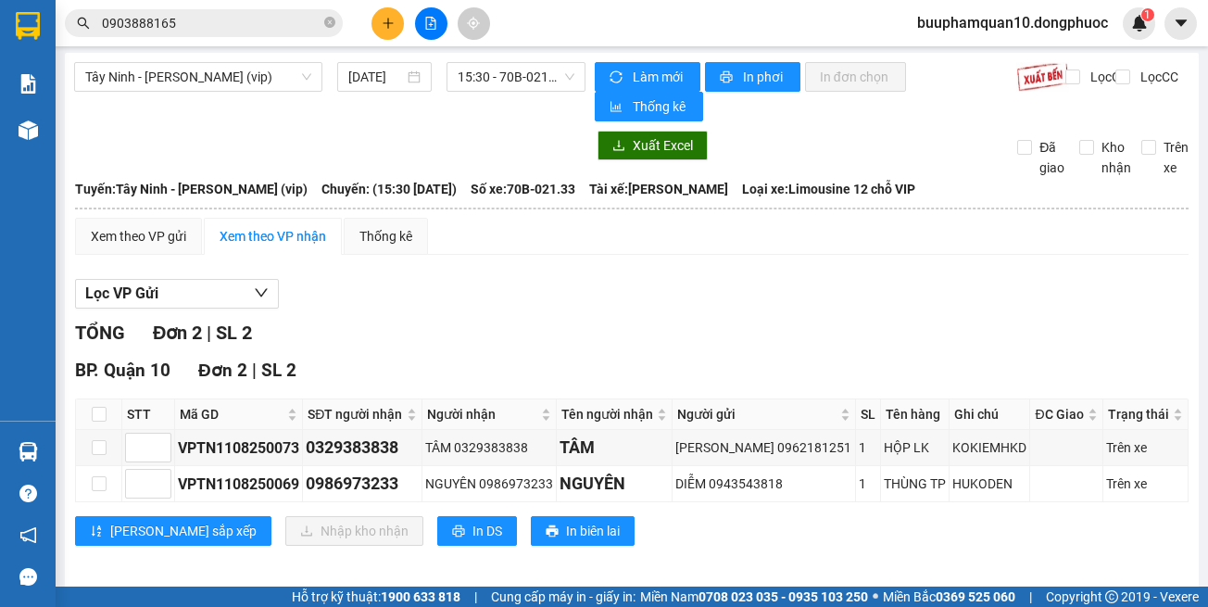
scroll to position [0, 0]
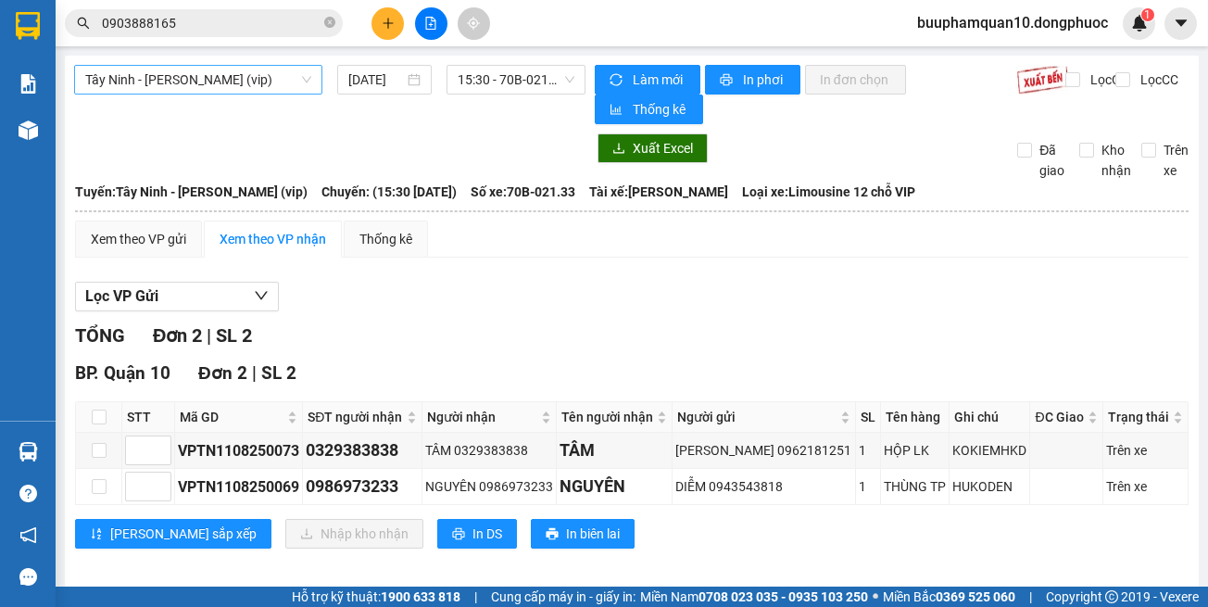
drag, startPoint x: 227, startPoint y: 87, endPoint x: 232, endPoint y: 96, distance: 10.4
click at [228, 87] on span "Tây Ninh - [PERSON_NAME] (vip)" at bounding box center [198, 80] width 226 height 28
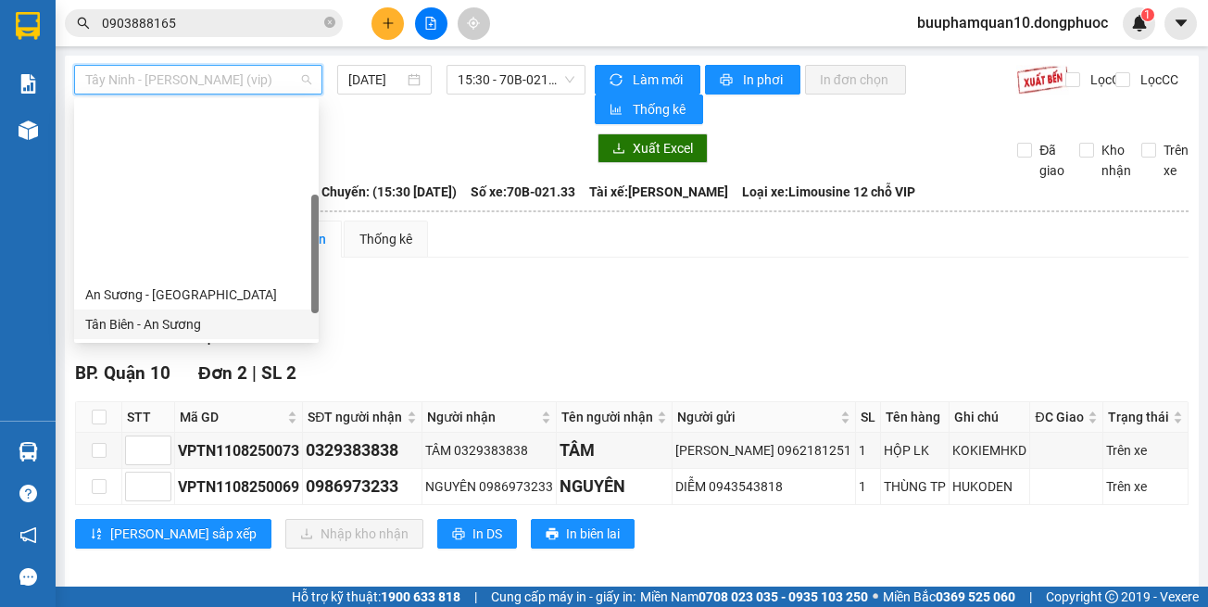
scroll to position [259, 0]
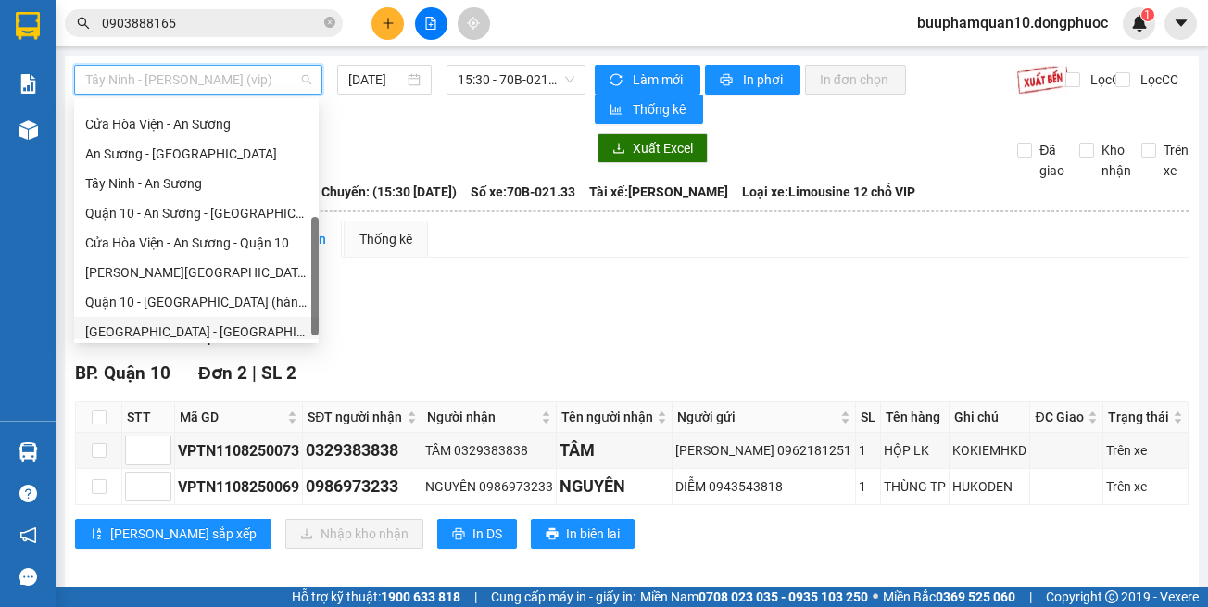
click at [229, 320] on div "[GEOGRAPHIC_DATA] - [GEOGRAPHIC_DATA] (vip)" at bounding box center [196, 332] width 245 height 30
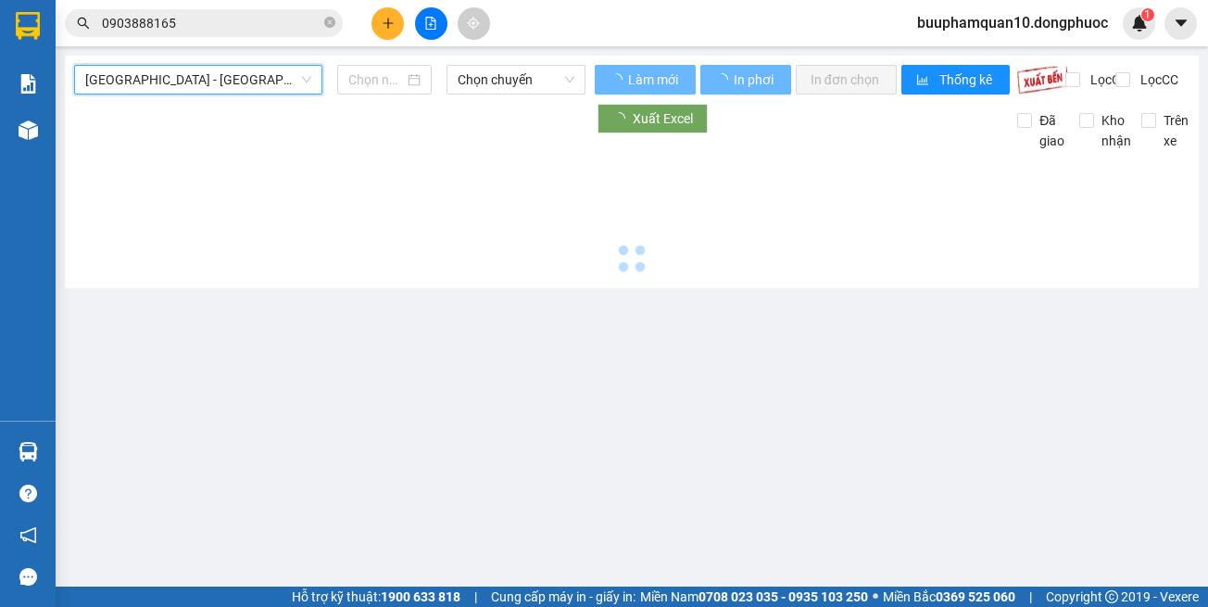
type input "[DATE]"
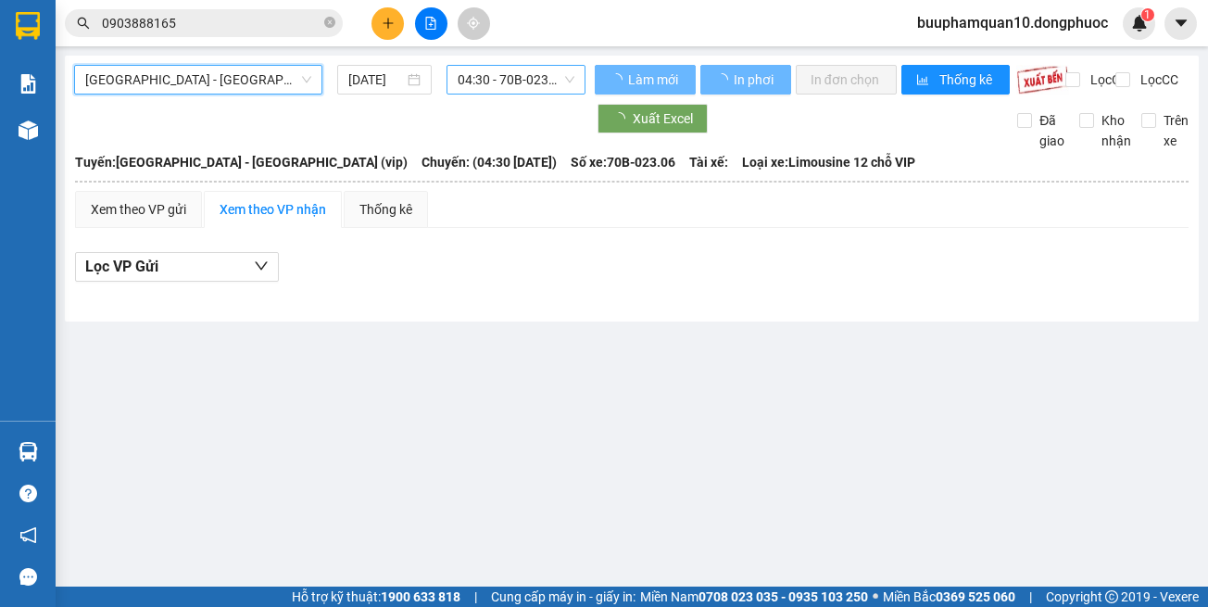
click at [531, 82] on span "04:30 - 70B-023.06" at bounding box center [516, 80] width 117 height 28
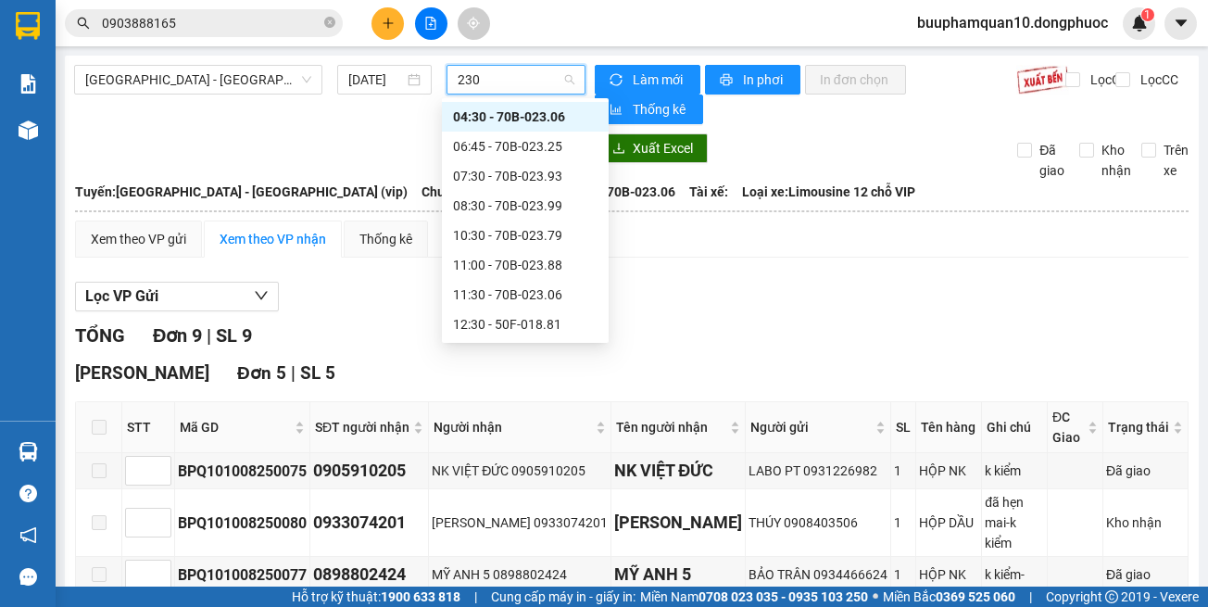
type input "2306"
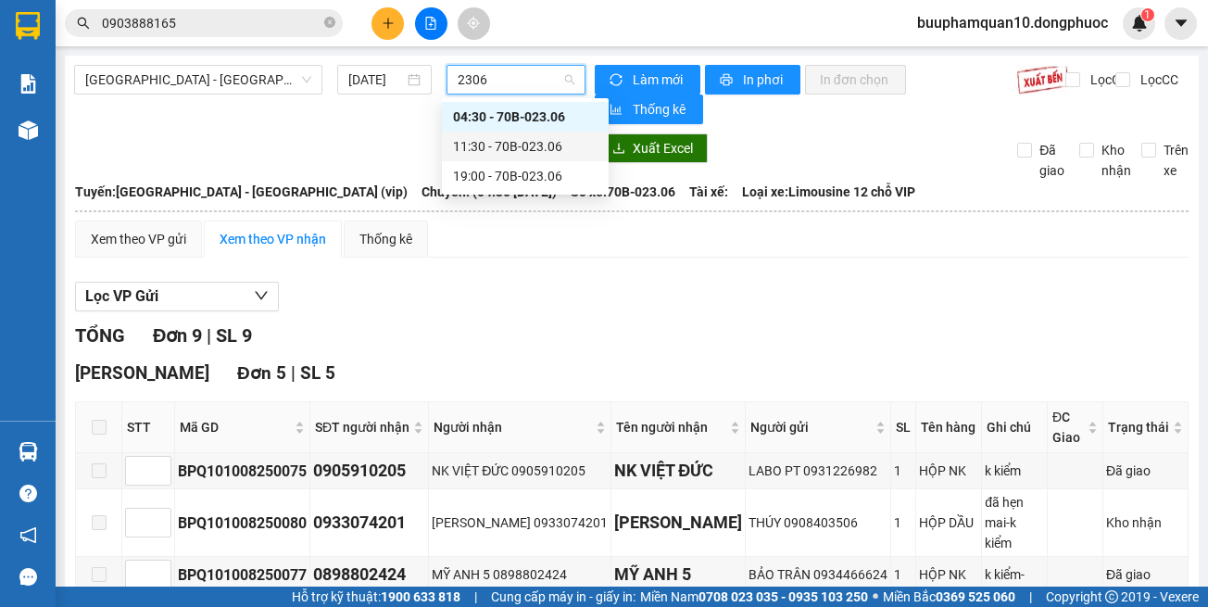
click at [529, 136] on div "11:30 - 70B-023.06" at bounding box center [525, 146] width 145 height 20
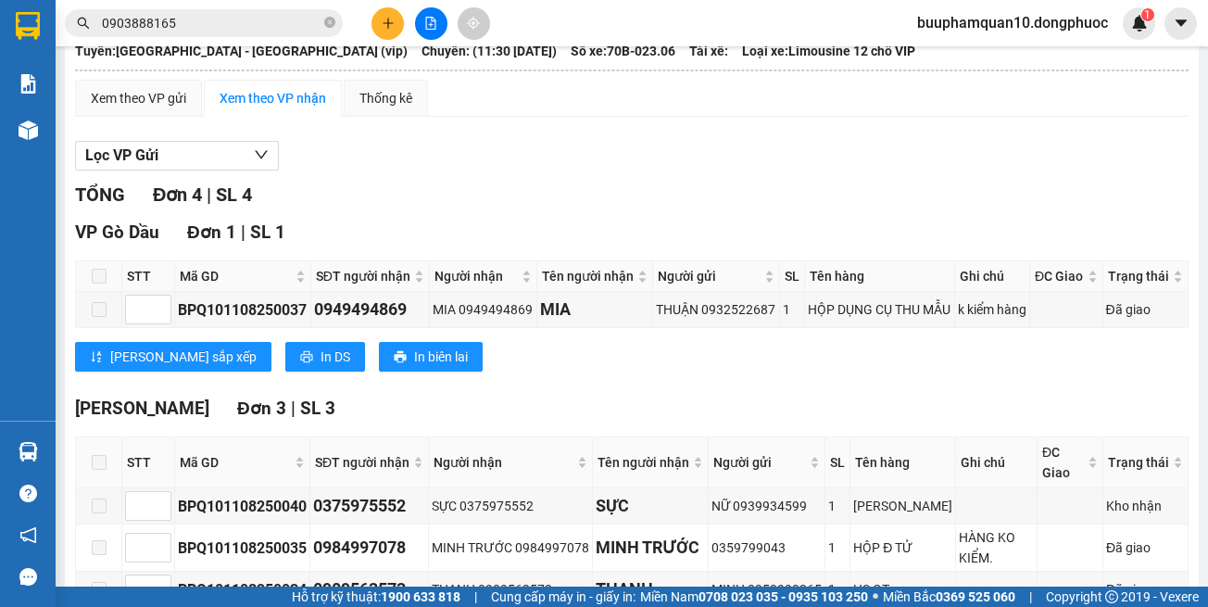
scroll to position [300, 0]
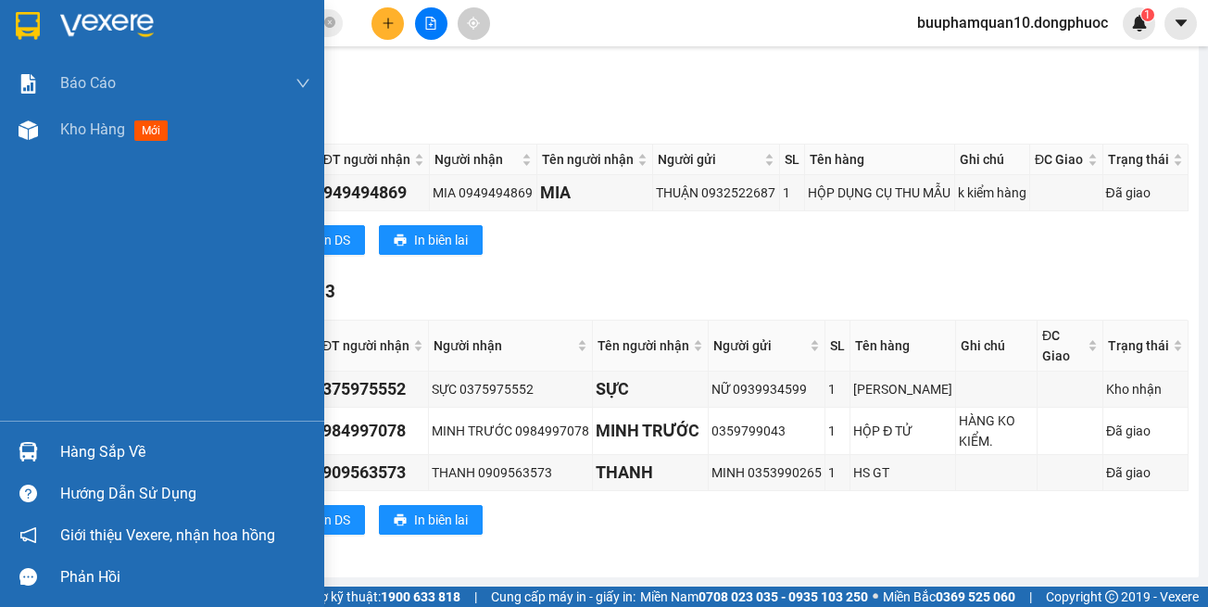
drag, startPoint x: 42, startPoint y: 440, endPoint x: 81, endPoint y: 432, distance: 39.8
click at [41, 440] on div at bounding box center [28, 452] width 32 height 32
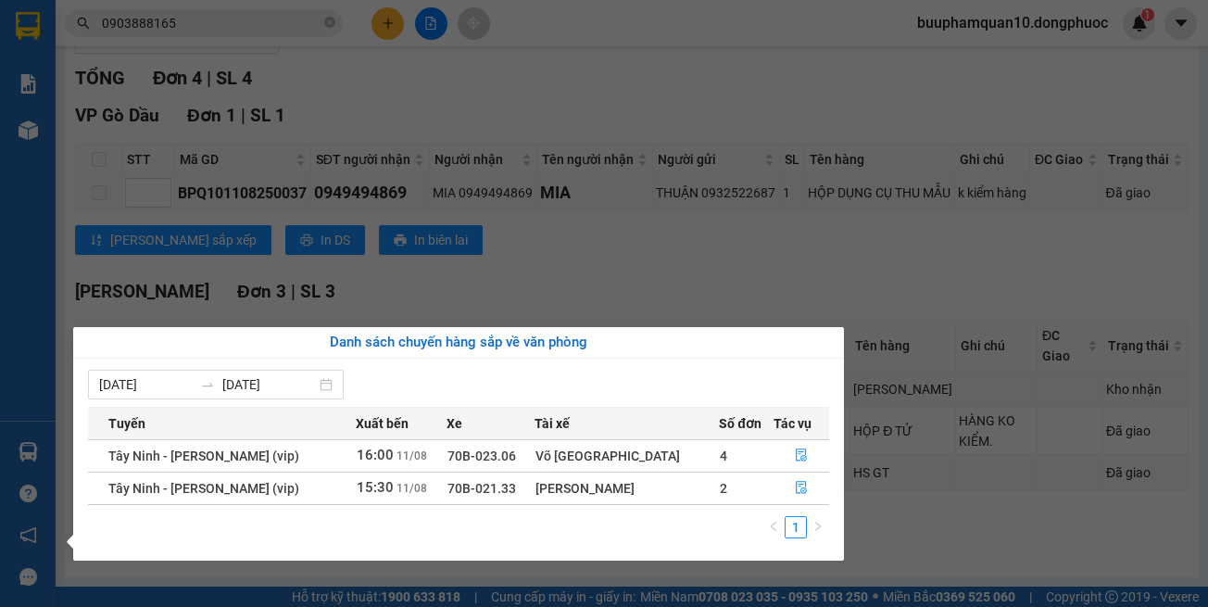
click at [713, 268] on section "Kết quả tìm kiếm ( 1 ) Bộ lọc Mã ĐH Trạng thái Món hàng Tổng cước Chưa cước Nhã…" at bounding box center [604, 303] width 1208 height 607
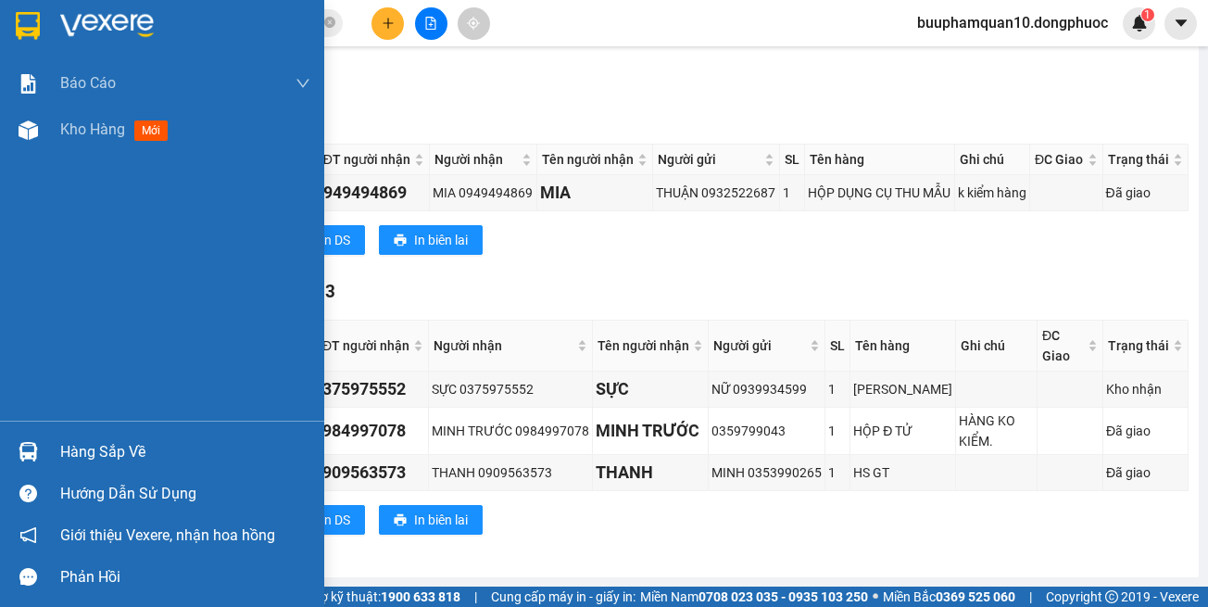
drag, startPoint x: 47, startPoint y: 141, endPoint x: 67, endPoint y: 24, distance: 118.4
click at [47, 140] on div "Kho hàng mới" at bounding box center [162, 130] width 324 height 46
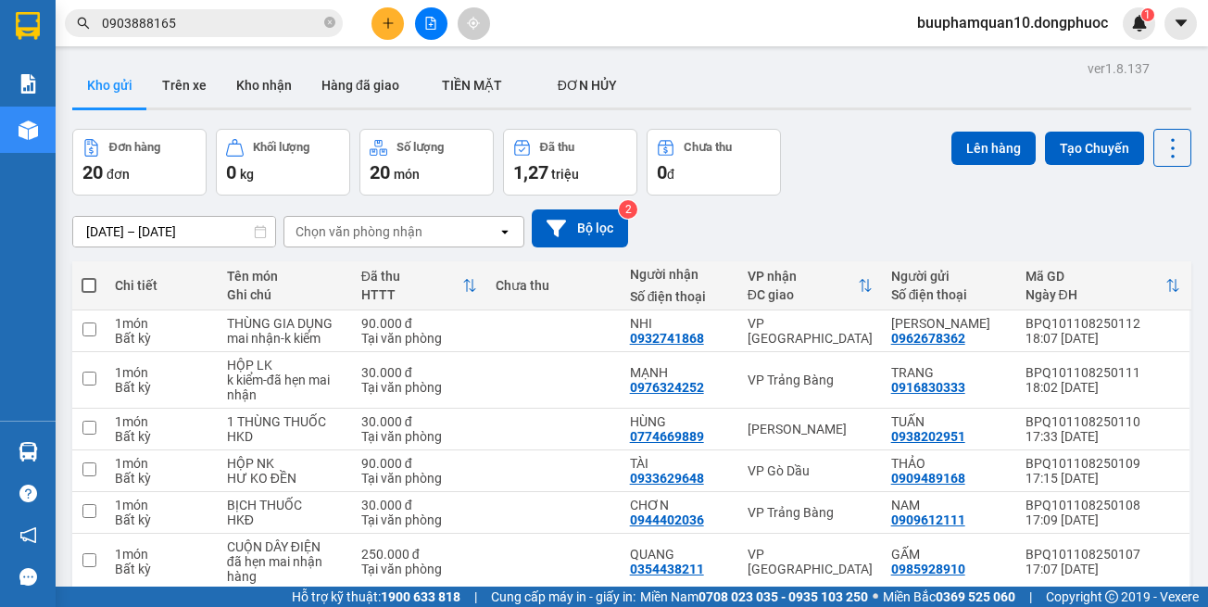
scroll to position [93, 0]
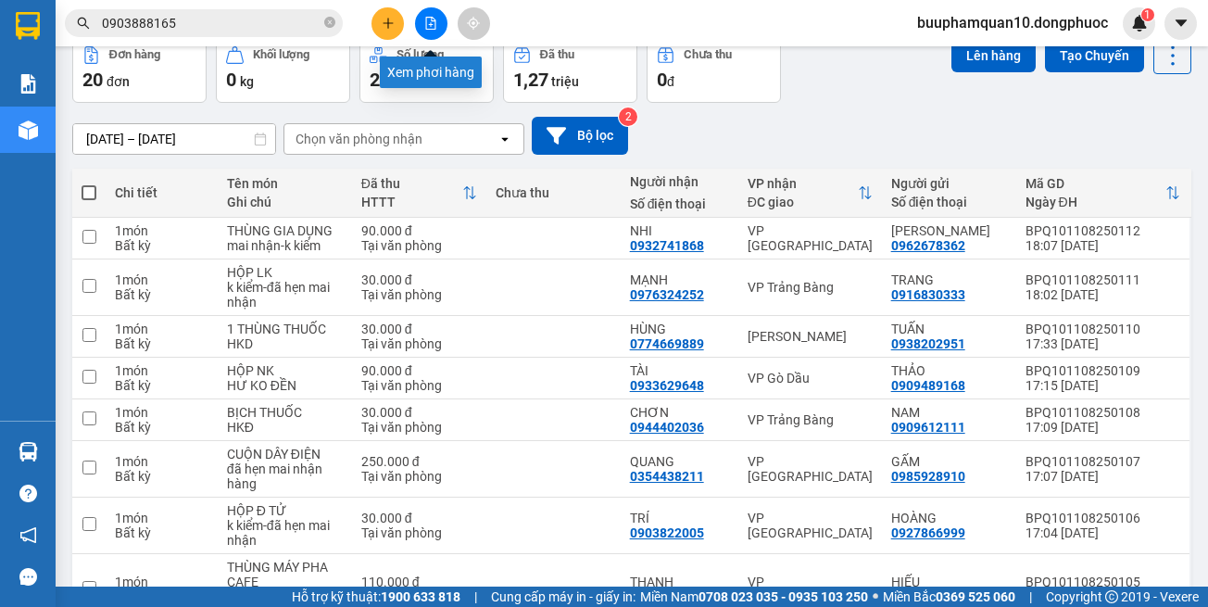
click at [436, 28] on icon "file-add" at bounding box center [431, 23] width 10 height 13
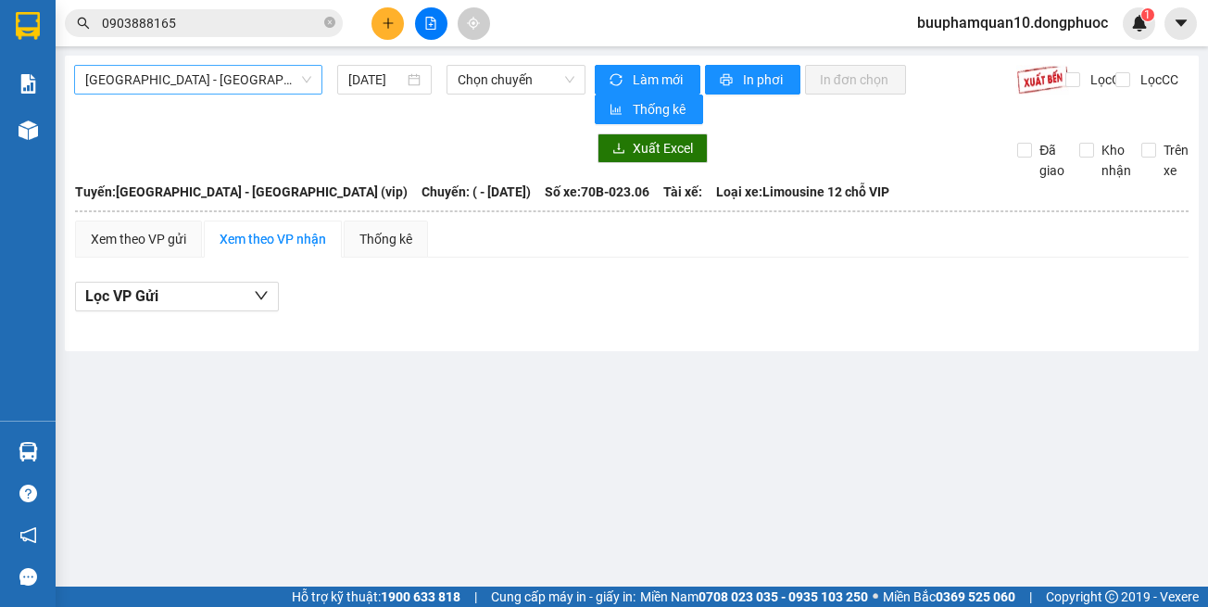
click at [177, 68] on span "[GEOGRAPHIC_DATA] - [GEOGRAPHIC_DATA] (vip)" at bounding box center [198, 80] width 226 height 28
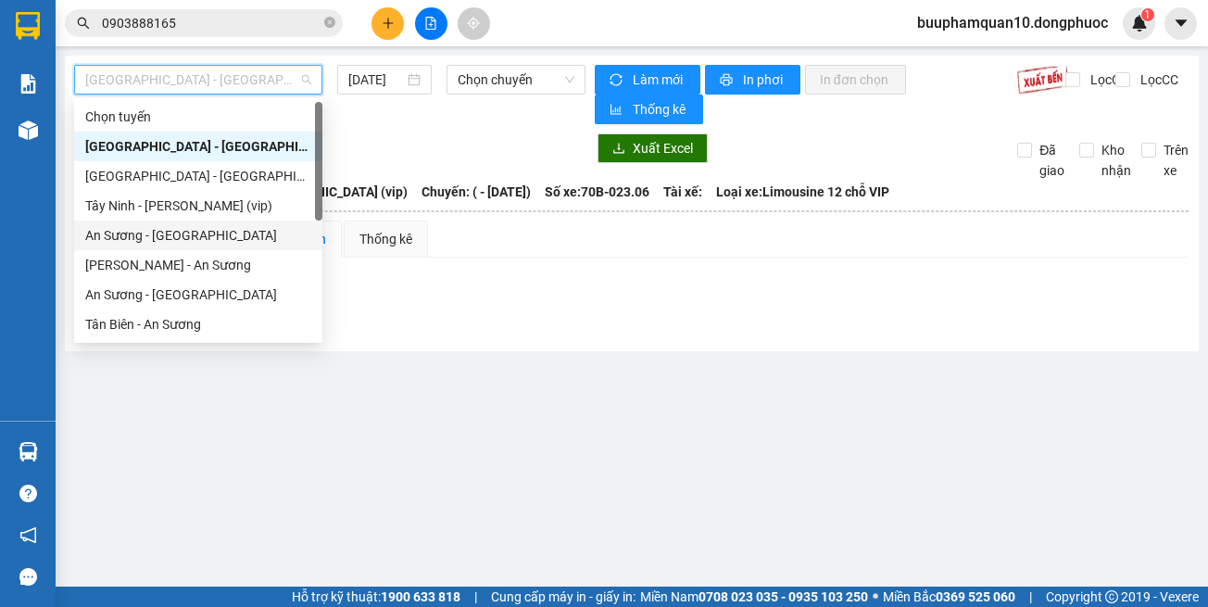
scroll to position [259, 0]
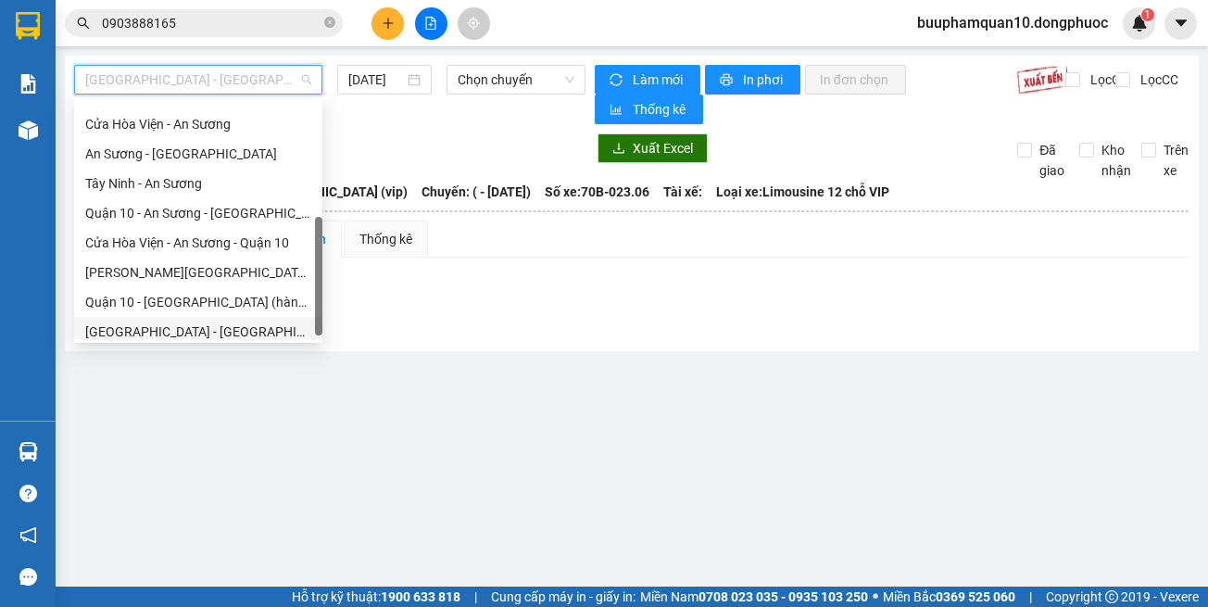
drag, startPoint x: 228, startPoint y: 329, endPoint x: 467, endPoint y: 143, distance: 303.1
click at [229, 326] on div "[GEOGRAPHIC_DATA] - [GEOGRAPHIC_DATA] (vip)" at bounding box center [198, 332] width 226 height 20
click at [508, 86] on span "Chọn chuyến" at bounding box center [516, 80] width 117 height 28
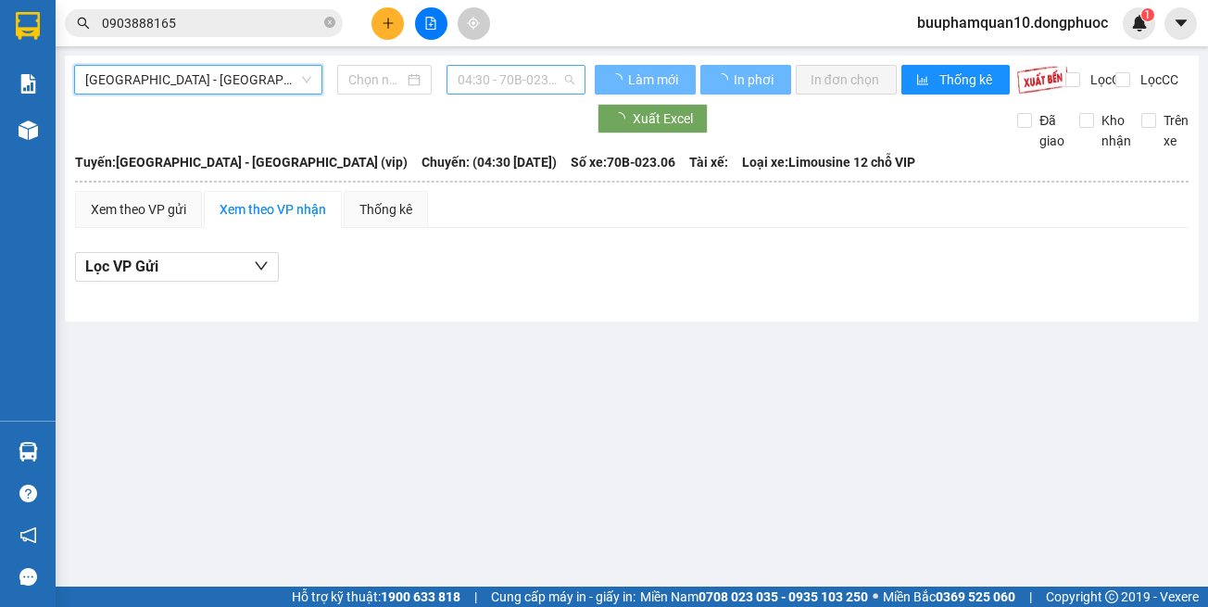
type input "[DATE]"
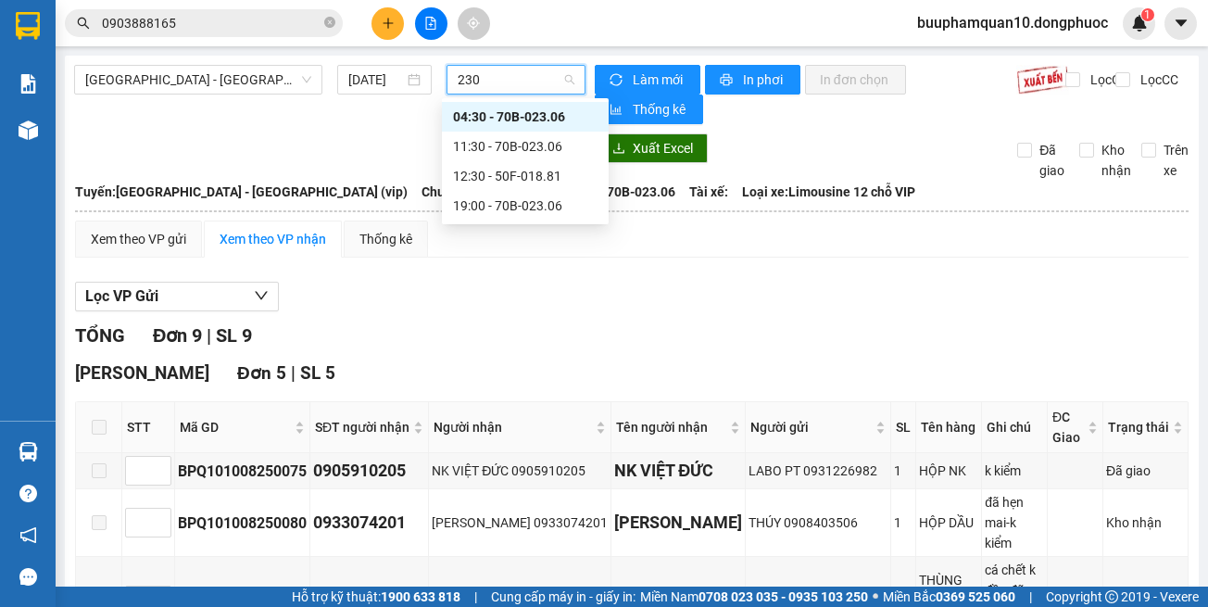
type input "2306"
click at [539, 144] on div "11:30 - 70B-023.06" at bounding box center [525, 146] width 145 height 20
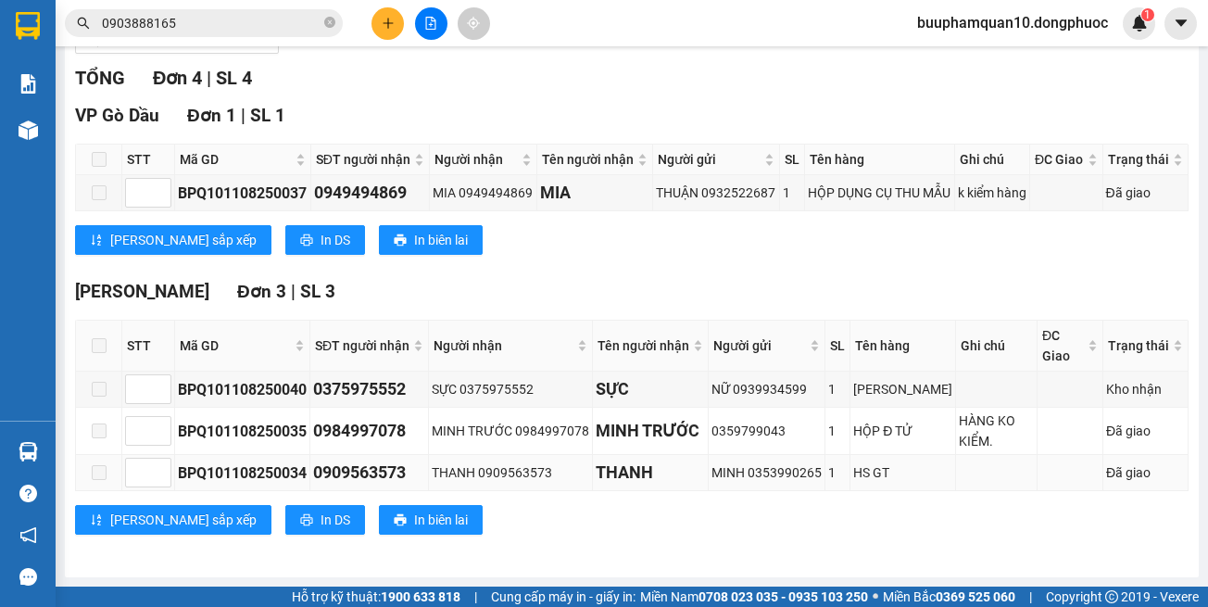
scroll to position [300, 0]
click at [398, 22] on button at bounding box center [388, 23] width 32 height 32
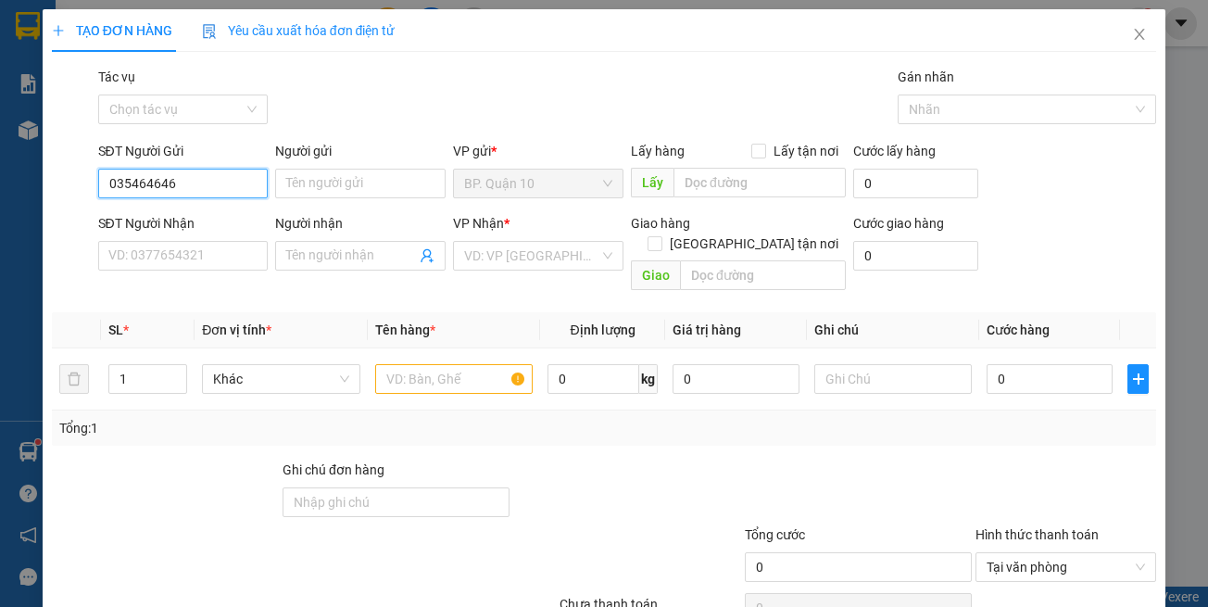
type input "0354646464"
click at [208, 222] on div "0354646464 - HÂN" at bounding box center [179, 220] width 145 height 20
type input "HÂN"
type input "0974657757"
type input "THẾ ANH"
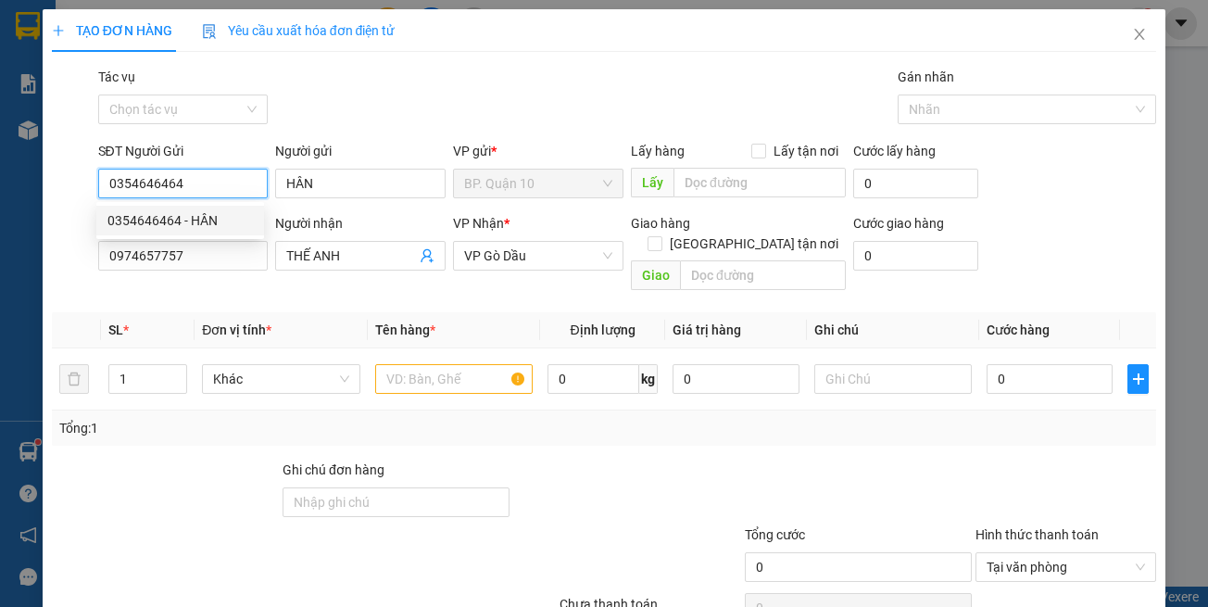
type input "0354646464"
type input "30.000"
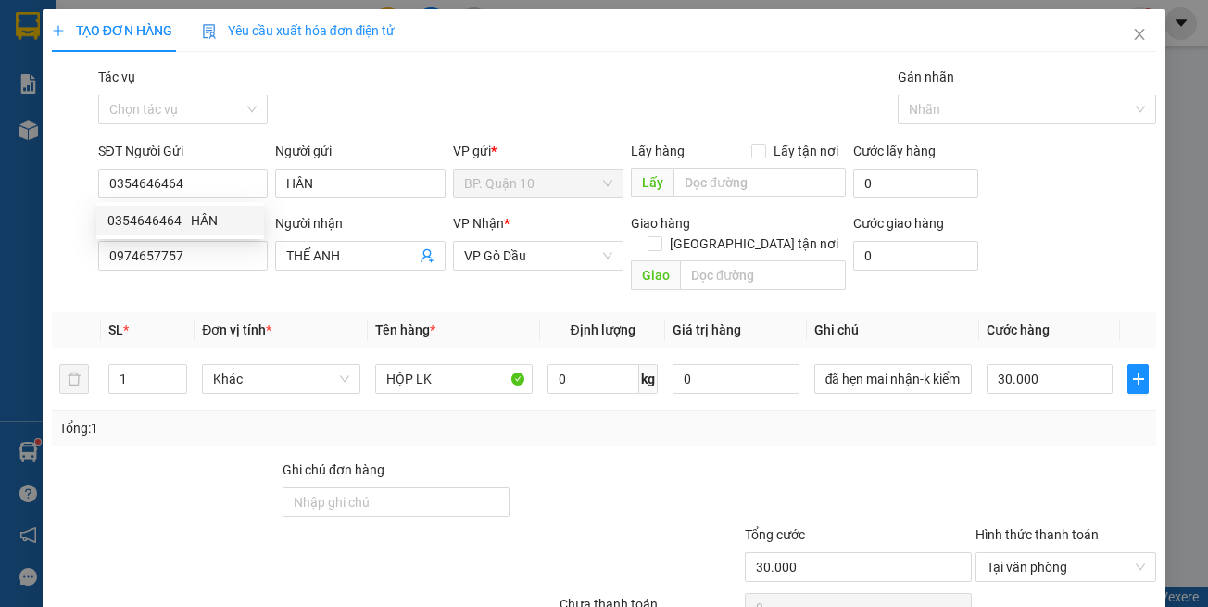
click at [245, 277] on div "SĐT Người Nhận 0974657757" at bounding box center [183, 245] width 171 height 65
click at [247, 261] on input "0974657757" at bounding box center [183, 256] width 171 height 30
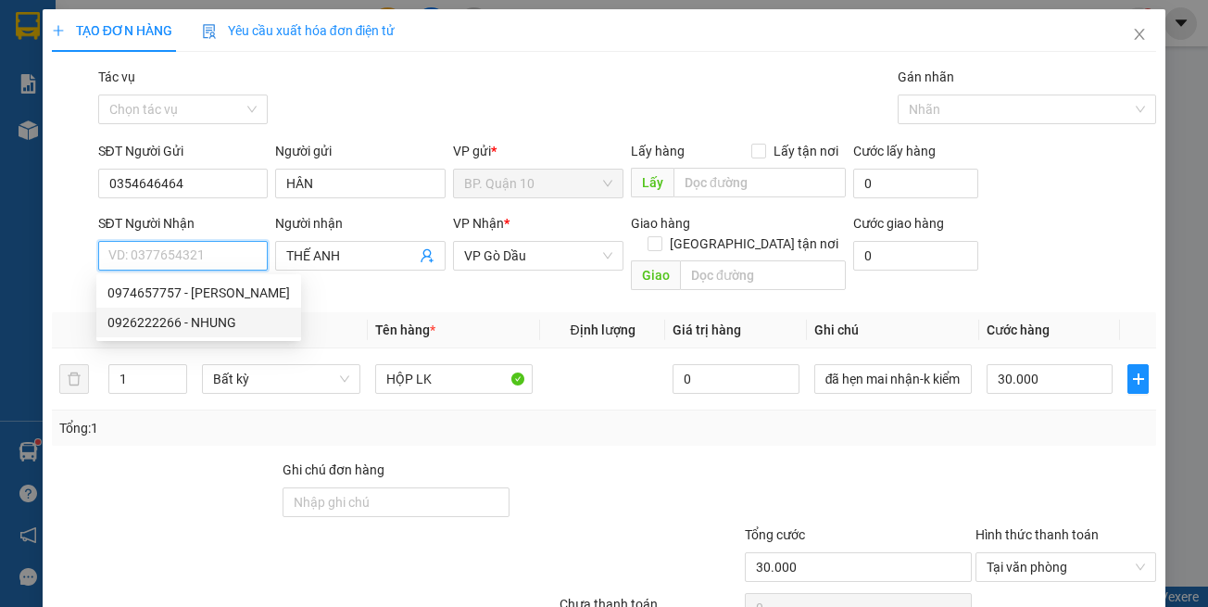
click at [252, 318] on div "0926222266 - NHUNG" at bounding box center [198, 322] width 183 height 20
type input "0926222266"
type input "NHUNG"
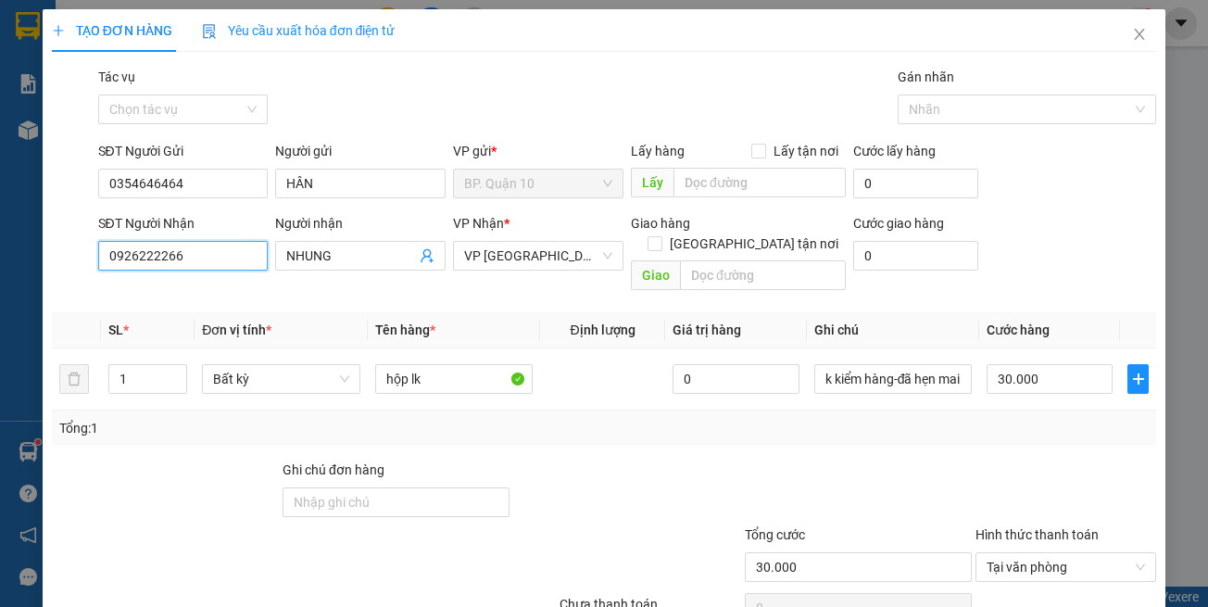
type input "0926222266"
click at [748, 476] on div at bounding box center [858, 492] width 231 height 65
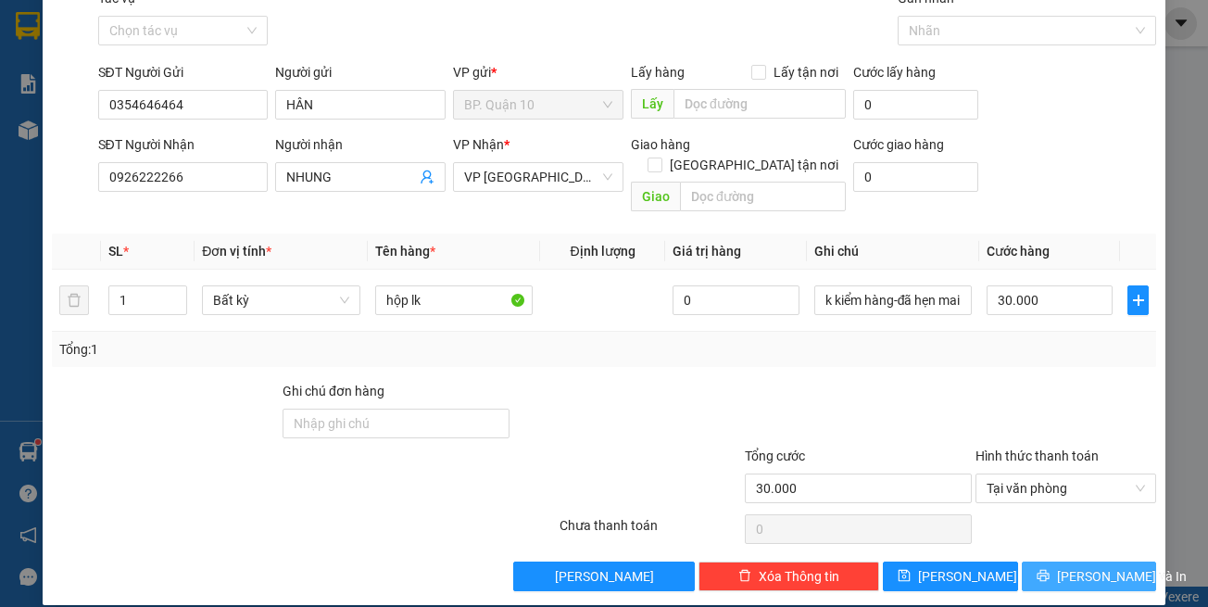
drag, startPoint x: 1087, startPoint y: 557, endPoint x: 1075, endPoint y: 518, distance: 40.7
click at [1087, 566] on span "[PERSON_NAME] và In" at bounding box center [1122, 576] width 130 height 20
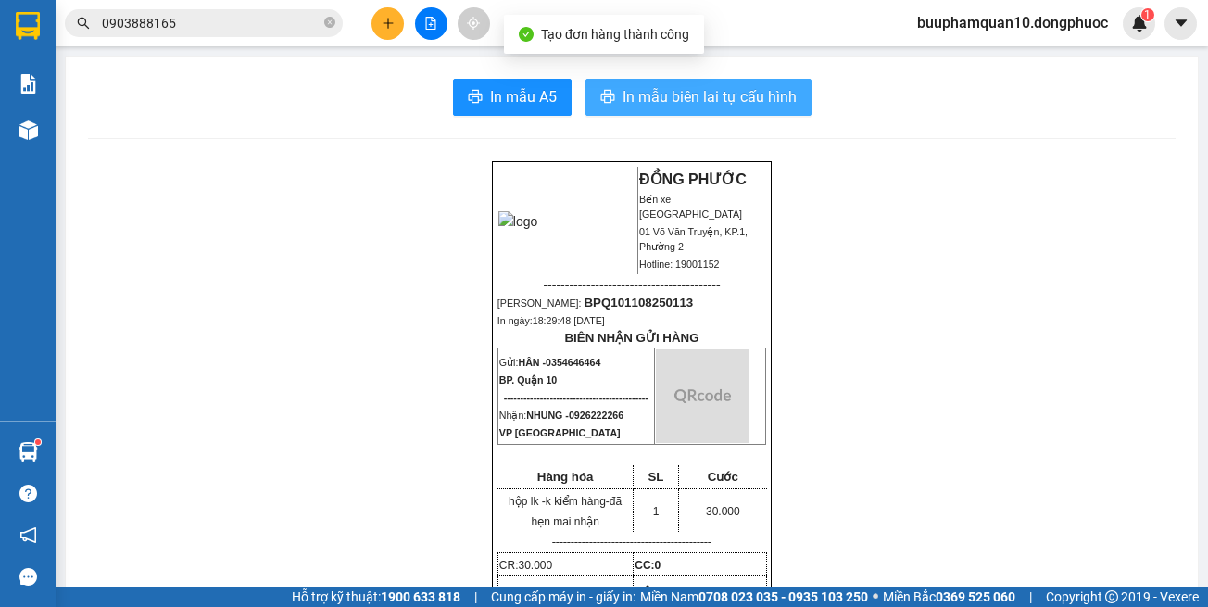
click at [695, 96] on span "In mẫu biên lai tự cấu hình" at bounding box center [710, 96] width 174 height 23
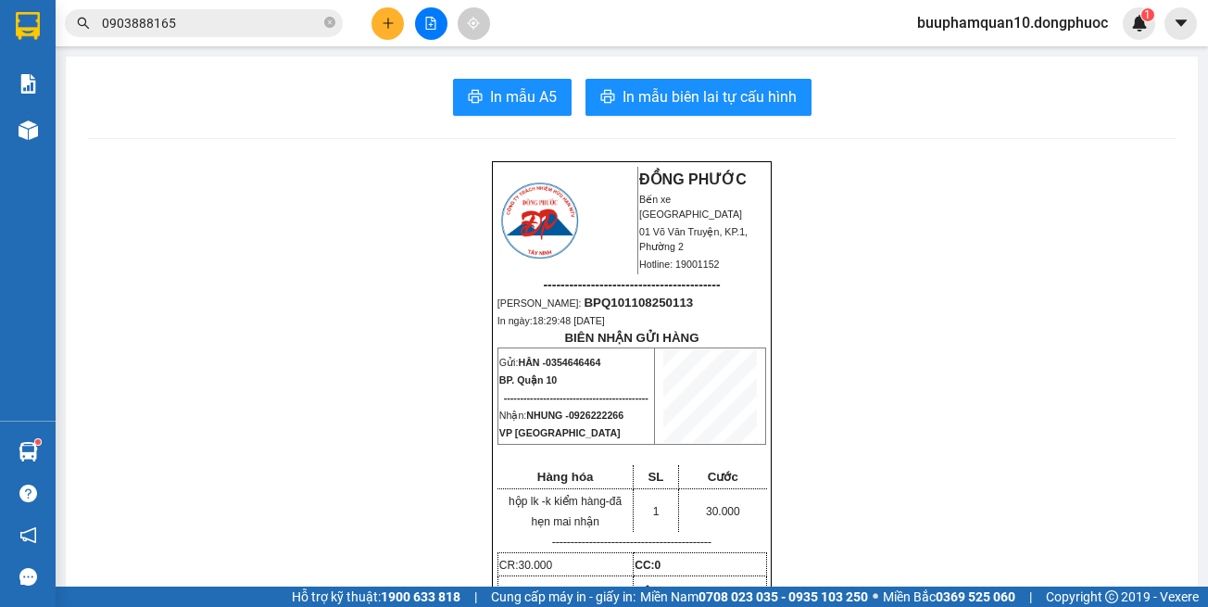
click at [391, 20] on icon "plus" at bounding box center [388, 23] width 13 height 13
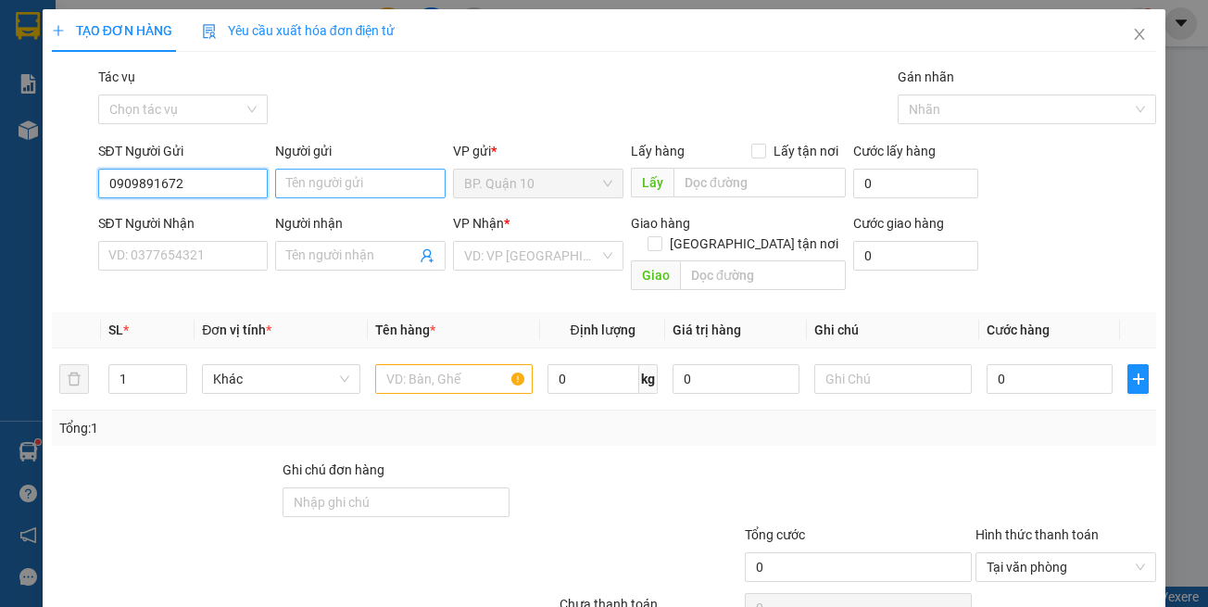
type input "0909891672"
click at [328, 171] on input "Người gửi" at bounding box center [360, 184] width 171 height 30
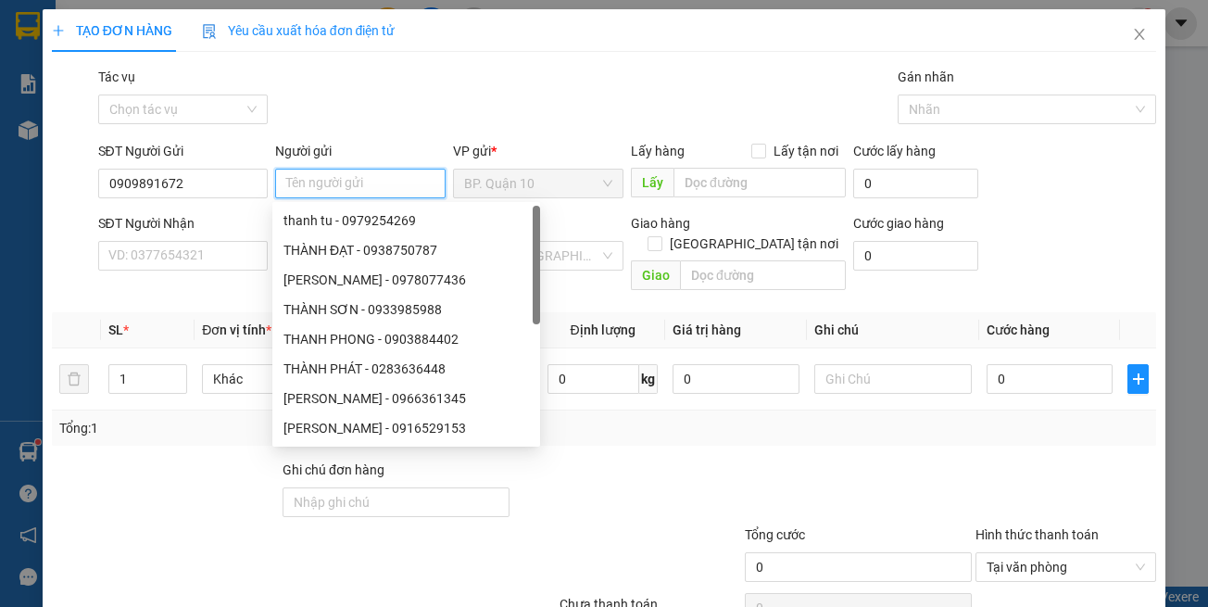
type input "D"
type input "ĐỨC"
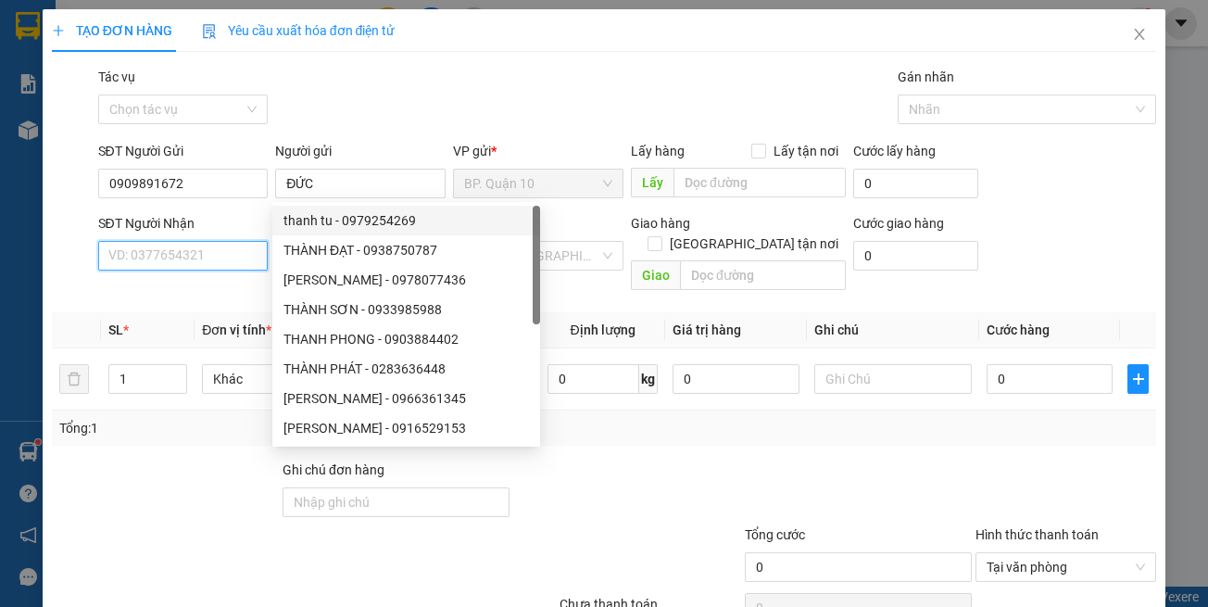
drag, startPoint x: 221, startPoint y: 257, endPoint x: 234, endPoint y: 262, distance: 14.1
click at [221, 257] on input "SĐT Người Nhận" at bounding box center [183, 256] width 171 height 30
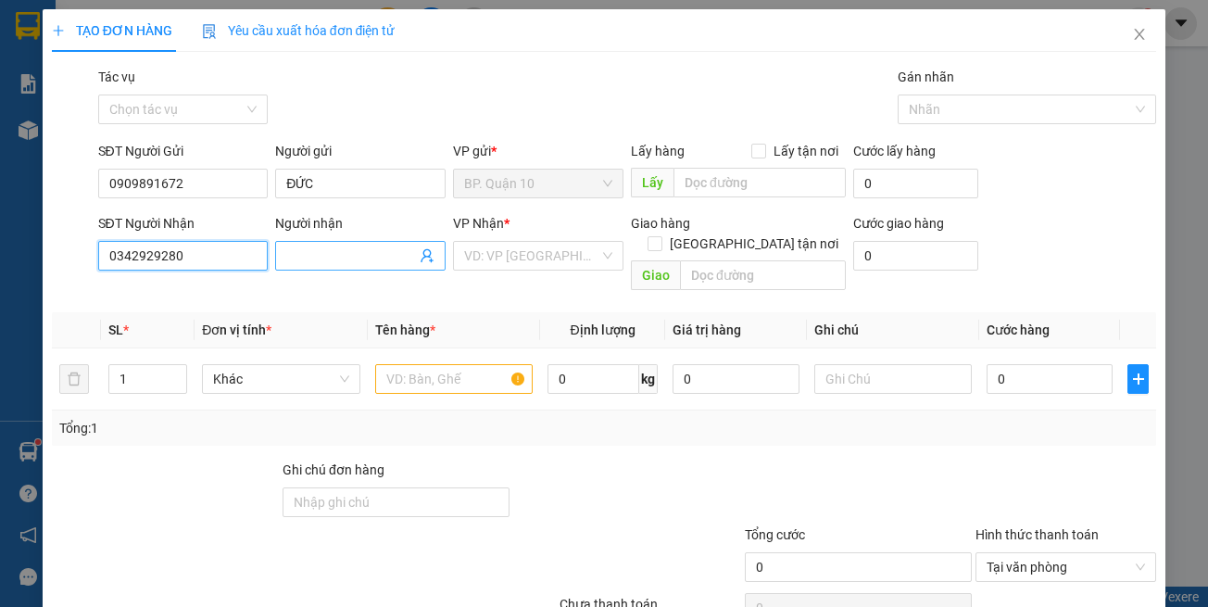
type input "0342929280"
click at [320, 254] on input "Người nhận" at bounding box center [351, 256] width 130 height 20
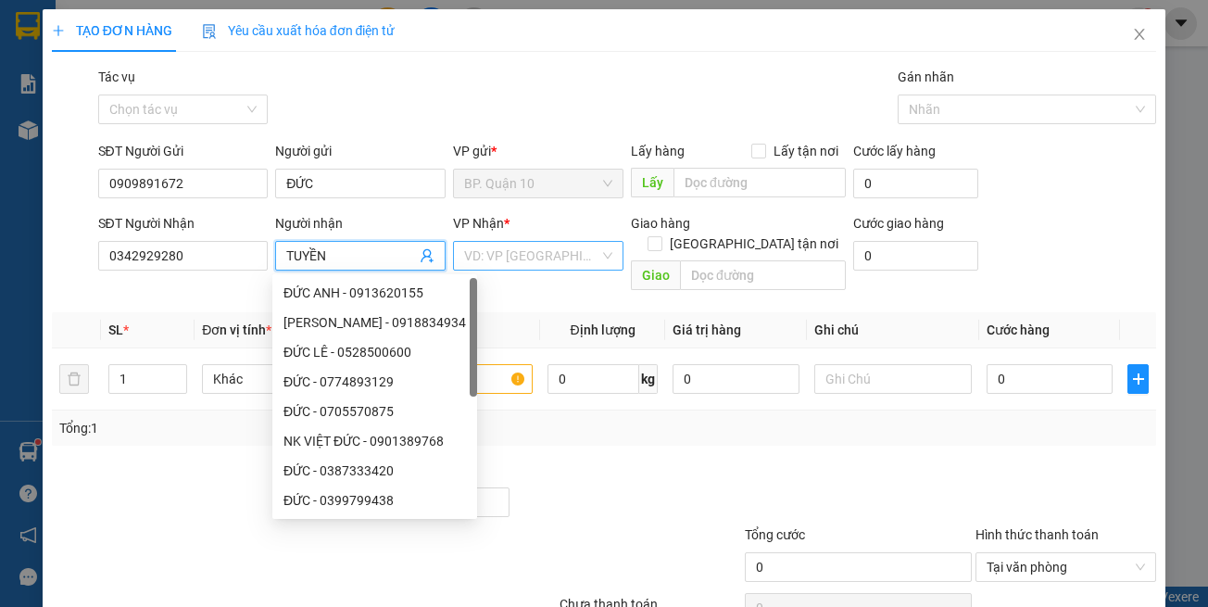
type input "TUYỀN"
click at [474, 257] on input "search" at bounding box center [531, 256] width 135 height 28
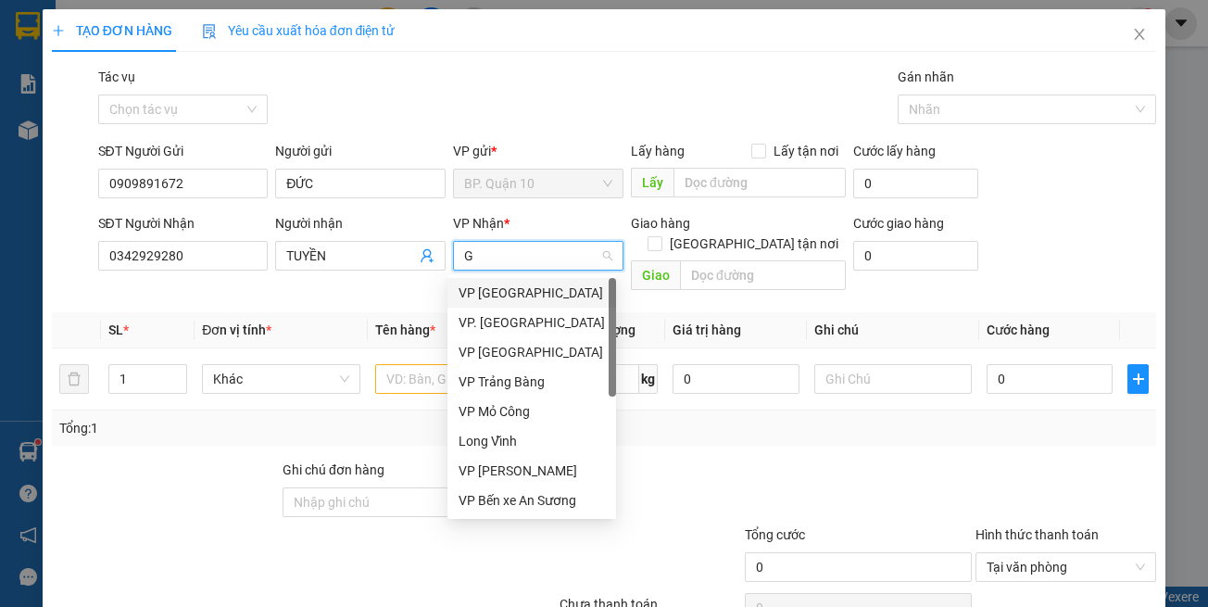
type input "GD"
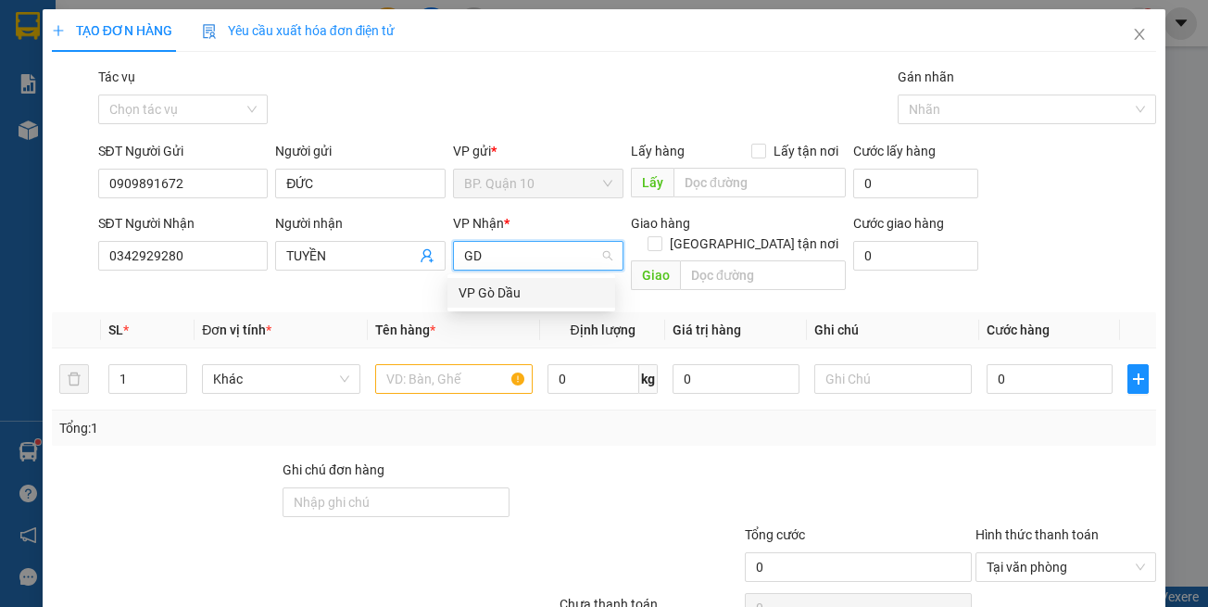
click at [476, 284] on div "VP Gò Dầu" at bounding box center [531, 293] width 145 height 20
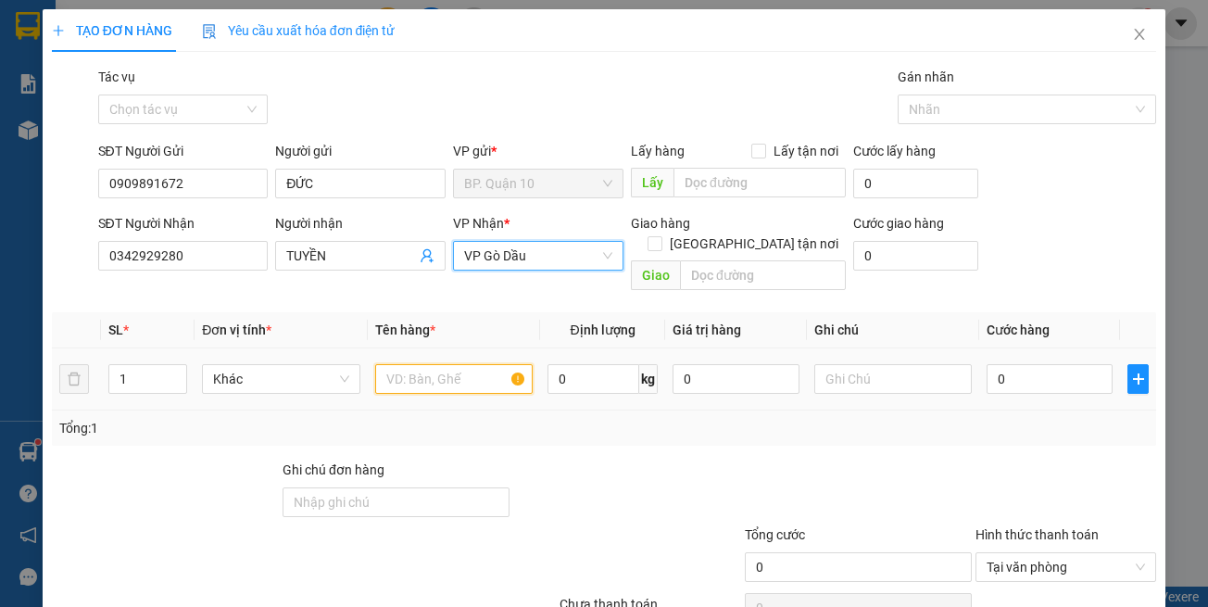
click at [470, 364] on input "text" at bounding box center [454, 379] width 158 height 30
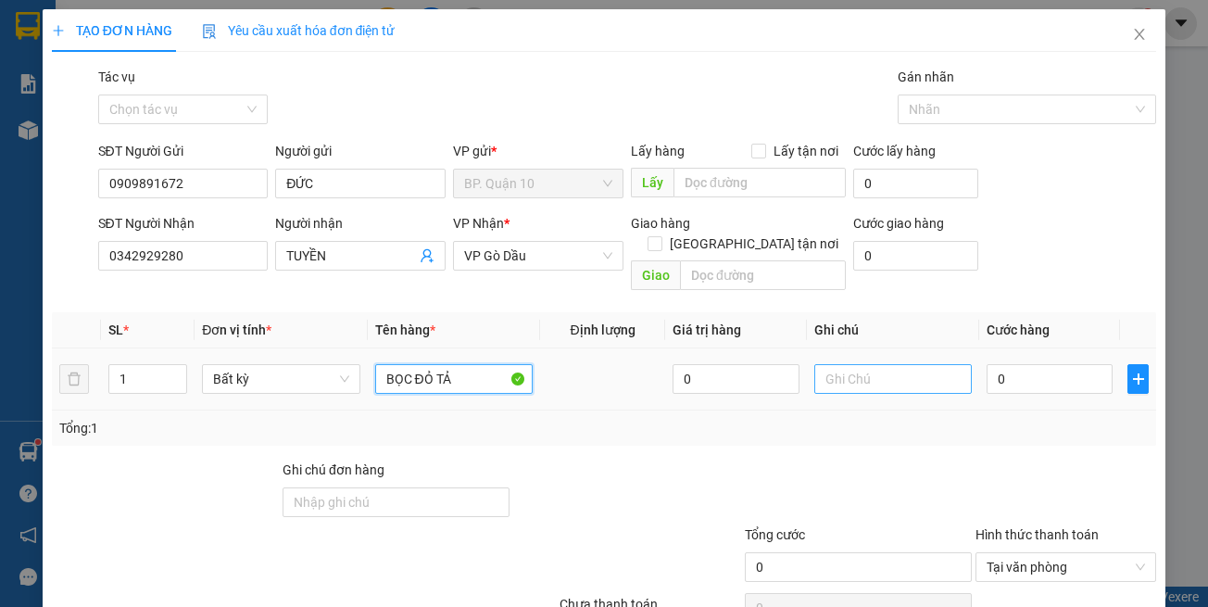
type input "BỌC ĐỎ TẢ"
click at [836, 364] on input "text" at bounding box center [894, 379] width 158 height 30
paste input "k kiểm-đã hẹn mai nhận"
type input "k kiểm-đã hẹn mai nhận"
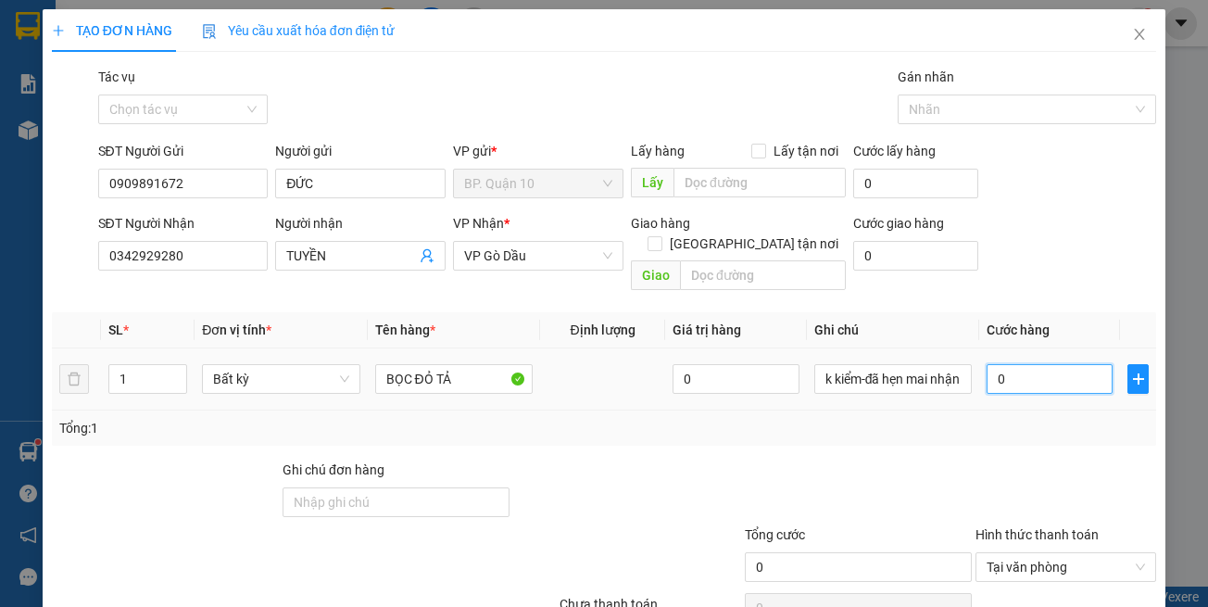
click at [1047, 364] on input "0" at bounding box center [1050, 379] width 126 height 30
type input "3"
type input "30"
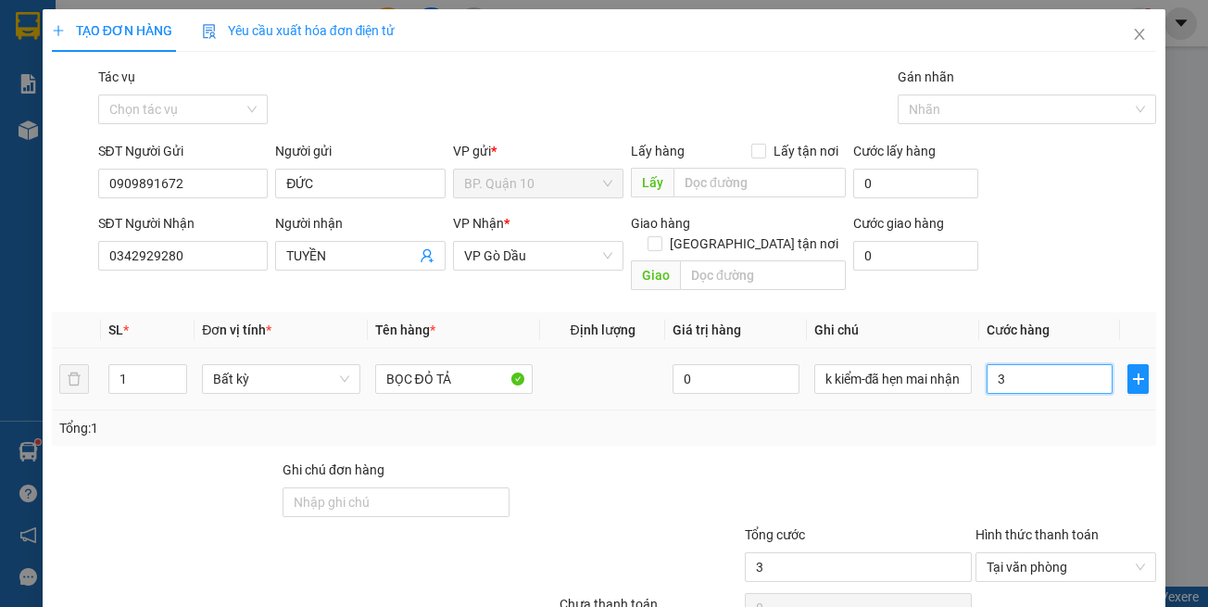
type input "30"
click at [1056, 418] on div "Tổng: 1" at bounding box center [604, 428] width 1091 height 20
type input "30.000"
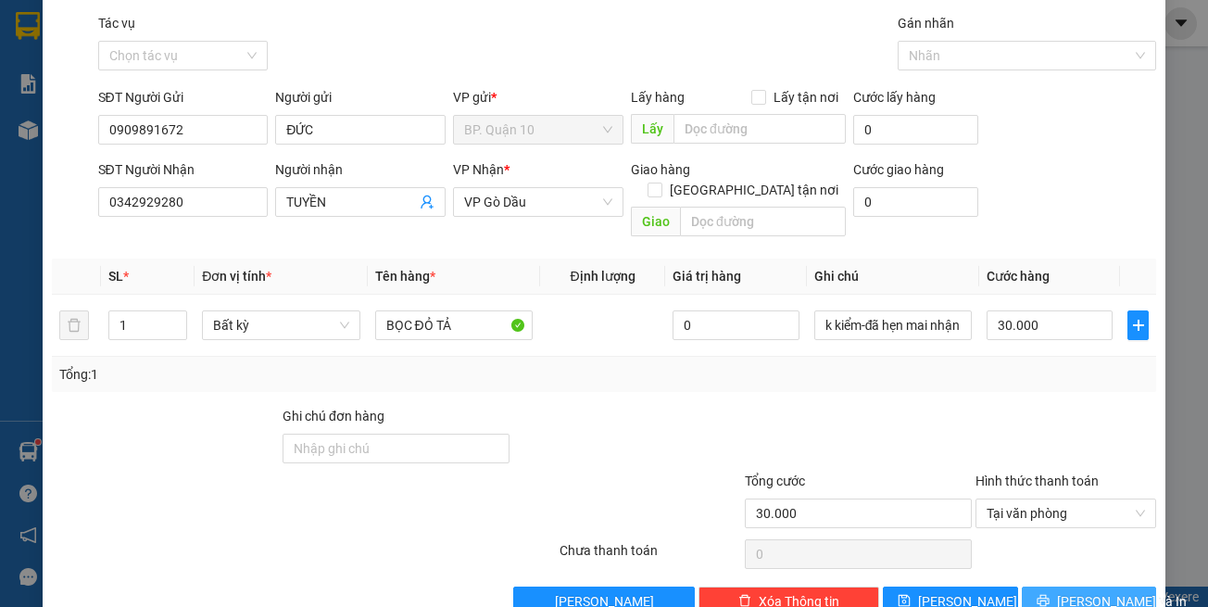
scroll to position [79, 0]
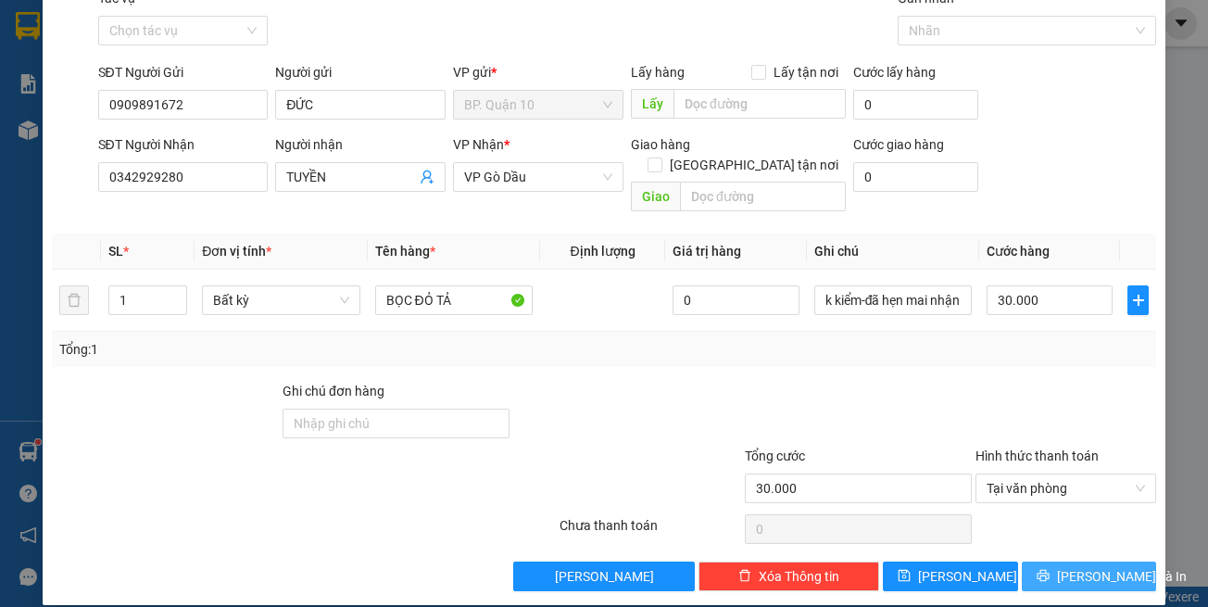
click at [1067, 562] on button "[PERSON_NAME] và In" at bounding box center [1089, 577] width 135 height 30
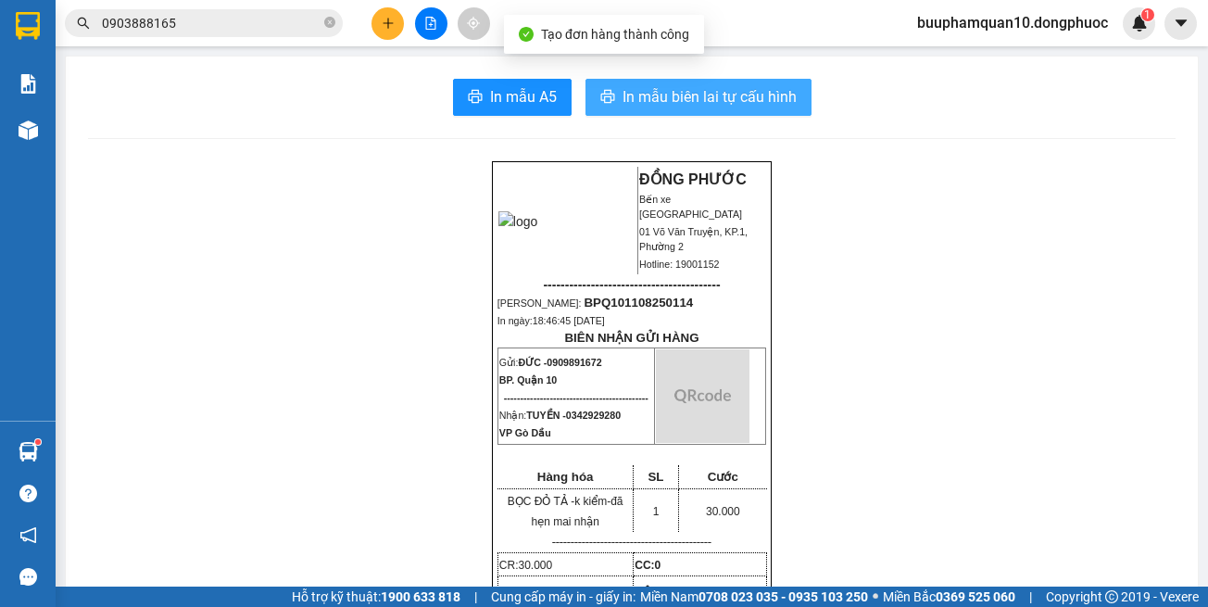
click at [738, 109] on button "In mẫu biên lai tự cấu hình" at bounding box center [699, 97] width 226 height 37
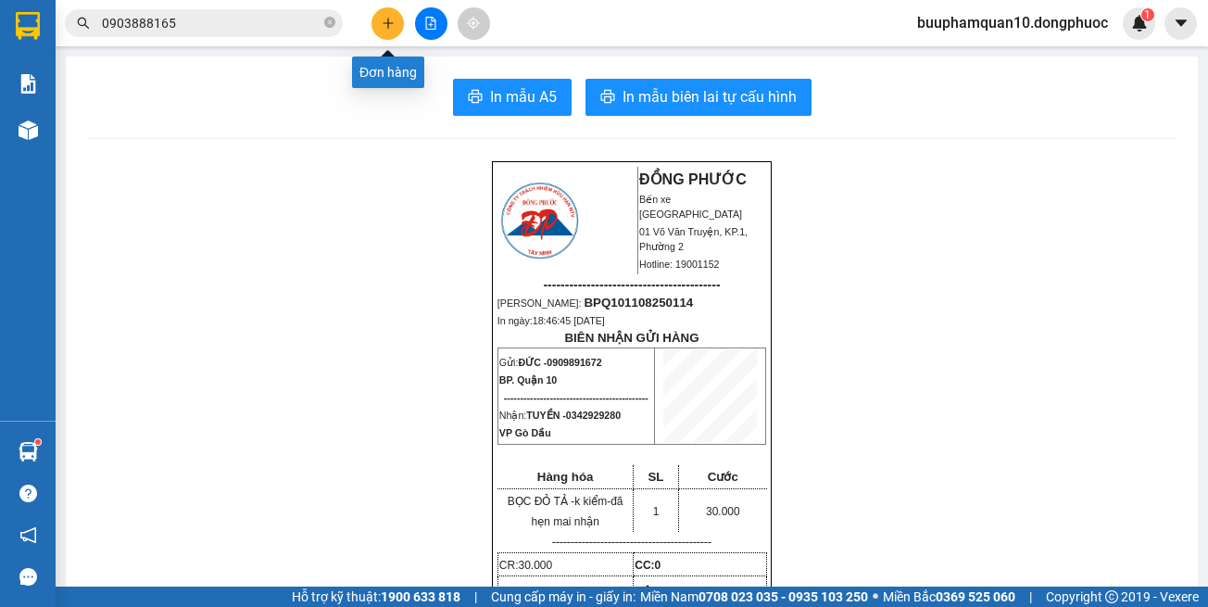
click at [386, 22] on icon "plus" at bounding box center [388, 23] width 13 height 13
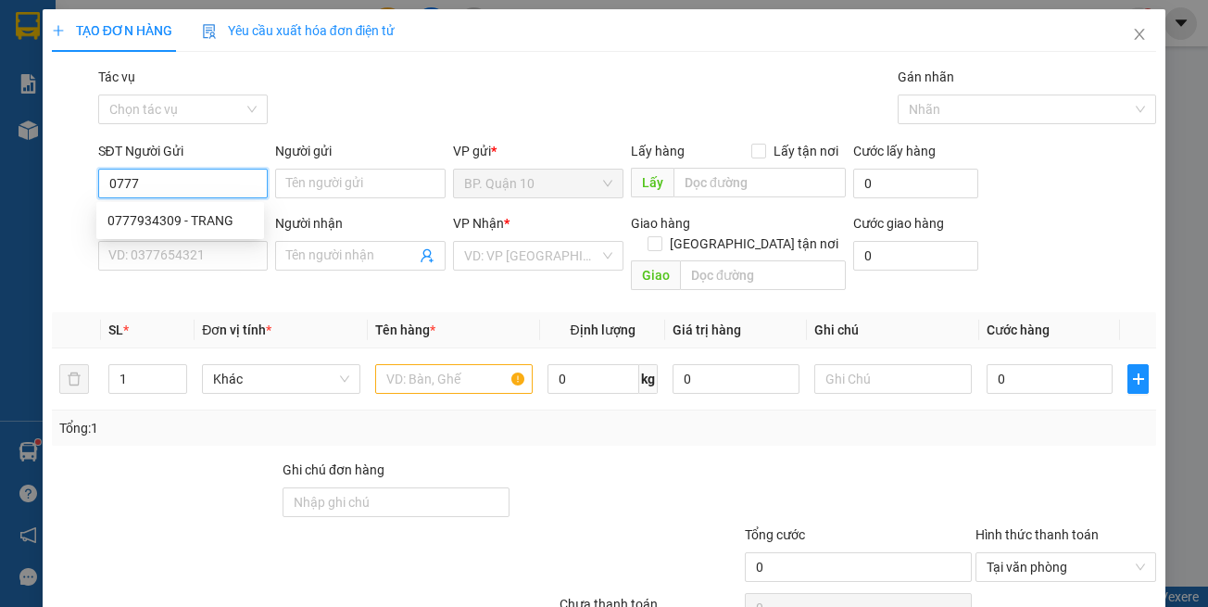
click at [163, 216] on div "0777934309 - TRANG" at bounding box center [179, 220] width 145 height 20
type input "0777934309"
type input "TRANG"
type input "0907605060"
type input "TRỌNG"
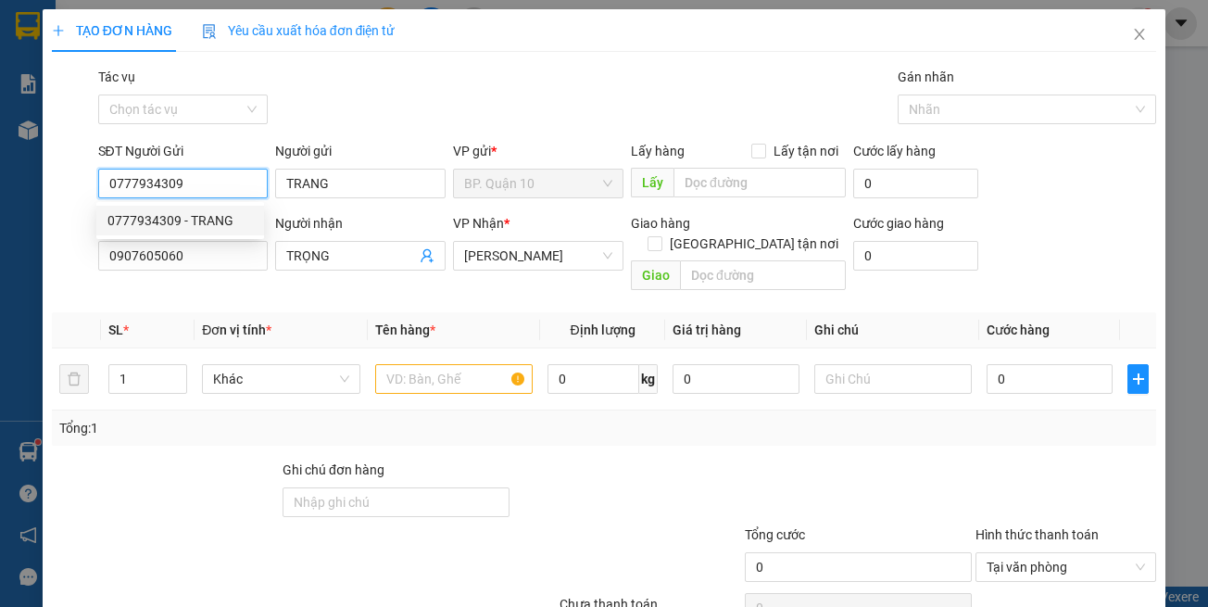
type input "0777934309"
click at [276, 265] on span "TRỌNG" at bounding box center [360, 256] width 171 height 30
type input "30.000"
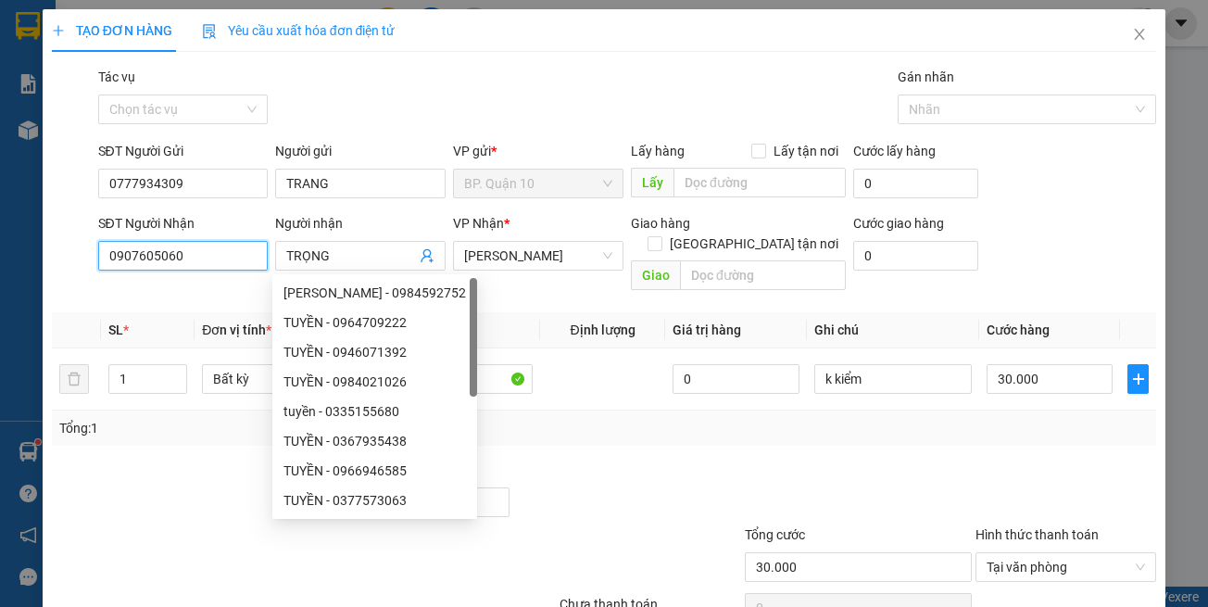
click at [241, 254] on input "0907605060" at bounding box center [183, 256] width 171 height 30
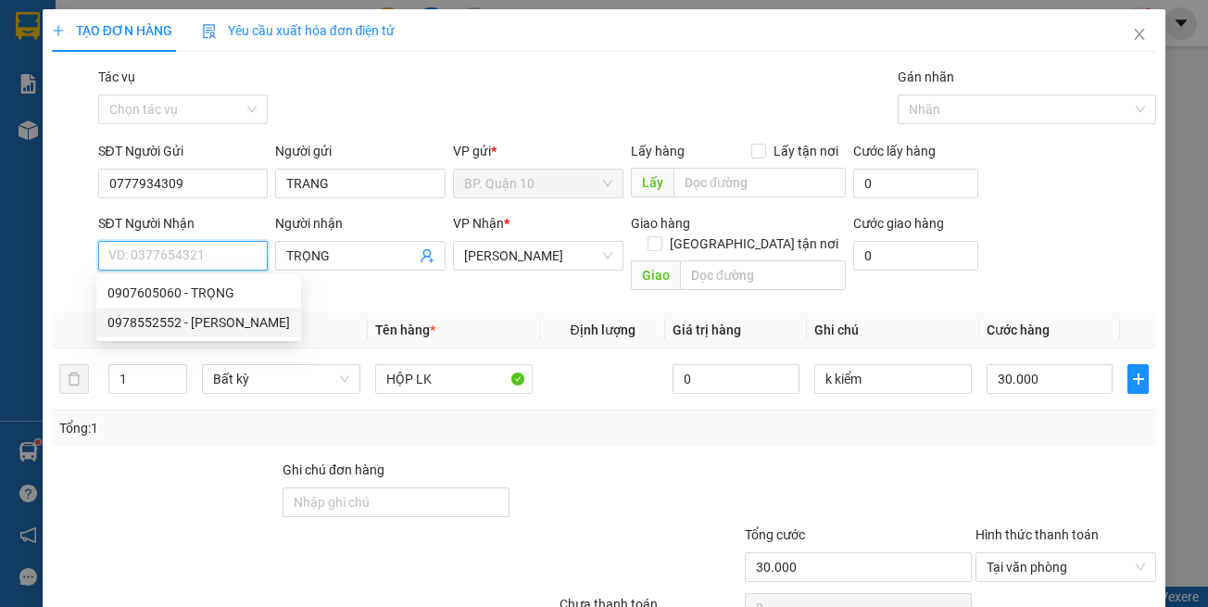
click at [229, 314] on div "0978552552 - [PERSON_NAME]" at bounding box center [198, 322] width 183 height 20
type input "0978552552"
type input "[PERSON_NAME]"
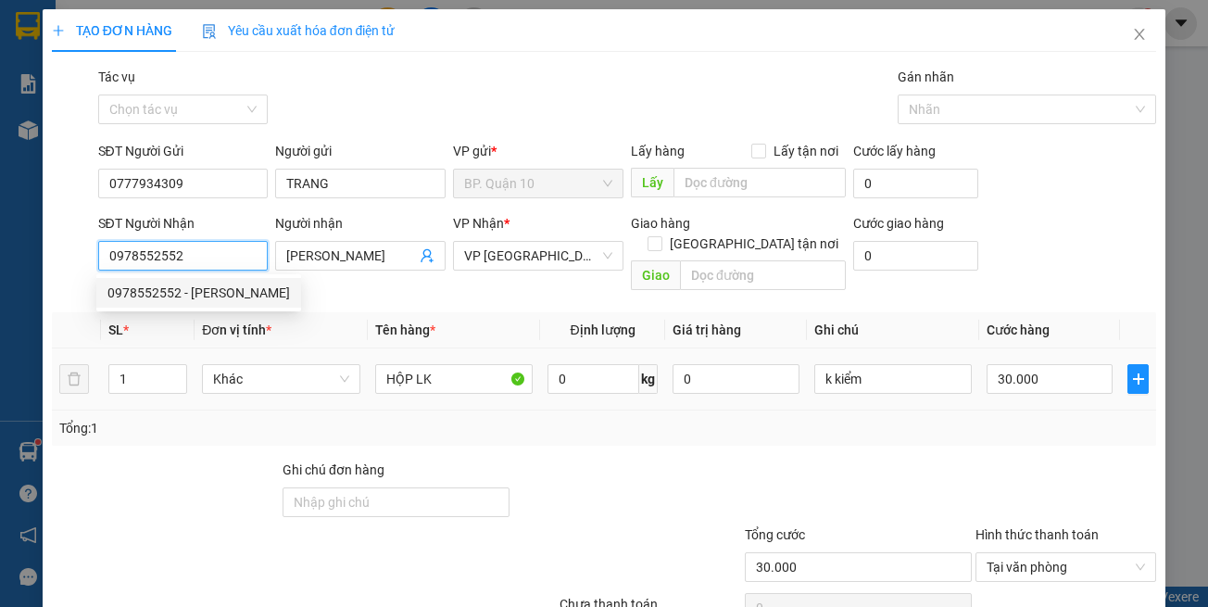
type input "0978552552"
click at [854, 460] on div at bounding box center [858, 492] width 231 height 65
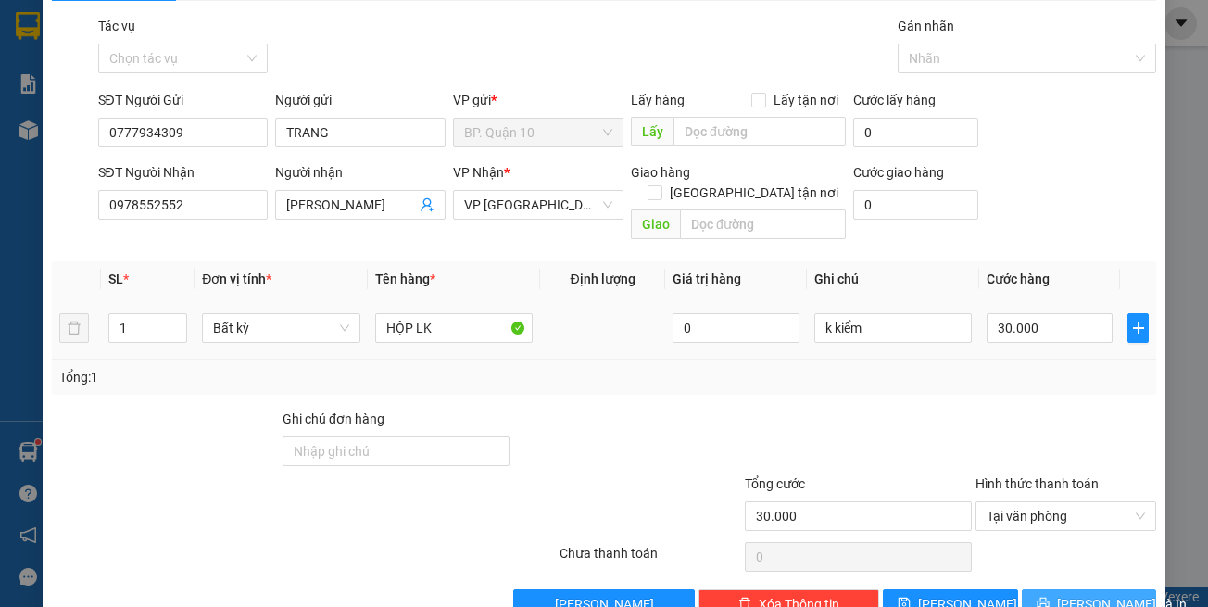
scroll to position [79, 0]
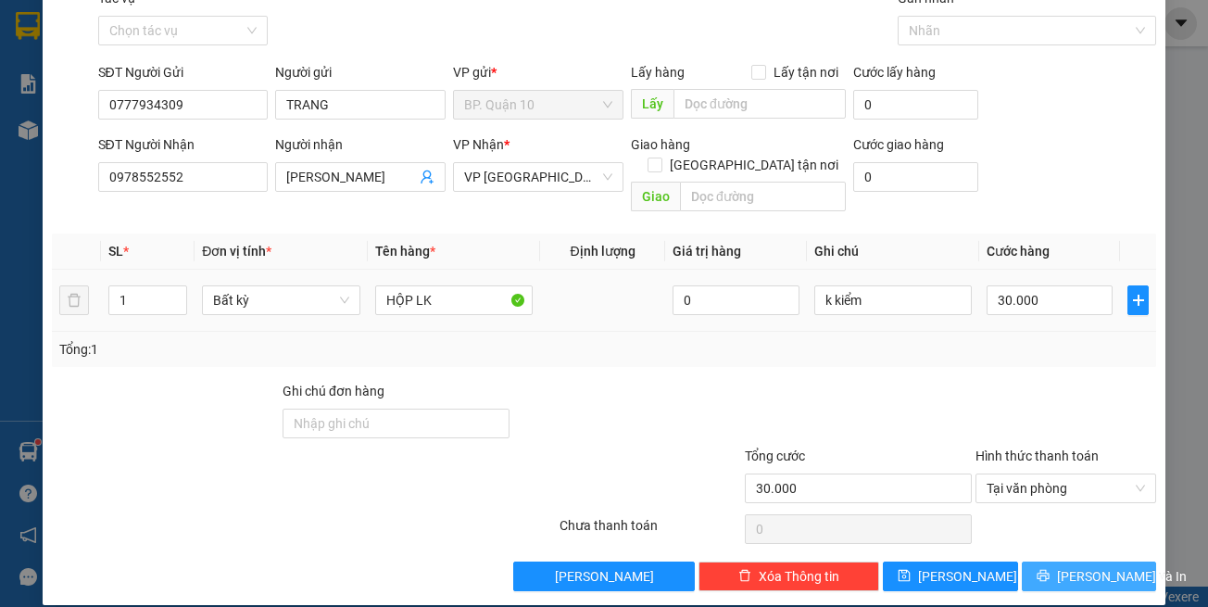
click at [1089, 566] on span "[PERSON_NAME] và In" at bounding box center [1122, 576] width 130 height 20
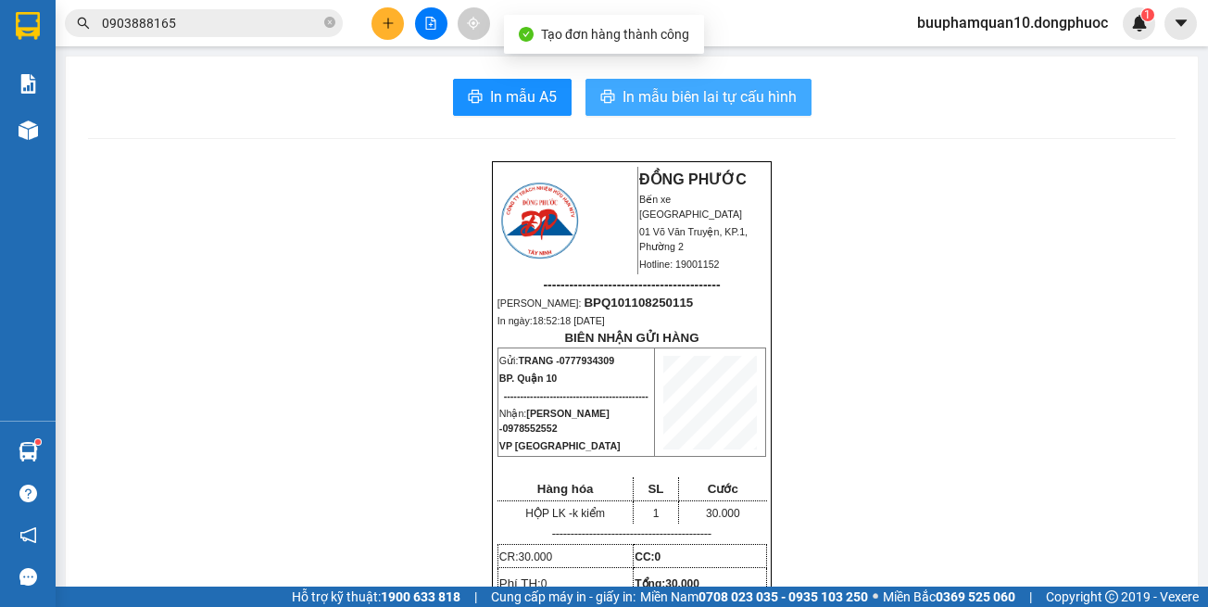
click at [769, 90] on span "In mẫu biên lai tự cấu hình" at bounding box center [710, 96] width 174 height 23
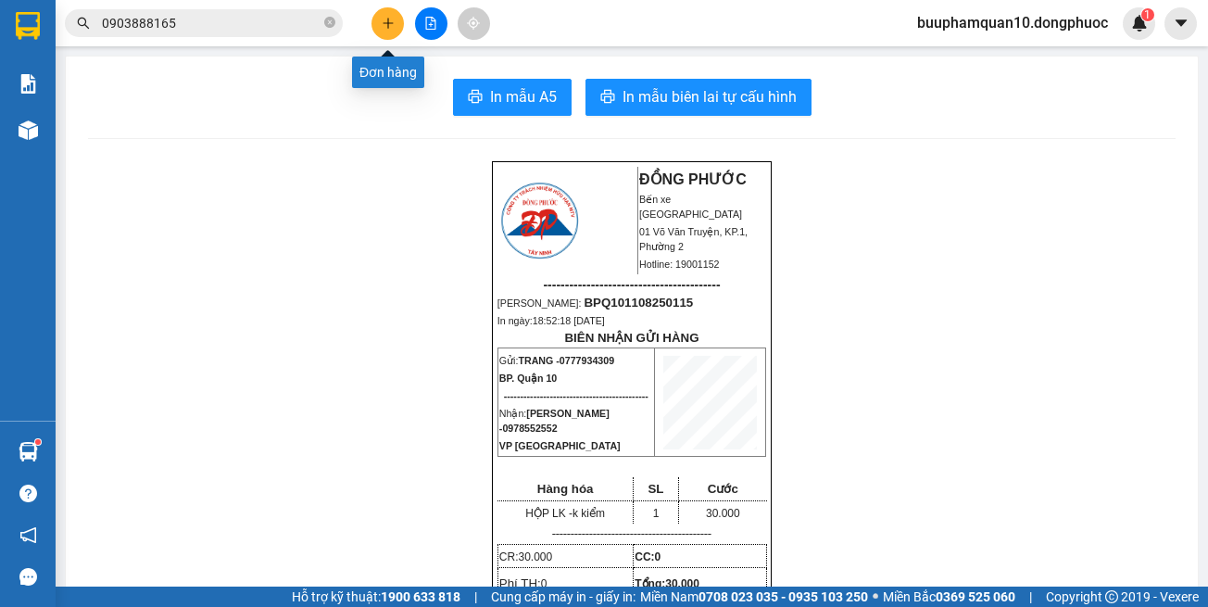
click at [387, 19] on icon "plus" at bounding box center [388, 23] width 13 height 13
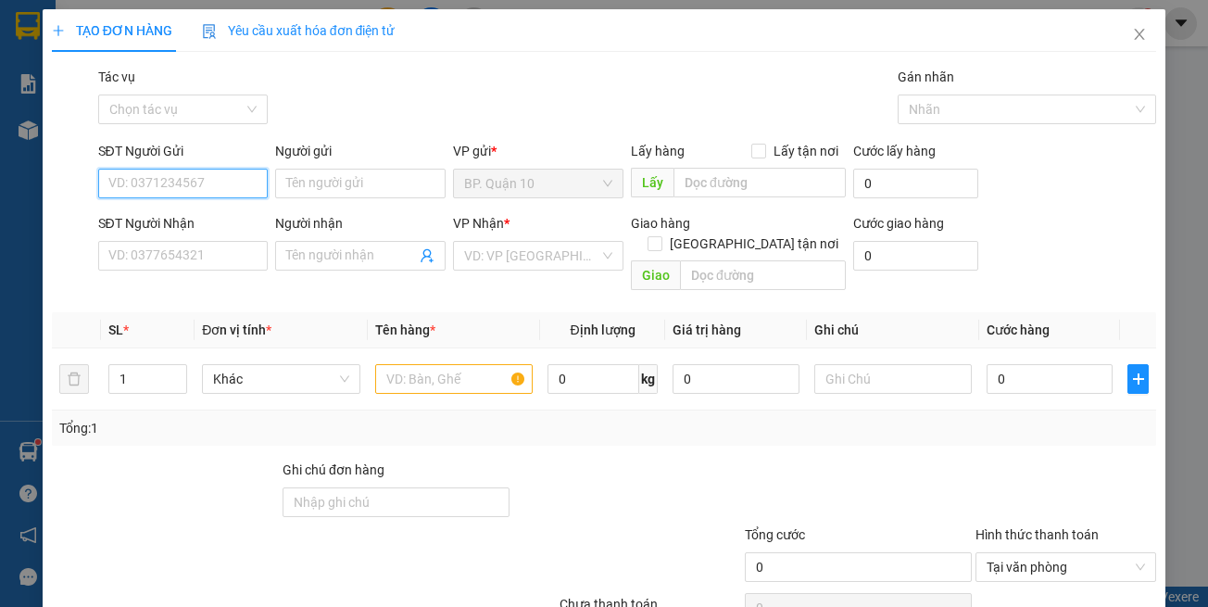
click at [237, 181] on input "SĐT Người Gửi" at bounding box center [183, 184] width 171 height 30
click at [334, 106] on div "Gói vận chuyển * Tiêu chuẩn Tác vụ Chọn tác vụ Gán nhãn Nhãn" at bounding box center [628, 99] width 1067 height 65
click at [263, 182] on input "SĐT Người Gửi" at bounding box center [183, 184] width 171 height 30
click at [261, 185] on input "SĐT Người Gửi" at bounding box center [183, 184] width 171 height 30
click at [258, 187] on input "SĐT Người Gửi" at bounding box center [183, 184] width 171 height 30
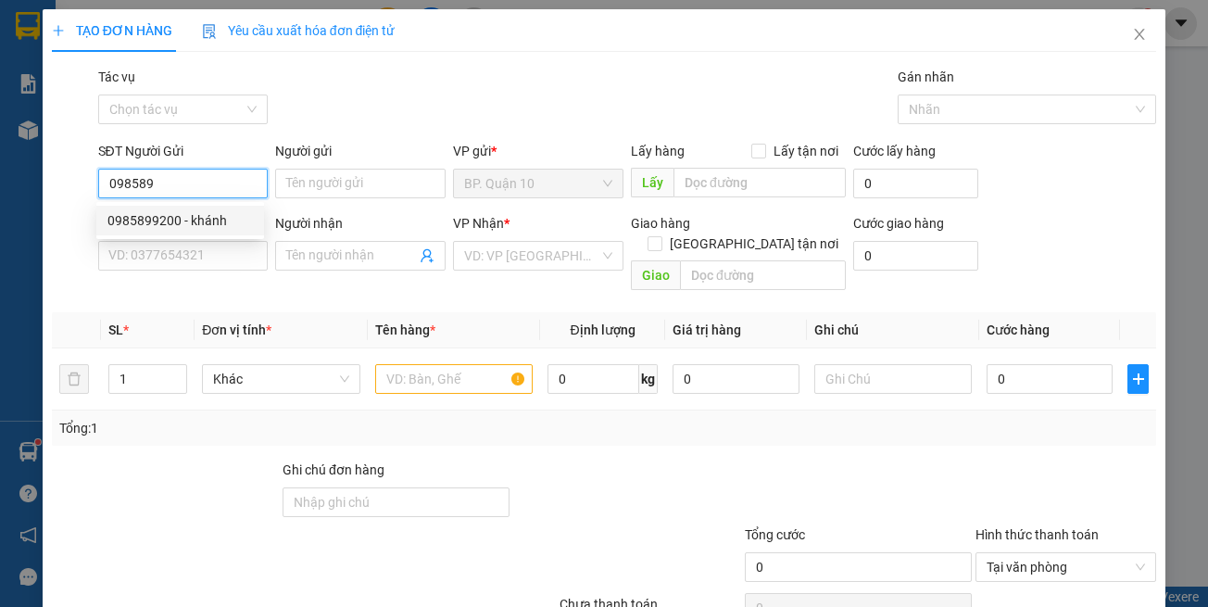
click at [218, 219] on div "0985899200 - khánh" at bounding box center [179, 220] width 145 height 20
type input "0985899200"
type input "khánh"
type input "0357809172"
type input "BẢO"
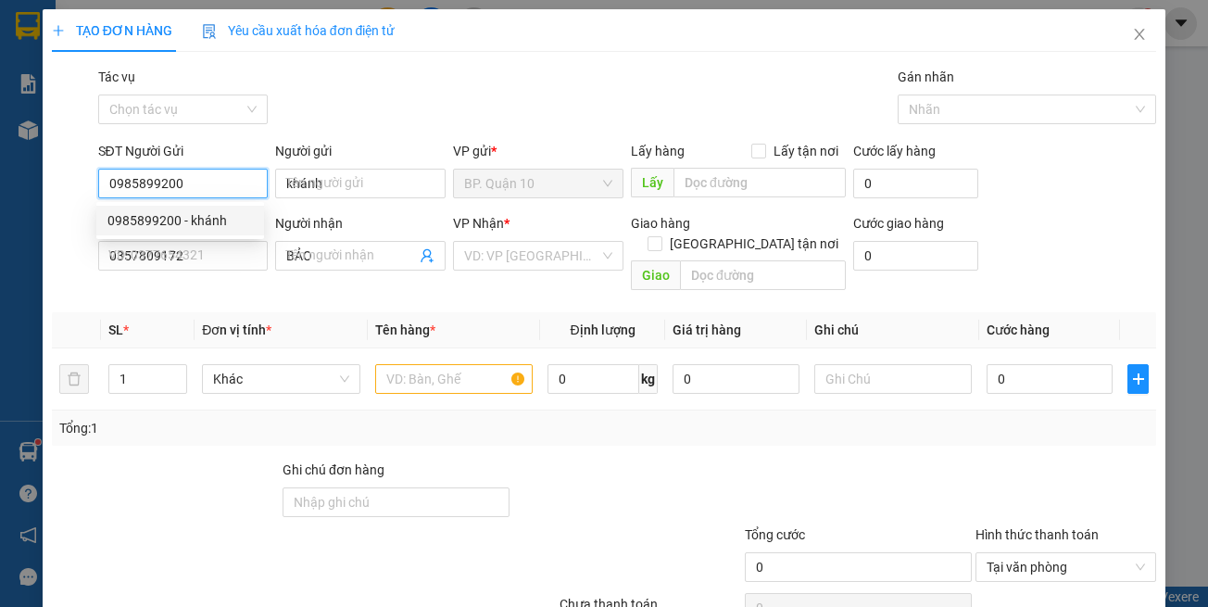
type input "0985899200"
type input "40.000"
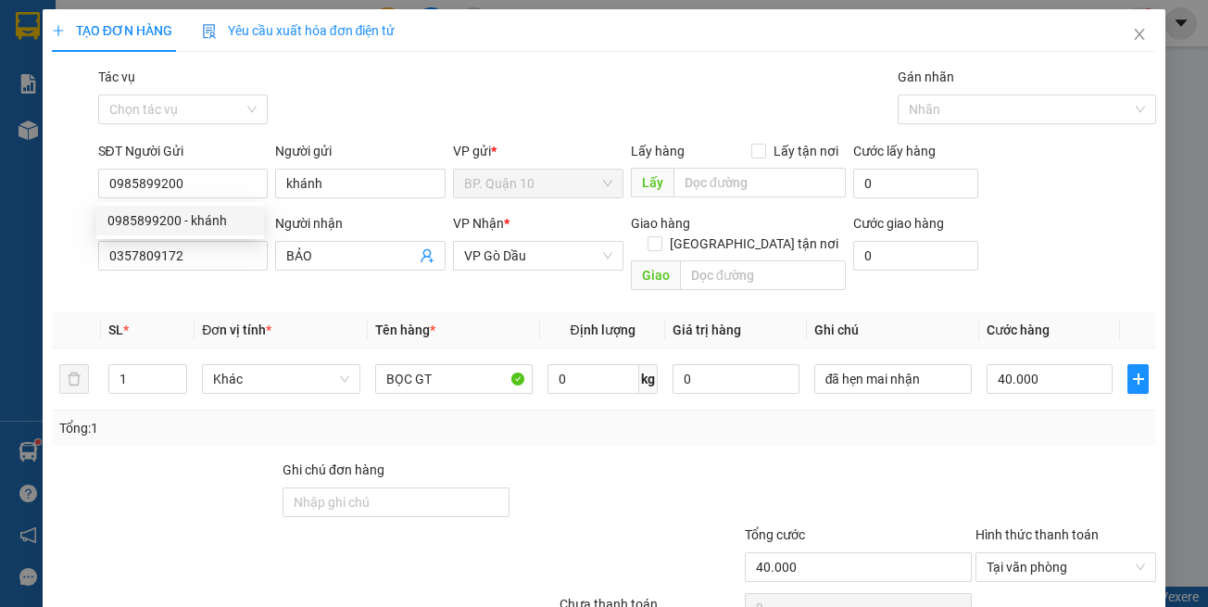
click at [244, 279] on div "Transit Pickup Surcharge Ids Transit Deliver Surcharge Ids Transit Deliver Surc…" at bounding box center [605, 368] width 1106 height 603
click at [246, 264] on input "0357809172" at bounding box center [183, 256] width 171 height 30
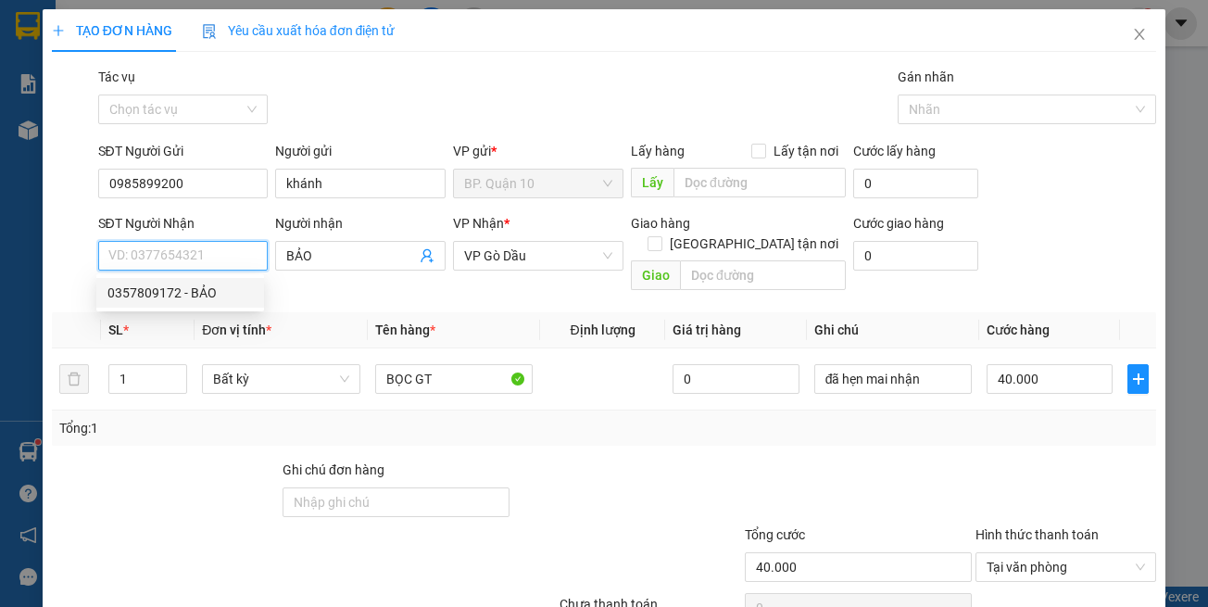
click at [192, 257] on input "SĐT Người Nhận" at bounding box center [183, 256] width 171 height 30
type input "0967035357"
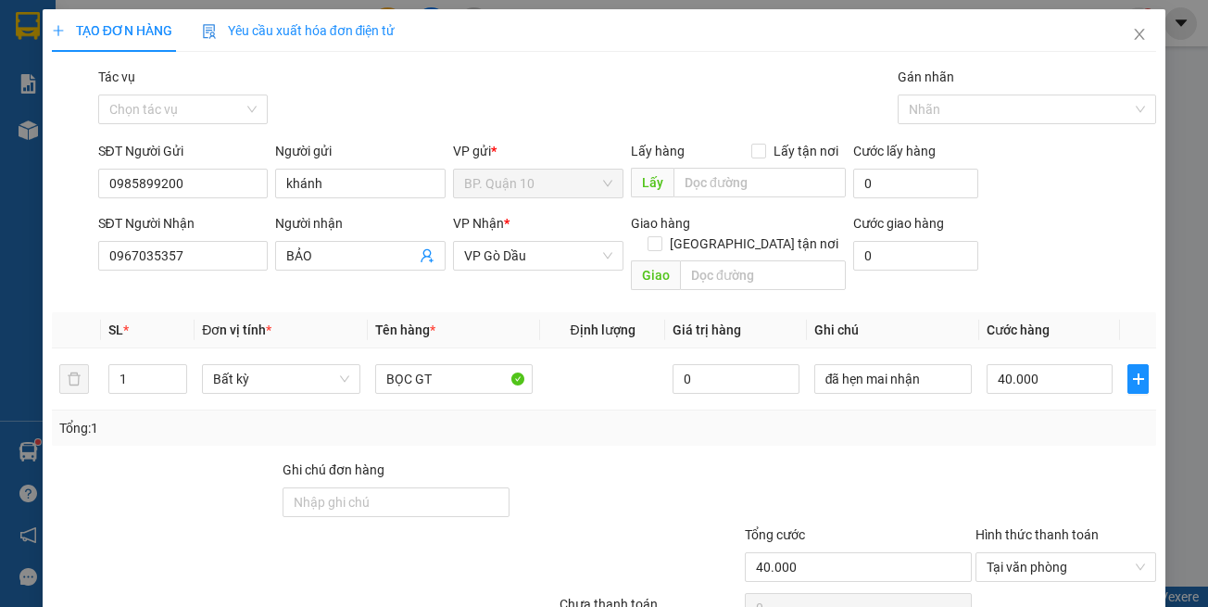
click at [19, 244] on div "TẠO ĐƠN HÀNG Yêu cầu xuất hóa đơn điện tử Transit Pickup Surcharge Ids Transit …" at bounding box center [604, 303] width 1208 height 607
type input "[PERSON_NAME]"
click at [461, 414] on div "Transit Pickup Surcharge Ids Transit Deliver Surcharge Ids Transit Deliver Surc…" at bounding box center [605, 368] width 1106 height 603
drag, startPoint x: 564, startPoint y: 430, endPoint x: 563, endPoint y: 420, distance: 10.2
click at [565, 428] on div "Transit Pickup Surcharge Ids Transit Deliver Surcharge Ids Transit Deliver Surc…" at bounding box center [605, 368] width 1106 height 603
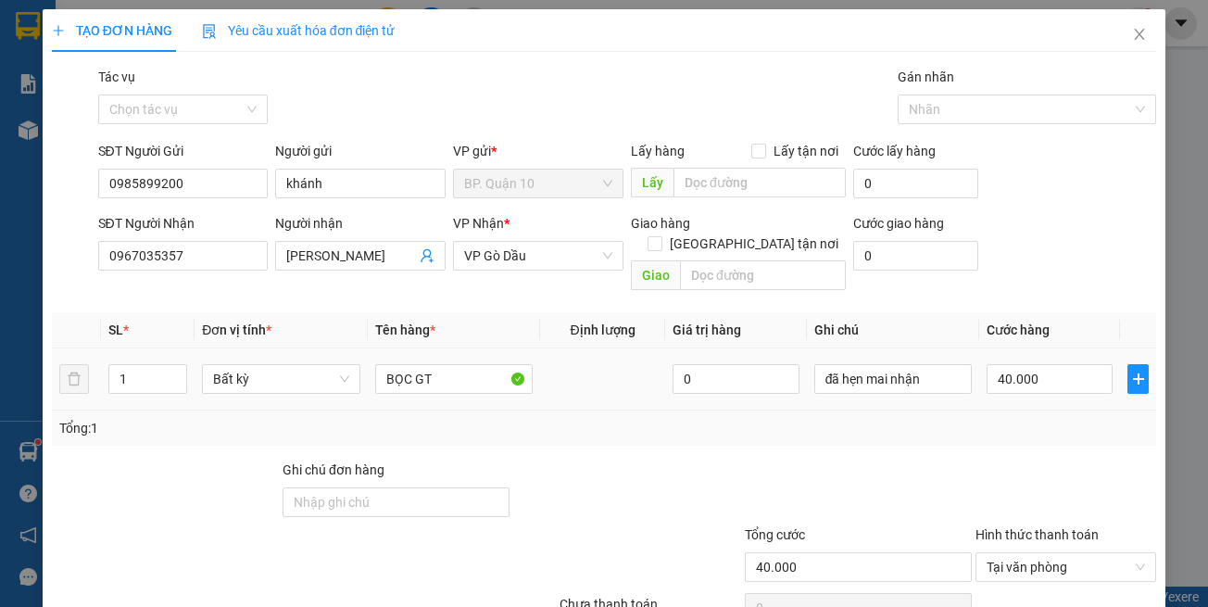
drag, startPoint x: 565, startPoint y: 419, endPoint x: 858, endPoint y: 384, distance: 294.9
click at [571, 416] on div "Tổng: 1" at bounding box center [605, 428] width 1106 height 35
drag, startPoint x: 967, startPoint y: 387, endPoint x: 897, endPoint y: 368, distance: 73.1
click at [980, 387] on td "40.000" at bounding box center [1050, 379] width 141 height 62
click at [1030, 372] on input "40.000" at bounding box center [1050, 379] width 126 height 30
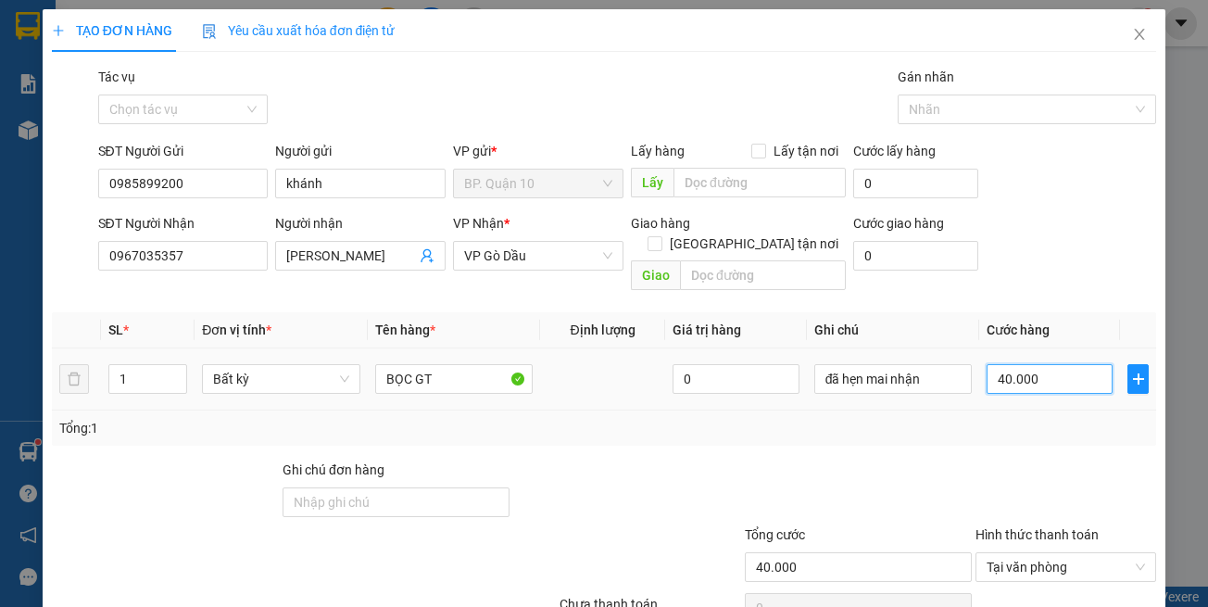
type input "3"
type input "30"
type input "30.000"
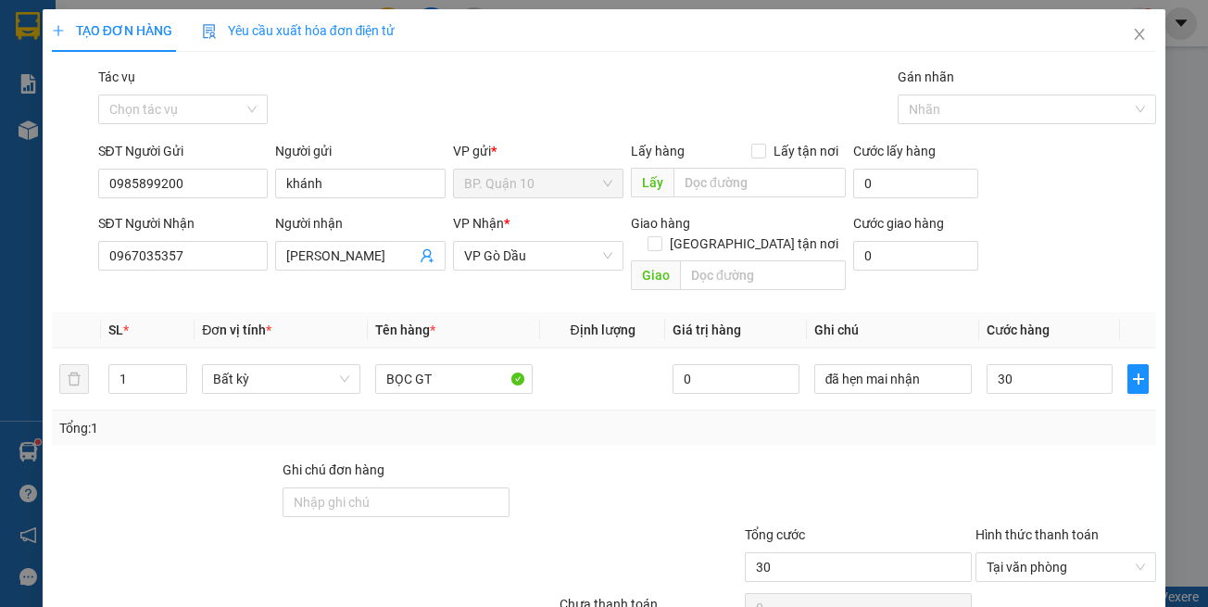
type input "30.000"
click at [1018, 426] on div "Transit Pickup Surcharge Ids Transit Deliver Surcharge Ids Transit Deliver Surc…" at bounding box center [605, 368] width 1106 height 603
drag, startPoint x: 665, startPoint y: 471, endPoint x: 610, endPoint y: 408, distance: 84.0
click at [665, 469] on div at bounding box center [627, 492] width 231 height 65
click at [515, 260] on span "VP Gò Dầu" at bounding box center [538, 256] width 148 height 28
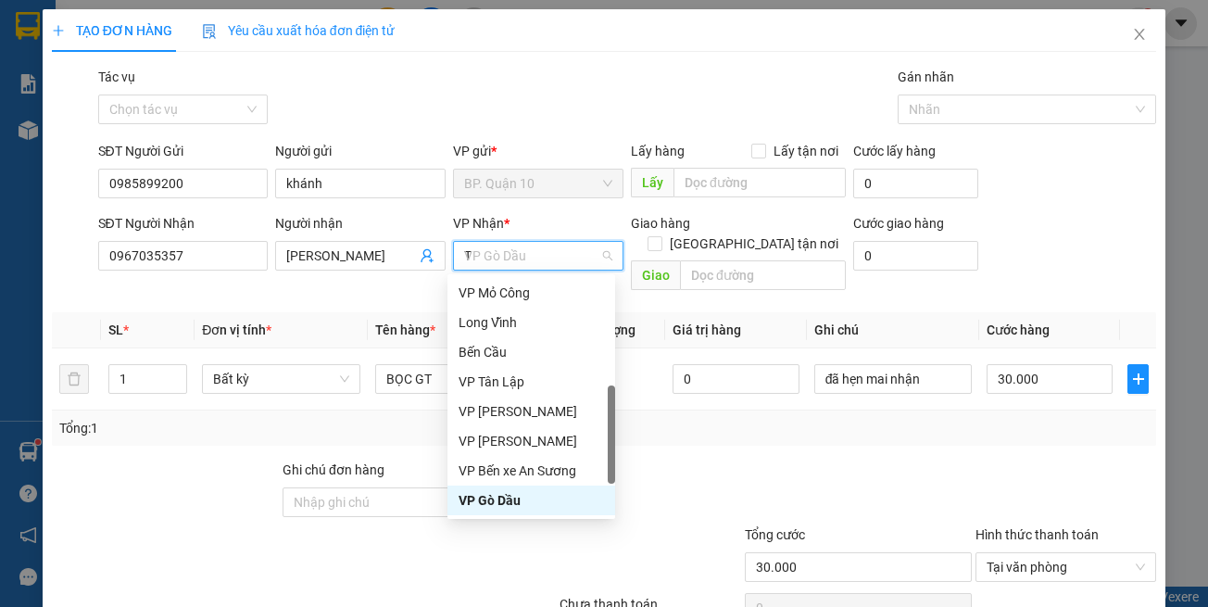
scroll to position [59, 0]
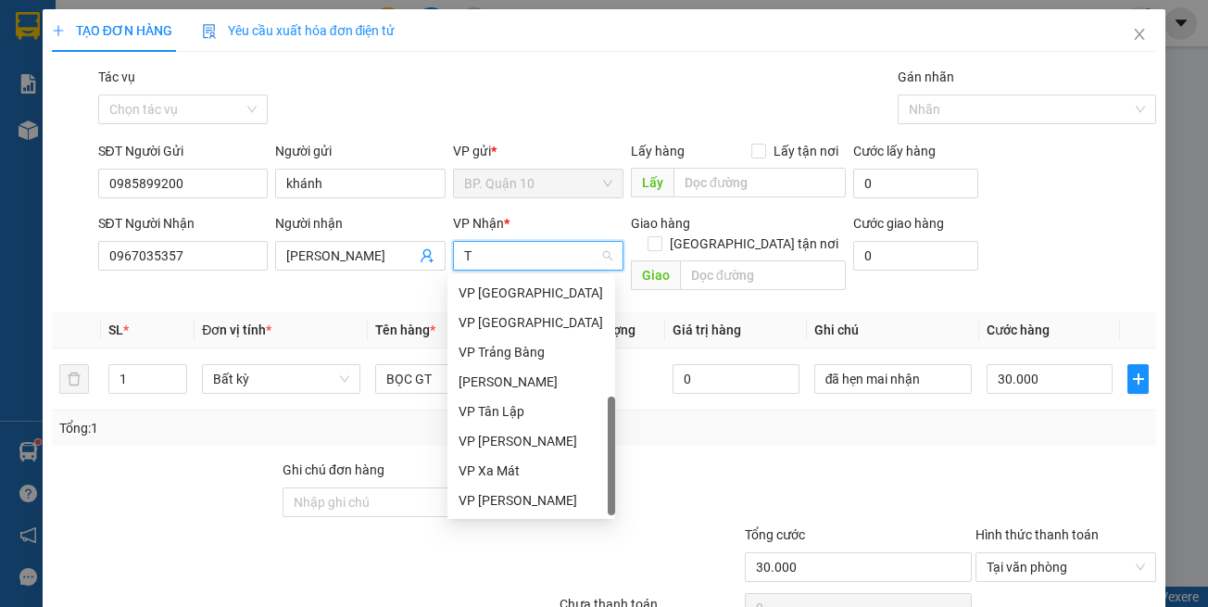
type input "TN"
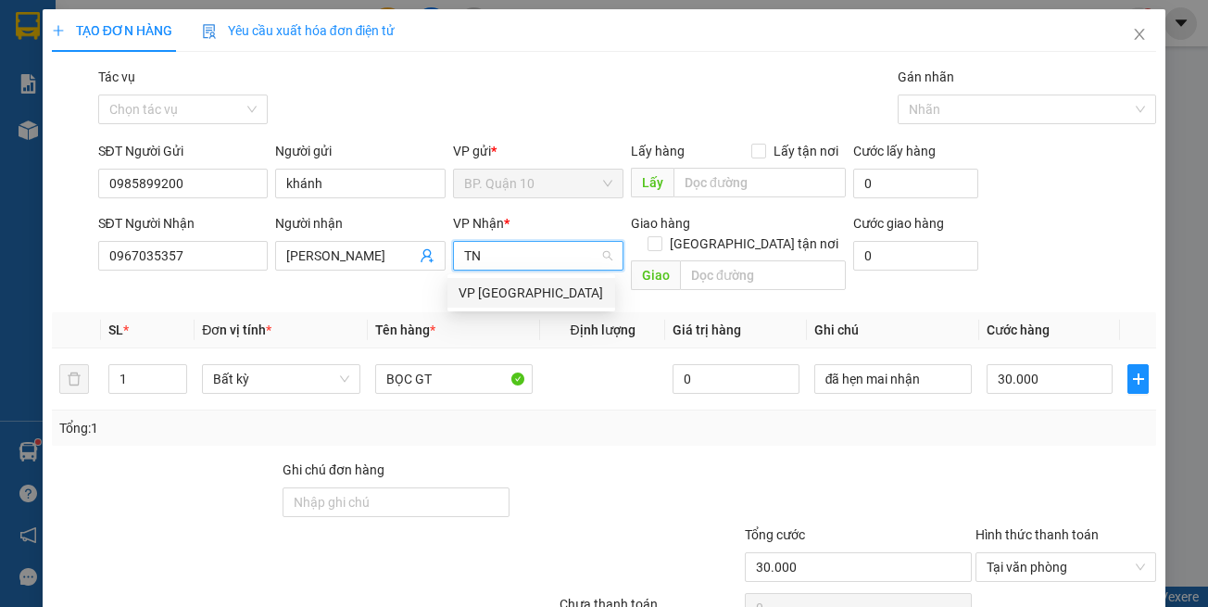
click at [531, 289] on div "VP [GEOGRAPHIC_DATA]" at bounding box center [531, 293] width 145 height 20
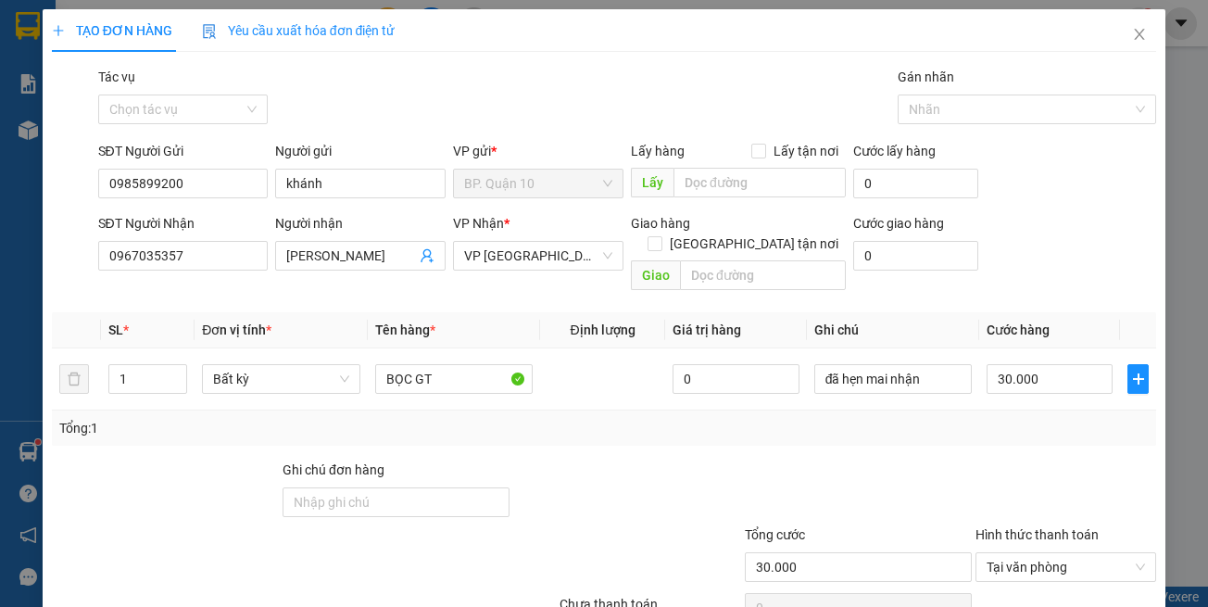
drag, startPoint x: 1043, startPoint y: 450, endPoint x: 1052, endPoint y: 481, distance: 31.7
click at [1047, 461] on div at bounding box center [1066, 492] width 184 height 65
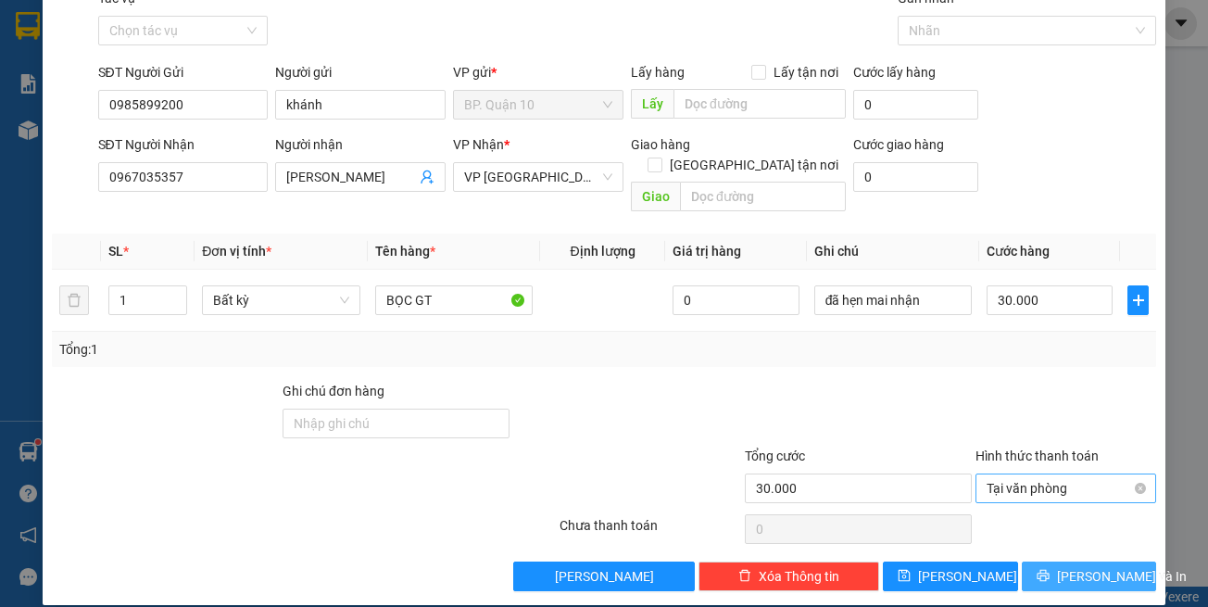
drag, startPoint x: 1061, startPoint y: 551, endPoint x: 1017, endPoint y: 471, distance: 92.1
click at [1061, 566] on span "[PERSON_NAME] và In" at bounding box center [1122, 576] width 130 height 20
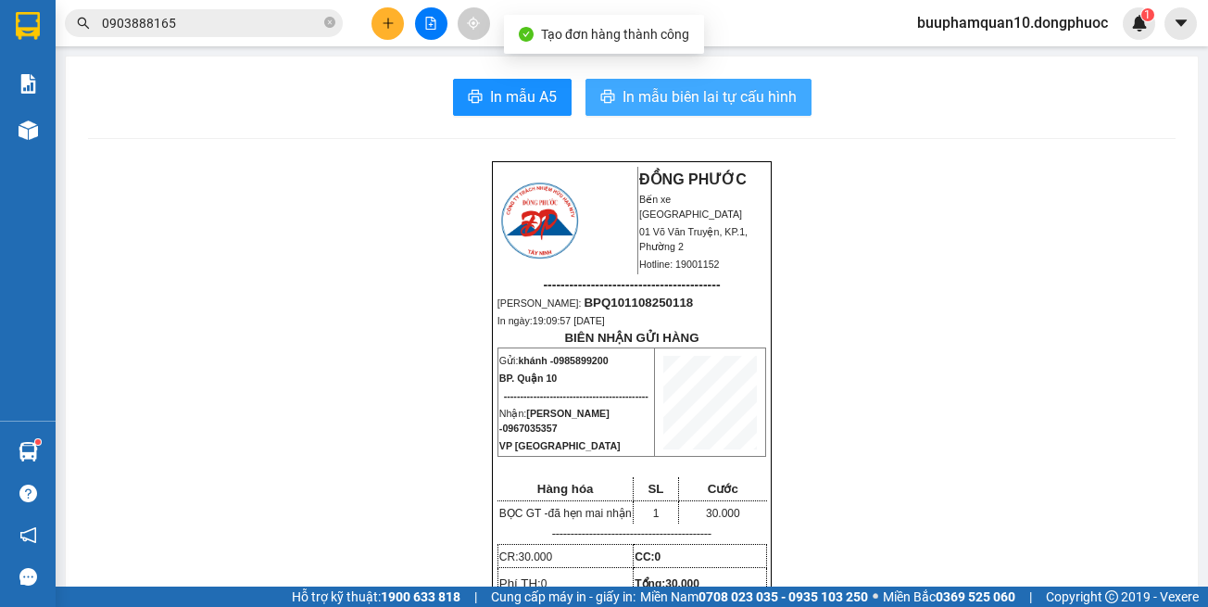
click at [687, 97] on span "In mẫu biên lai tự cấu hình" at bounding box center [710, 96] width 174 height 23
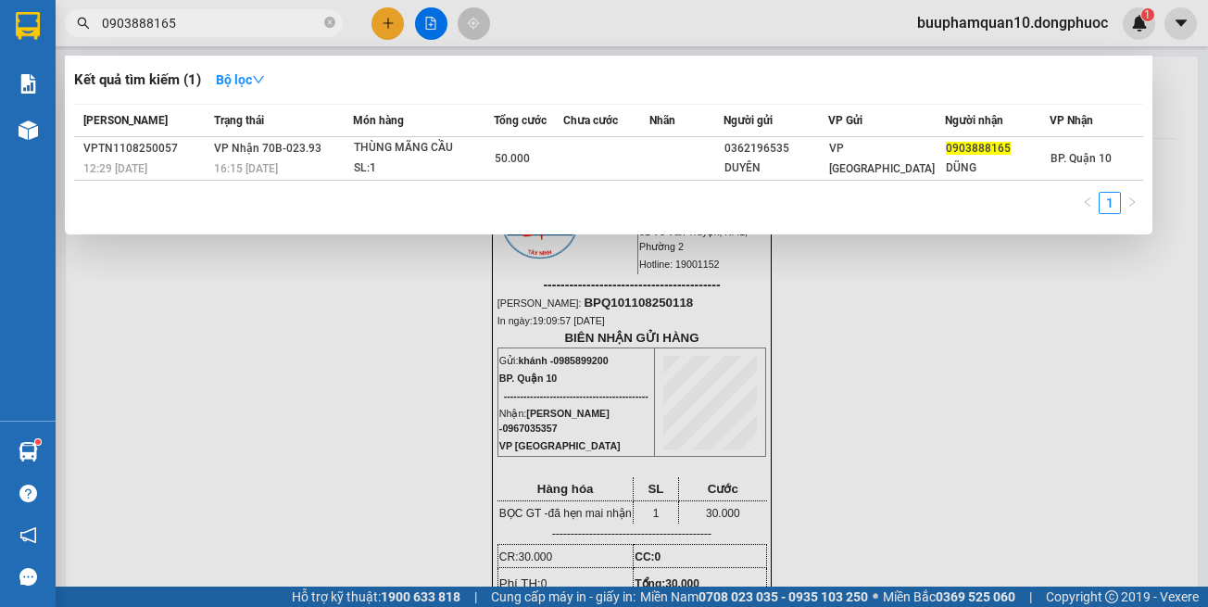
click at [241, 24] on input "0903888165" at bounding box center [211, 23] width 219 height 20
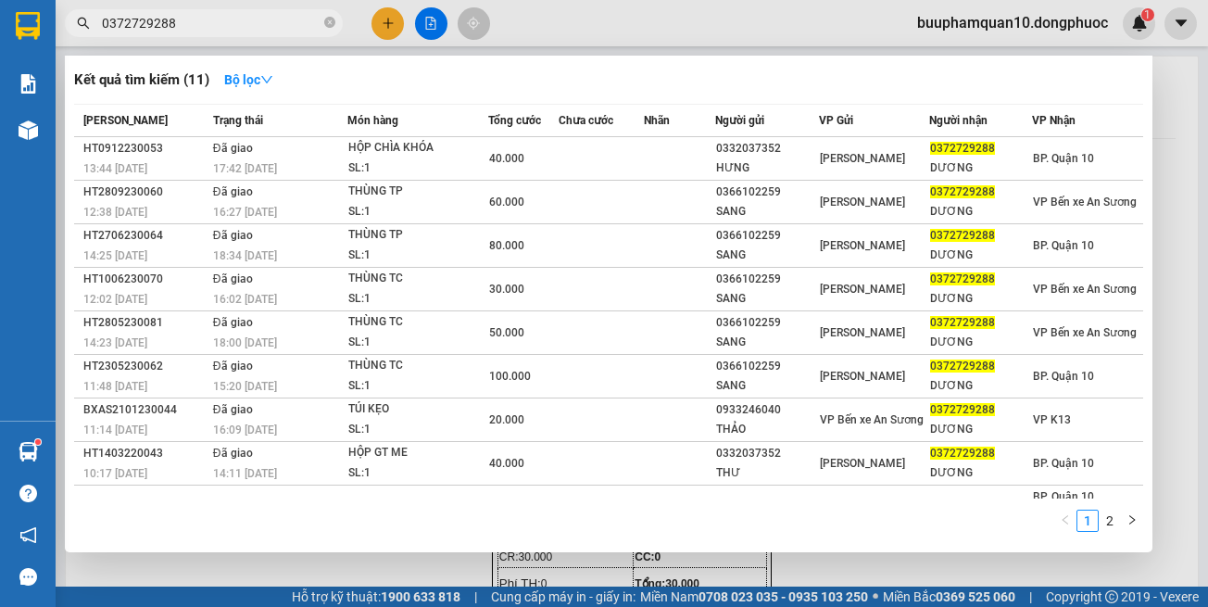
click at [1180, 190] on div at bounding box center [604, 303] width 1208 height 607
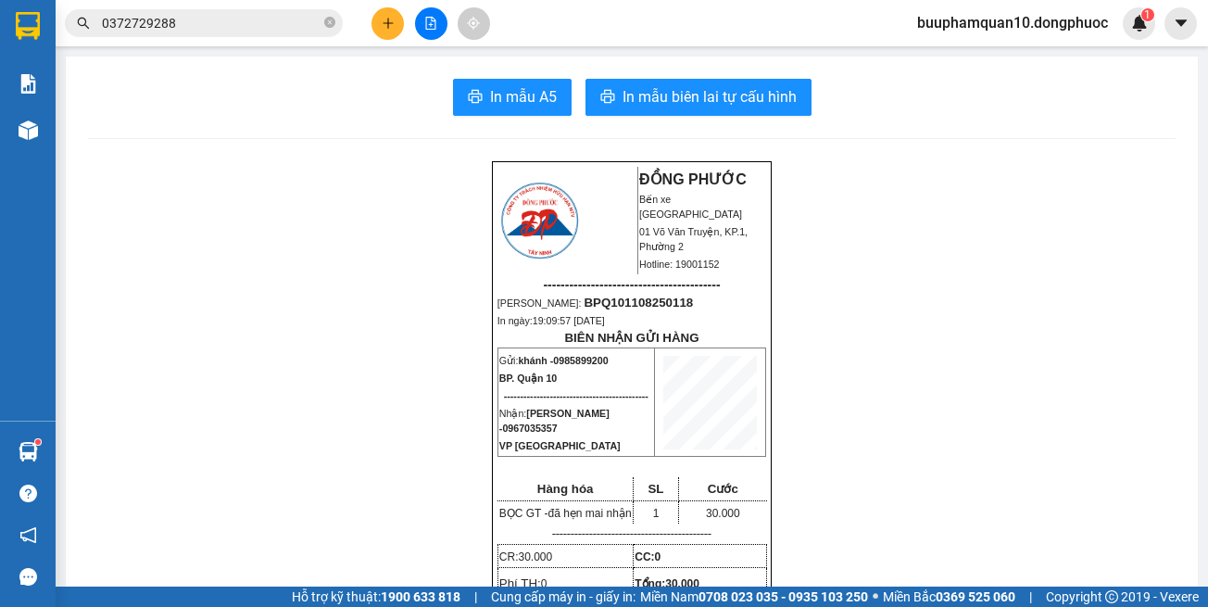
click at [222, 11] on span "0372729288" at bounding box center [204, 23] width 278 height 28
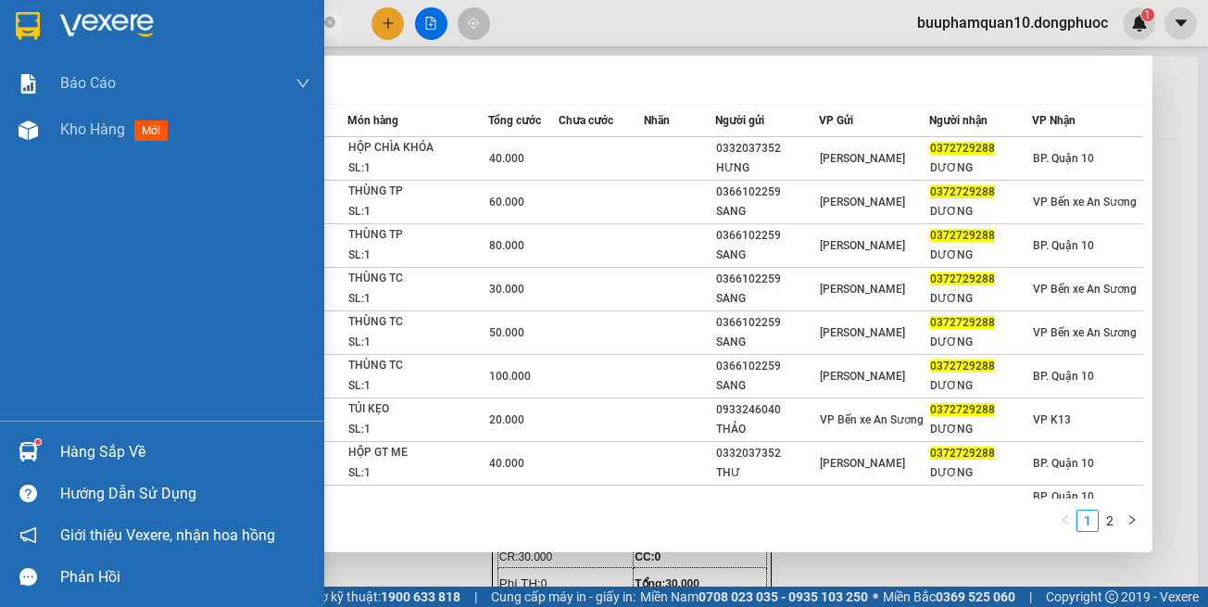
drag, startPoint x: 49, startPoint y: 457, endPoint x: 71, endPoint y: 428, distance: 36.3
click at [49, 456] on div "Hàng sắp về" at bounding box center [162, 452] width 324 height 42
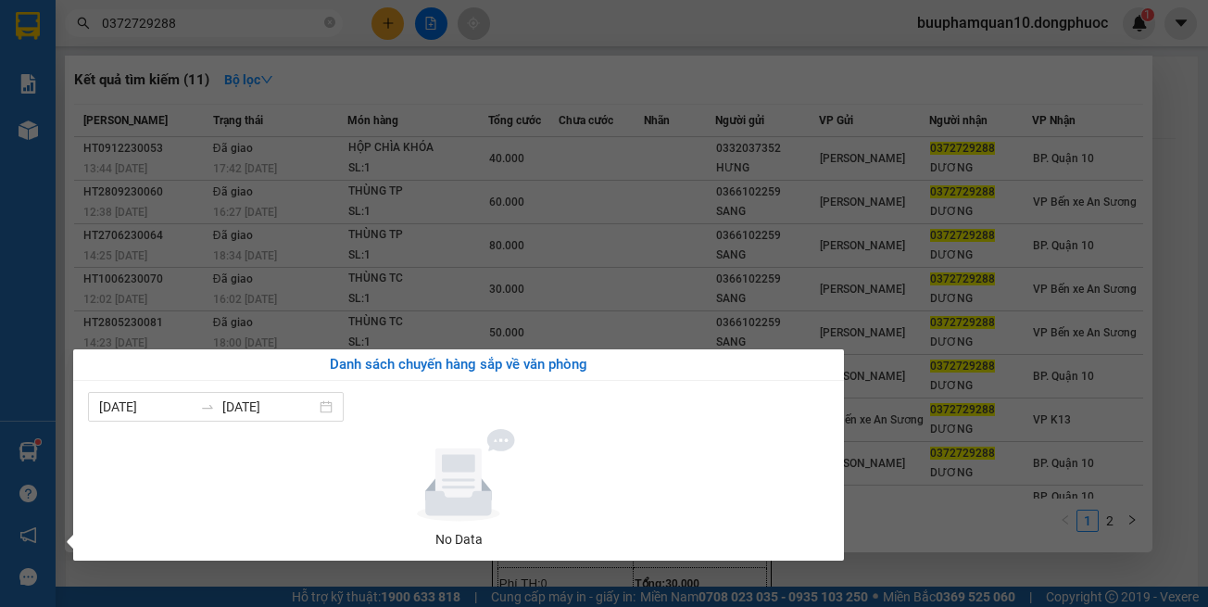
click at [1188, 283] on section "Kết quả tìm kiếm ( 11 ) Bộ lọc Mã ĐH Trạng thái Món hàng Tổng cước Chưa cước Nh…" at bounding box center [604, 303] width 1208 height 607
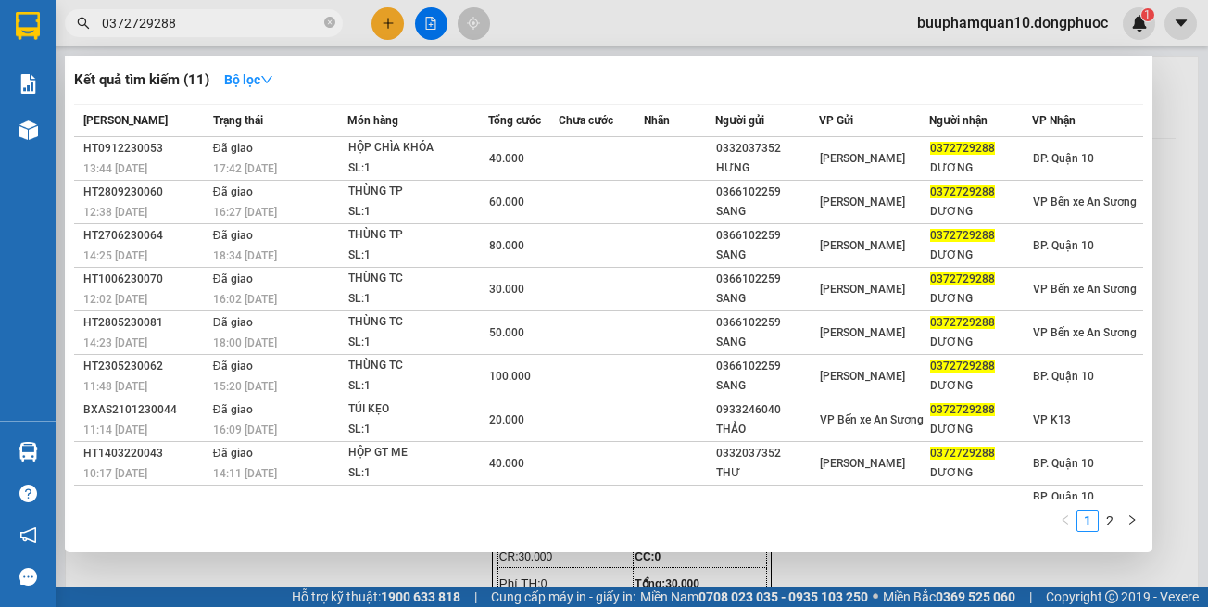
click at [213, 23] on input "0372729288" at bounding box center [211, 23] width 219 height 20
click at [217, 19] on input "0372729288" at bounding box center [211, 23] width 219 height 20
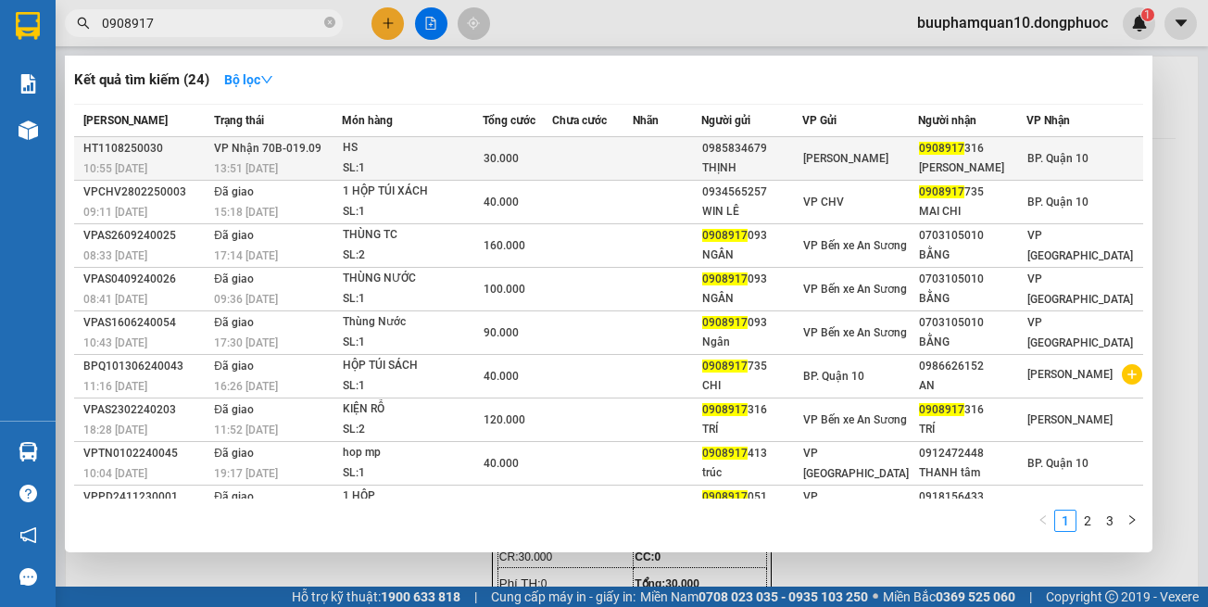
type input "0908917"
click at [424, 142] on div "HS" at bounding box center [412, 148] width 139 height 20
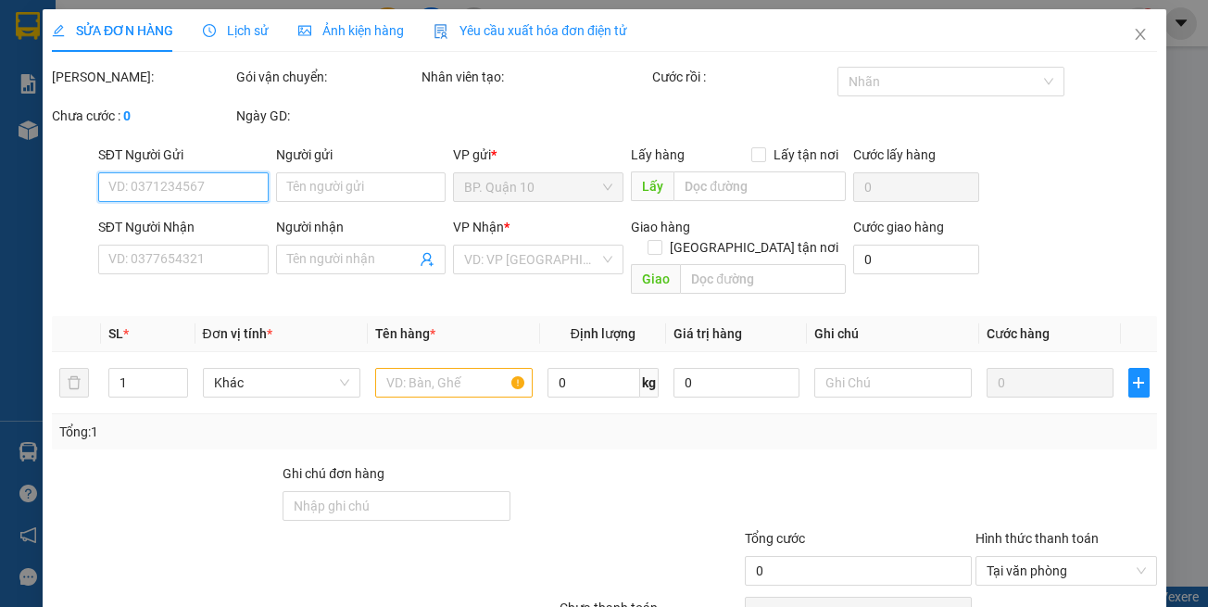
type input "0985834679"
type input "THỊNH"
type input "0908917316"
type input "[PERSON_NAME]"
type input "30.000"
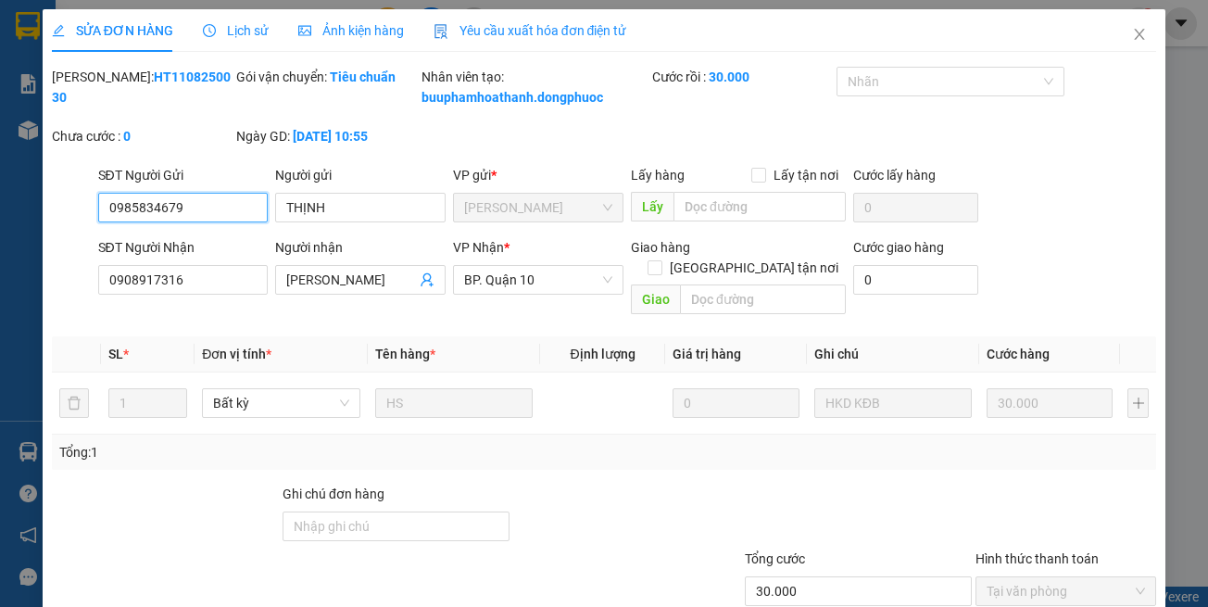
scroll to position [123, 0]
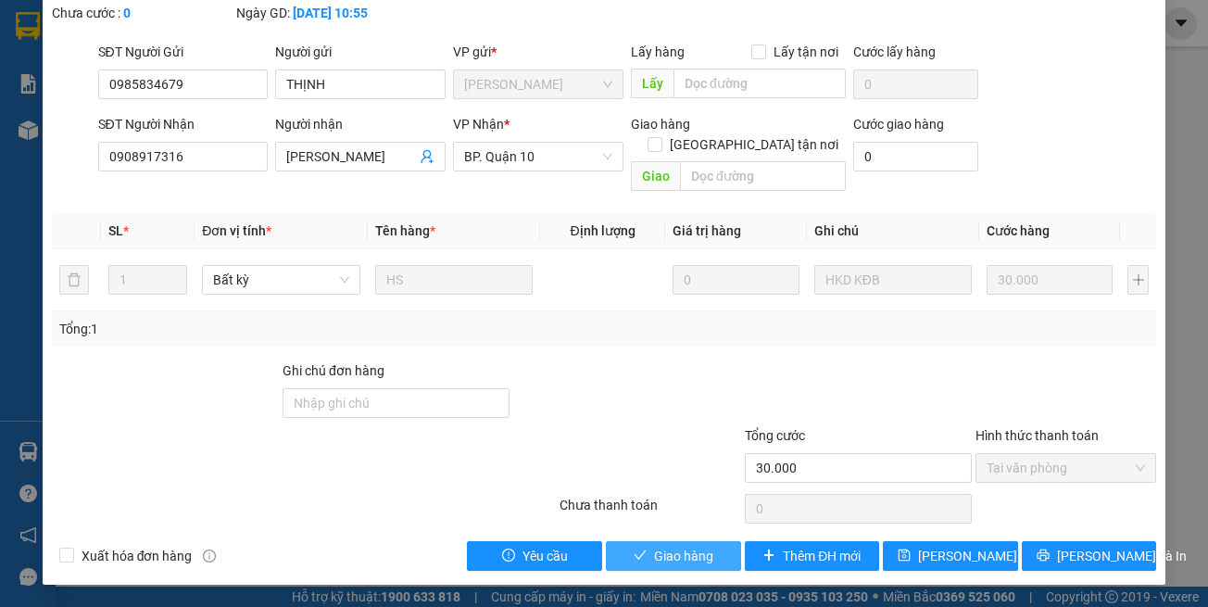
click at [611, 551] on button "Giao hàng" at bounding box center [673, 556] width 135 height 30
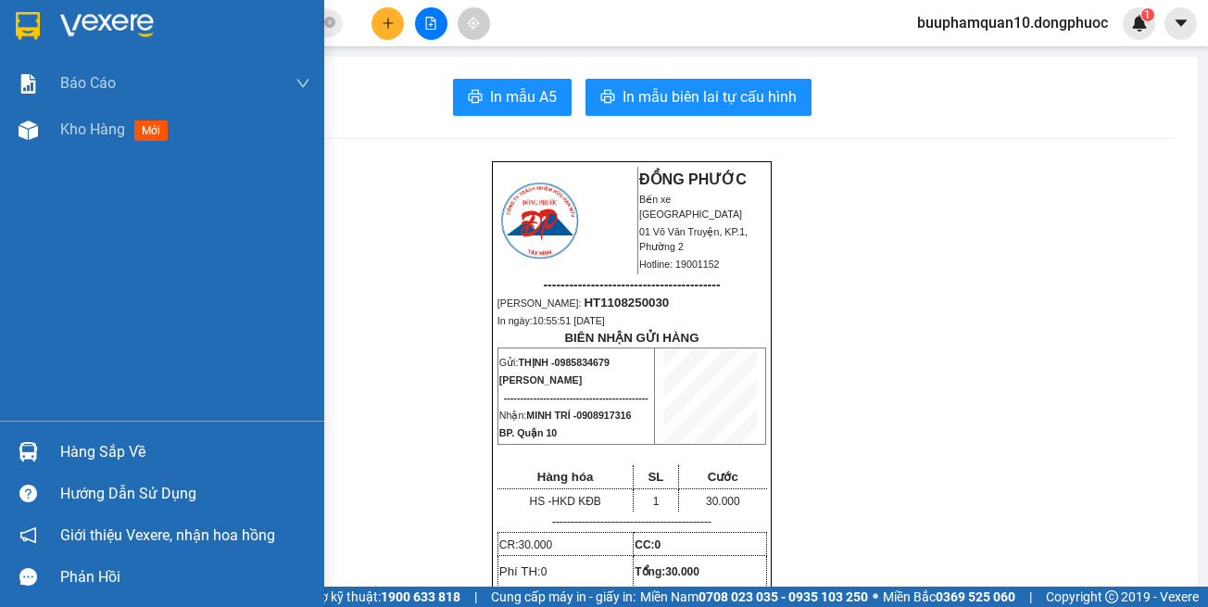
drag, startPoint x: 52, startPoint y: 451, endPoint x: 86, endPoint y: 506, distance: 64.5
click at [53, 451] on div "Hàng sắp về" at bounding box center [162, 452] width 324 height 42
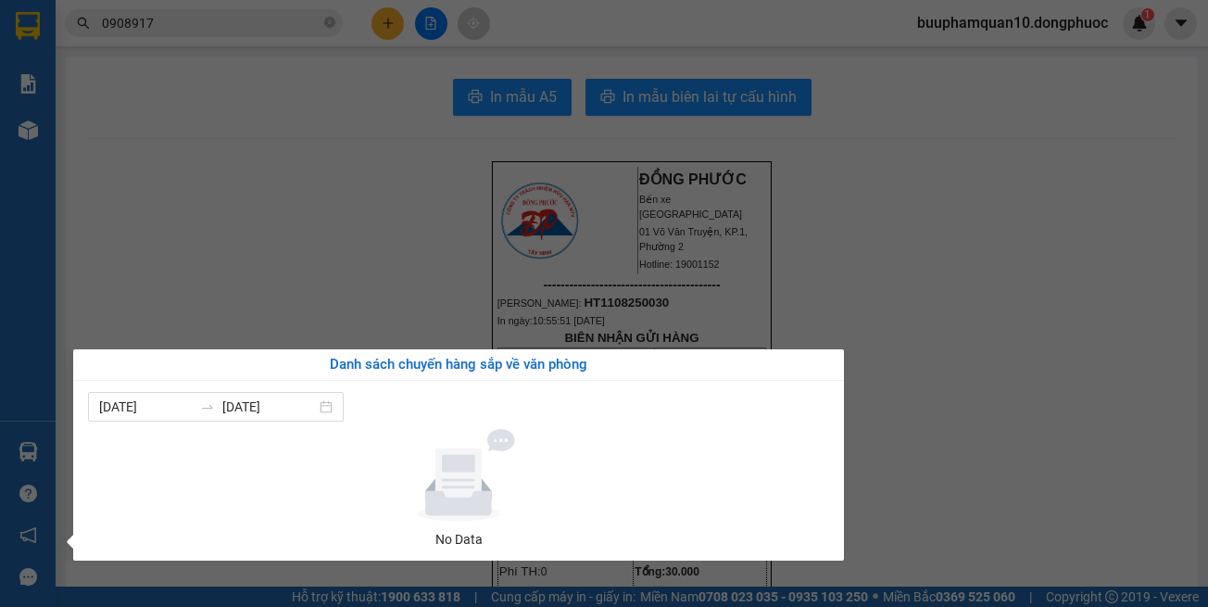
click at [685, 193] on section "Kết quả tìm kiếm ( 24 ) Bộ lọc Mã ĐH Trạng thái Món hàng Tổng cước Chưa cước Nh…" at bounding box center [604, 303] width 1208 height 607
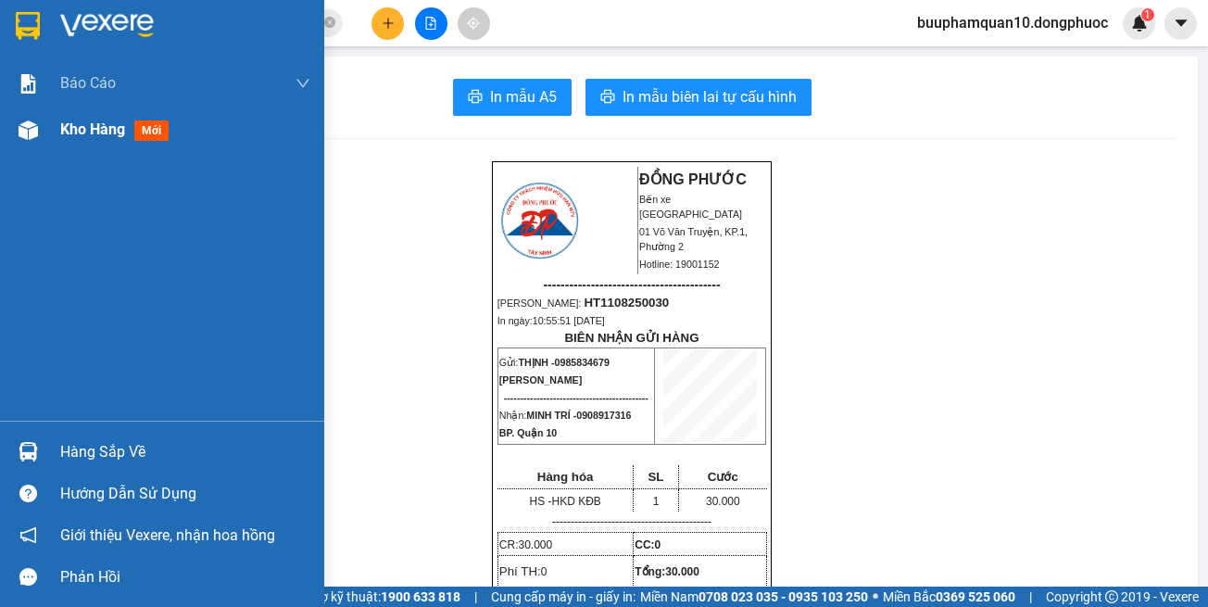
click at [32, 137] on img at bounding box center [28, 129] width 19 height 19
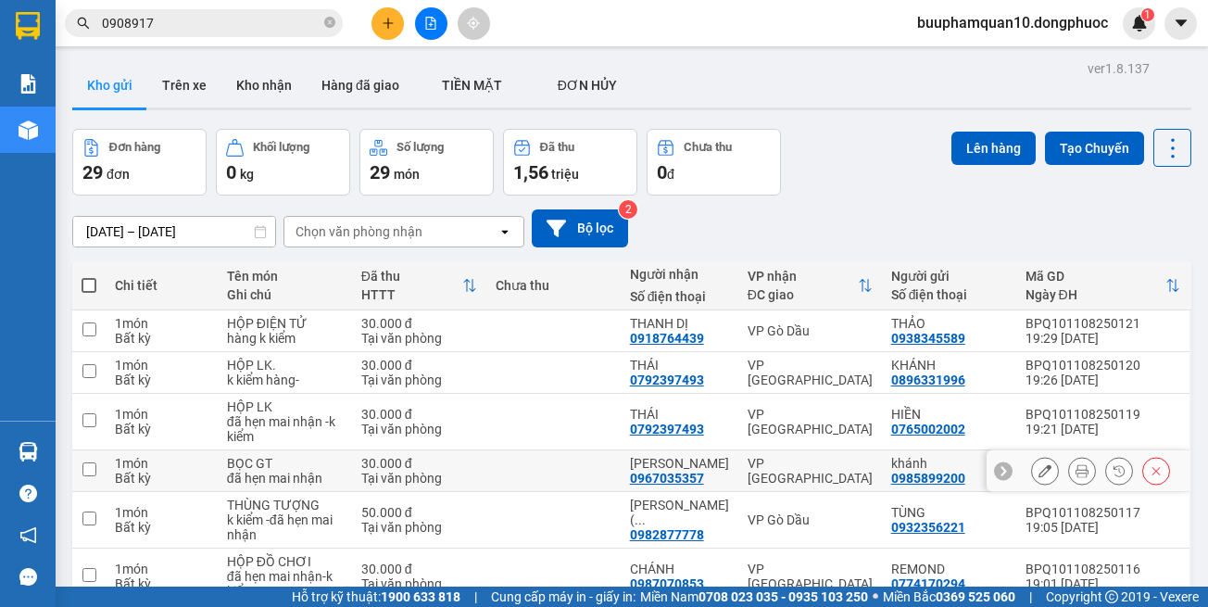
scroll to position [371, 0]
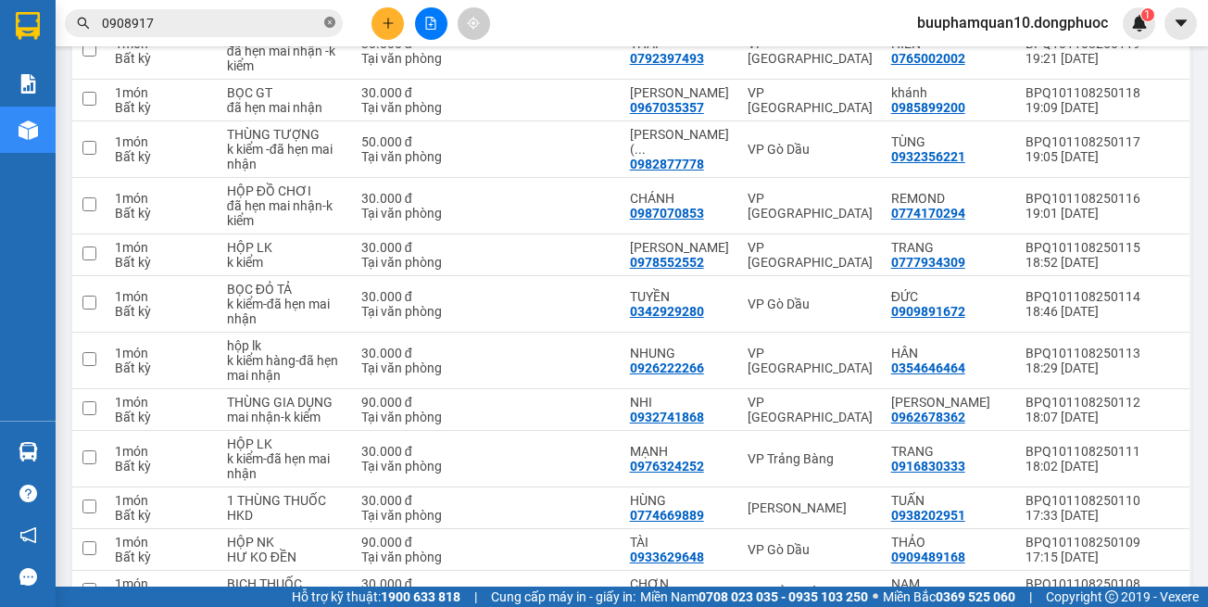
click at [326, 28] on icon "close-circle" at bounding box center [329, 22] width 11 height 11
click at [322, 28] on span at bounding box center [204, 23] width 278 height 28
click at [297, 10] on span at bounding box center [204, 23] width 278 height 28
click at [297, 14] on input "text" at bounding box center [211, 23] width 219 height 20
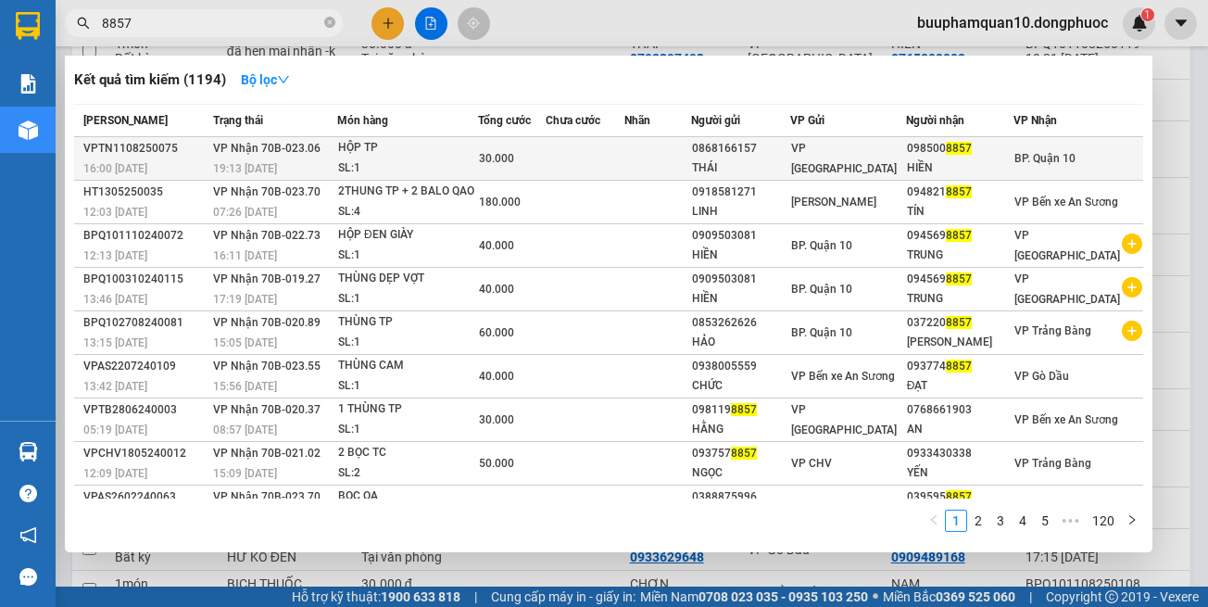
type input "8857"
click at [384, 164] on div "SL: 1" at bounding box center [407, 168] width 139 height 20
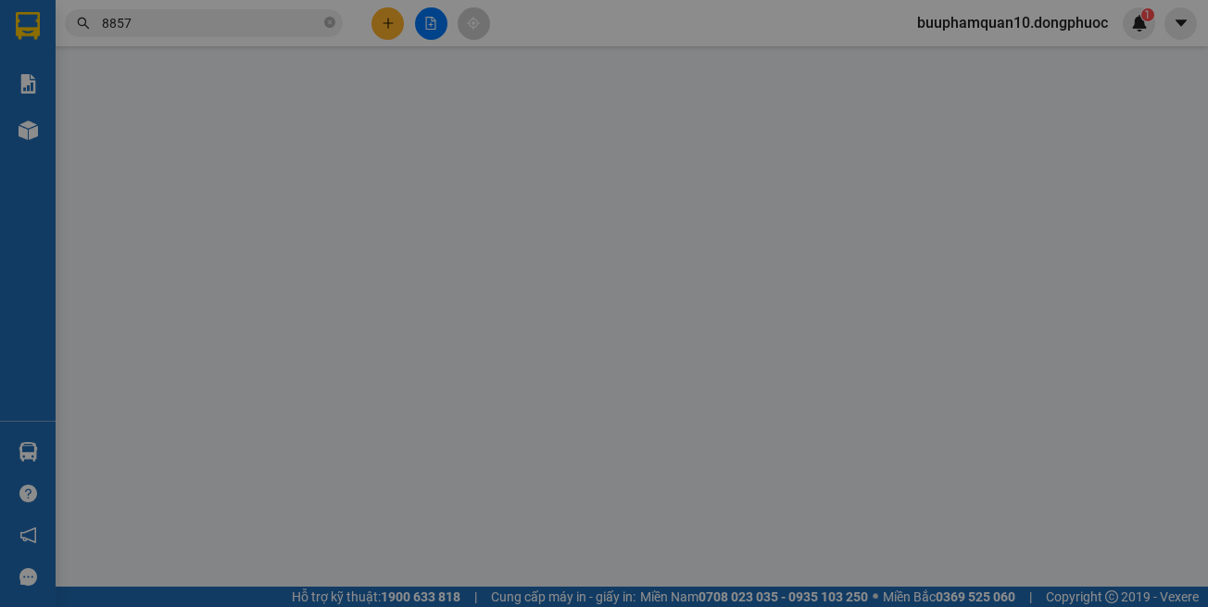
type input "0868166157"
type input "THÁI"
type input "0985008857"
type input "HIỀN"
type input "30.000"
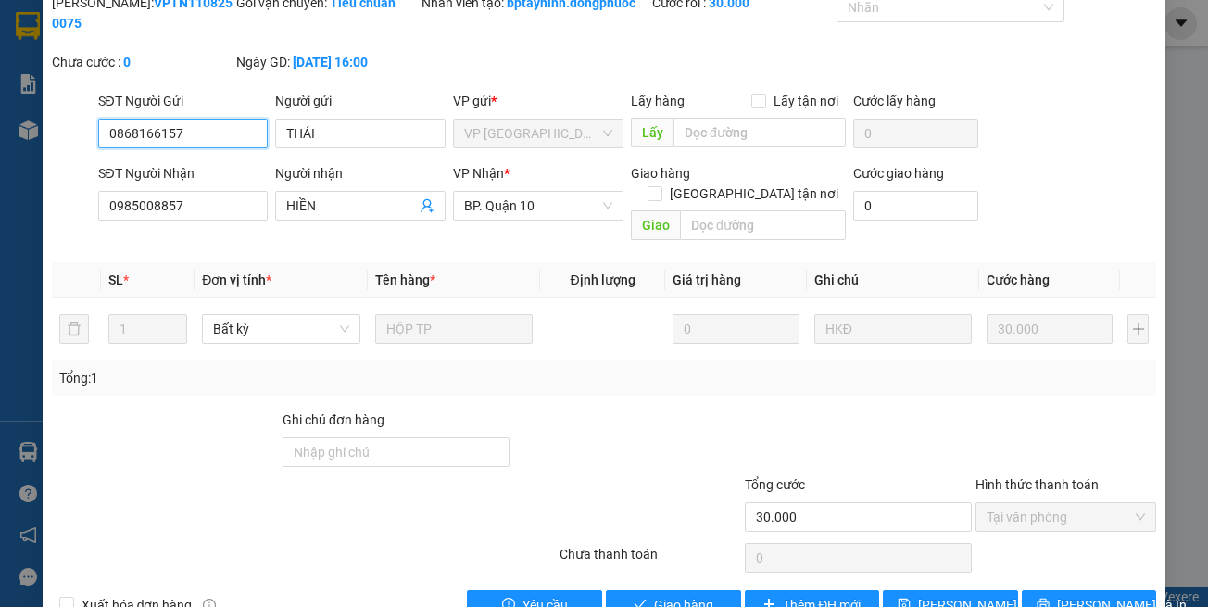
scroll to position [103, 0]
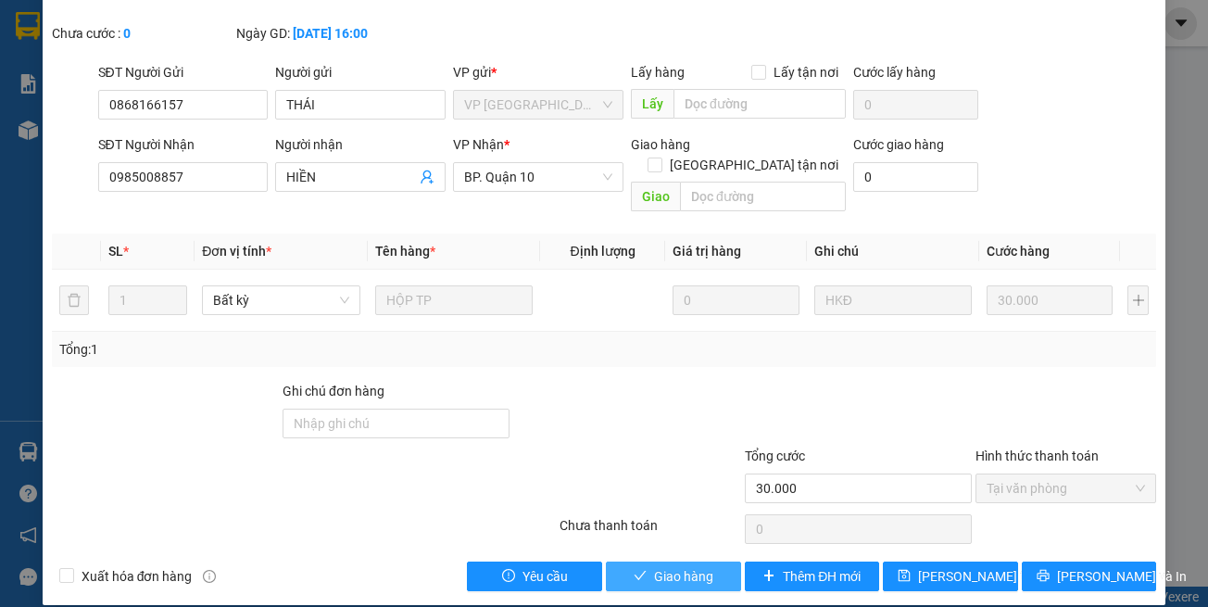
click at [718, 562] on button "Giao hàng" at bounding box center [673, 577] width 135 height 30
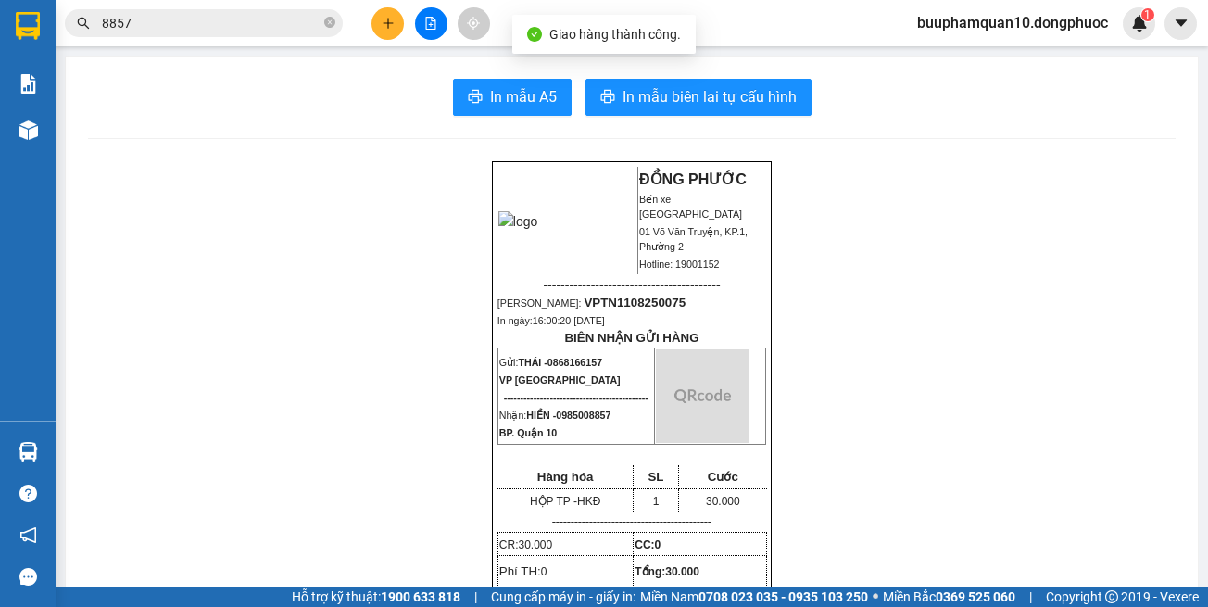
click at [666, 420] on img at bounding box center [703, 396] width 94 height 94
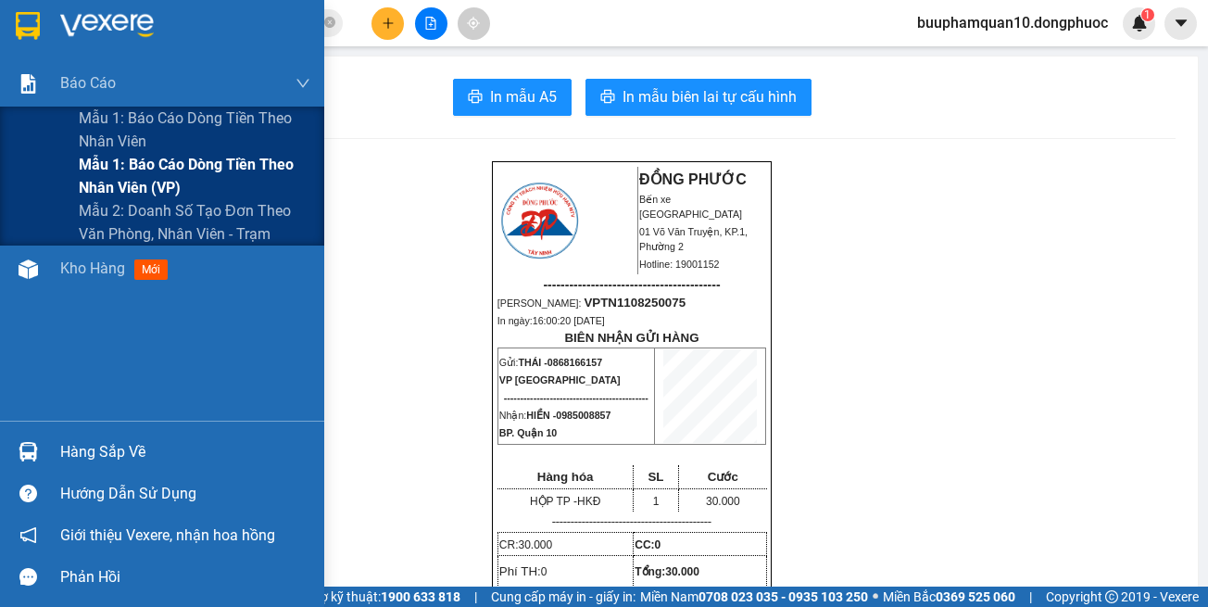
click at [196, 196] on span "Mẫu 1: Báo cáo dòng tiền theo nhân viên (VP)" at bounding box center [195, 176] width 232 height 46
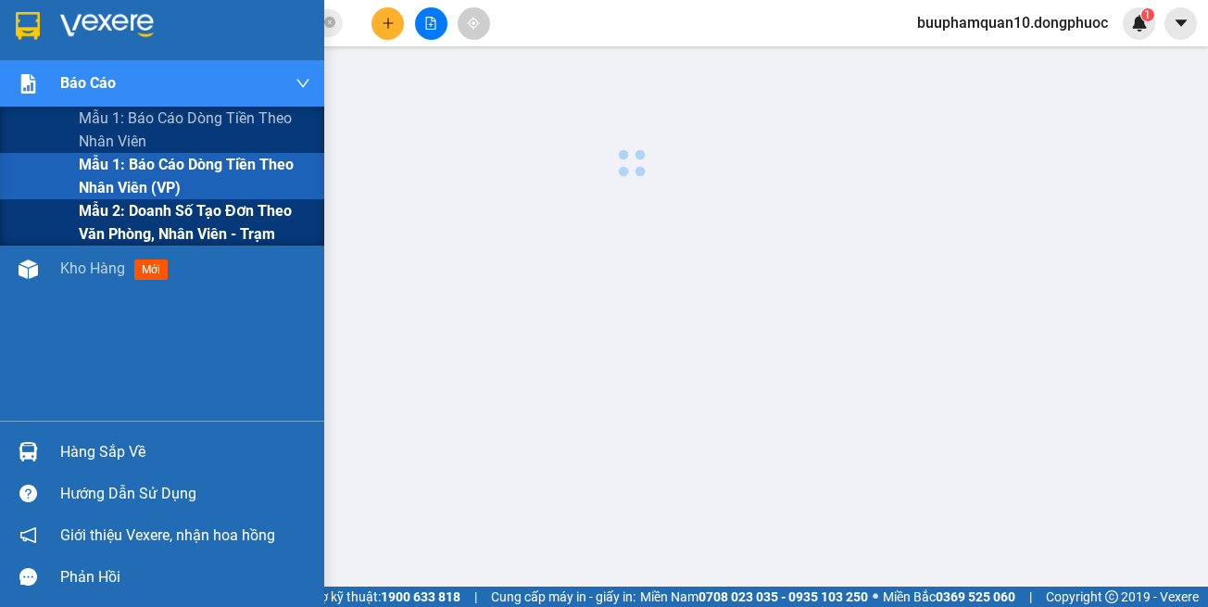
click at [197, 210] on span "Mẫu 2: Doanh số tạo đơn theo Văn phòng, nhân viên - Trạm" at bounding box center [195, 222] width 232 height 46
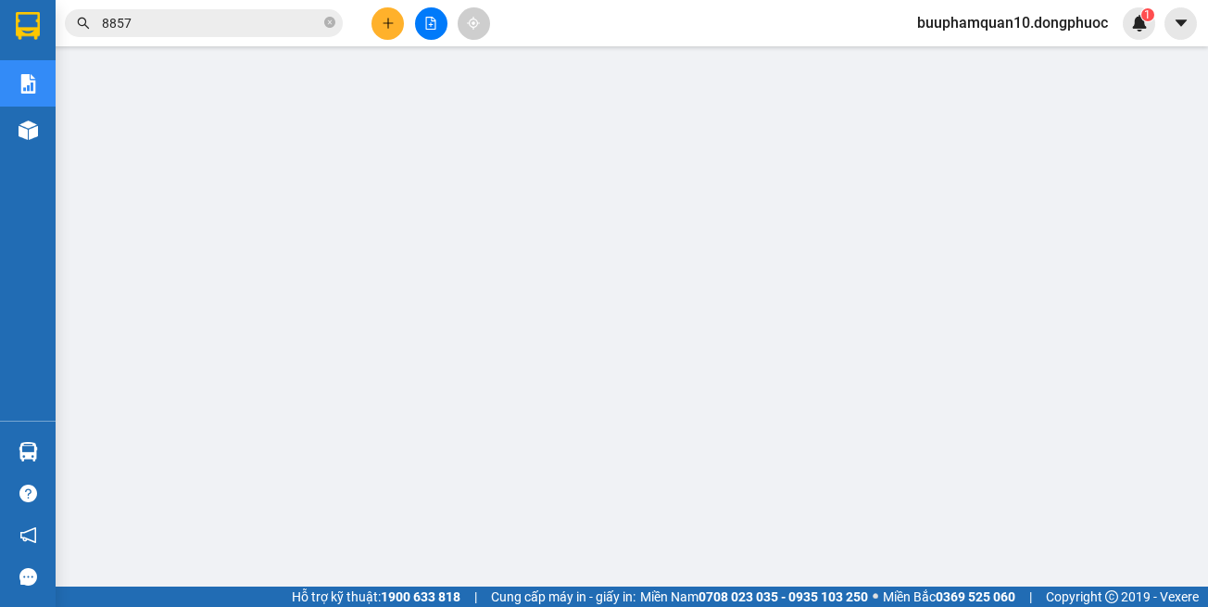
click at [259, 24] on input "8857" at bounding box center [211, 23] width 219 height 20
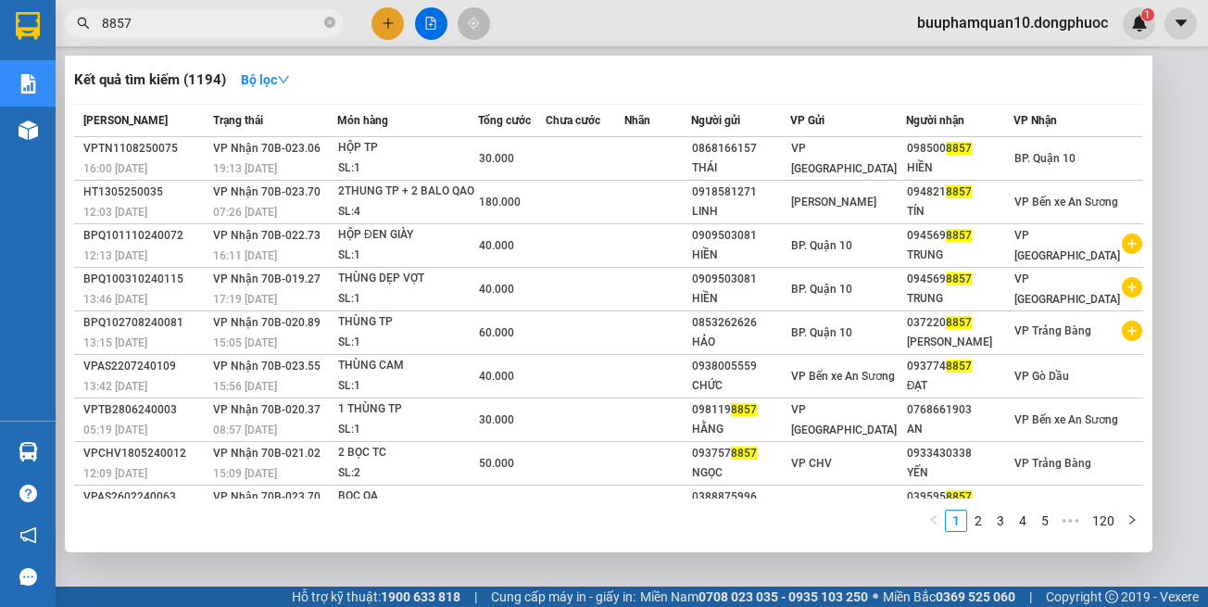
drag, startPoint x: 259, startPoint y: 24, endPoint x: 272, endPoint y: 21, distance: 13.3
click at [261, 23] on input "8857" at bounding box center [211, 23] width 219 height 20
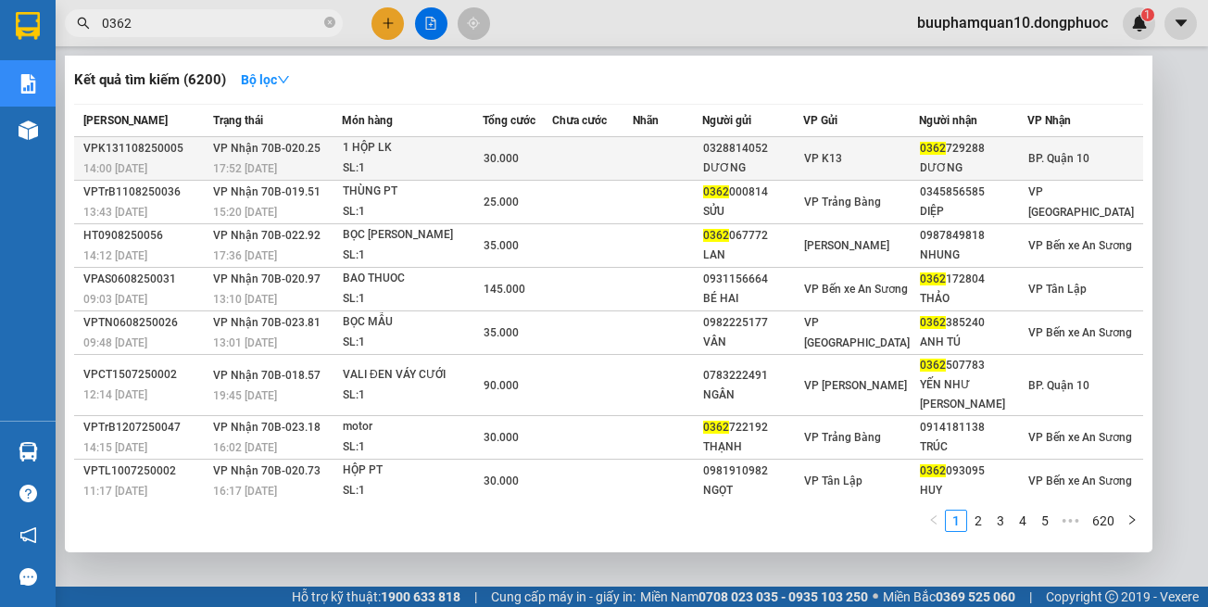
type input "0362"
click at [601, 175] on td at bounding box center [593, 159] width 82 height 44
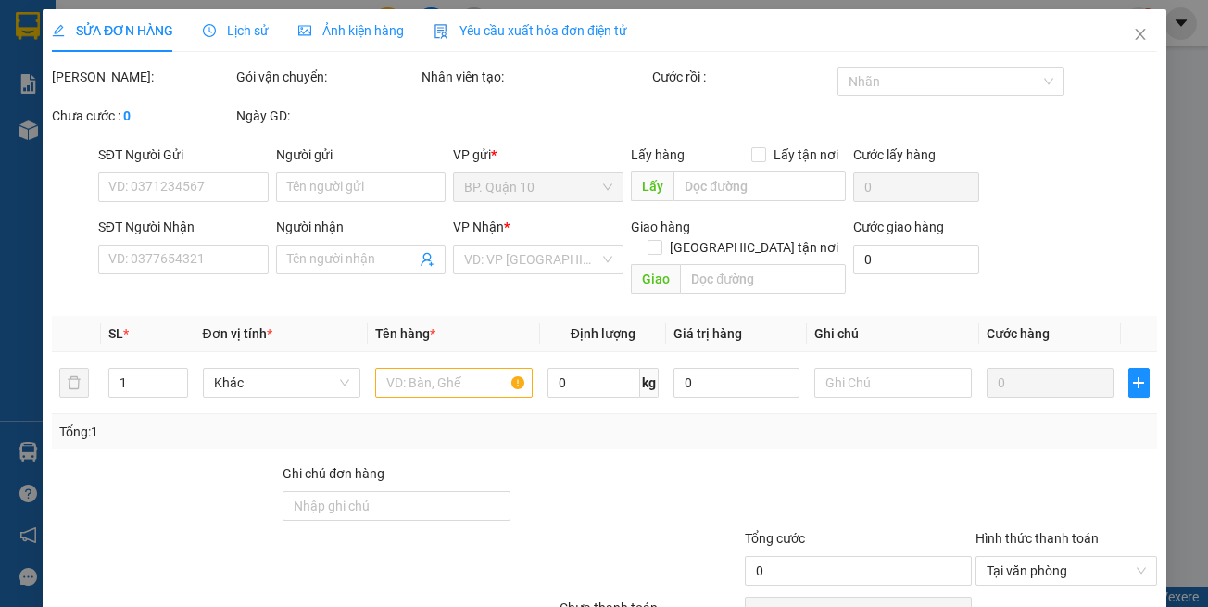
type input "0328814052"
type input "DƯƠNG"
type input "0362729288"
type input "DƯƠNG"
type input "30.000"
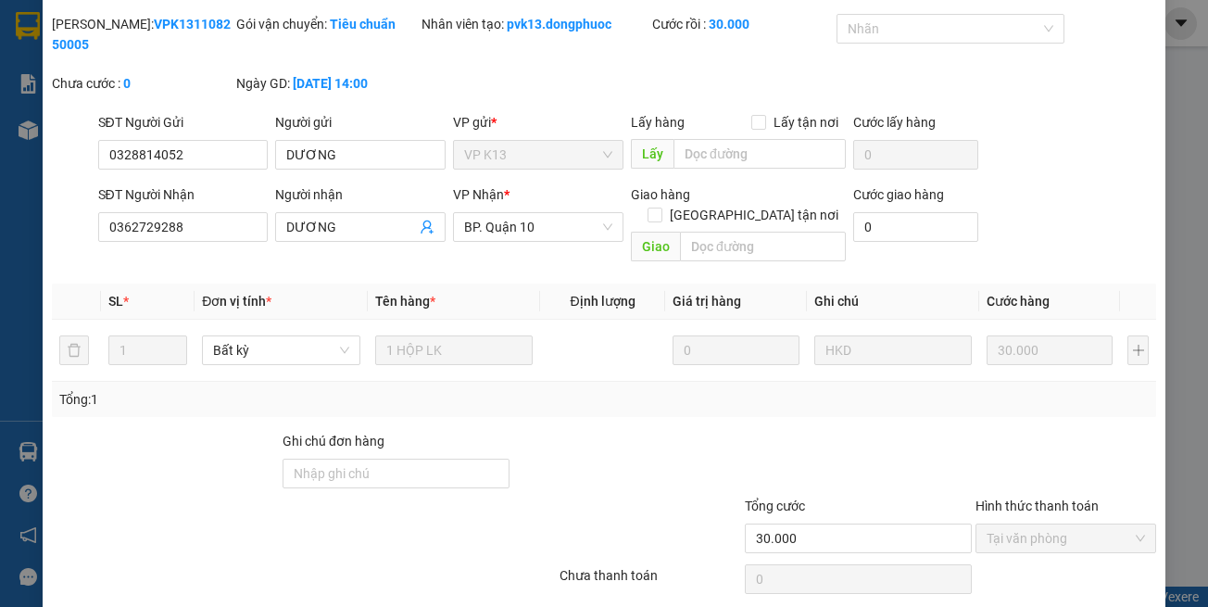
scroll to position [103, 0]
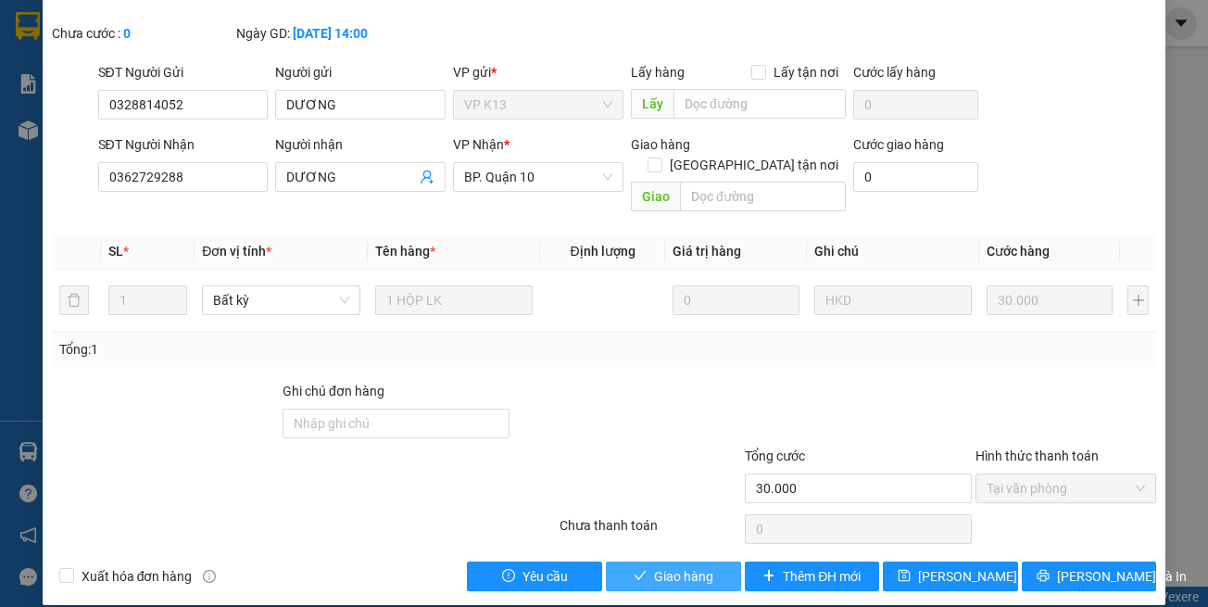
click at [615, 562] on button "Giao hàng" at bounding box center [673, 577] width 135 height 30
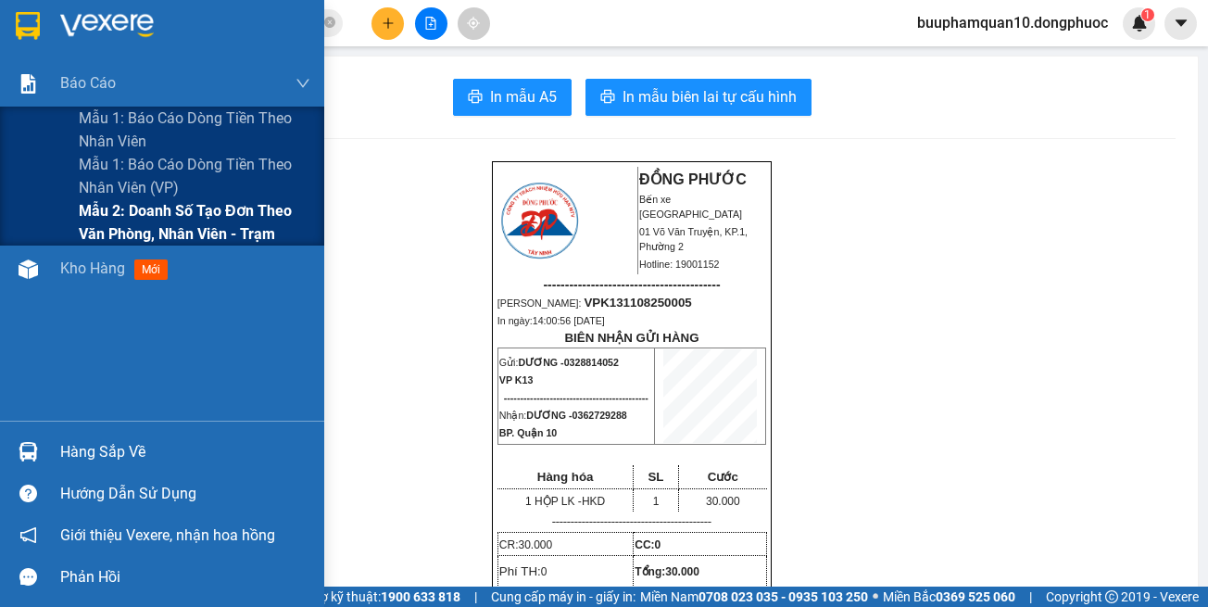
drag, startPoint x: 168, startPoint y: 217, endPoint x: 254, endPoint y: 207, distance: 86.8
click at [168, 218] on span "Mẫu 2: Doanh số tạo đơn theo Văn phòng, nhân viên - Trạm" at bounding box center [195, 222] width 232 height 46
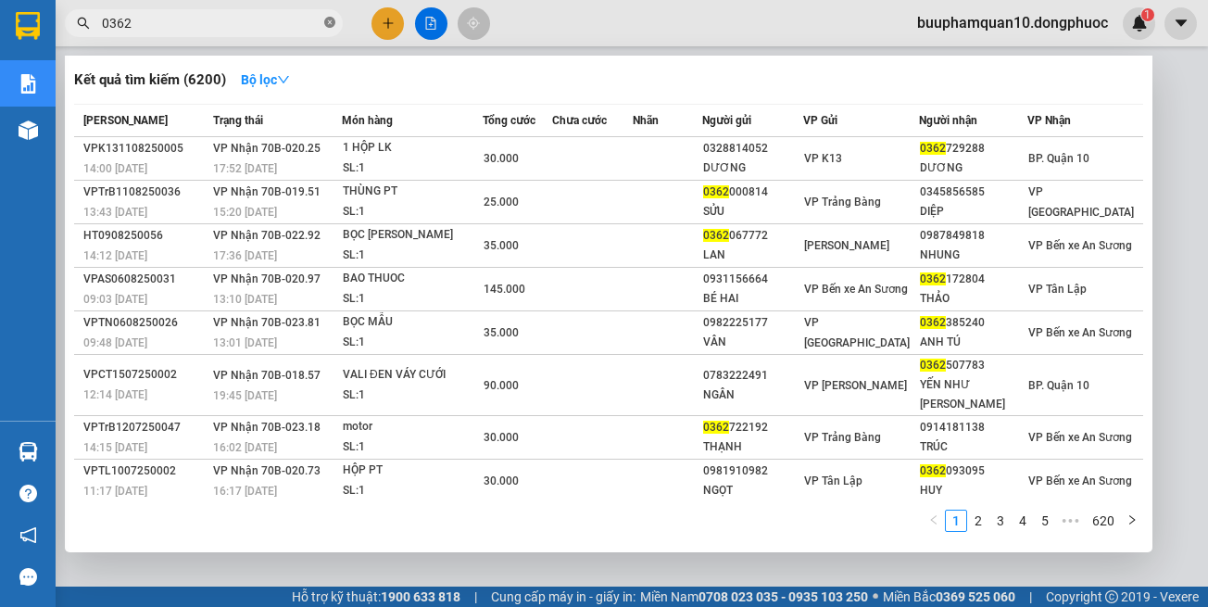
drag, startPoint x: 326, startPoint y: 20, endPoint x: 311, endPoint y: 24, distance: 15.3
click at [325, 21] on icon "close-circle" at bounding box center [329, 22] width 11 height 11
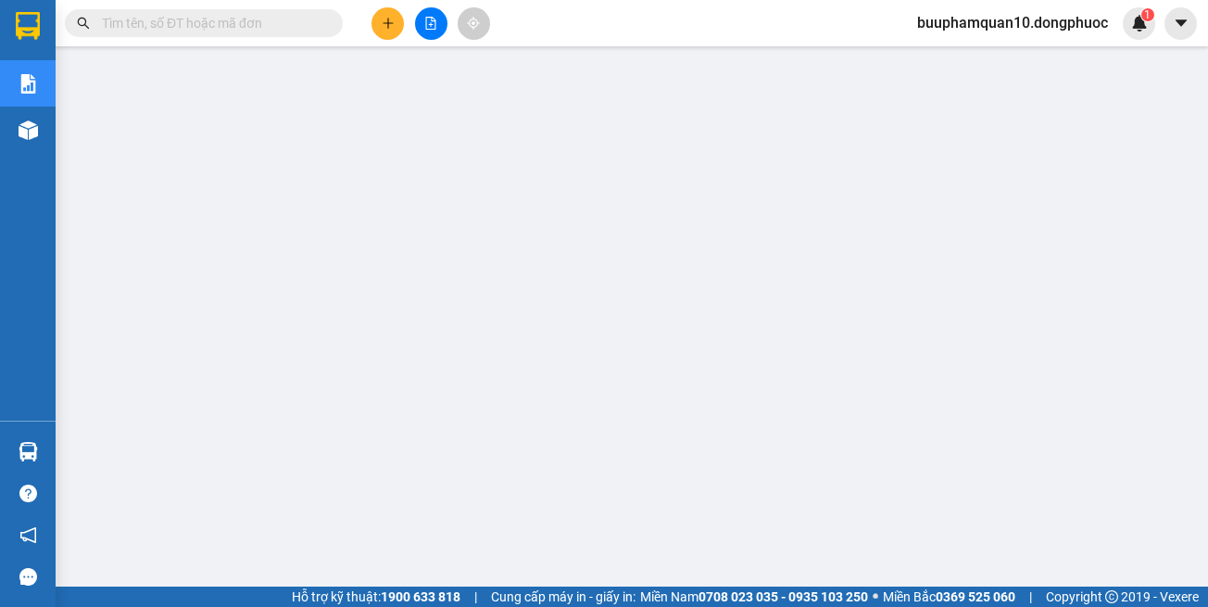
click at [311, 24] on input "text" at bounding box center [211, 23] width 219 height 20
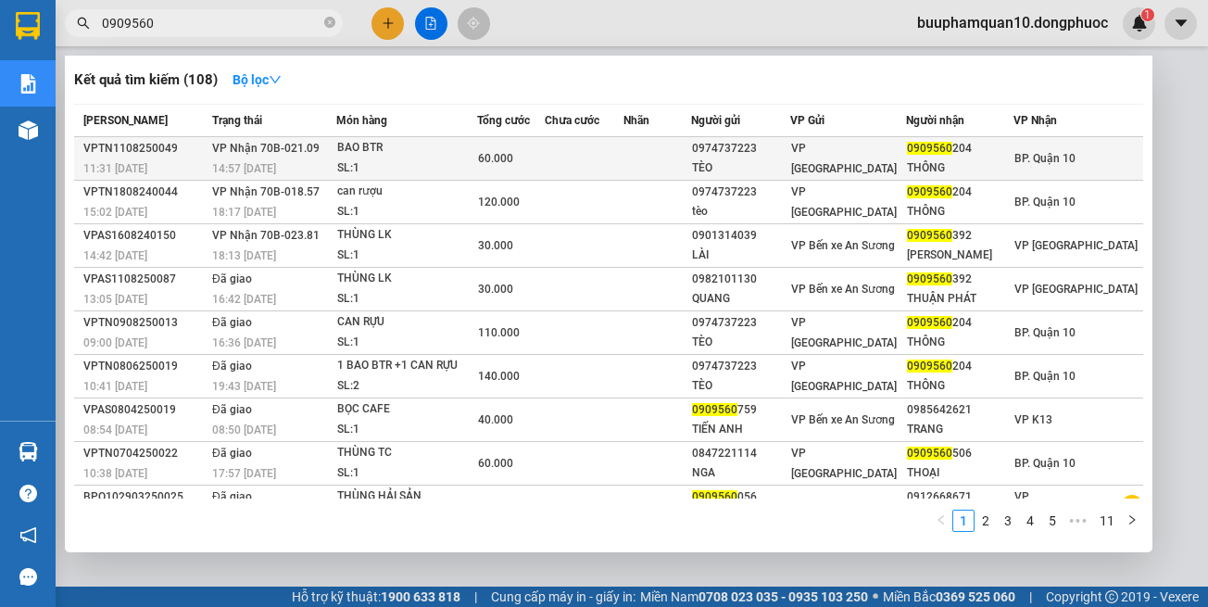
type input "0909560"
click at [431, 165] on div "SL: 1" at bounding box center [406, 168] width 139 height 20
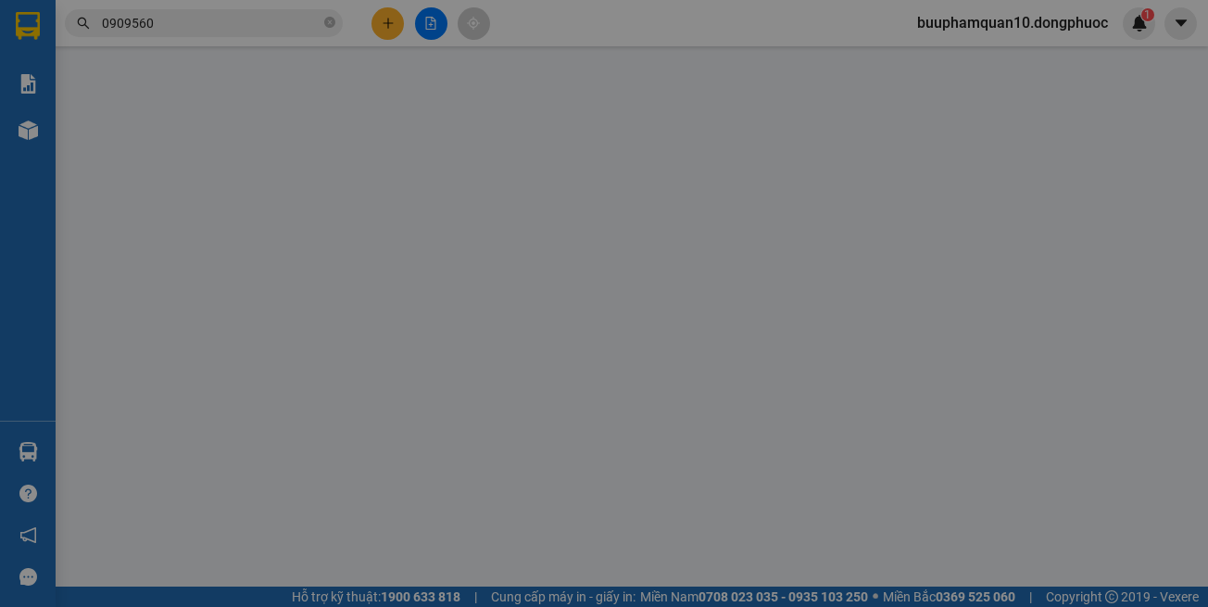
type input "0974737223"
type input "TÈO"
type input "0909560204"
type input "THÔNG"
type input "60.000"
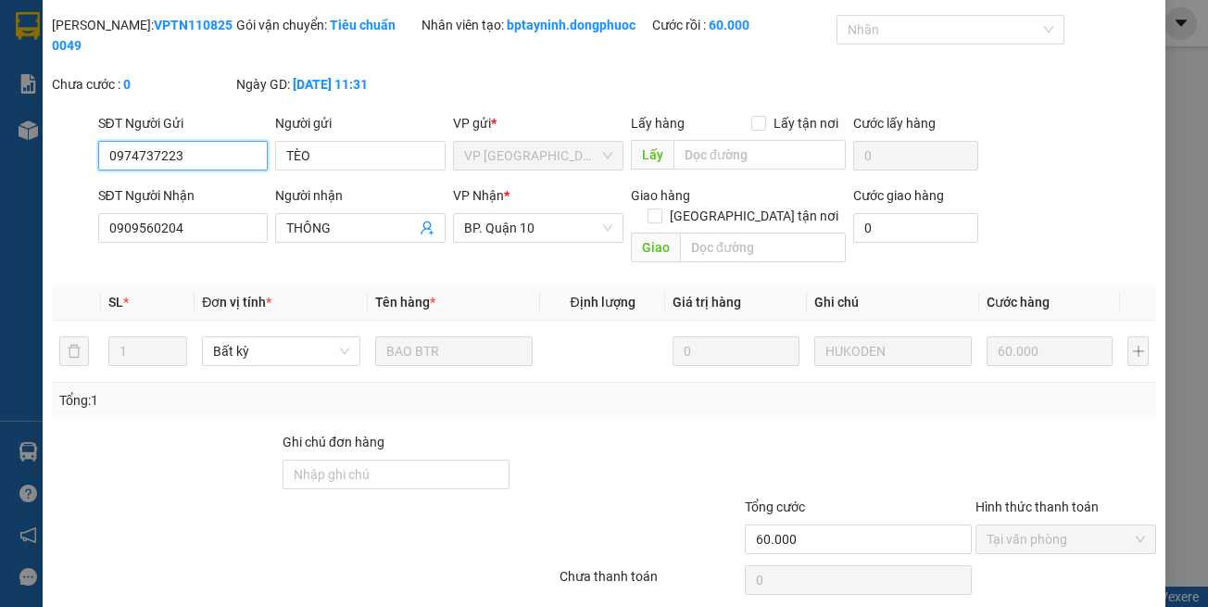
scroll to position [103, 0]
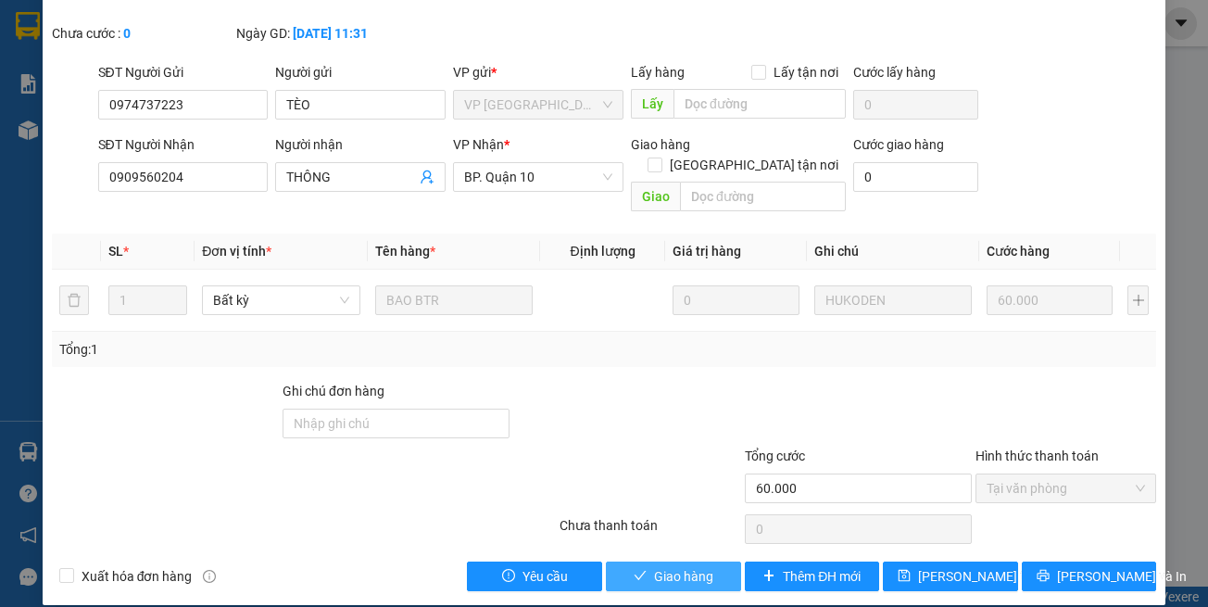
click at [657, 562] on button "Giao hàng" at bounding box center [673, 577] width 135 height 30
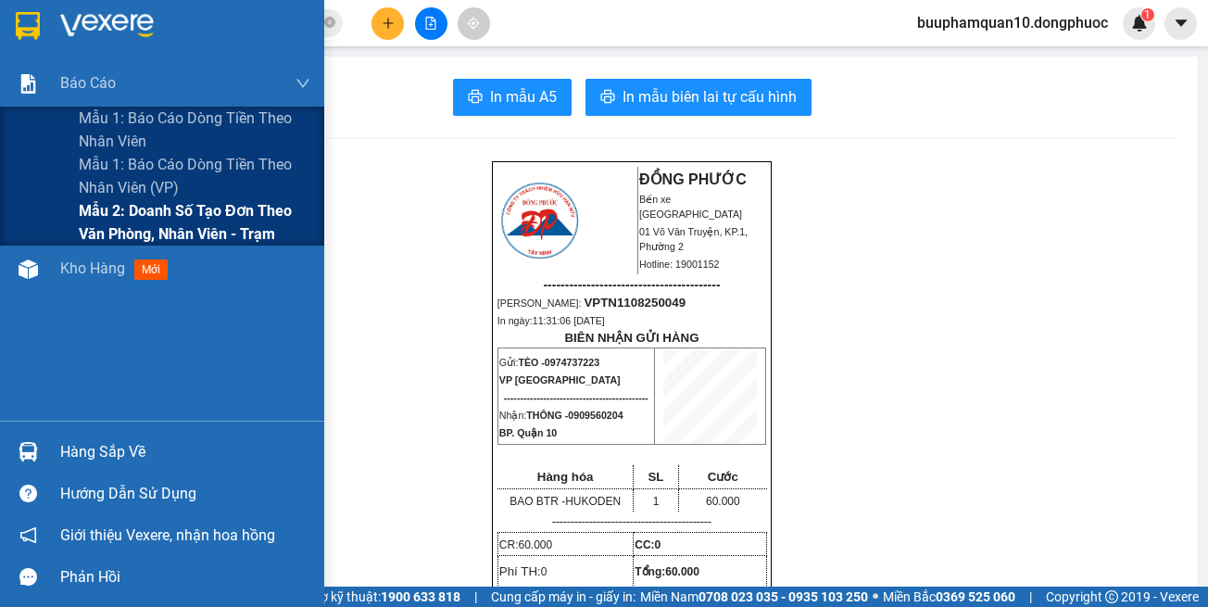
drag, startPoint x: 169, startPoint y: 216, endPoint x: 202, endPoint y: 207, distance: 34.6
click at [170, 216] on span "Mẫu 2: Doanh số tạo đơn theo Văn phòng, nhân viên - Trạm" at bounding box center [195, 222] width 232 height 46
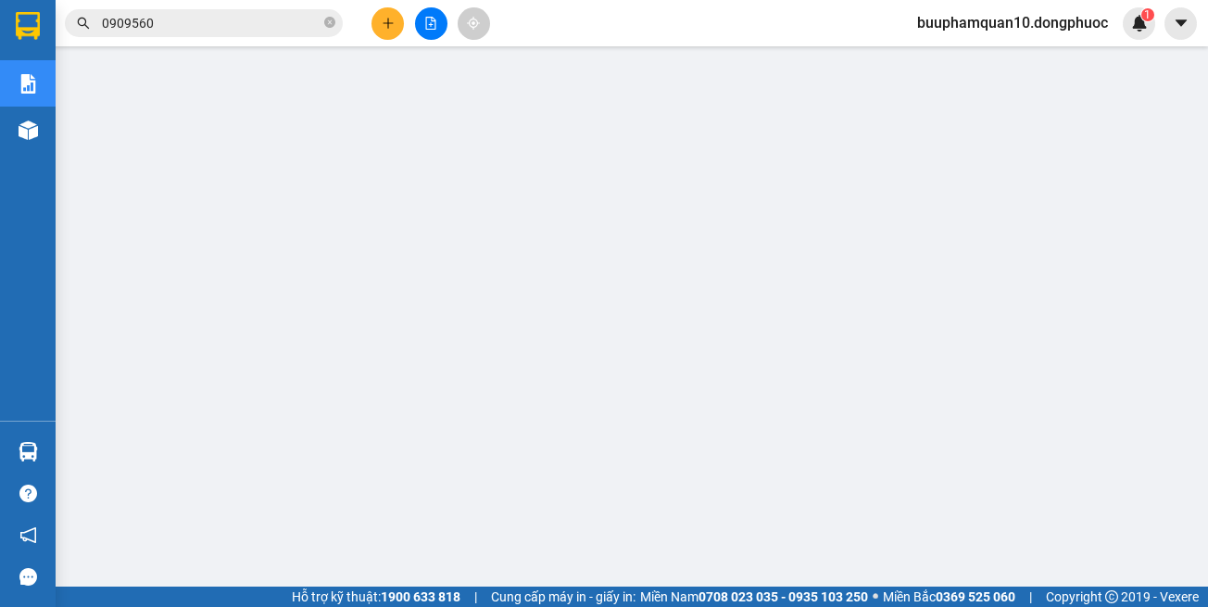
click at [262, 13] on input "0909560" at bounding box center [211, 23] width 219 height 20
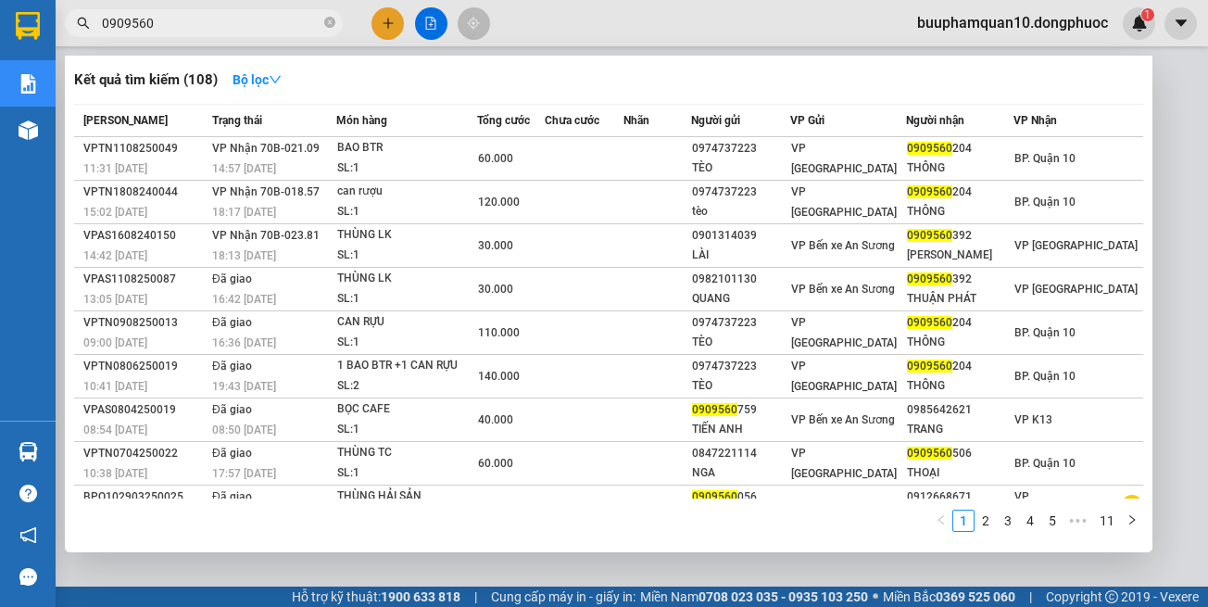
click at [262, 13] on input "0909560" at bounding box center [211, 23] width 219 height 20
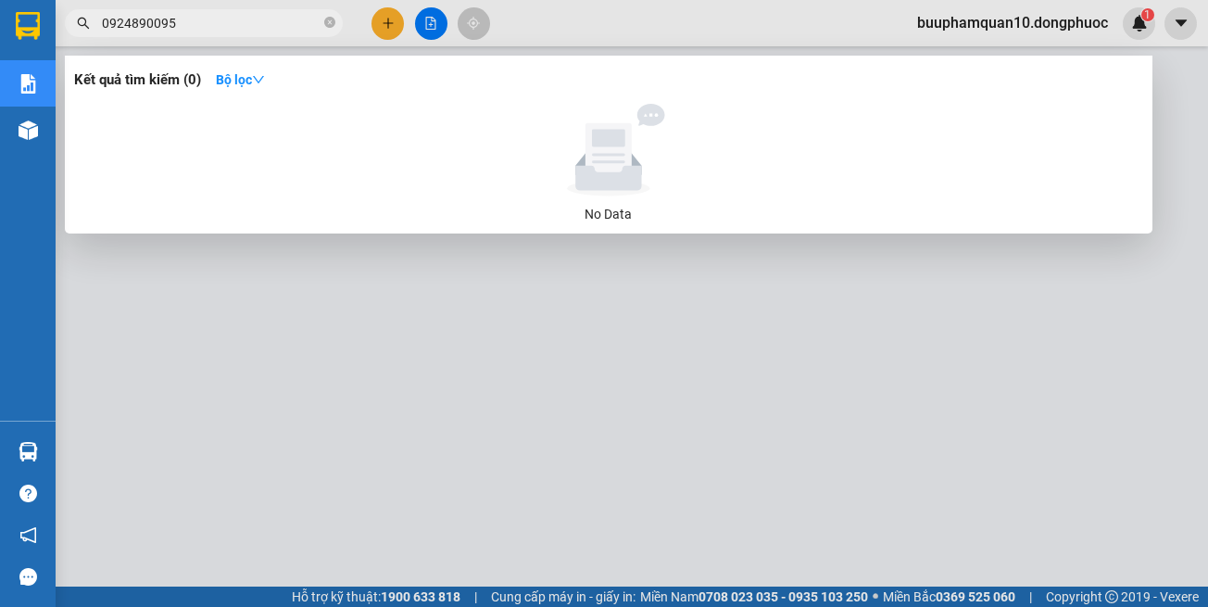
click at [270, 27] on input "0924890095" at bounding box center [211, 23] width 219 height 20
click at [139, 22] on input "0924890095" at bounding box center [211, 23] width 219 height 20
drag, startPoint x: 132, startPoint y: 22, endPoint x: 710, endPoint y: 57, distance: 579.3
click at [361, 40] on div "Kết quả tìm kiếm ( 0 ) Bộ lọc No Data 0924890095" at bounding box center [180, 23] width 361 height 32
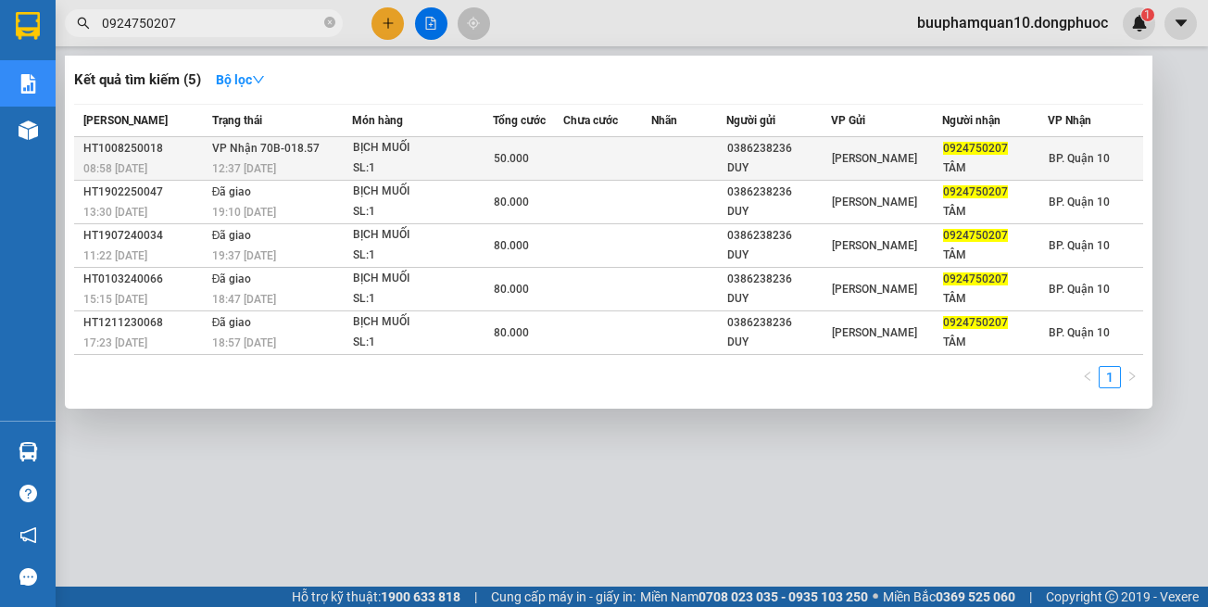
type input "0924750207"
click at [675, 161] on td at bounding box center [688, 159] width 74 height 44
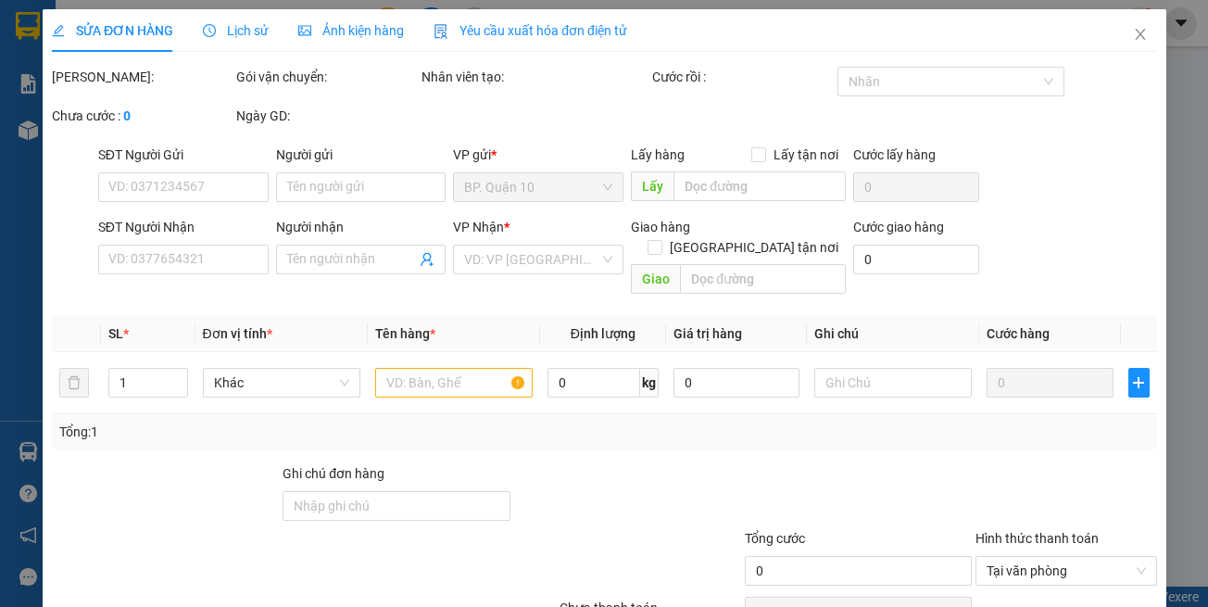
type input "0386238236"
type input "DUY"
type input "0924750207"
type input "TÂM"
type input "50.000"
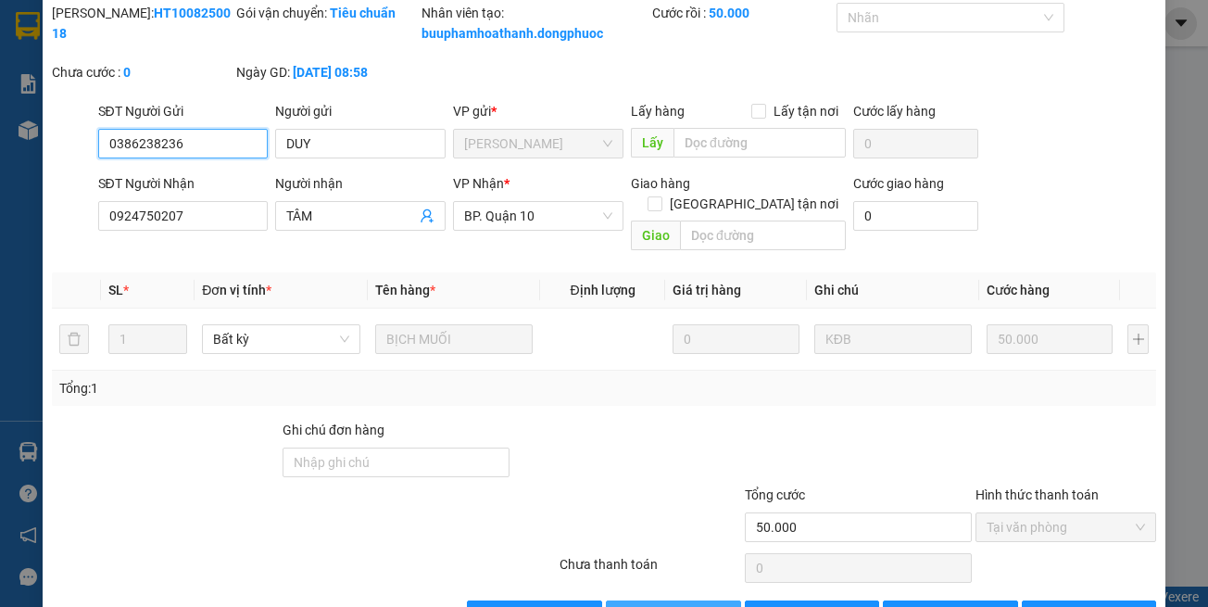
scroll to position [123, 0]
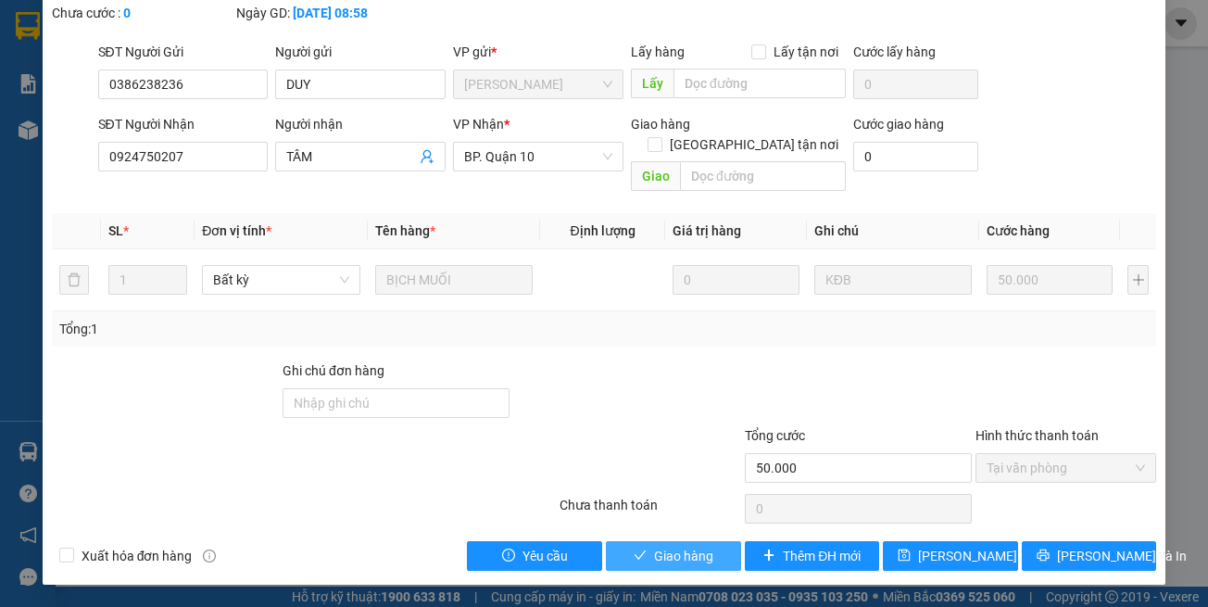
drag, startPoint x: 663, startPoint y: 550, endPoint x: 668, endPoint y: 533, distance: 18.5
click at [664, 549] on span "Giao hàng" at bounding box center [683, 556] width 59 height 20
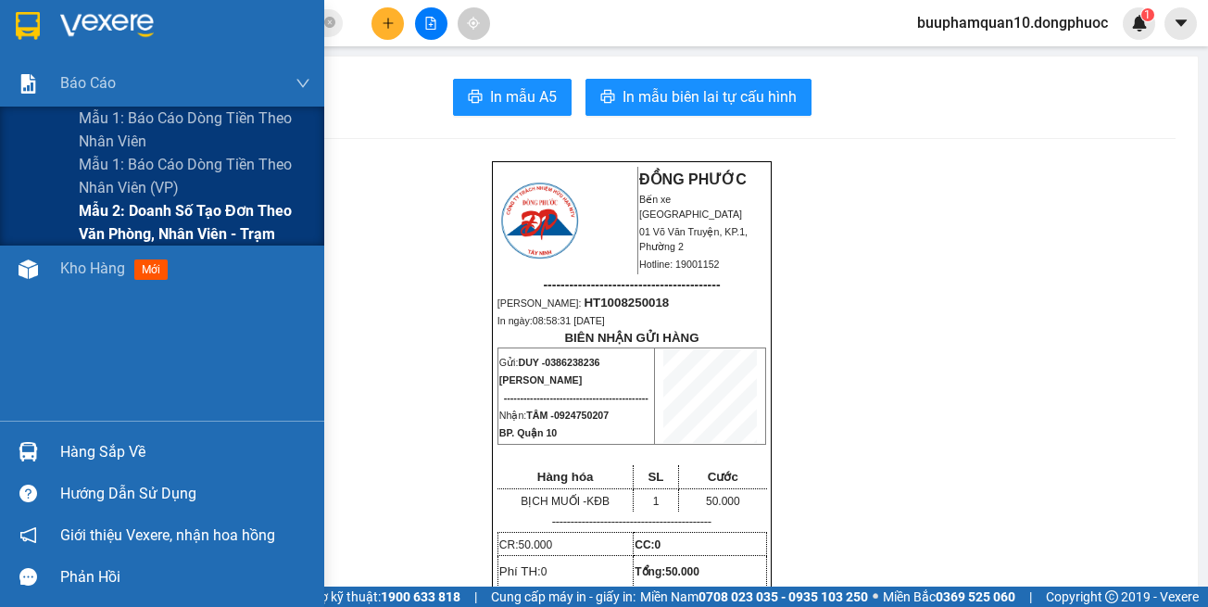
drag, startPoint x: 176, startPoint y: 225, endPoint x: 308, endPoint y: 210, distance: 132.4
click at [178, 225] on span "Mẫu 2: Doanh số tạo đơn theo Văn phòng, nhân viên - Trạm" at bounding box center [195, 222] width 232 height 46
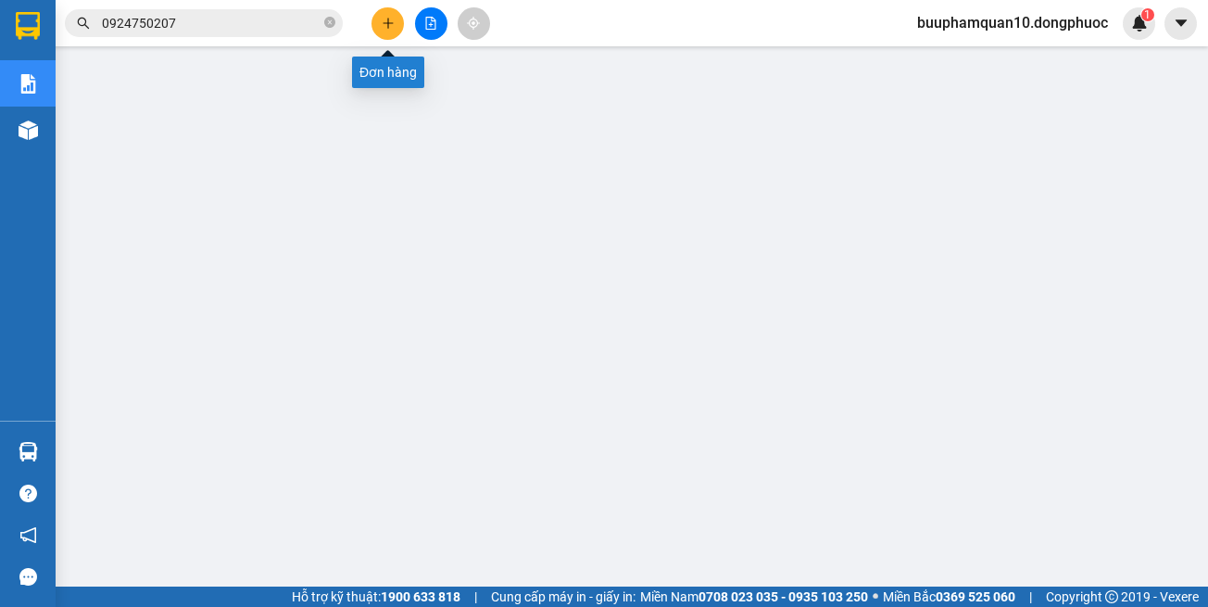
click at [394, 32] on button at bounding box center [388, 23] width 32 height 32
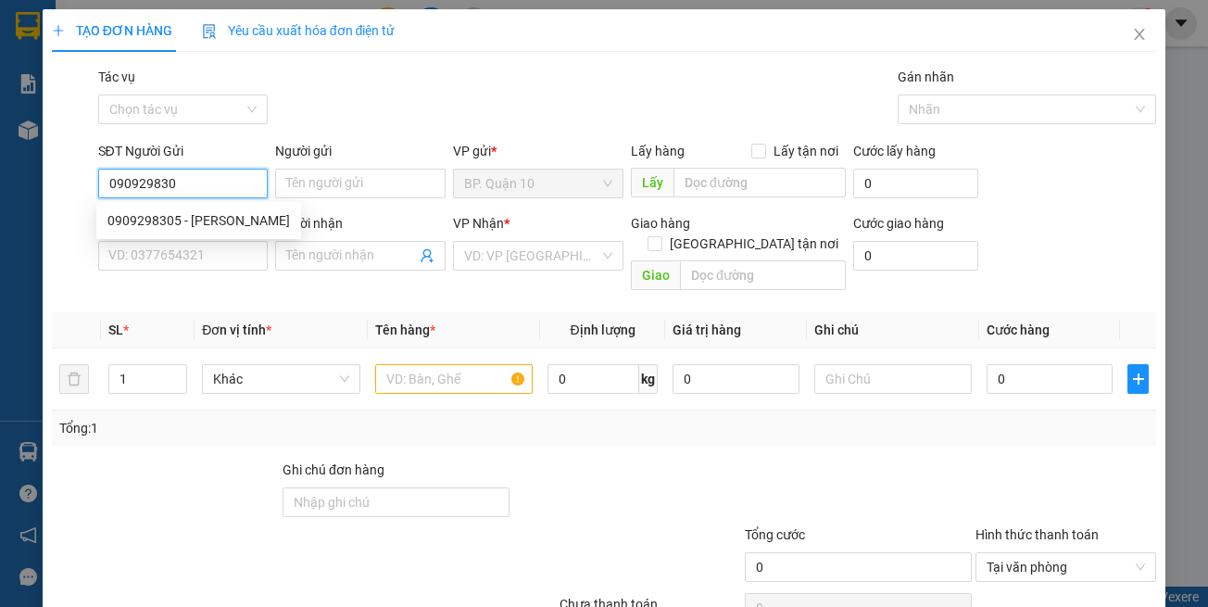
type input "0909298305"
click at [224, 227] on div "0909298305 - [PERSON_NAME]" at bounding box center [198, 220] width 183 height 20
type input "VŨ"
type input "0394918156"
type input "HỒNG"
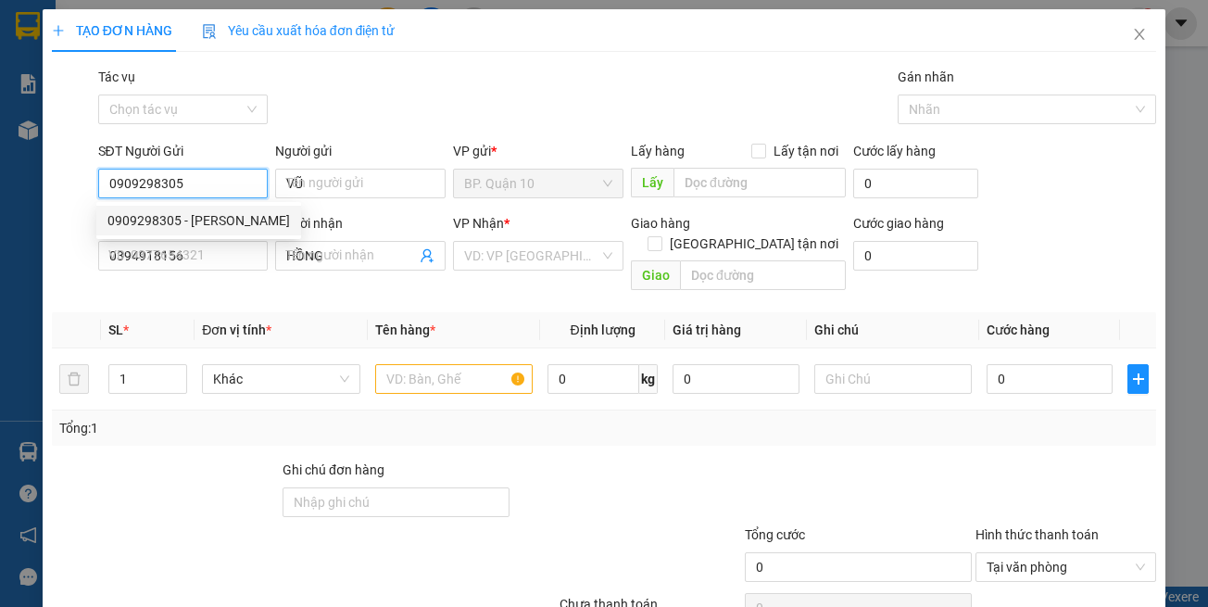
type input "140.000"
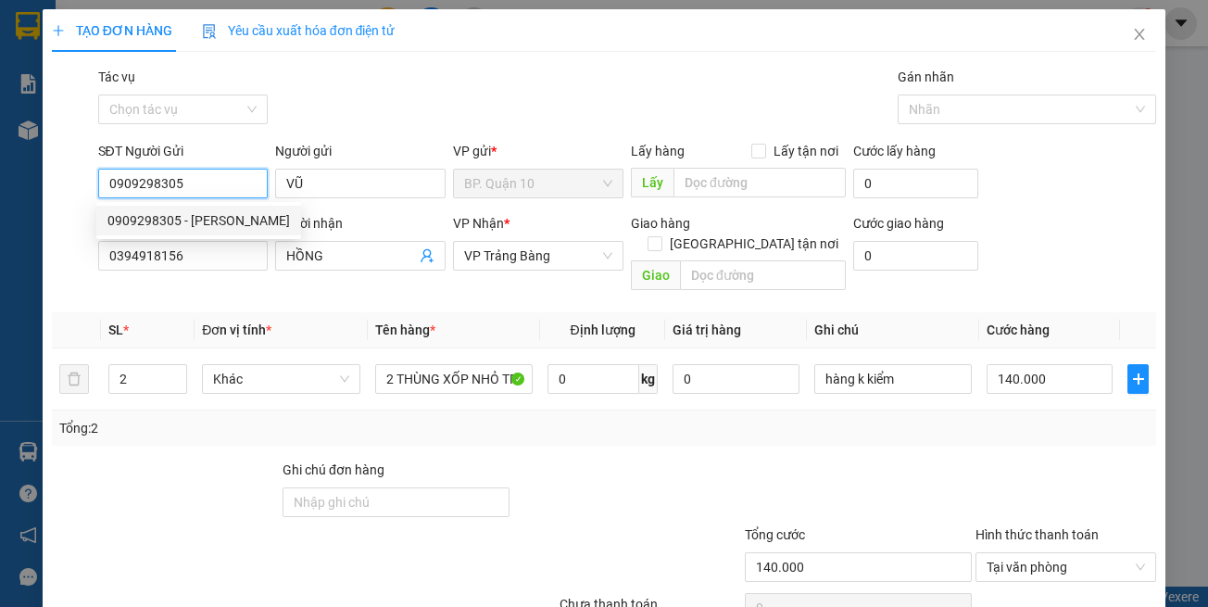
type input "0909298305"
click at [277, 312] on th "Đơn vị tính *" at bounding box center [281, 330] width 172 height 36
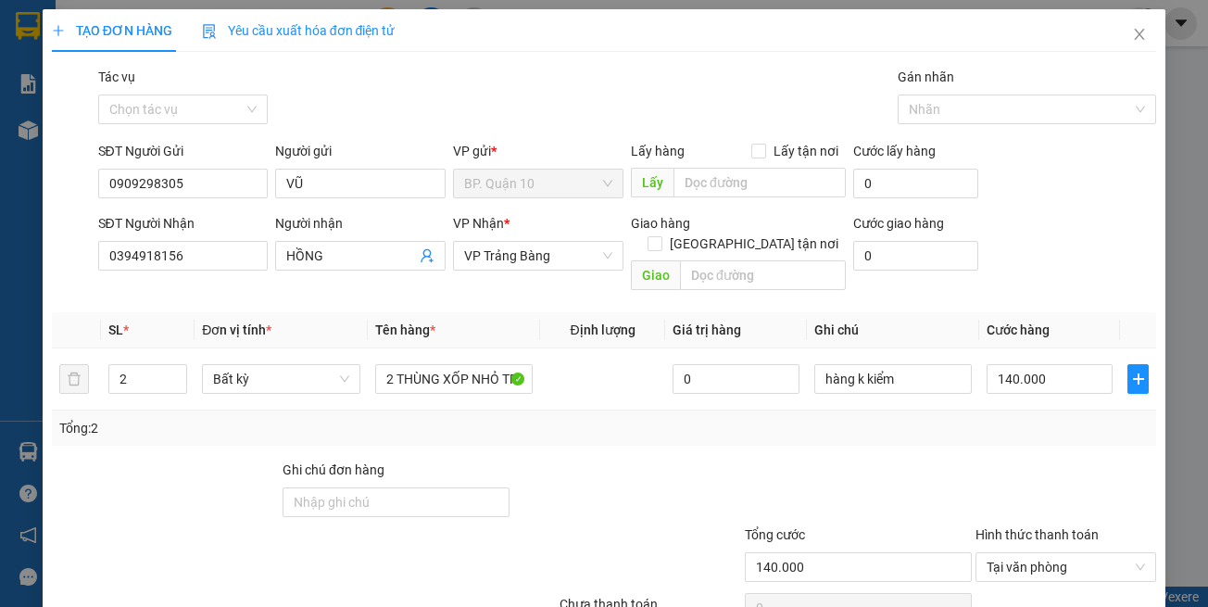
click at [416, 322] on span "Tên hàng *" at bounding box center [405, 329] width 60 height 15
click at [482, 418] on div "Tổng: 2" at bounding box center [604, 428] width 1091 height 20
type input "3"
drag, startPoint x: 181, startPoint y: 358, endPoint x: 287, endPoint y: 394, distance: 112.5
click at [181, 368] on span "up" at bounding box center [176, 373] width 11 height 11
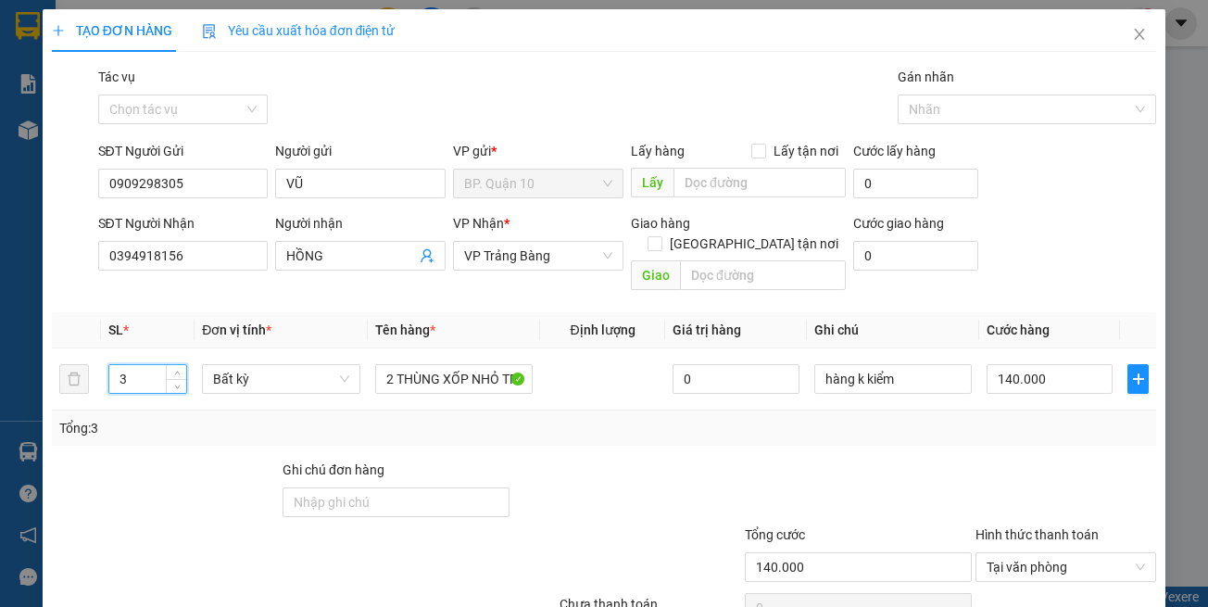
drag, startPoint x: 328, startPoint y: 411, endPoint x: 372, endPoint y: 358, distance: 68.5
click at [328, 418] on div "Tổng: 3" at bounding box center [263, 428] width 409 height 20
type input "0"
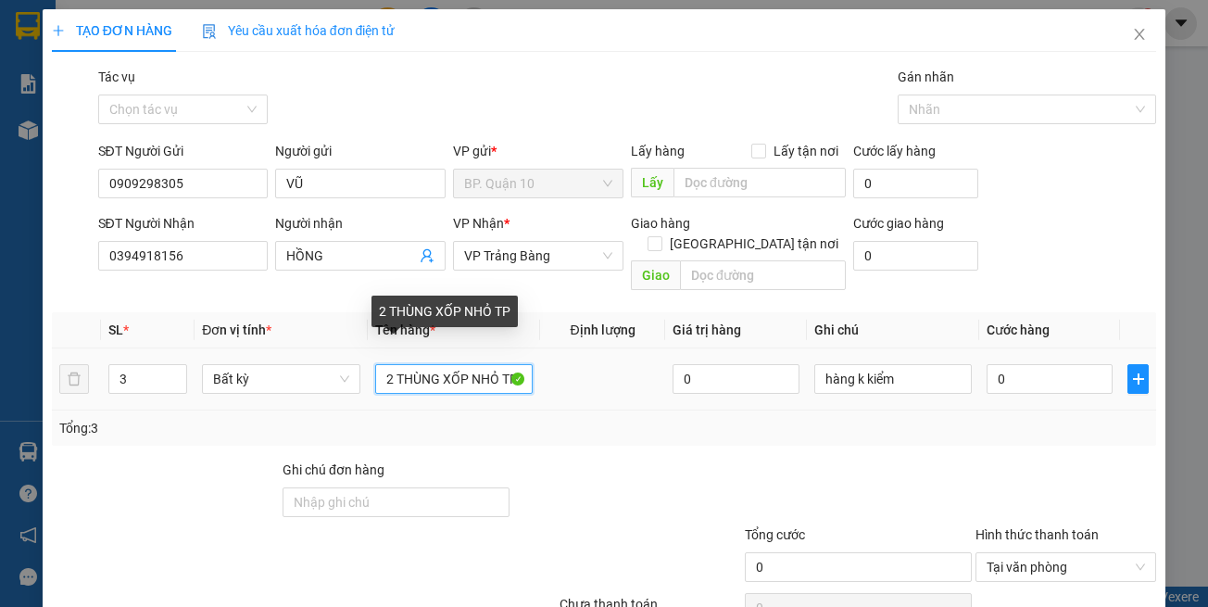
drag, startPoint x: 372, startPoint y: 357, endPoint x: 1100, endPoint y: 493, distance: 741.0
click at [1100, 493] on div "Transit Pickup Surcharge Ids Transit Deliver Surcharge Ids Transit Deliver Surc…" at bounding box center [605, 368] width 1106 height 603
type input "BỌC THUỐC"
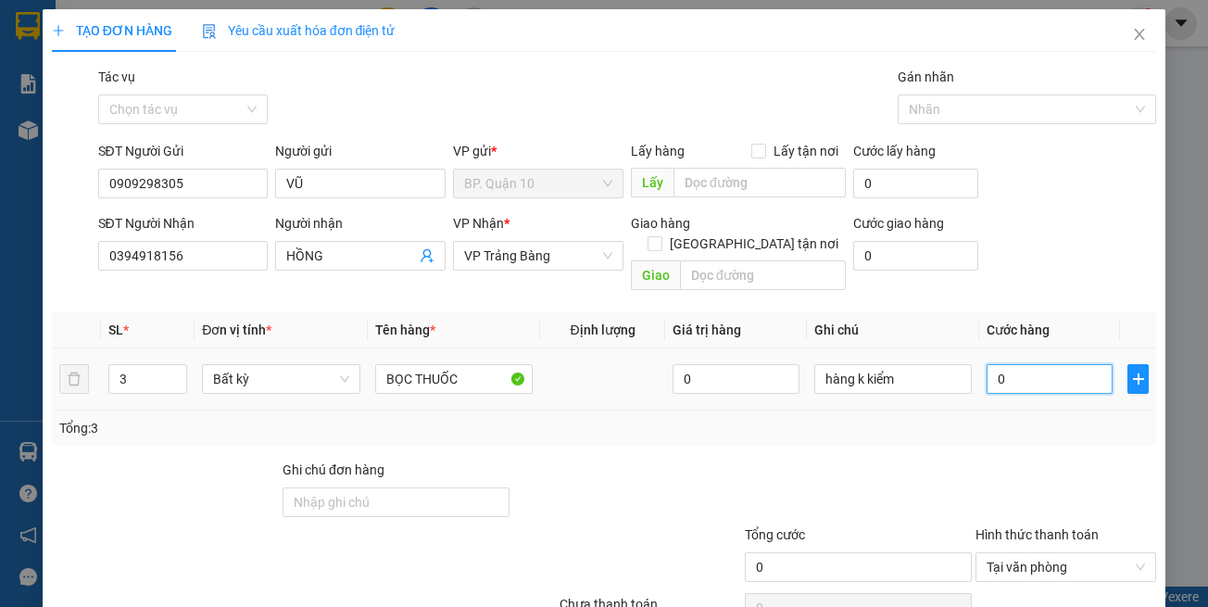
click at [1043, 364] on input "0" at bounding box center [1050, 379] width 126 height 30
type input "3"
type input "30"
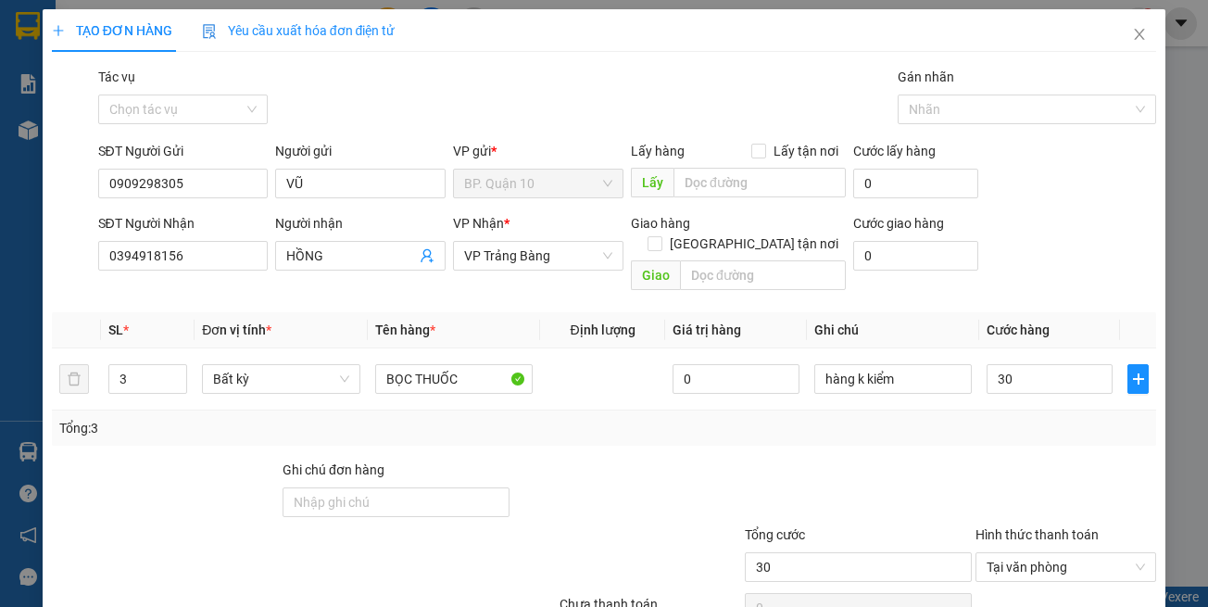
type input "30.000"
click at [1063, 418] on div "Tổng: 3" at bounding box center [604, 428] width 1091 height 20
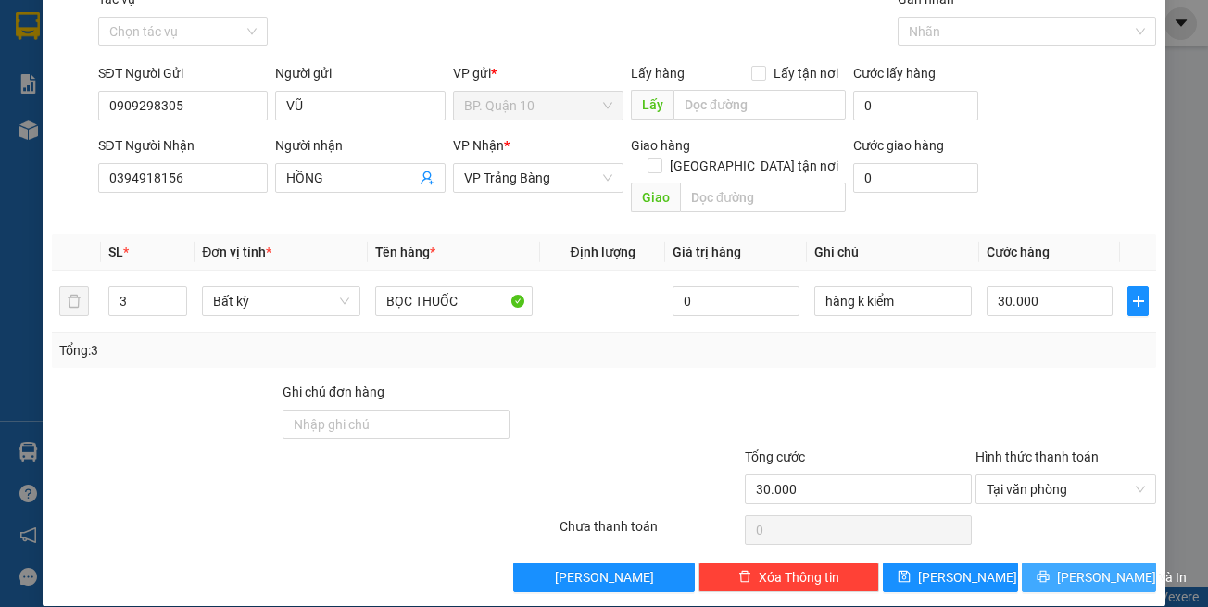
scroll to position [79, 0]
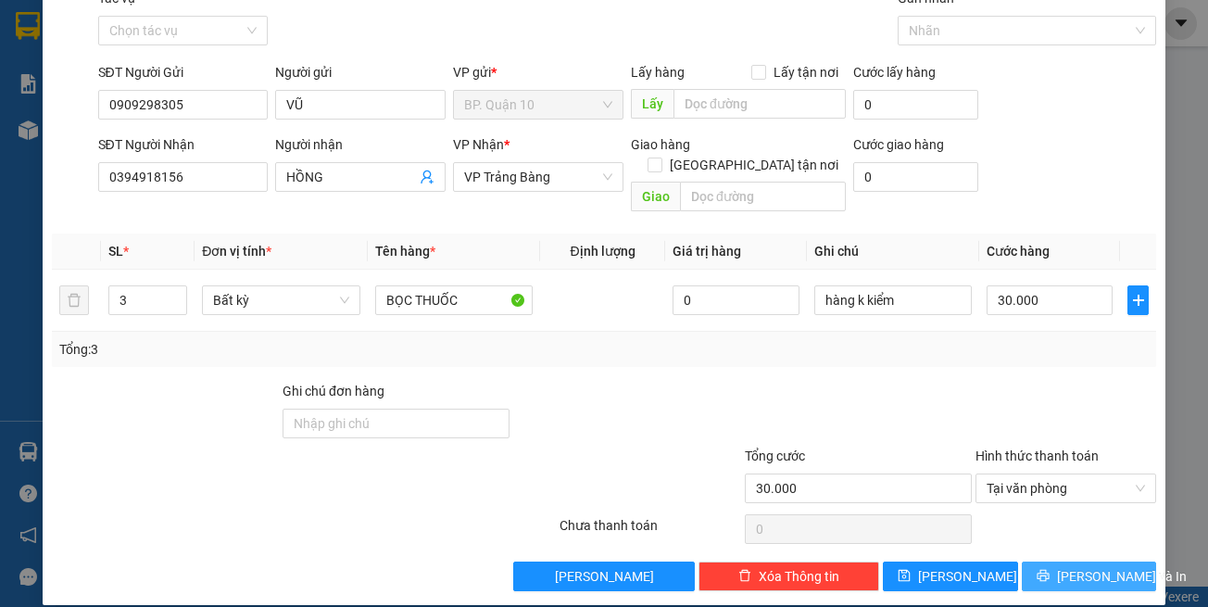
click at [1042, 562] on button "[PERSON_NAME] và In" at bounding box center [1089, 577] width 135 height 30
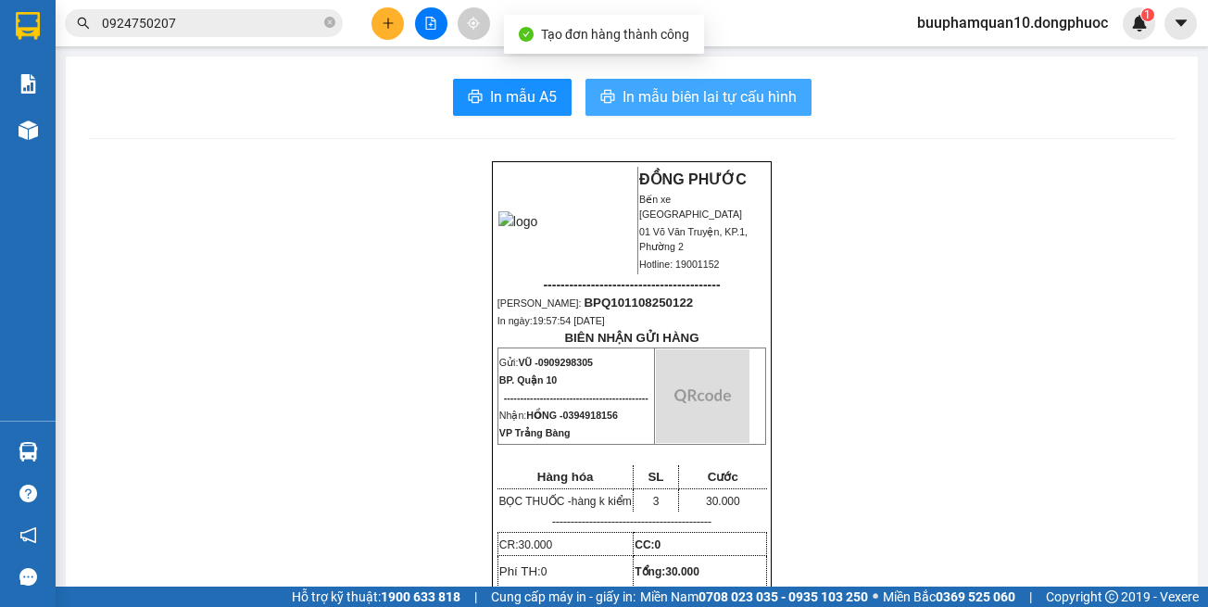
click at [717, 87] on span "In mẫu biên lai tự cấu hình" at bounding box center [710, 96] width 174 height 23
